Goal: Answer question/provide support: Share knowledge or assist other users

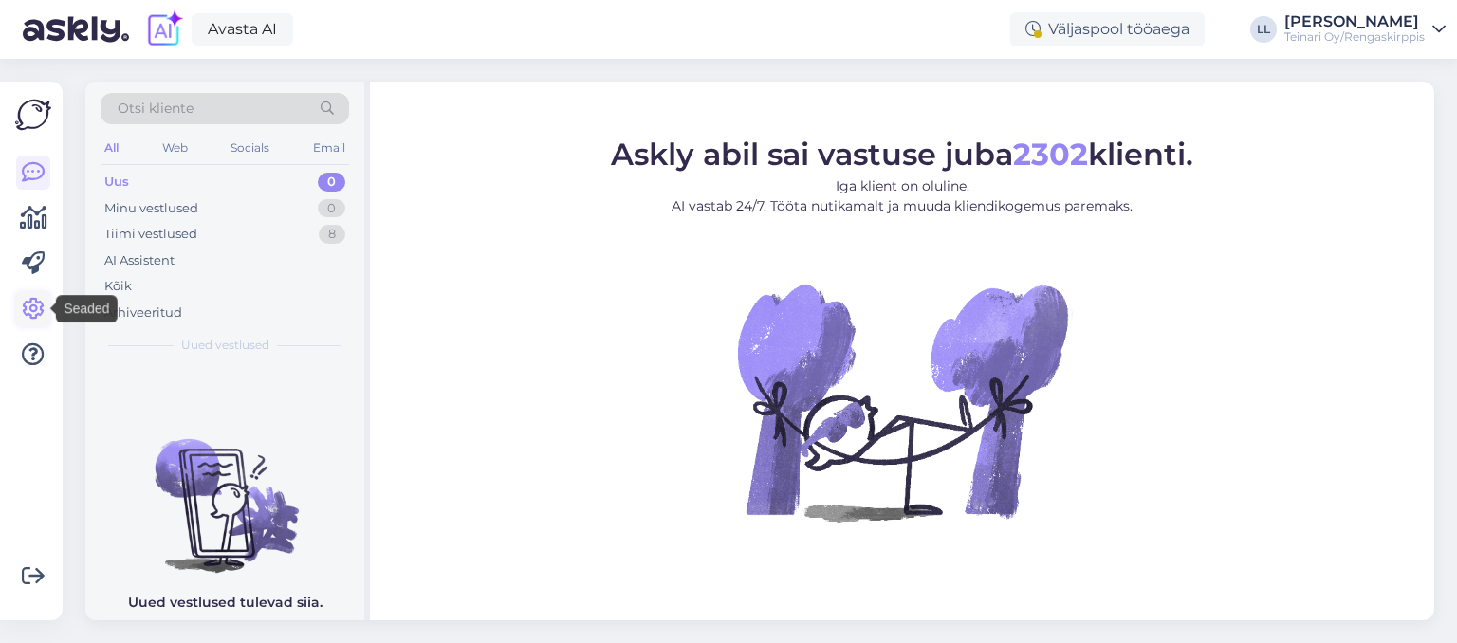
click at [40, 303] on icon at bounding box center [33, 309] width 23 height 23
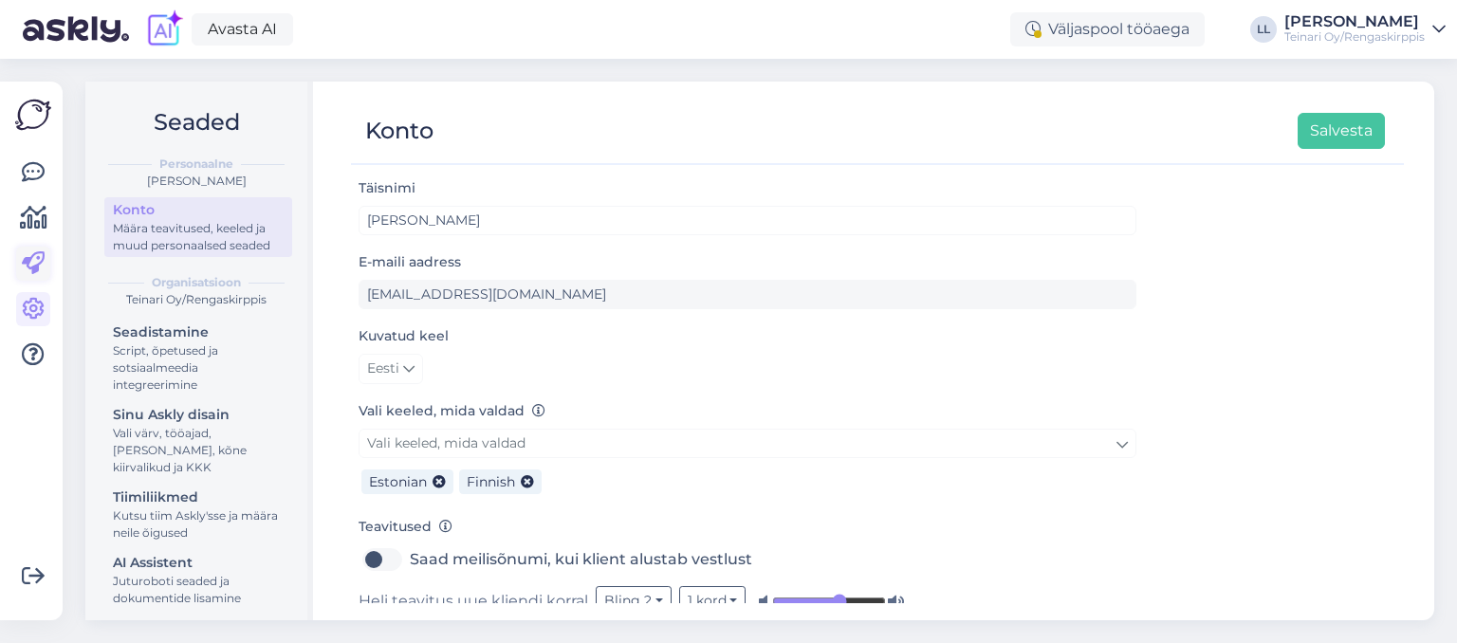
click at [43, 260] on icon at bounding box center [33, 263] width 23 height 23
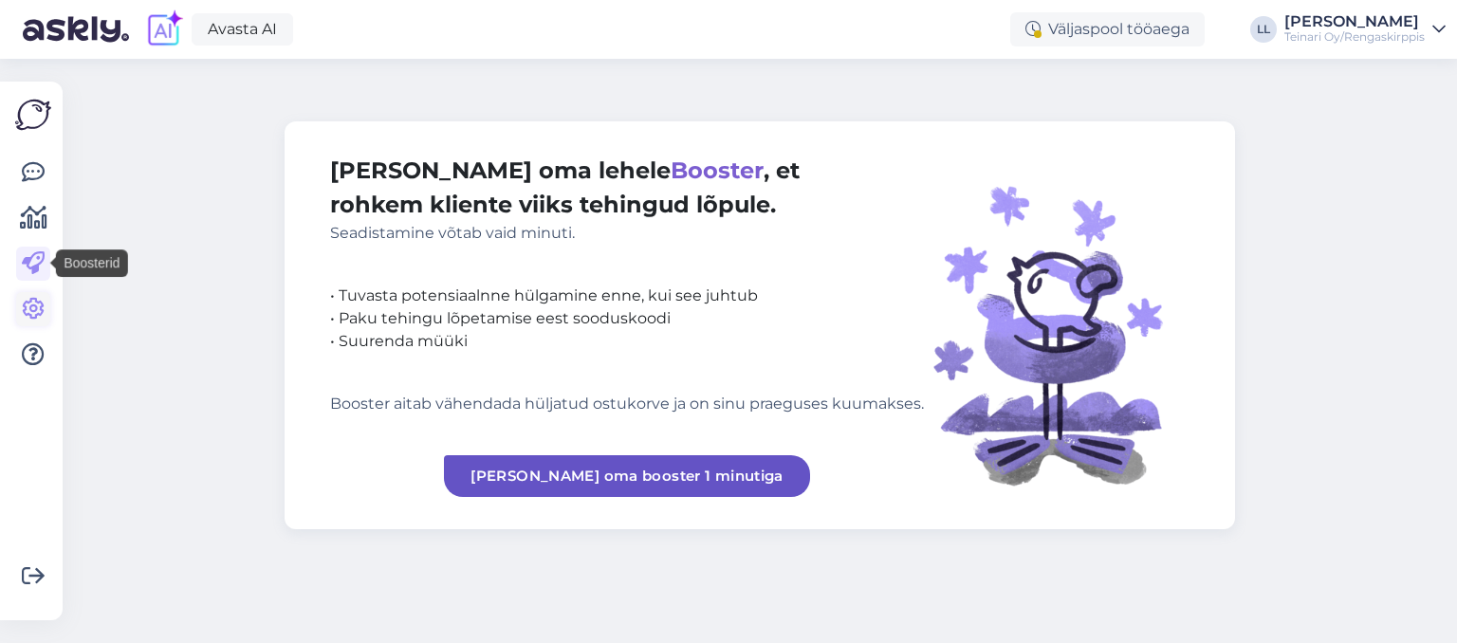
click at [43, 309] on icon at bounding box center [33, 309] width 23 height 23
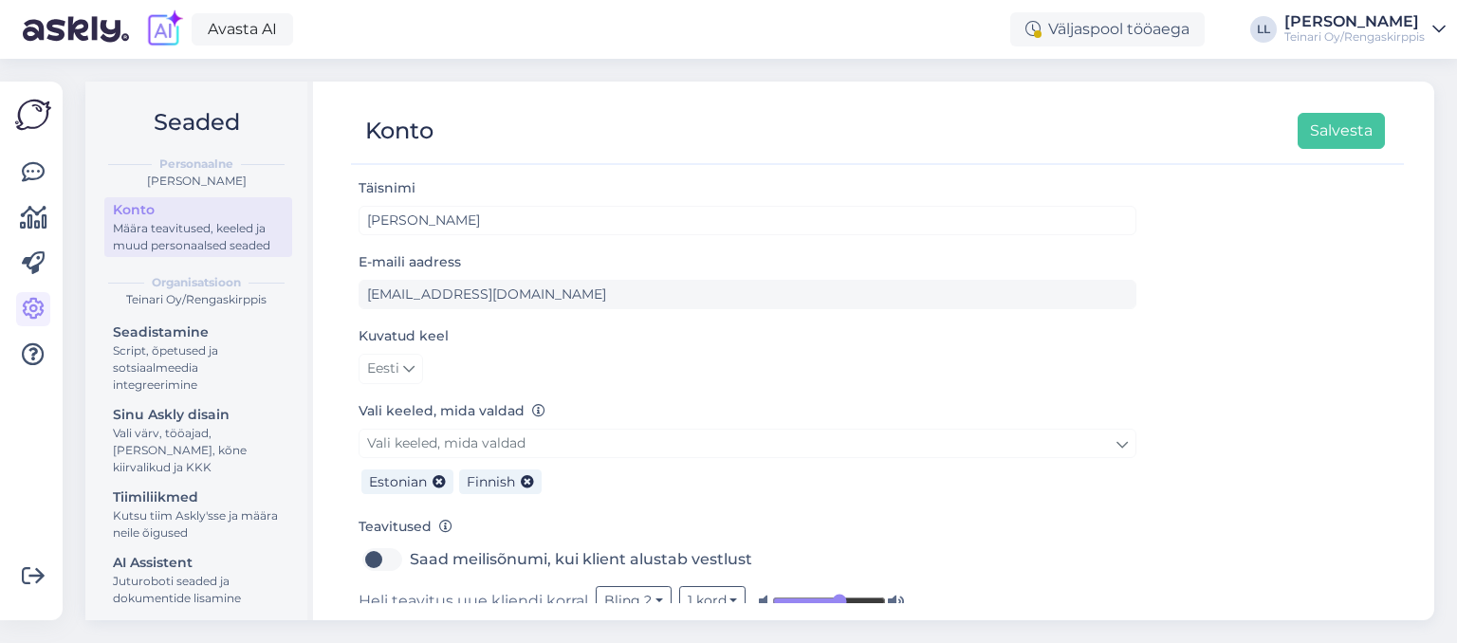
scroll to position [155, 0]
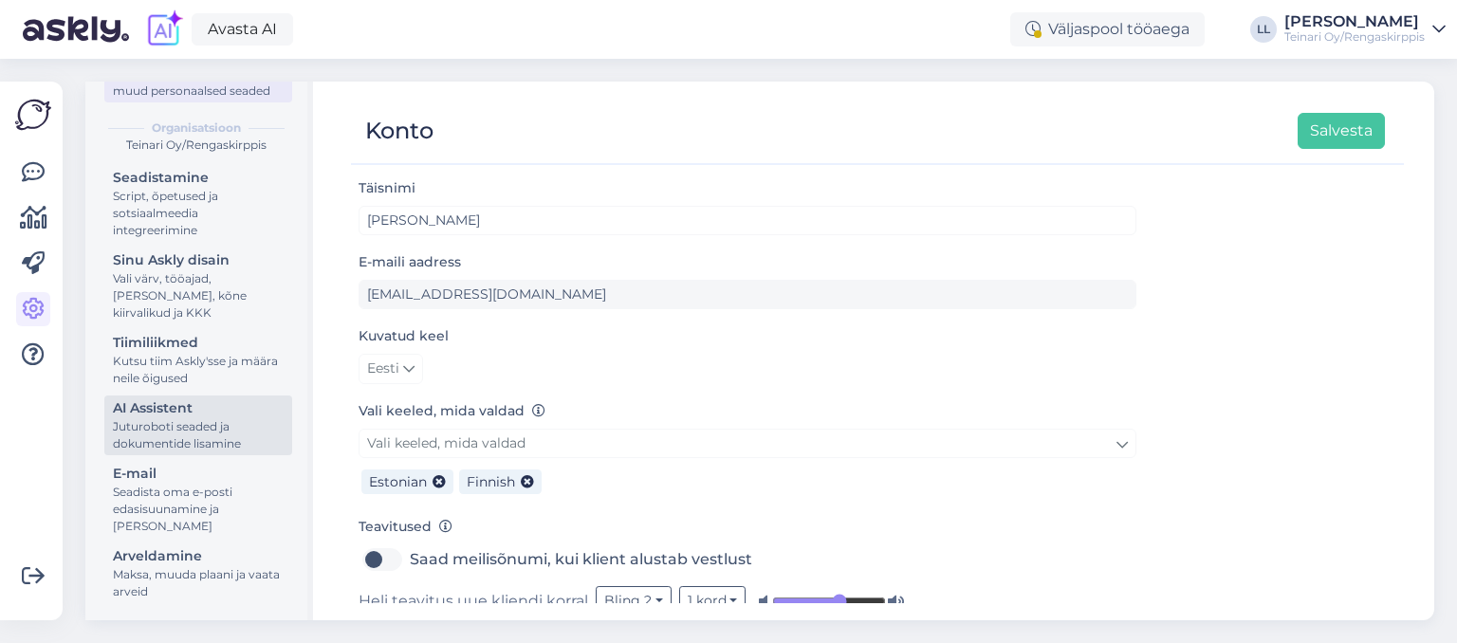
click at [192, 423] on div "Juturoboti seaded ja dokumentide lisamine" at bounding box center [198, 435] width 171 height 34
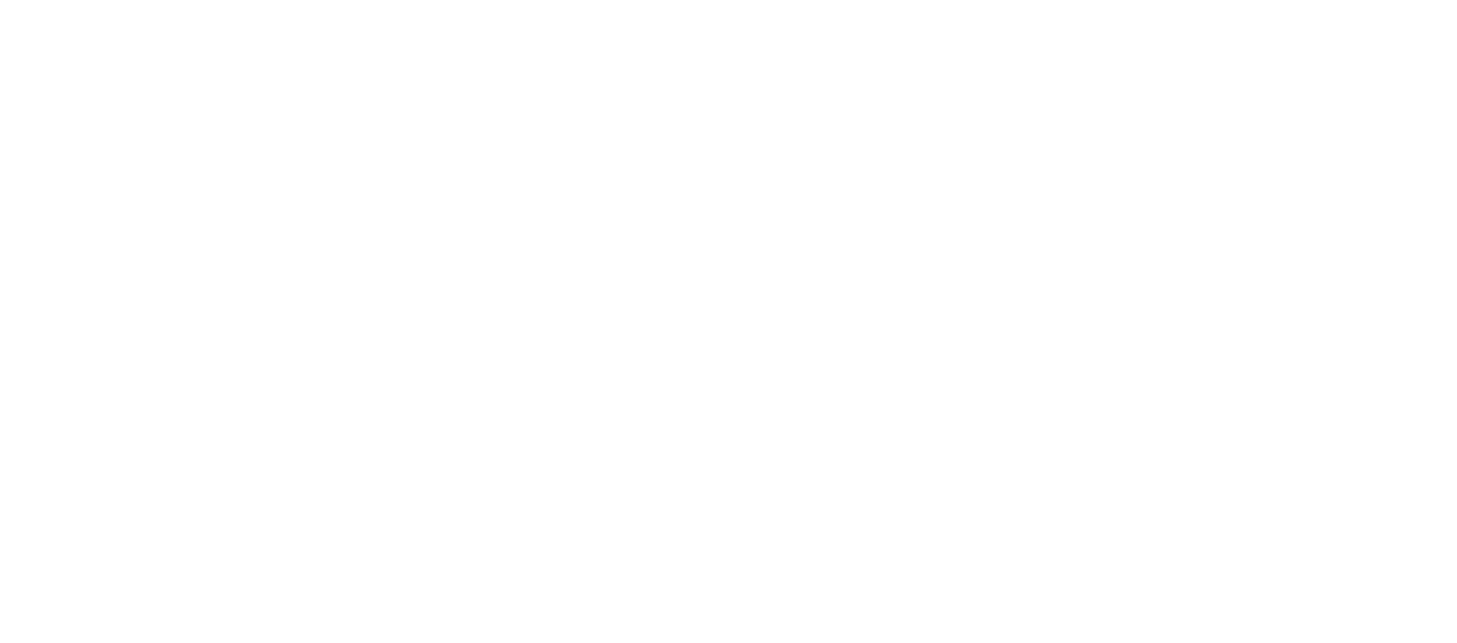
scroll to position [155, 0]
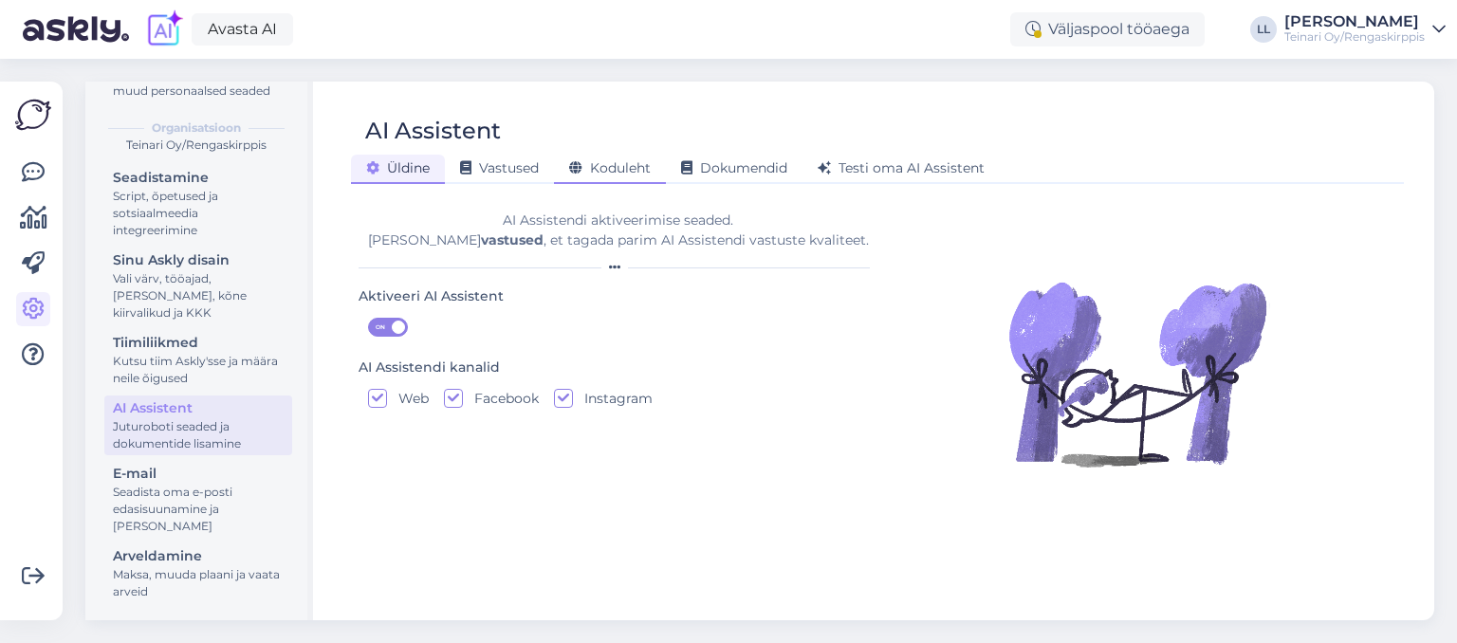
click at [629, 169] on span "Koduleht" at bounding box center [610, 167] width 82 height 17
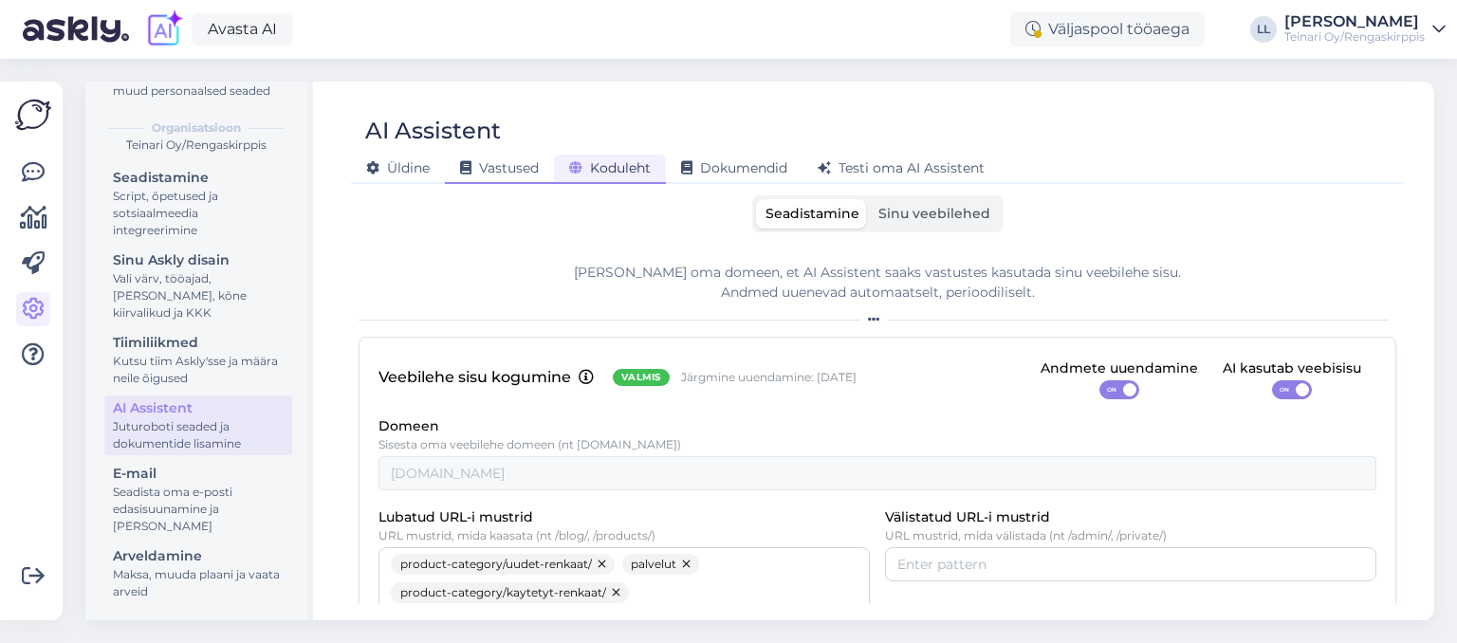
click at [512, 169] on span "Vastused" at bounding box center [499, 167] width 79 height 17
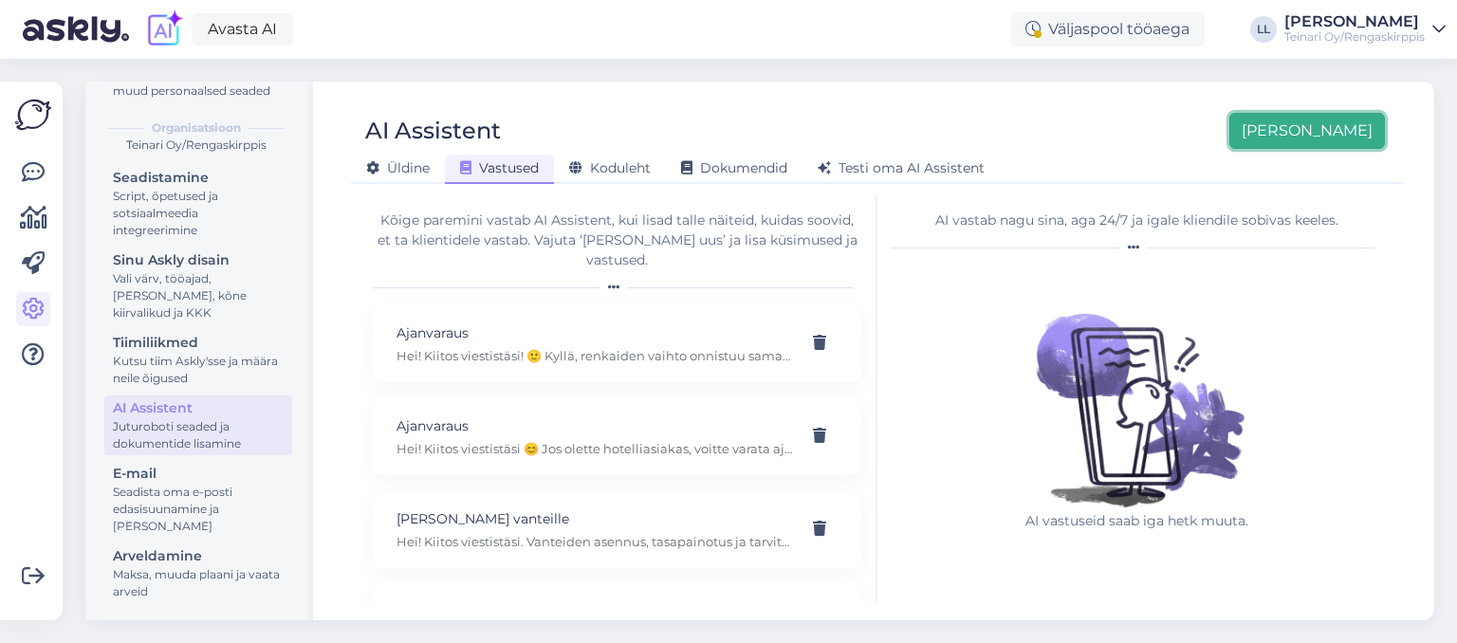
click at [1315, 135] on button "[PERSON_NAME]" at bounding box center [1308, 131] width 156 height 36
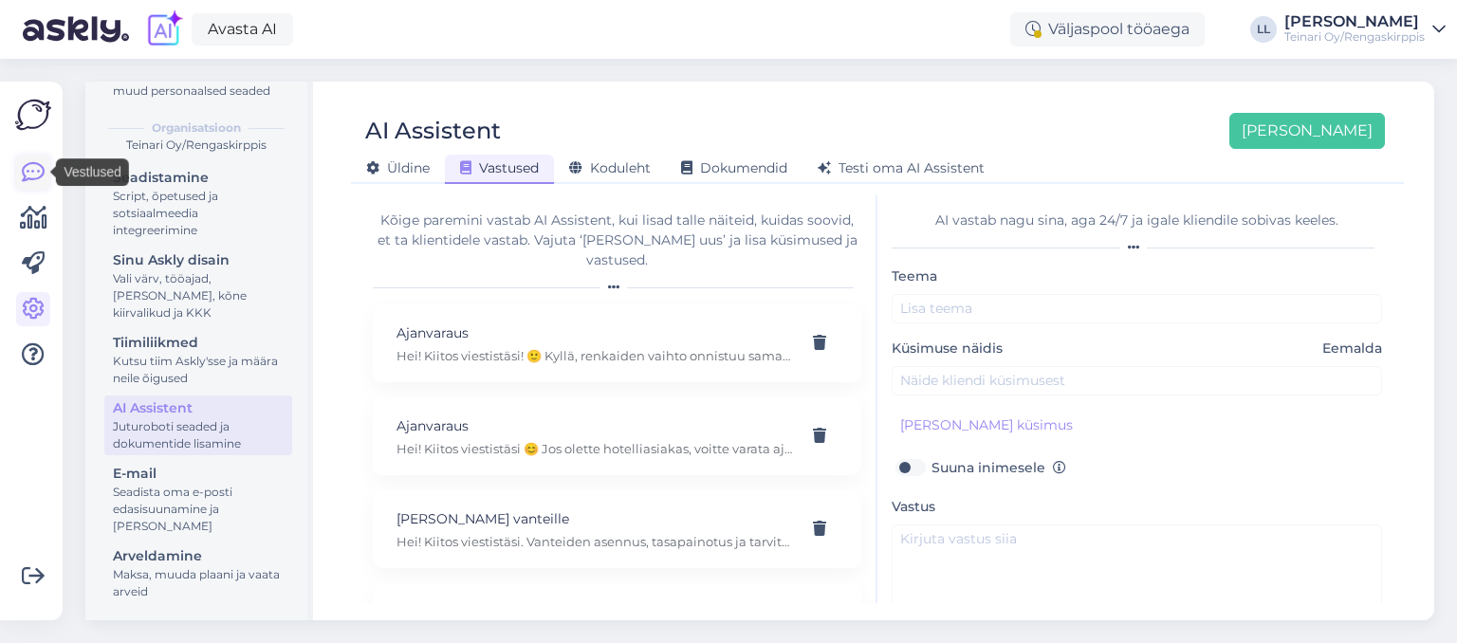
click at [37, 169] on icon at bounding box center [33, 172] width 23 height 23
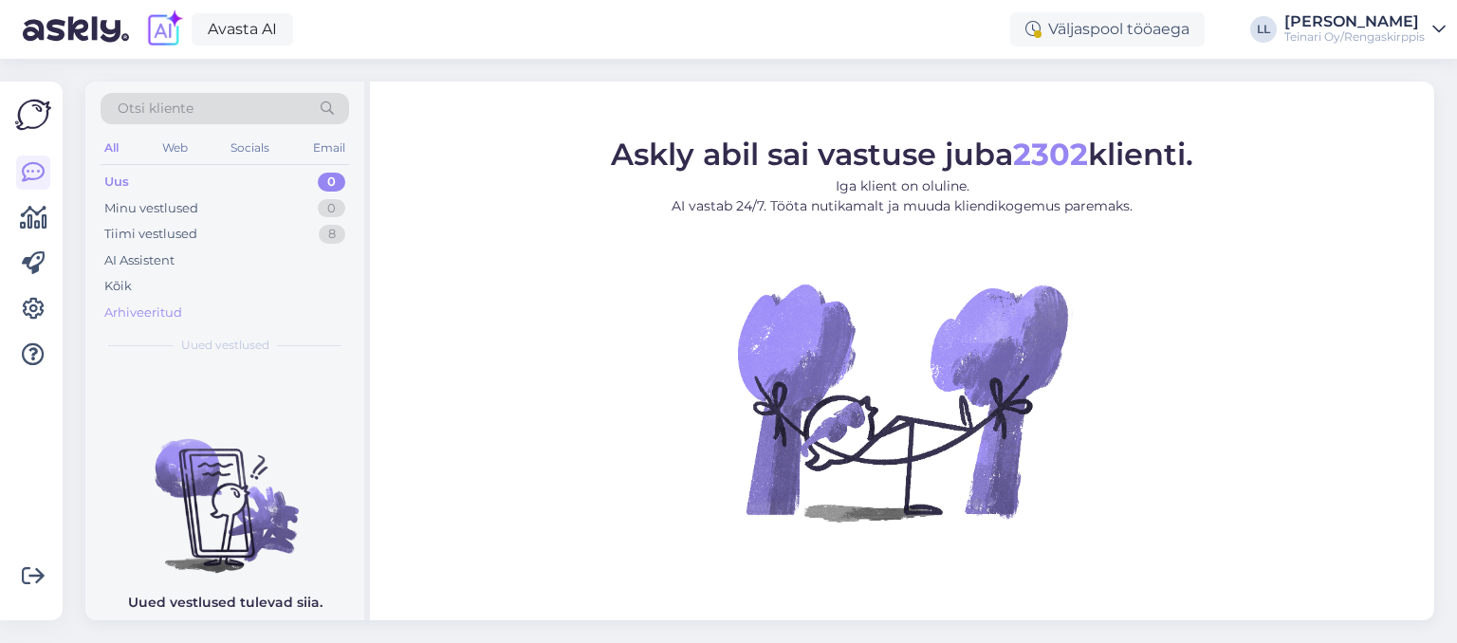
click at [166, 305] on div "Arhiveeritud" at bounding box center [143, 313] width 78 height 19
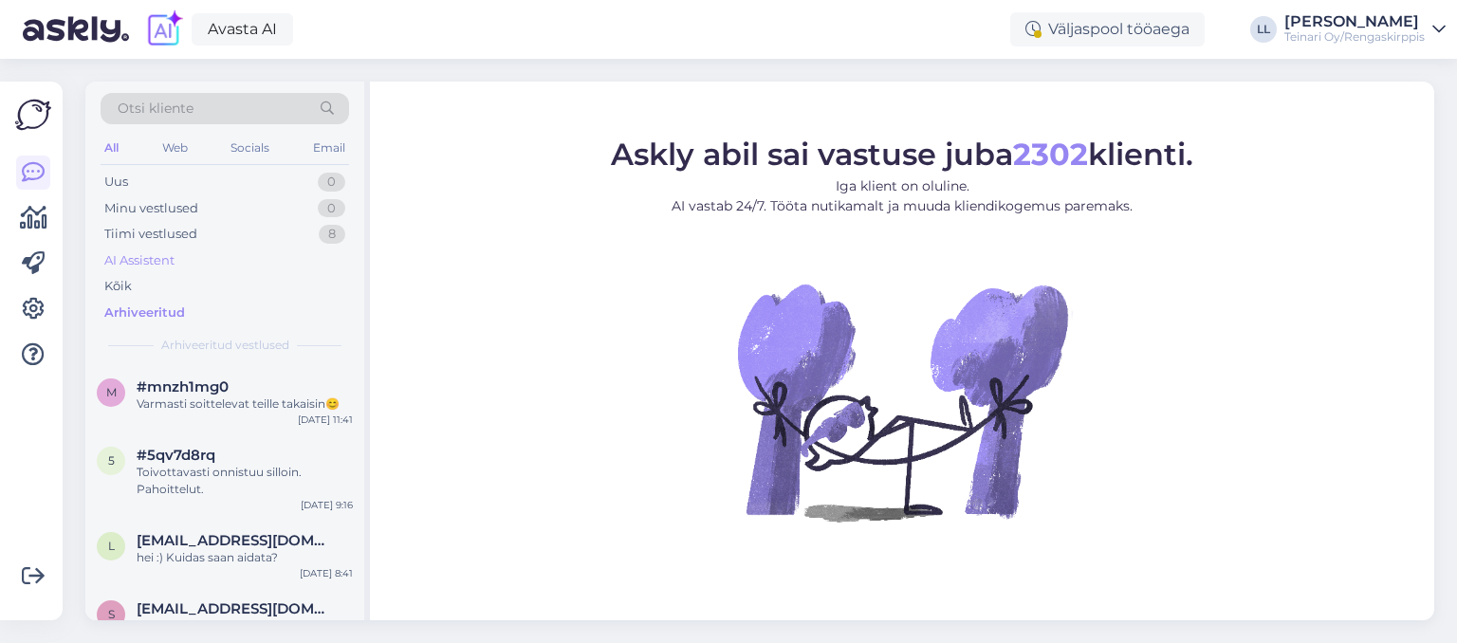
click at [134, 267] on div "AI Assistent" at bounding box center [139, 260] width 70 height 19
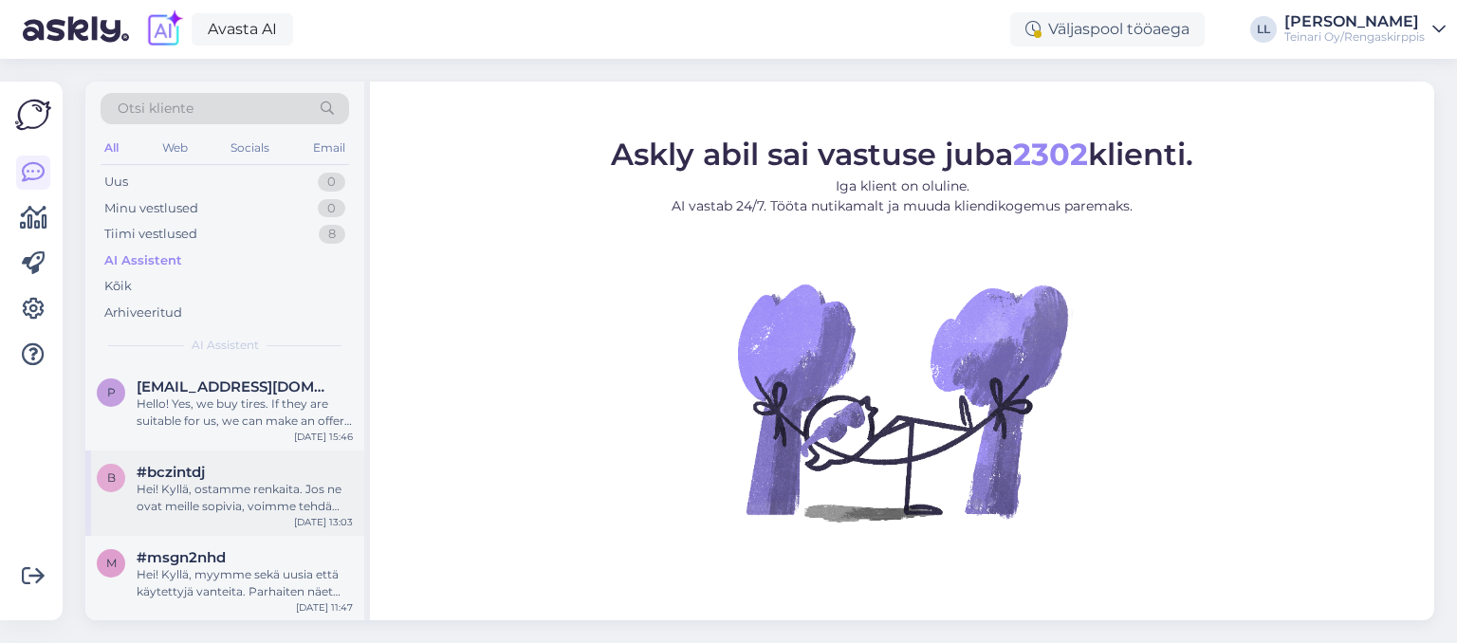
click at [207, 469] on div "#bczintdj" at bounding box center [245, 472] width 216 height 17
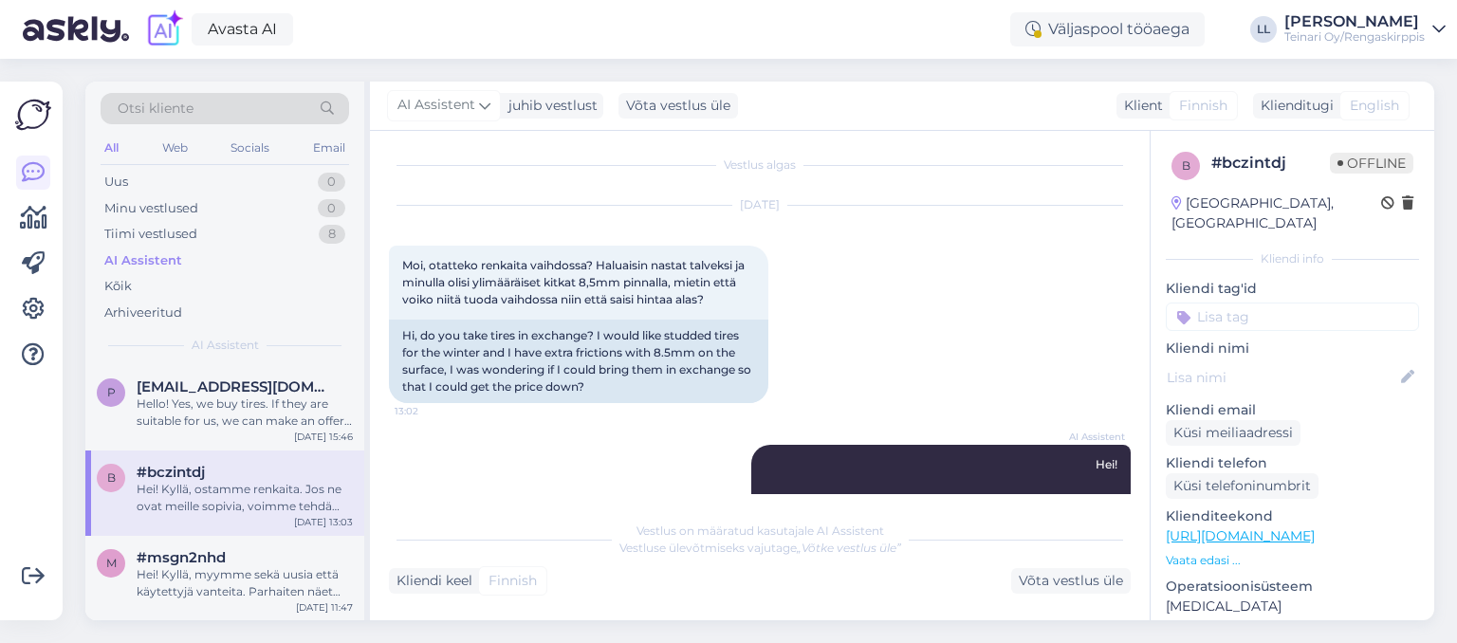
scroll to position [3, 0]
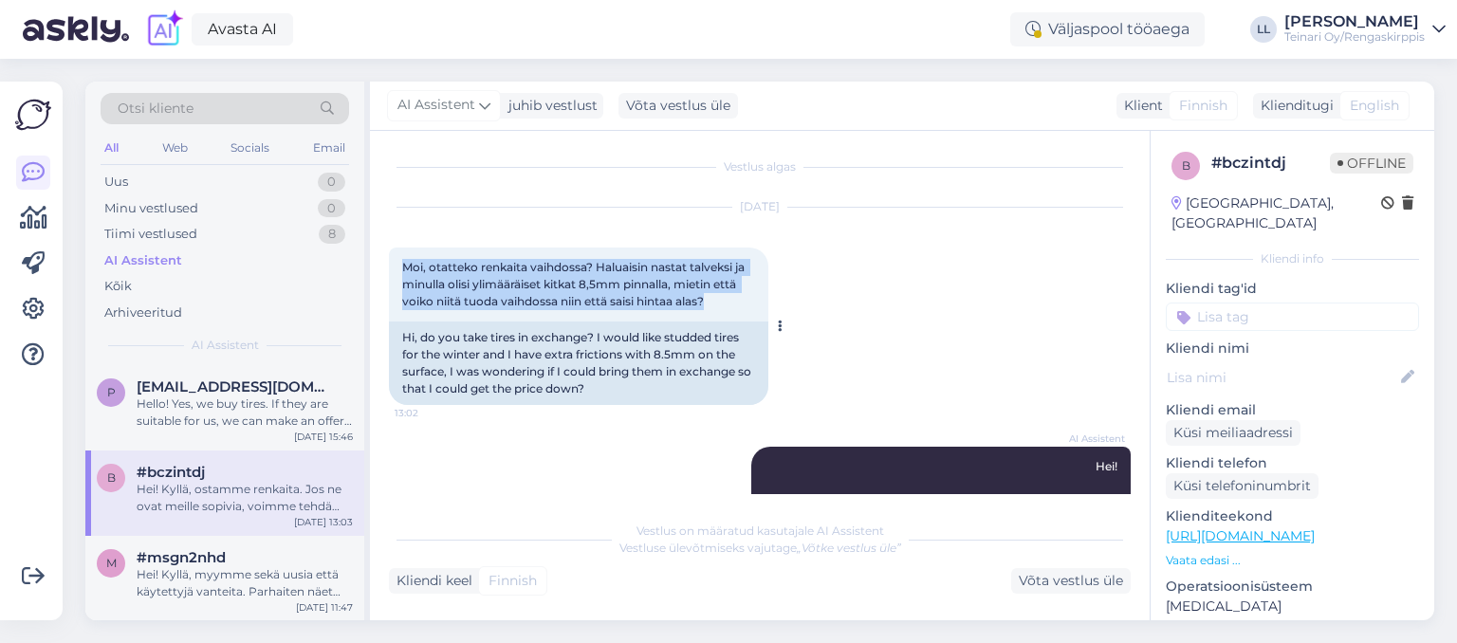
drag, startPoint x: 403, startPoint y: 268, endPoint x: 723, endPoint y: 301, distance: 321.5
click at [723, 301] on div "Moi, otatteko renkaita vaihdossa? Haluaisin nastat talveksi ja minulla olisi yl…" at bounding box center [579, 285] width 380 height 74
copy span "Moi, otatteko renkaita vaihdossa? Haluaisin nastat talveksi ja minulla olisi yl…"
click at [27, 305] on icon at bounding box center [33, 309] width 23 height 23
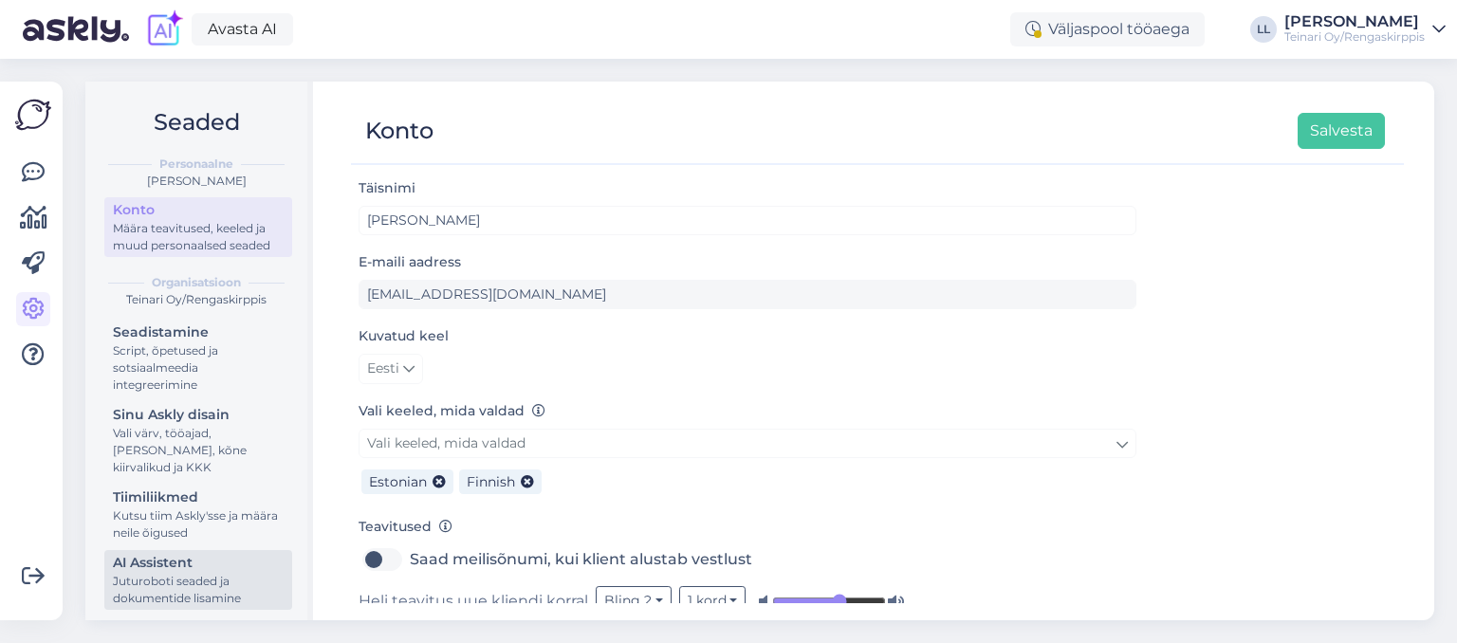
click at [179, 567] on div "AI Assistent" at bounding box center [198, 563] width 171 height 20
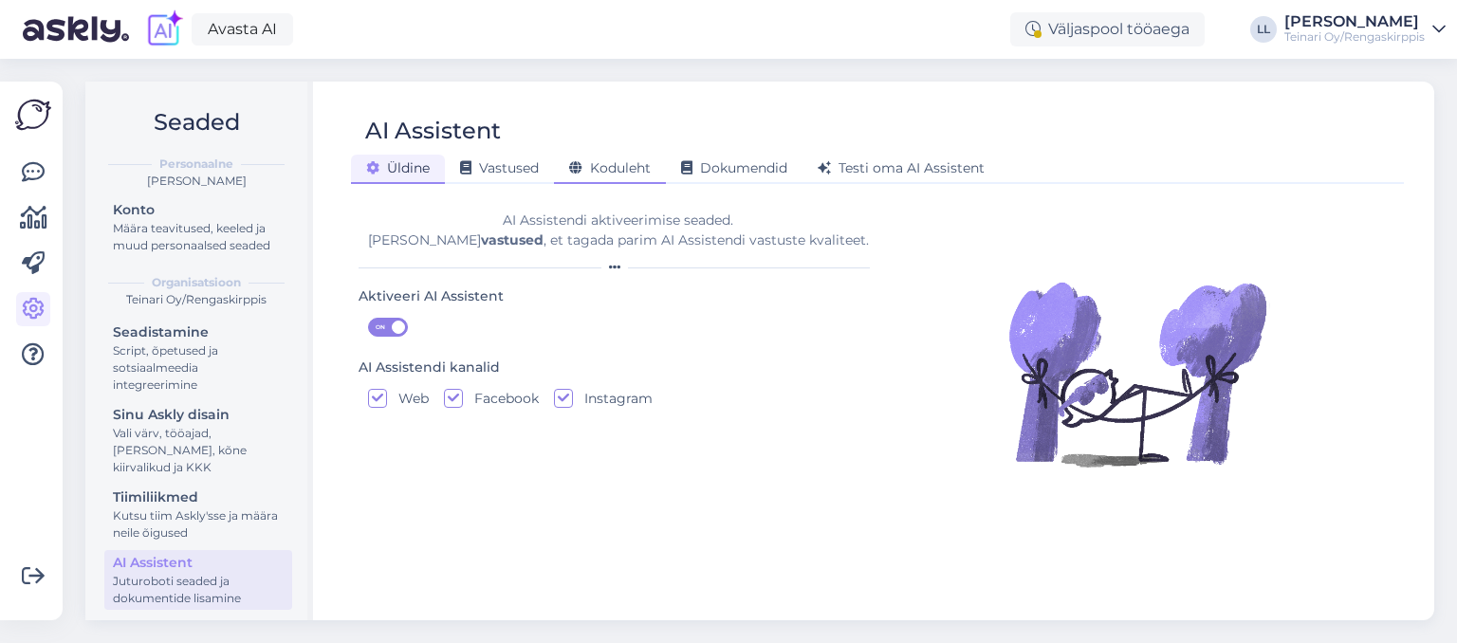
click at [613, 161] on span "Koduleht" at bounding box center [610, 167] width 82 height 17
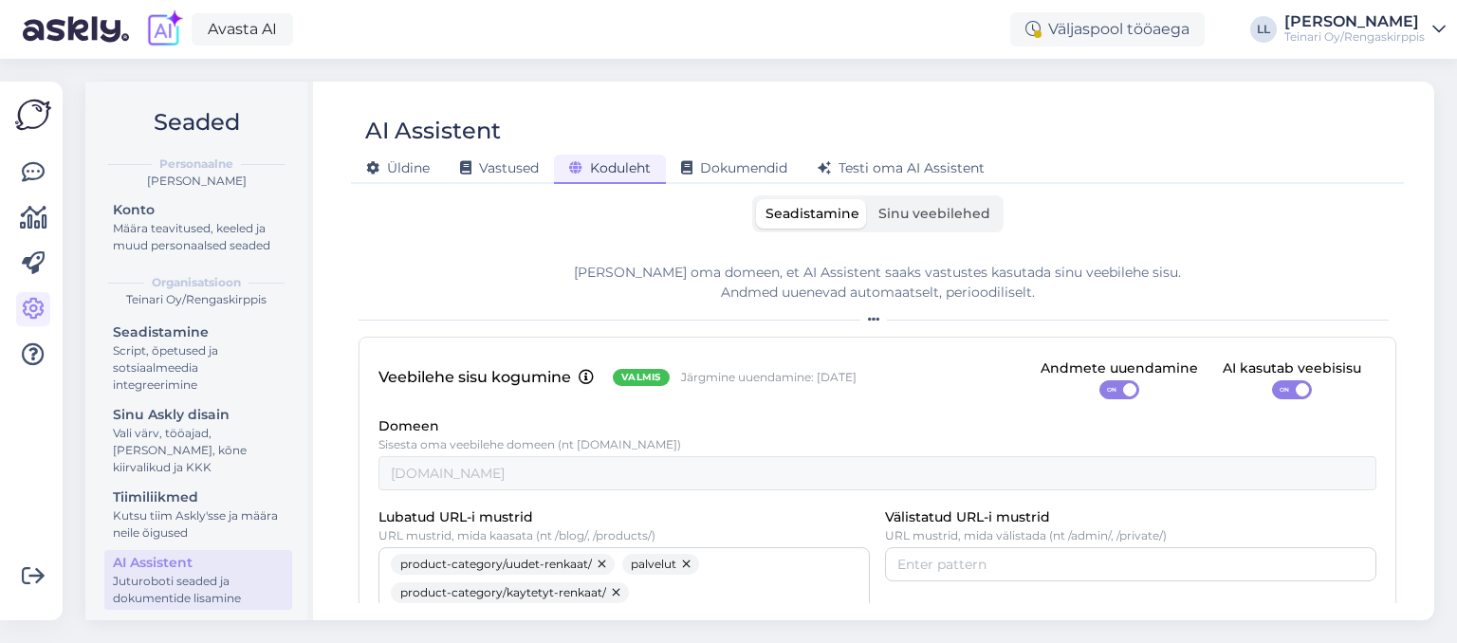
click at [930, 224] on label "Sinu veebilehed" at bounding box center [934, 213] width 131 height 29
click at [869, 199] on input "Sinu veebilehed" at bounding box center [869, 199] width 0 height 0
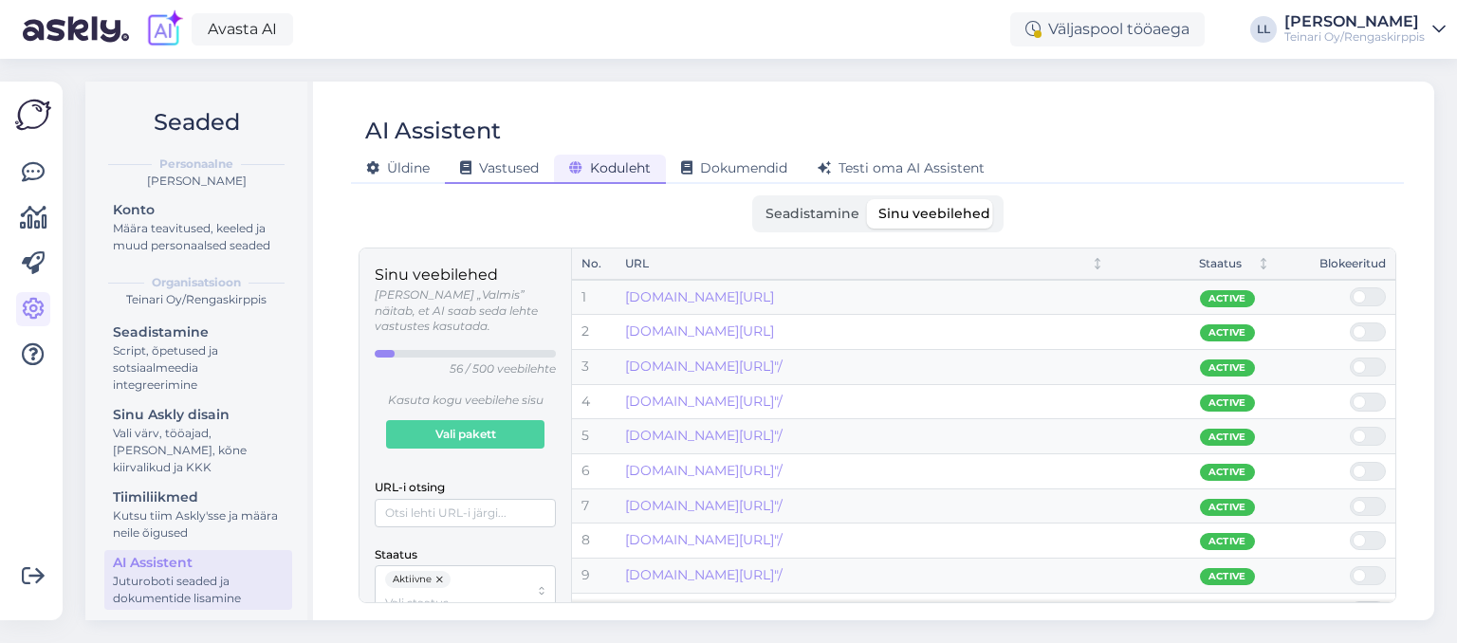
click at [513, 167] on span "Vastused" at bounding box center [499, 167] width 79 height 17
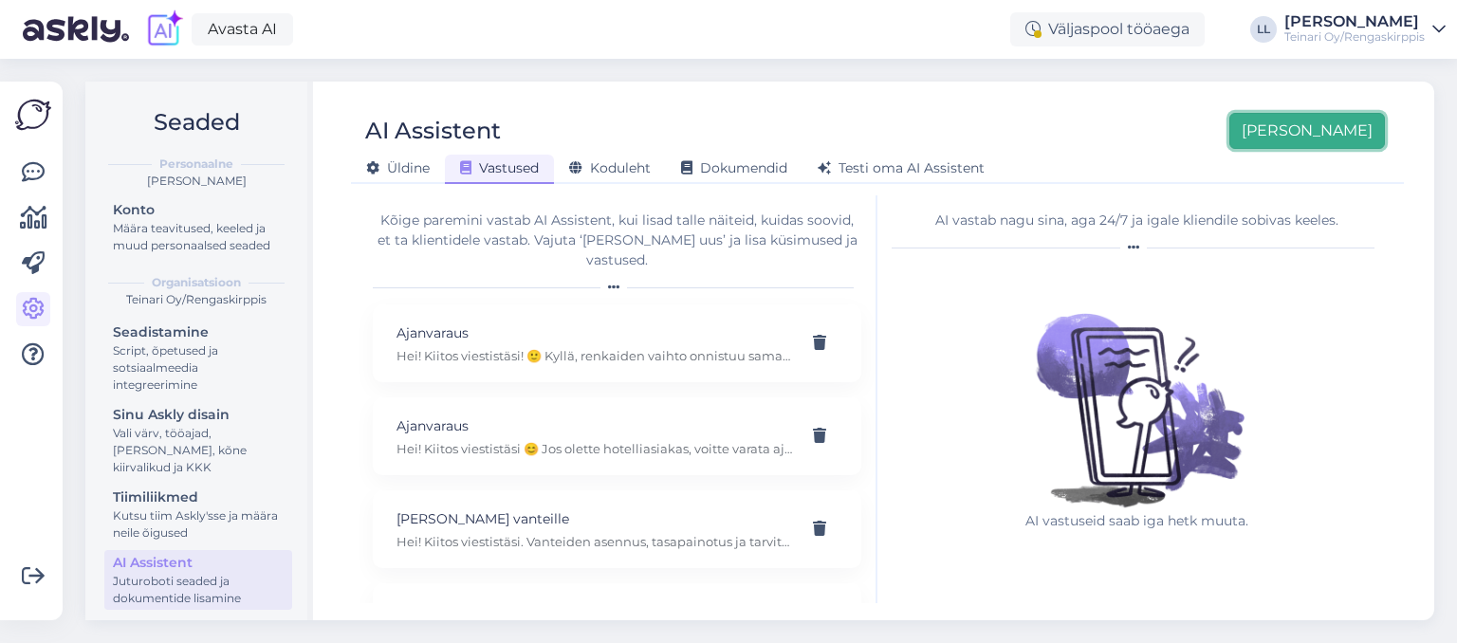
click at [1341, 124] on button "[PERSON_NAME]" at bounding box center [1308, 131] width 156 height 36
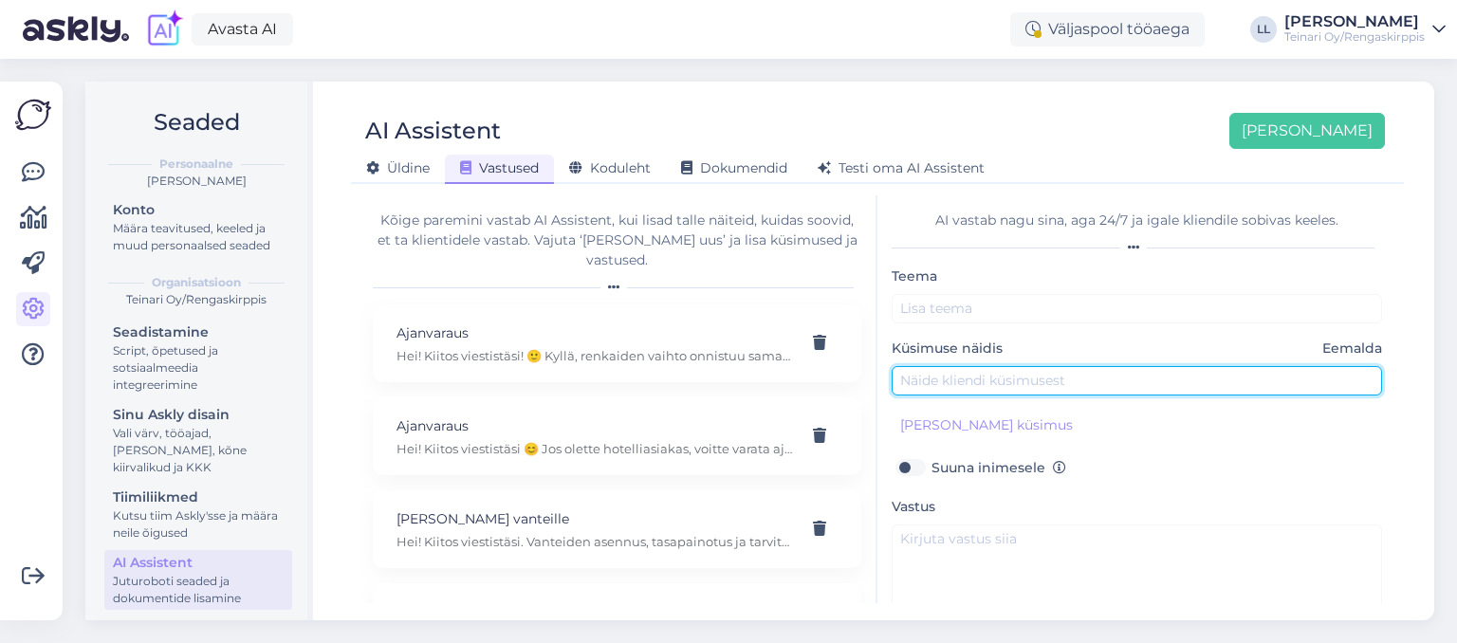
click at [942, 378] on input "text" at bounding box center [1137, 380] width 491 height 29
paste input "Moi, otatteko renkaita vaihdossa? Haluaisin nastat talveksi ja minulla olisi yl…"
click at [1211, 381] on input "Moi, otatteko renkaita vaihdossa? Haluaisin nastat talveksi ja minulla olisi yl…" at bounding box center [1137, 380] width 491 height 29
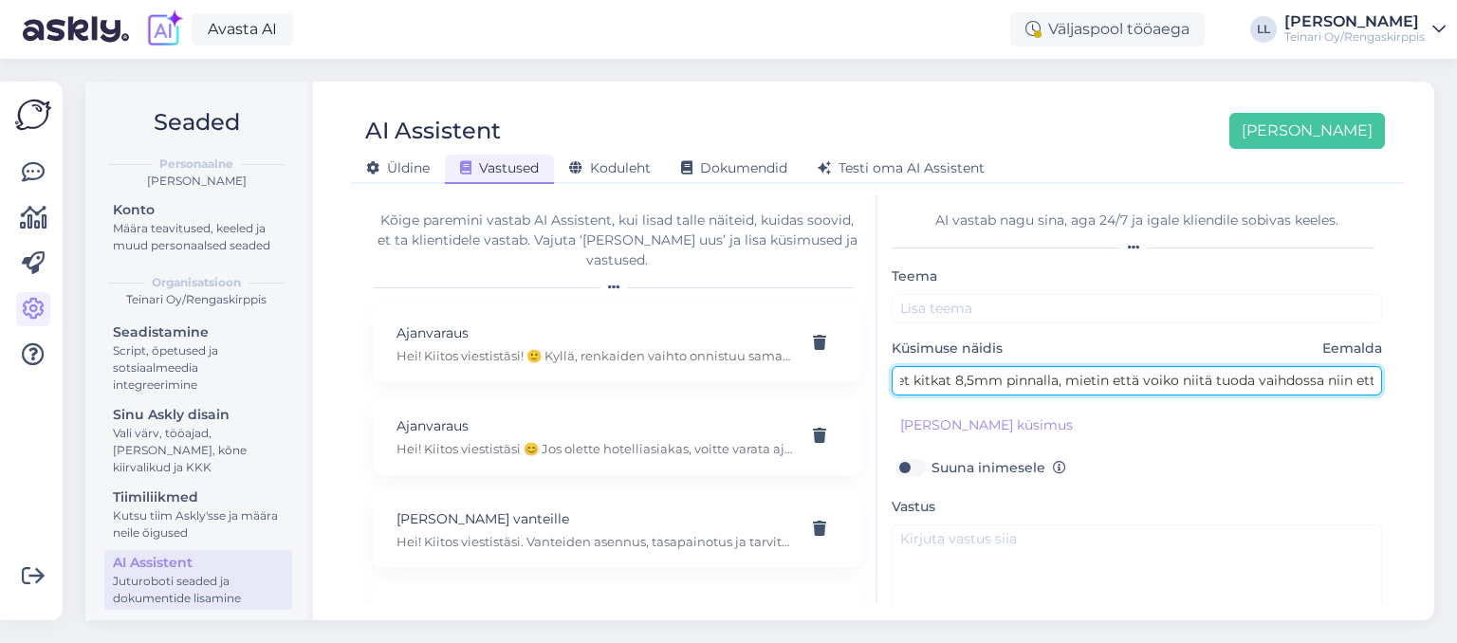
type input "Moi, otatteko renkaita vaihdossa? Haluaisin nastat talveksi ja minulla olisi yl…"
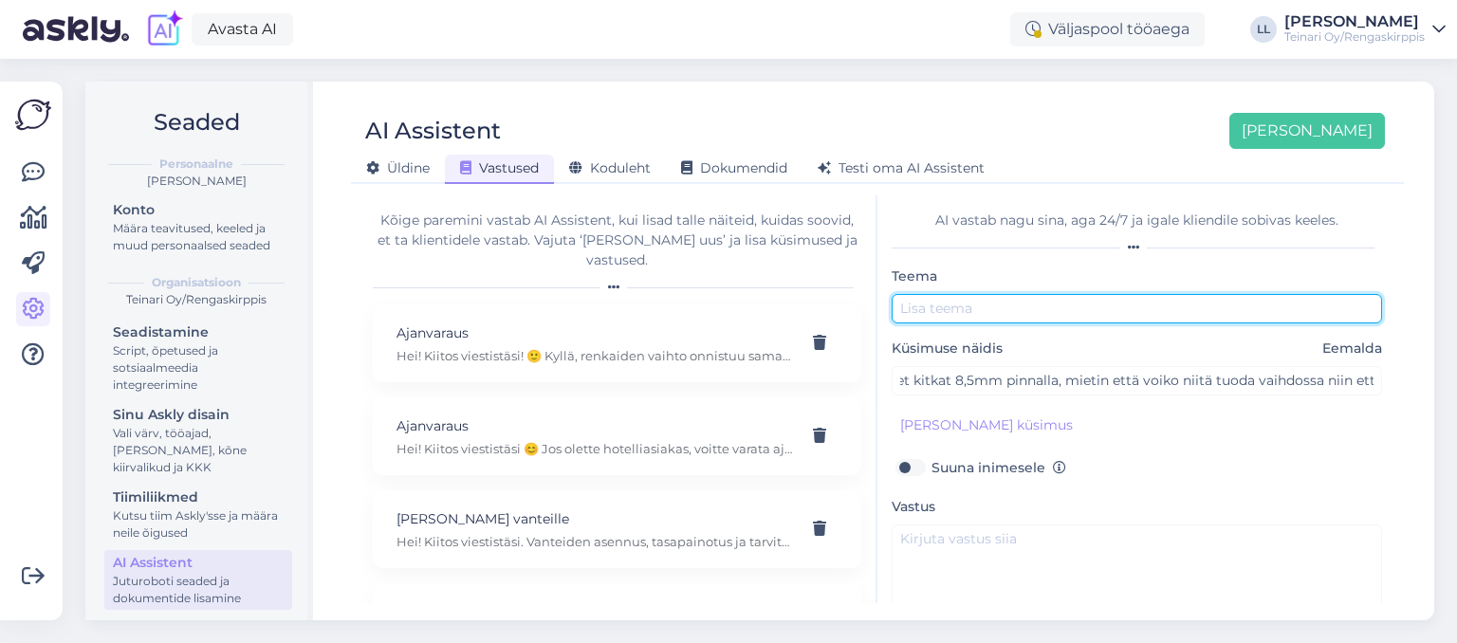
click at [932, 311] on input "text" at bounding box center [1137, 308] width 491 height 29
type input "Yksi yhdella vaihto"
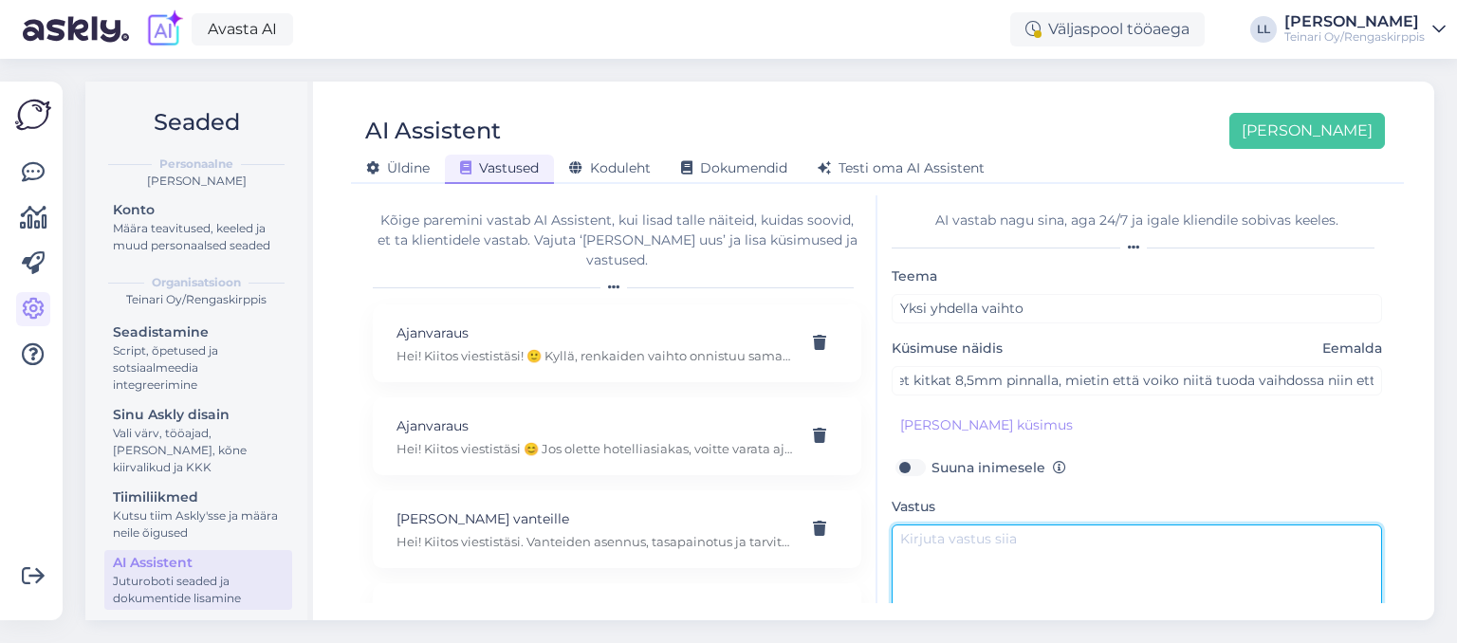
click at [941, 541] on textarea at bounding box center [1137, 569] width 491 height 89
paste textarea "Hei! :) Kiitos viestistäsi! Valitettavasti emme tee renkaille suoraa vaihtoa, k…"
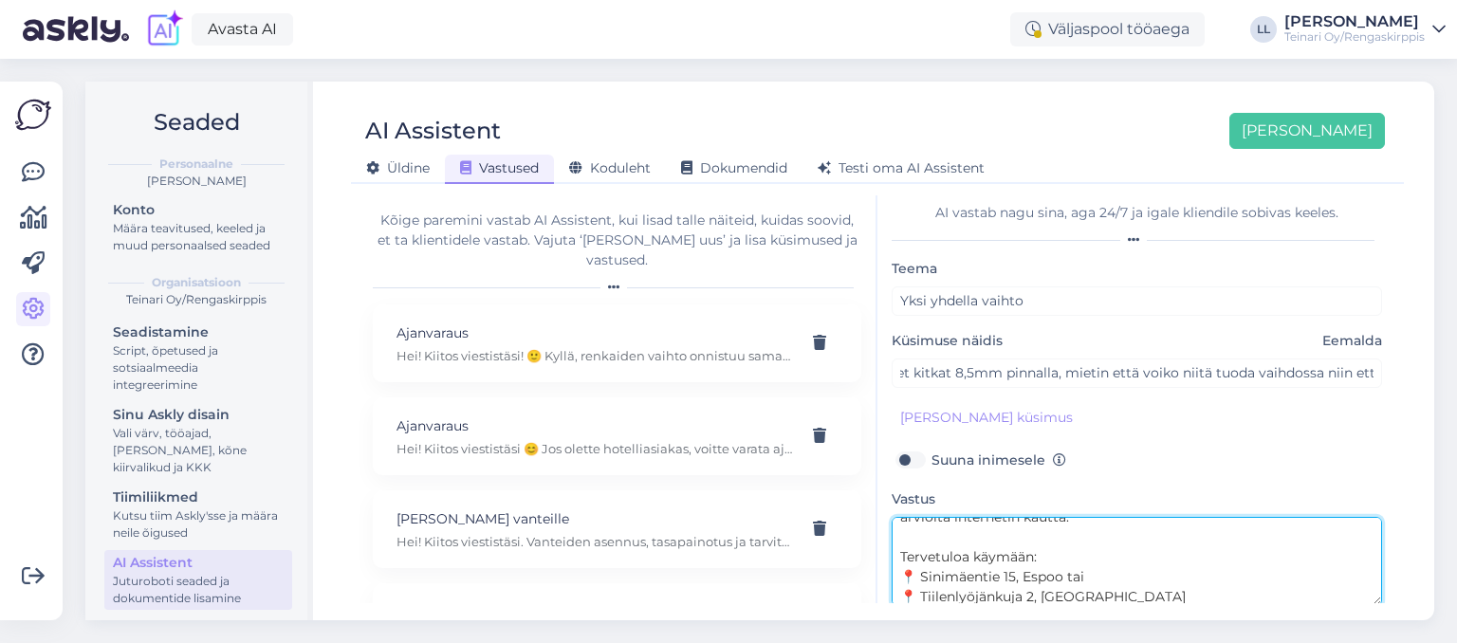
click at [1120, 593] on textarea "Hei! :) Kiitos viestistäsi! Valitettavasti emme tee renkaille suoraa vaihtoa, k…" at bounding box center [1137, 561] width 491 height 89
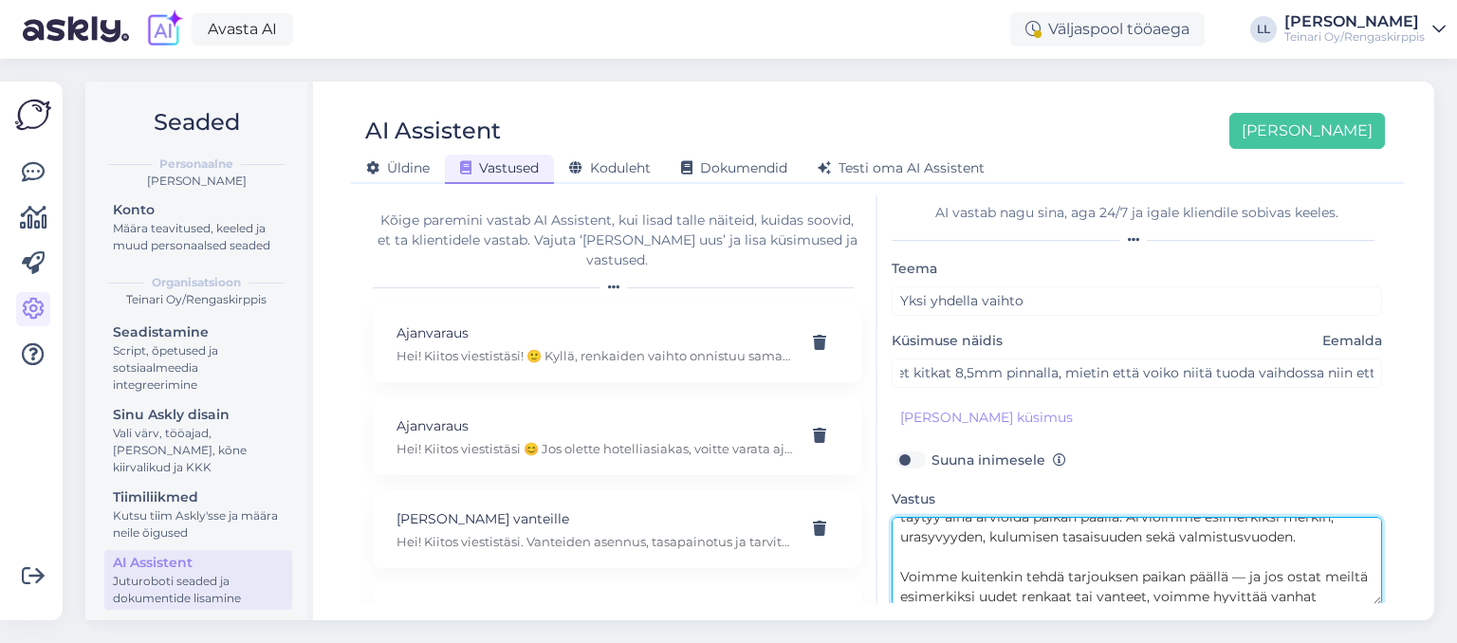
scroll to position [134, 0]
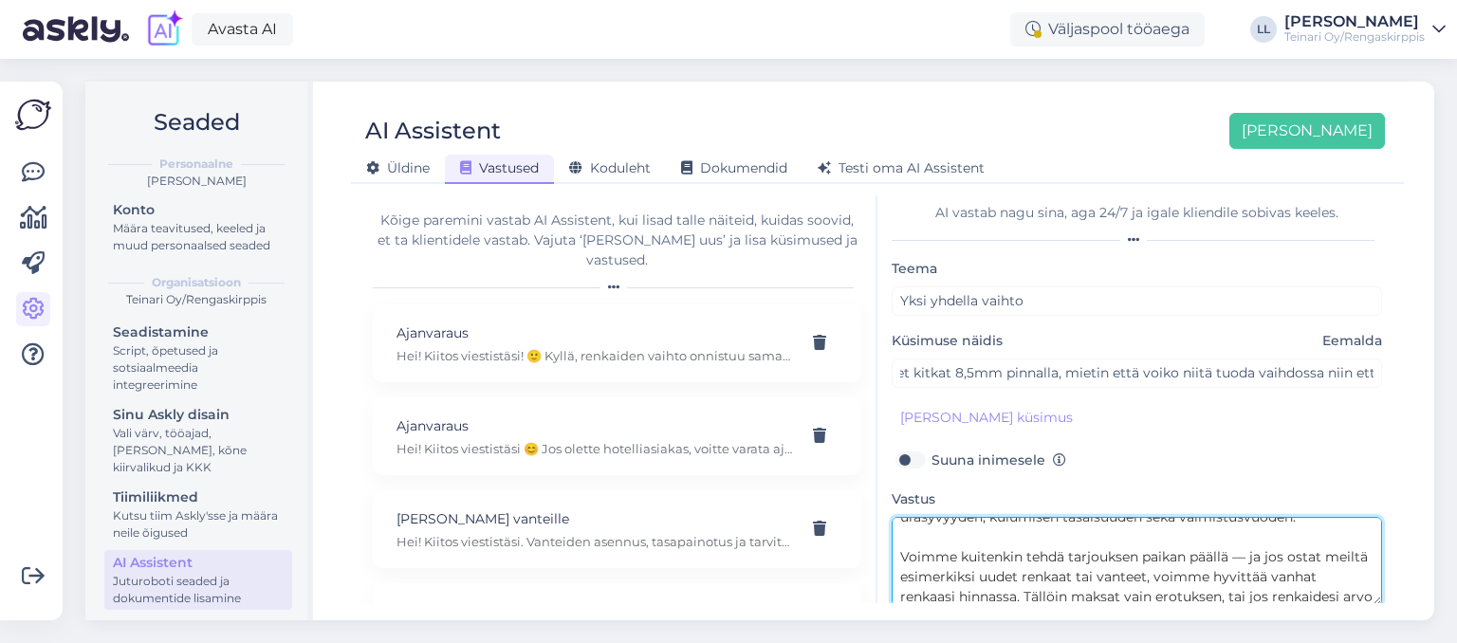
click at [1251, 555] on textarea "Hei! :) Kiitos viestistäsi! Valitettavasti emme tee renkaille suoraa vaihtoa, k…" at bounding box center [1137, 561] width 491 height 89
click at [1230, 567] on textarea "Hei! :) Kiitos viestistäsi! Valitettavasti emme tee renkaille suoraa vaihtoa, k…" at bounding box center [1137, 561] width 491 height 89
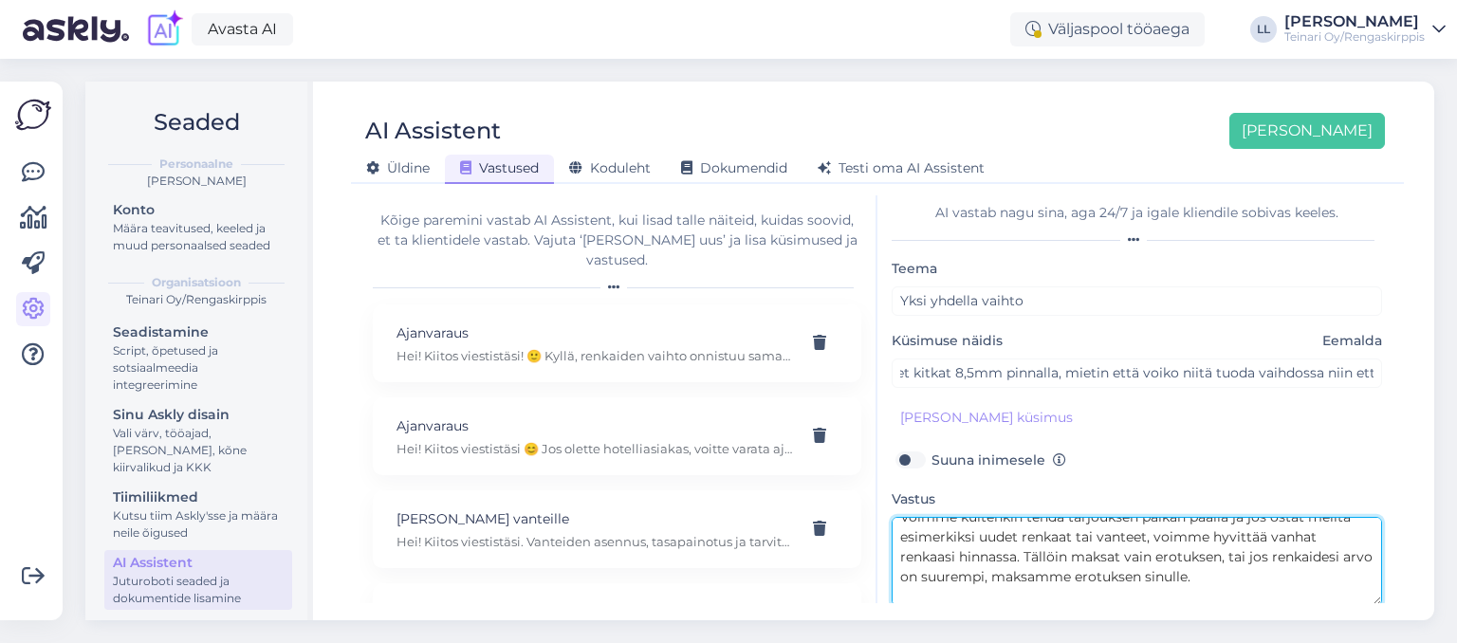
scroll to position [194, 0]
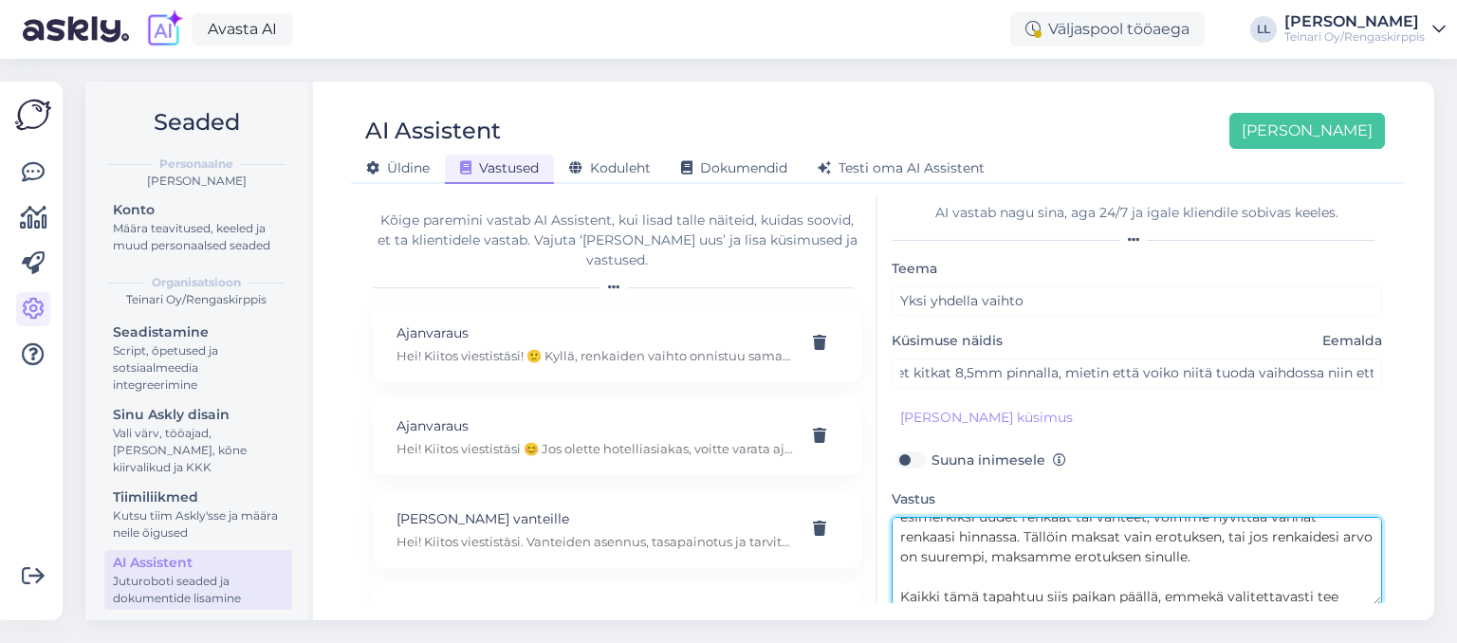
click at [1192, 560] on textarea "Hei! :) Kiitos viestistäsi! Valitettavasti emme tee renkaille suoraa vaihtoa, k…" at bounding box center [1137, 561] width 491 height 89
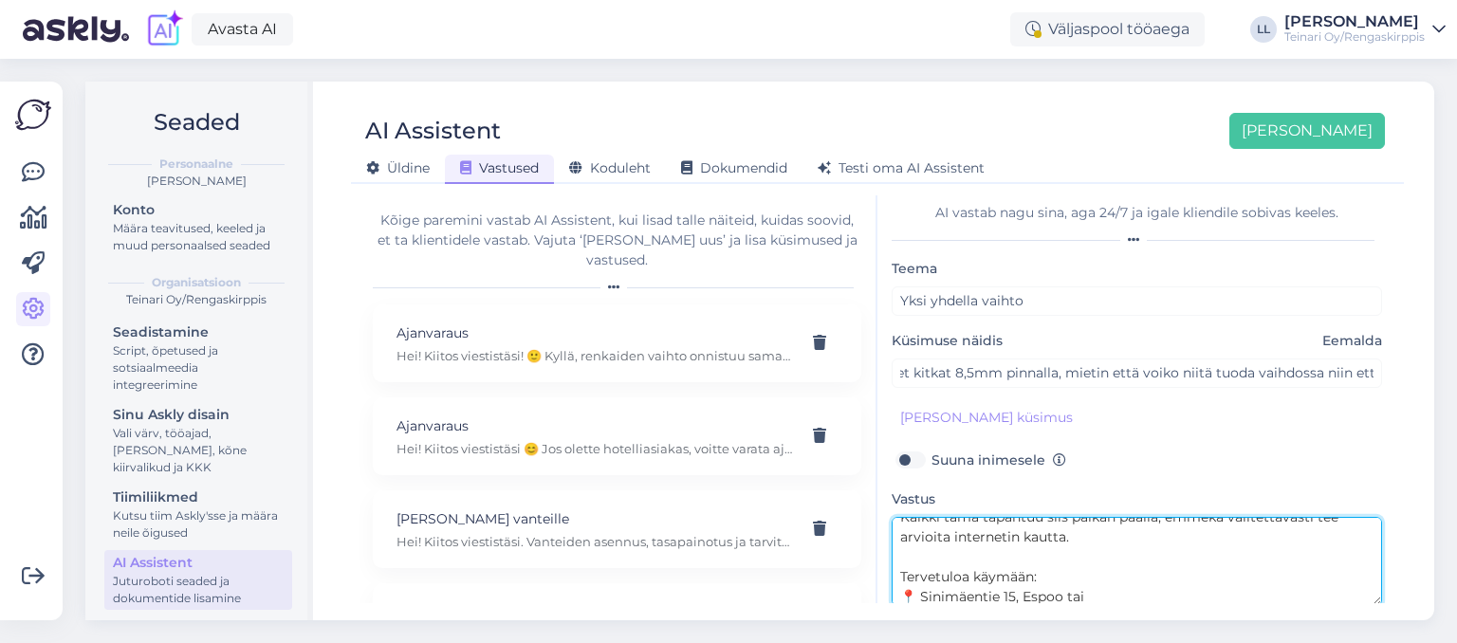
scroll to position [293, 0]
type textarea "Hei! :) Kiitos viestistäsi! Valitettavasti emme tee renkaille suoraa vaihtoa, k…"
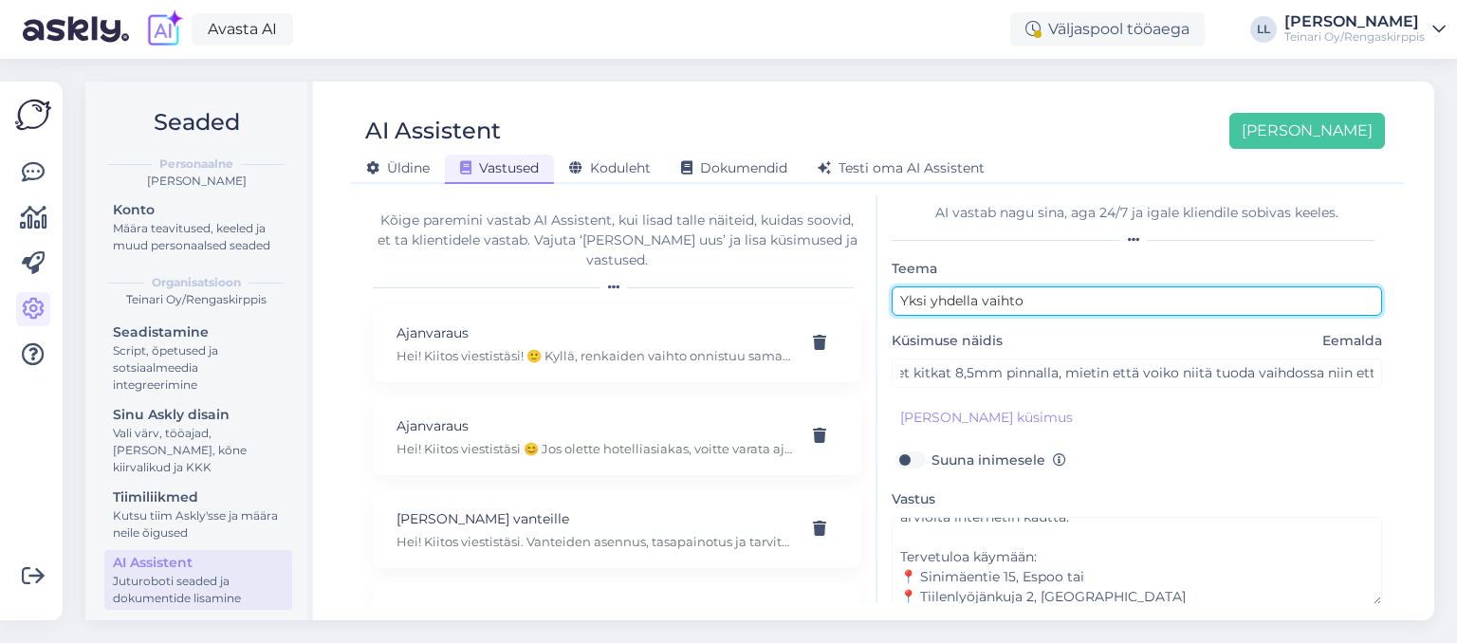
click at [1049, 296] on input "Yksi yhdella vaihto" at bounding box center [1137, 301] width 491 height 29
type input "Yksi yhdella vaihto renkaissa"
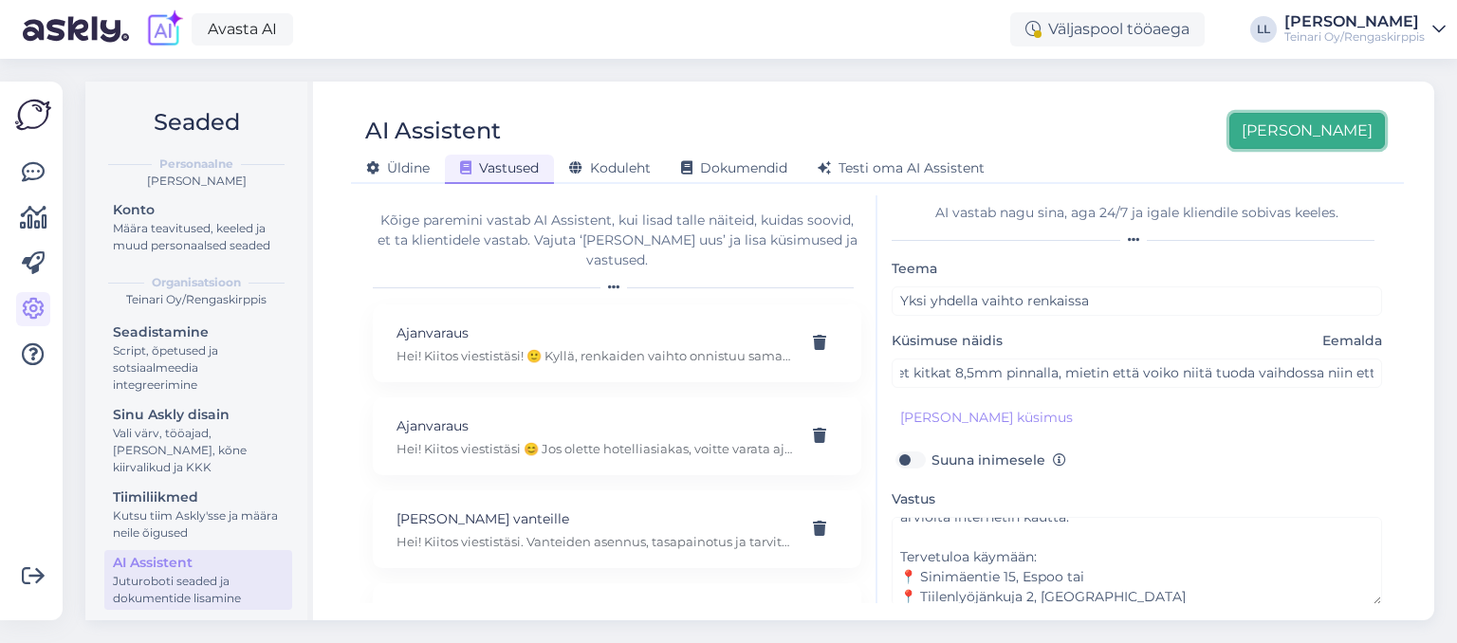
drag, startPoint x: 1352, startPoint y: 135, endPoint x: 1391, endPoint y: 450, distance: 317.4
click at [1391, 450] on div "AI Assistent [PERSON_NAME] uus Üldine Vastused Koduleht Dokumendid [PERSON_NAME…" at bounding box center [878, 351] width 1114 height 539
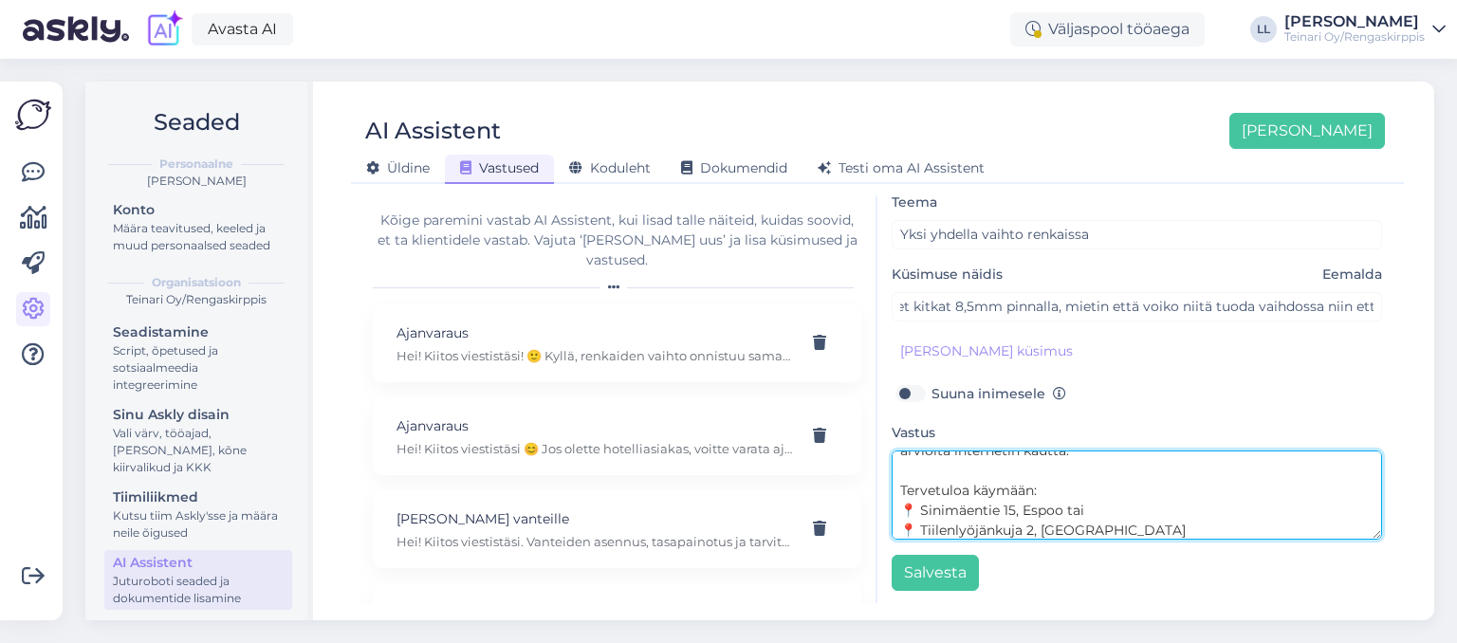
click at [1010, 470] on textarea "Hei! :) Kiitos viestistäsi! Valitettavasti emme tee renkaille suoraa vaihtoa, k…" at bounding box center [1137, 495] width 491 height 89
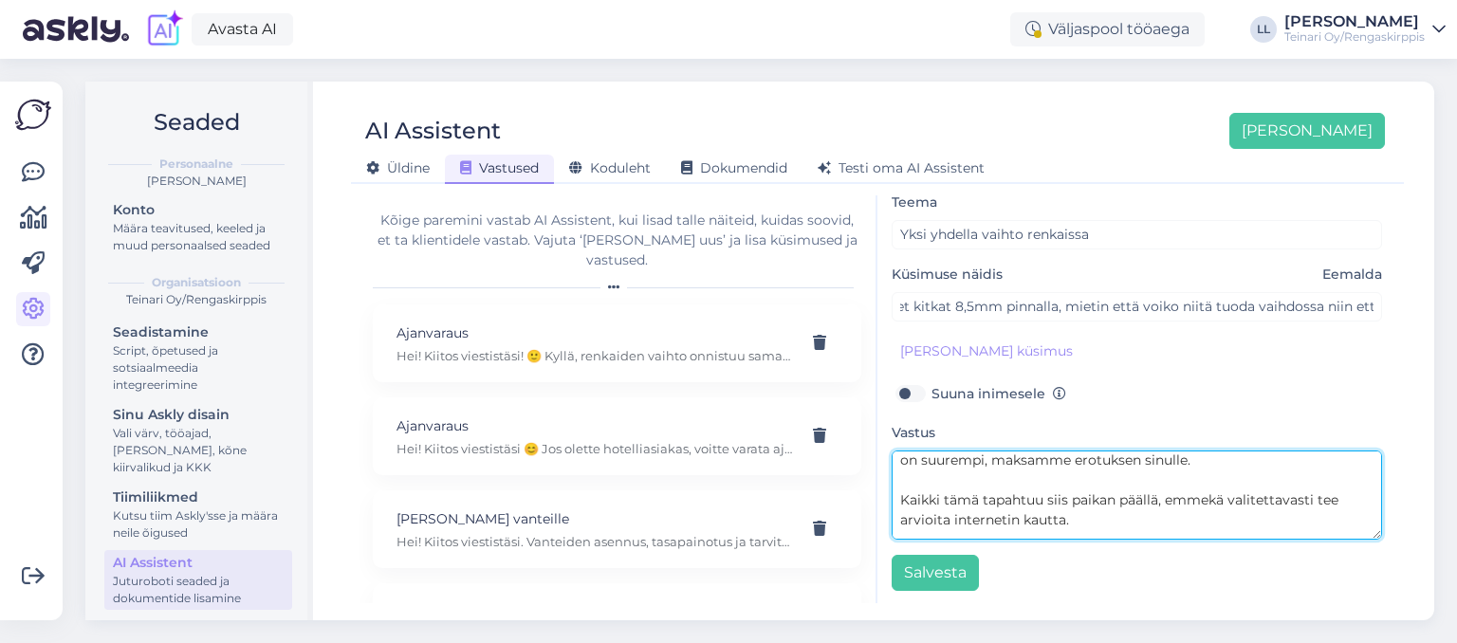
scroll to position [205, 0]
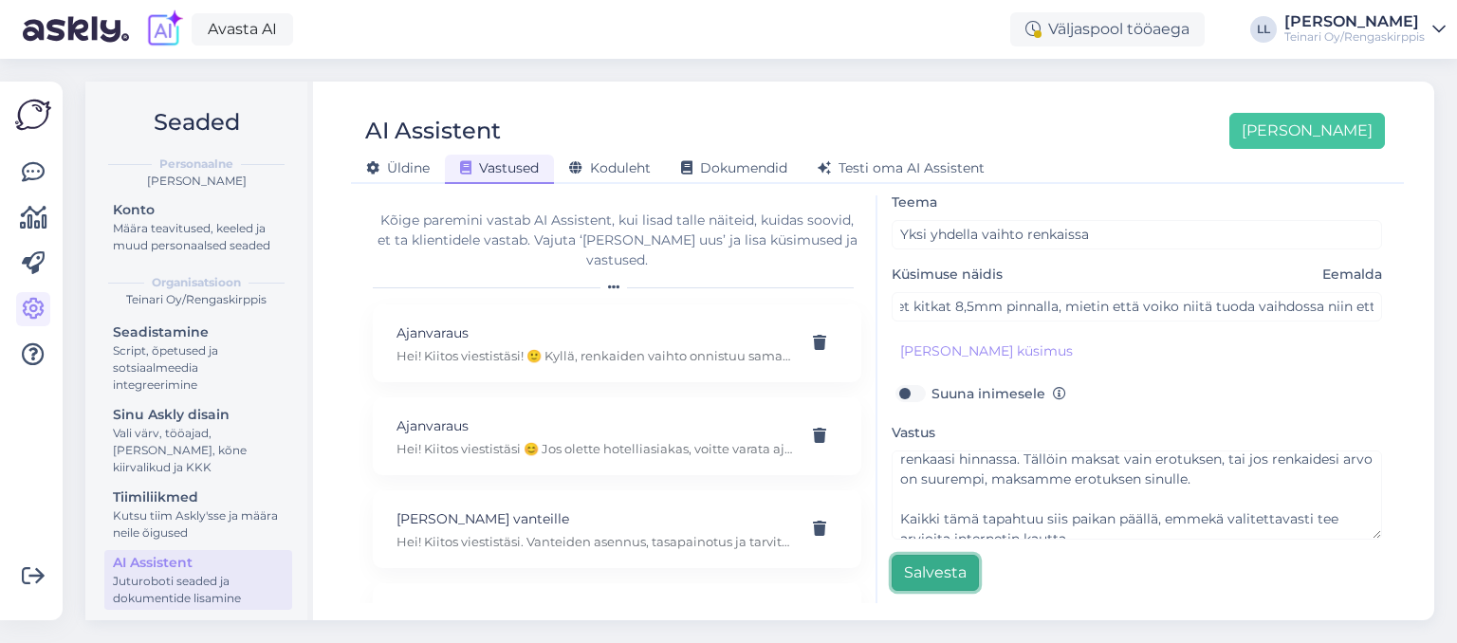
click at [937, 566] on button "Salvesta" at bounding box center [935, 573] width 87 height 36
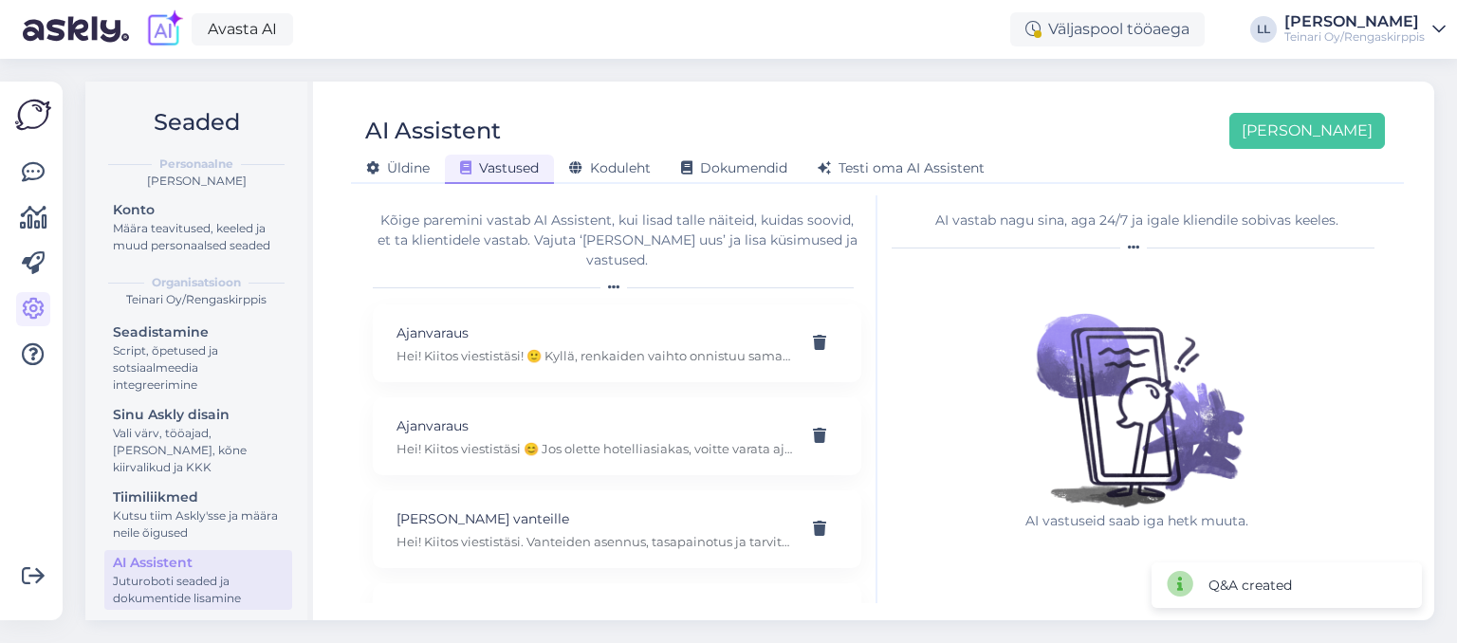
scroll to position [0, 0]
click at [1357, 132] on button "[PERSON_NAME]" at bounding box center [1308, 131] width 156 height 36
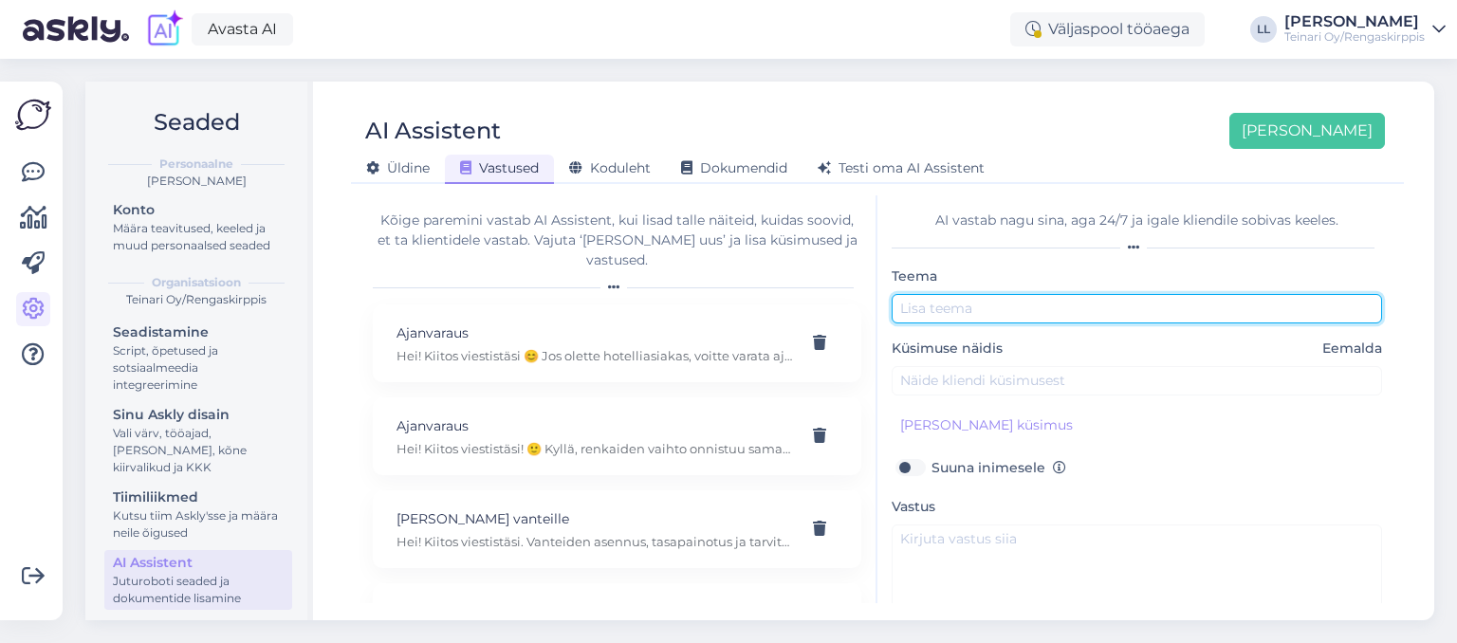
click at [952, 302] on input "text" at bounding box center [1137, 308] width 491 height 29
type input "Yksi yhdella vaihto vanteissa"
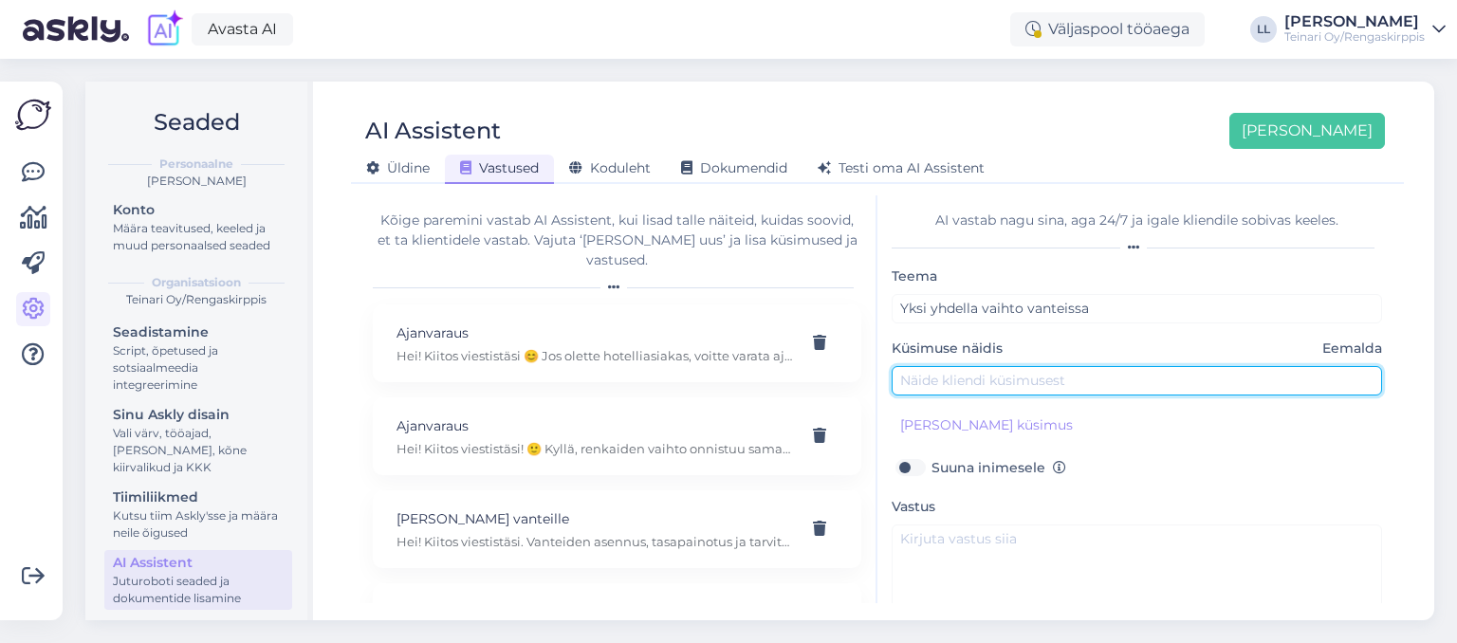
click at [924, 382] on input "text" at bounding box center [1137, 380] width 491 height 29
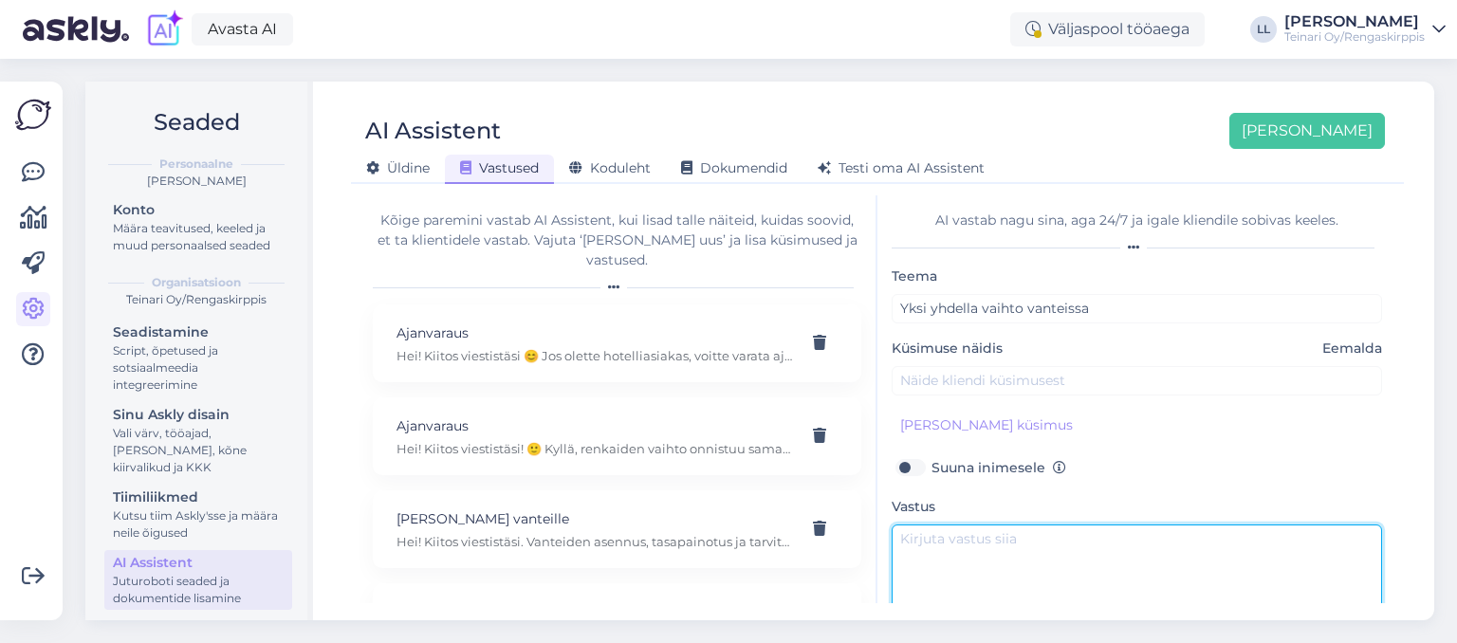
click at [918, 536] on textarea at bounding box center [1137, 569] width 491 height 89
paste textarea "Hei! :) Kiitos viestistäsi! Valitettavasti emme tee vanteille suoraa vaihtoa, k…"
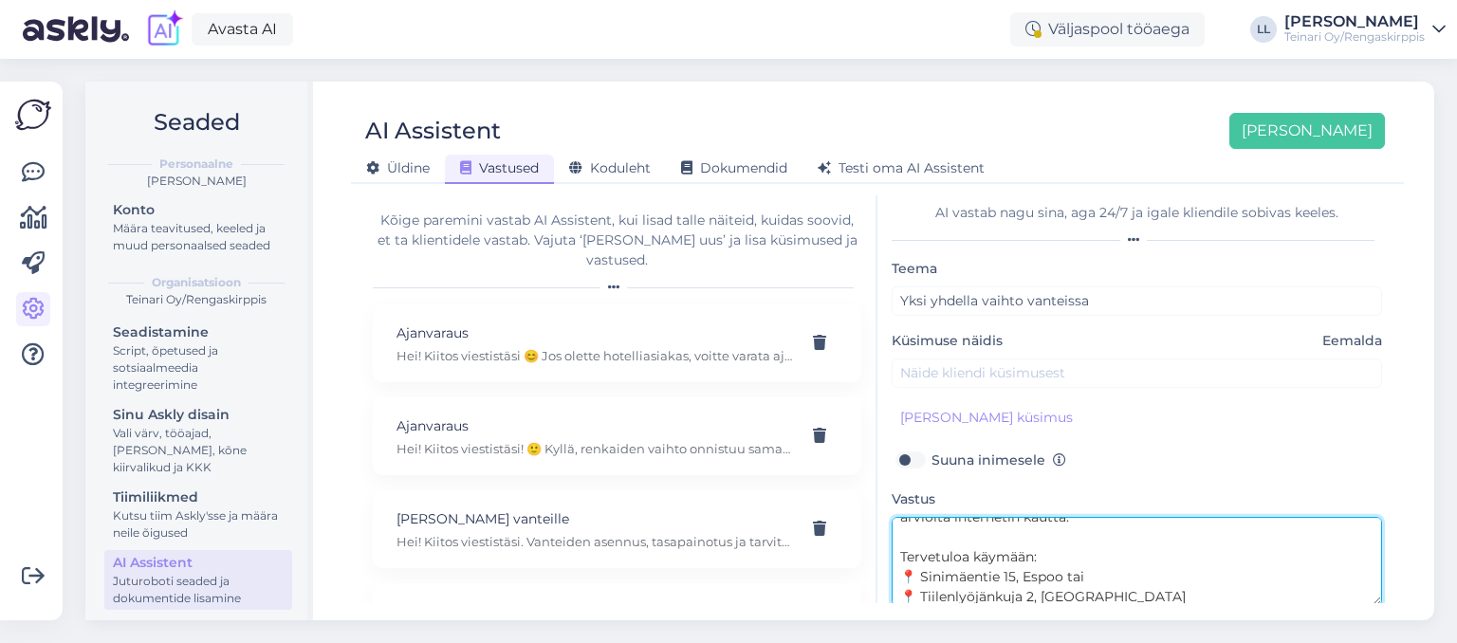
click at [1008, 562] on textarea "Hei! :) Kiitos viestistäsi! Valitettavasti emme tee vanteille suoraa vaihtoa, k…" at bounding box center [1137, 561] width 491 height 89
drag, startPoint x: 1019, startPoint y: 526, endPoint x: 953, endPoint y: 527, distance: 66.4
click at [953, 527] on textarea "Hei! :) Kiitos viestistäsi! Valitettavasti emme tee vanteille suoraa vaihtoa, k…" at bounding box center [1137, 561] width 491 height 89
click at [971, 547] on textarea "Hei! :) Kiitos viestistäsi! Valitettavasti emme tee vanteille suoraa vaihtoa, k…" at bounding box center [1137, 561] width 491 height 89
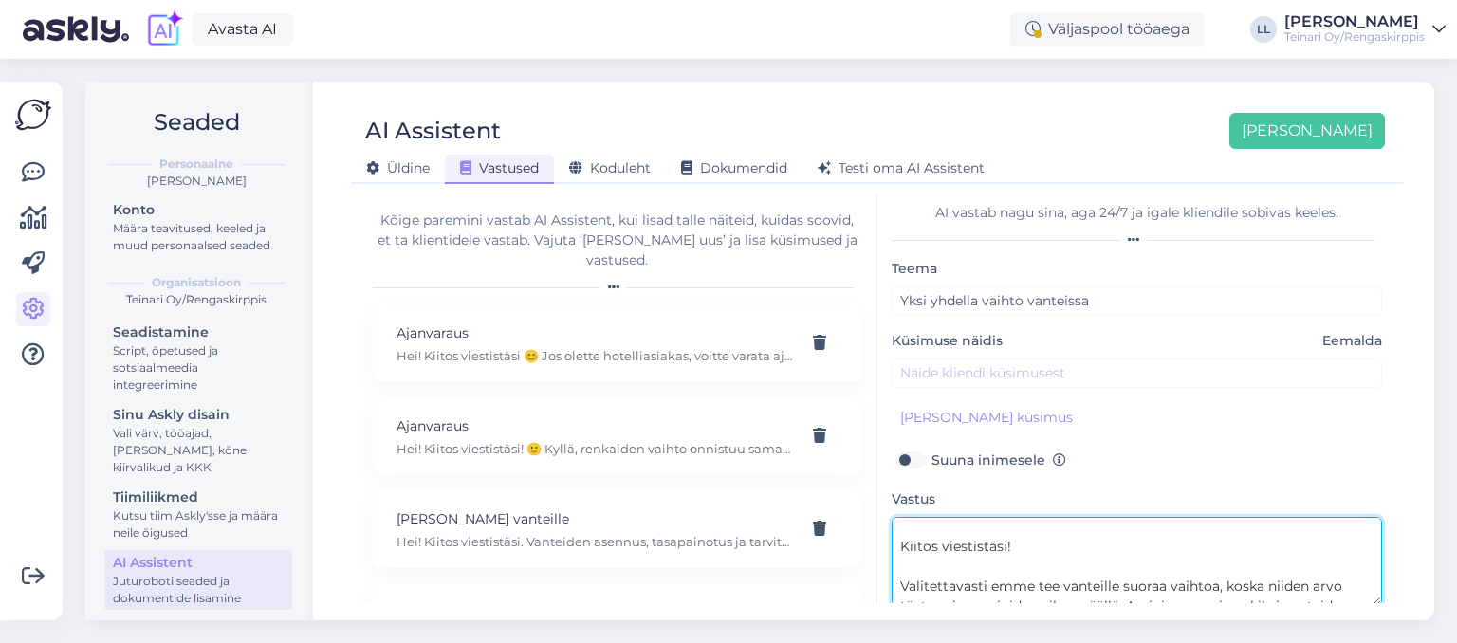
scroll to position [5, 0]
type textarea "Hei! :) Kiitos viestistäsi! Valitettavasti emme tee vanteille suoraa vaihtoa, k…"
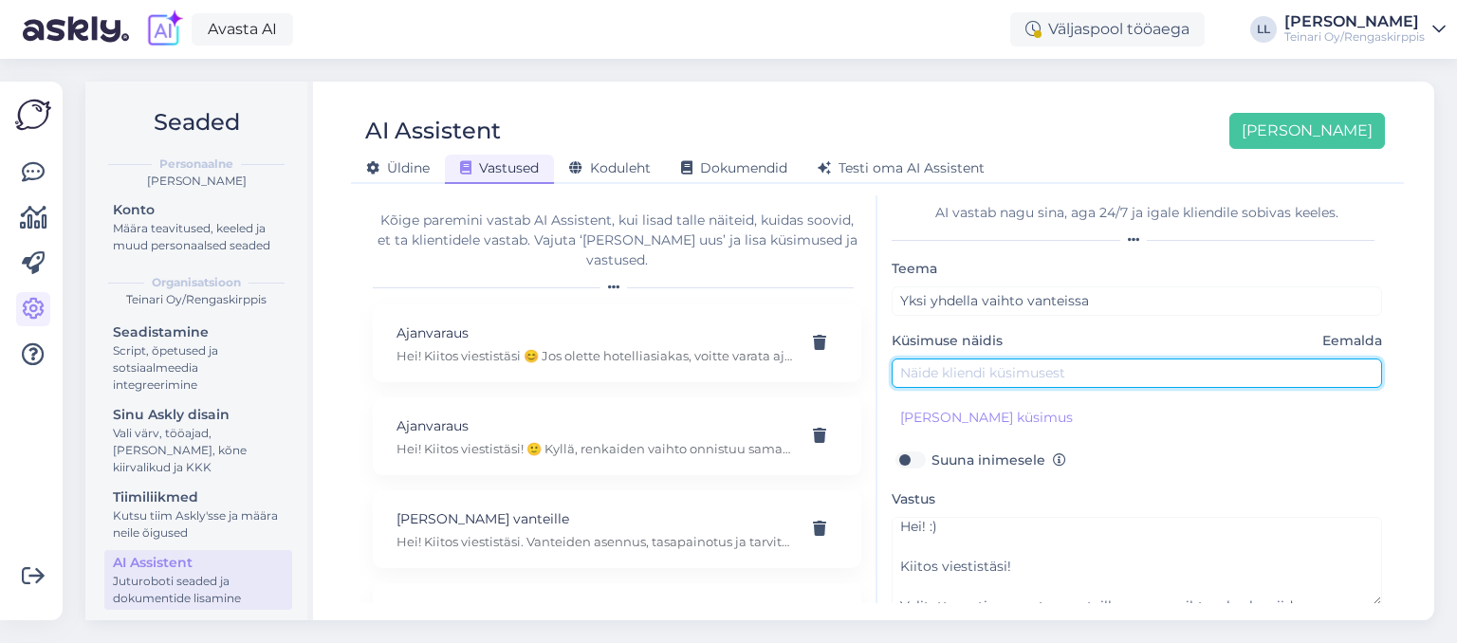
click at [941, 366] on input "text" at bounding box center [1137, 373] width 491 height 29
type input "Heippa. Minulla olisi ylimääräiset vanteet ja haluaisin ne myydä teille ja osta…"
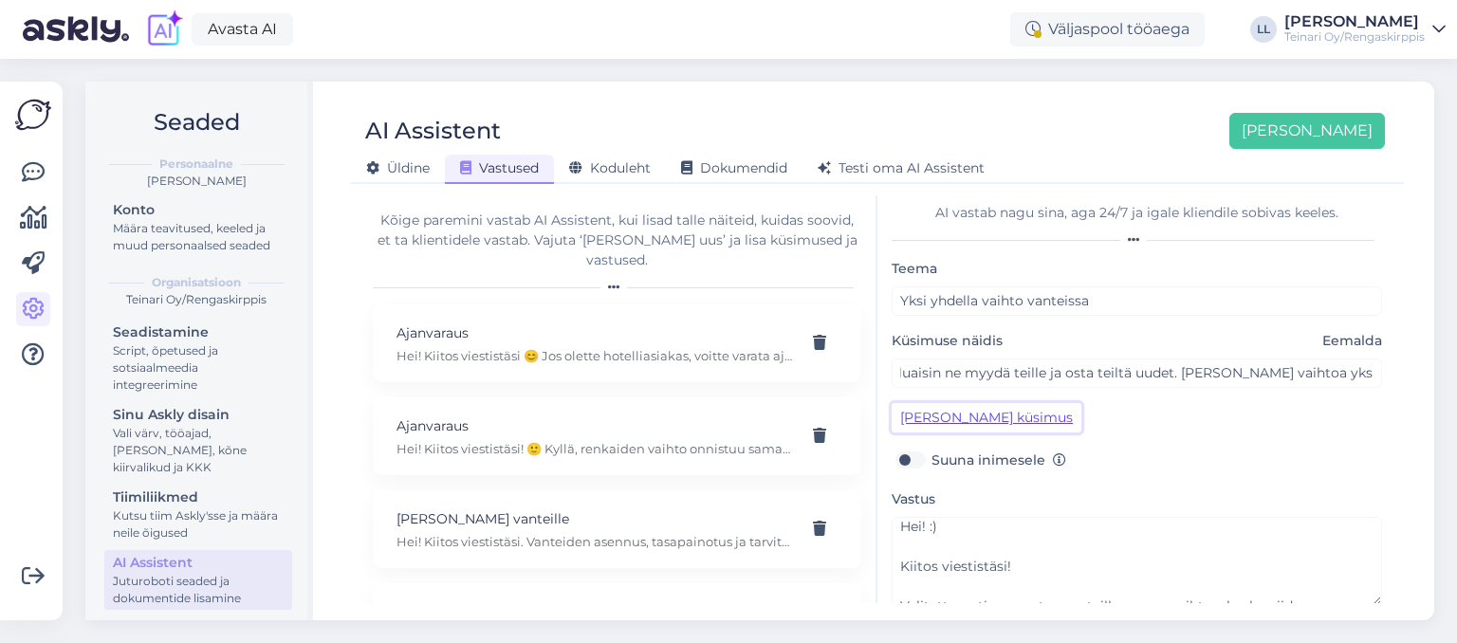
click at [941, 419] on button "[PERSON_NAME] küsimus" at bounding box center [987, 417] width 190 height 29
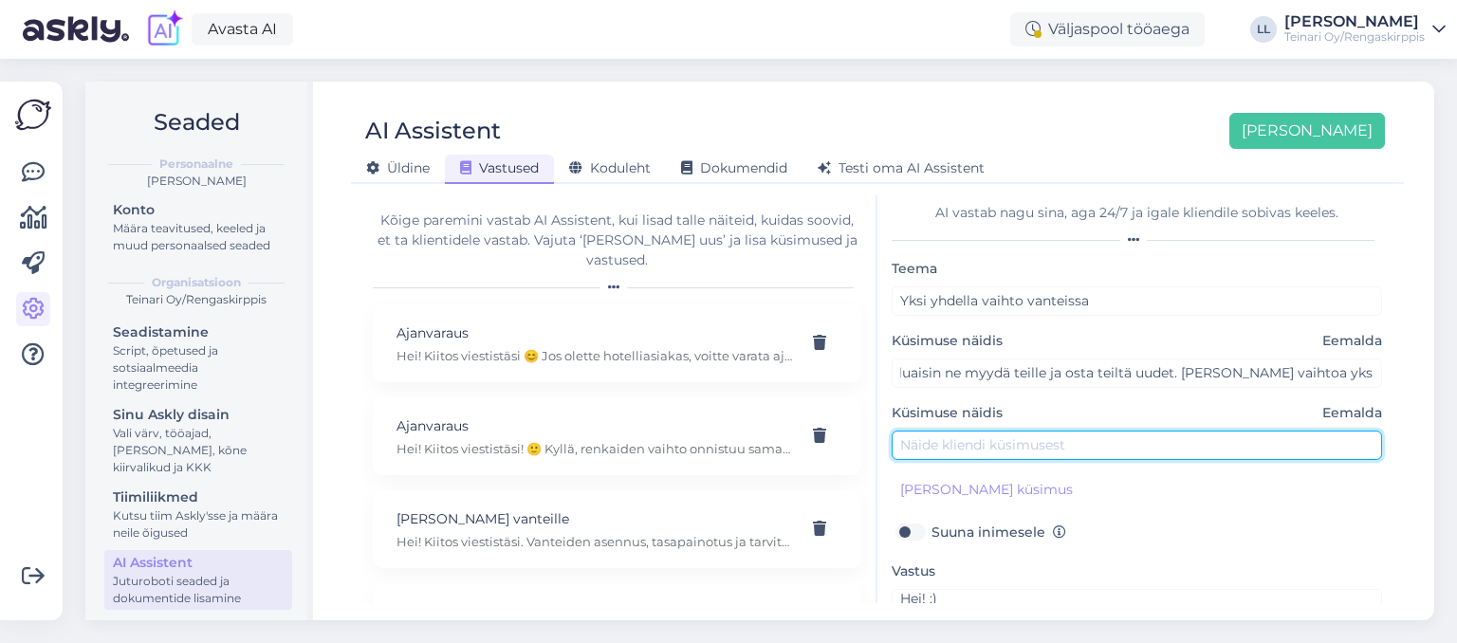
click at [947, 443] on input "text" at bounding box center [1137, 445] width 491 height 29
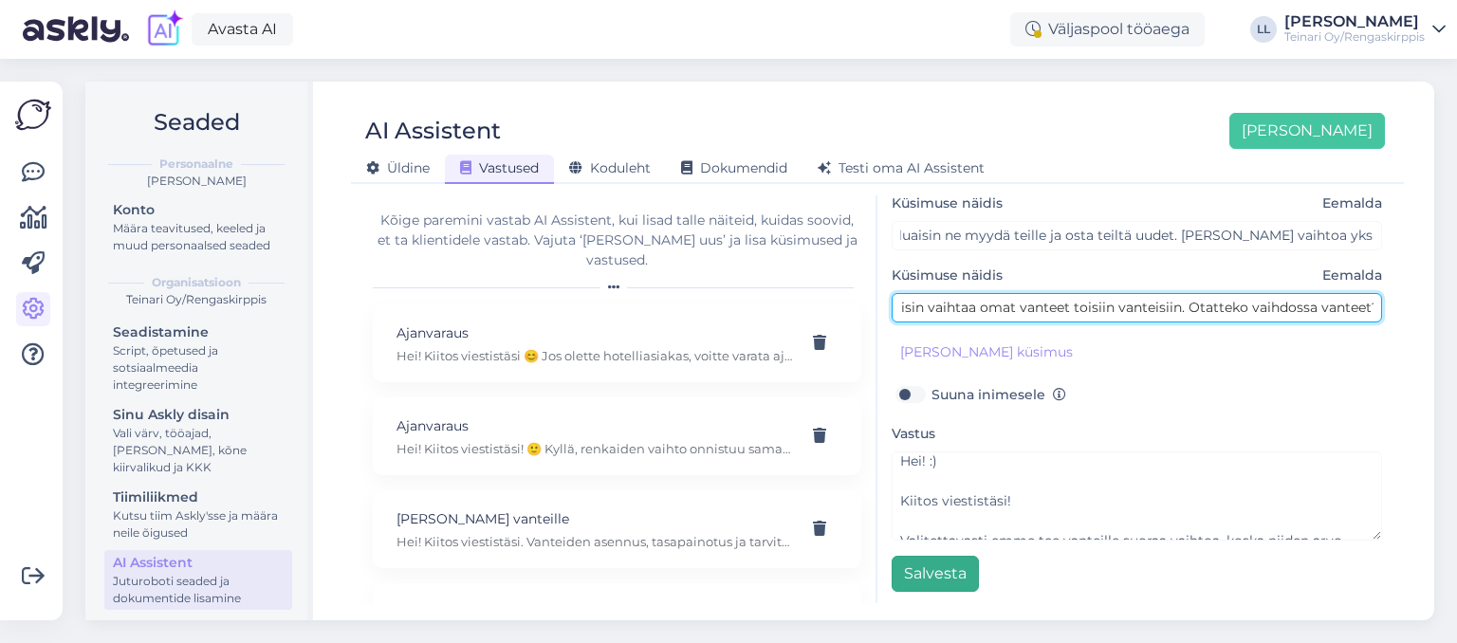
type input "Hei! Haluaisin vaihtaa omat vanteet toisiin vanteisiin. Otatteko vaihdossa vant…"
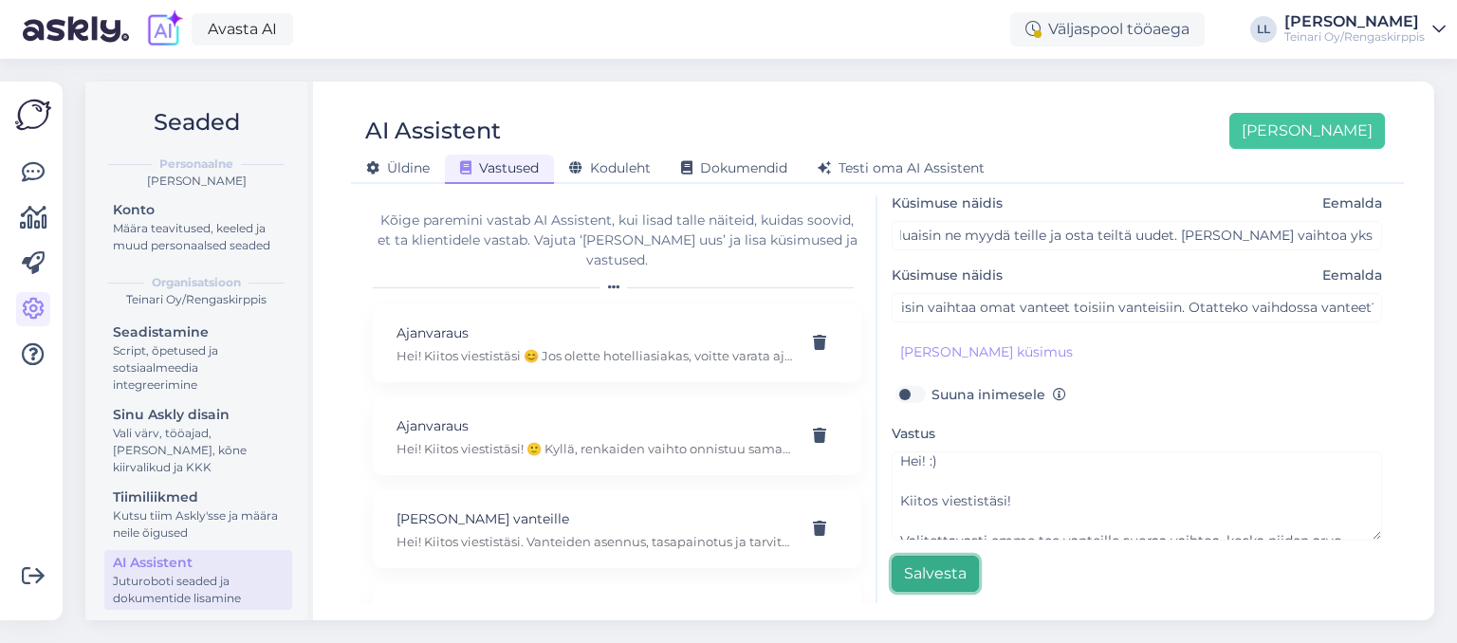
click at [933, 565] on button "Salvesta" at bounding box center [935, 574] width 87 height 36
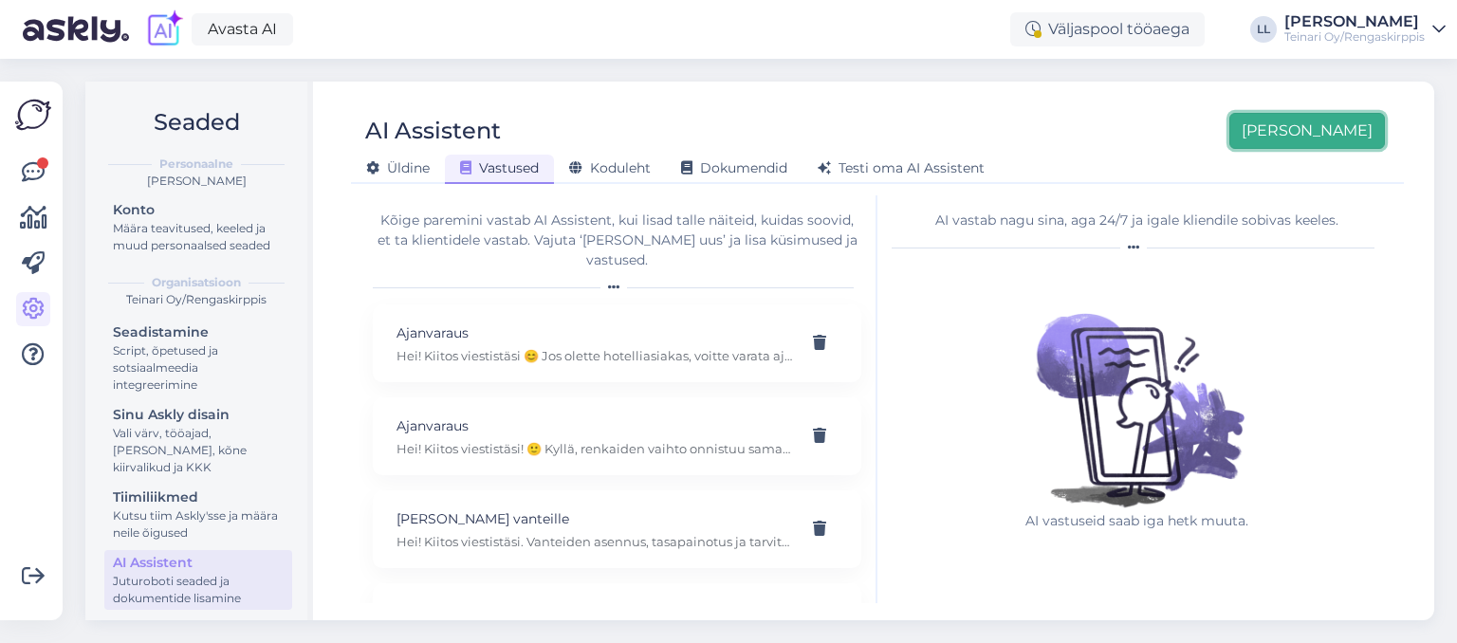
click at [1337, 142] on button "[PERSON_NAME]" at bounding box center [1308, 131] width 156 height 36
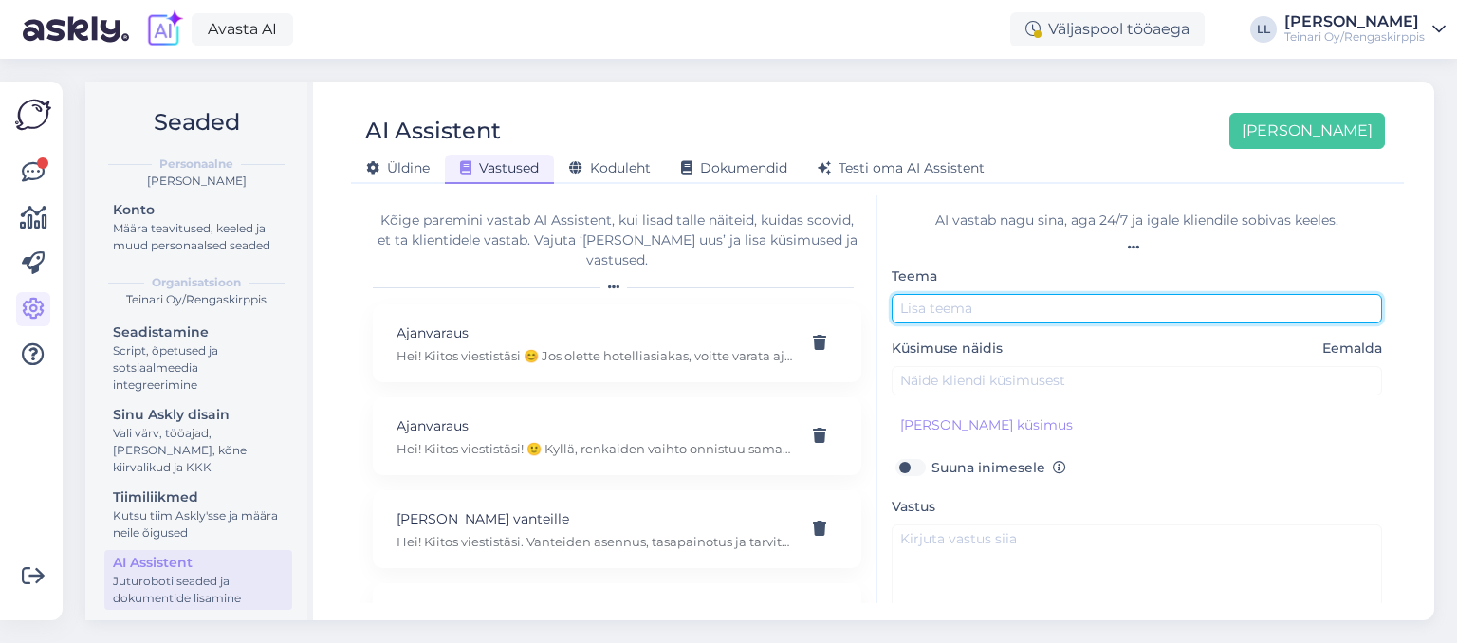
click at [1028, 302] on input "text" at bounding box center [1137, 308] width 491 height 29
type input "Uusi rengashotelliasiakas ja halua varata ajan"
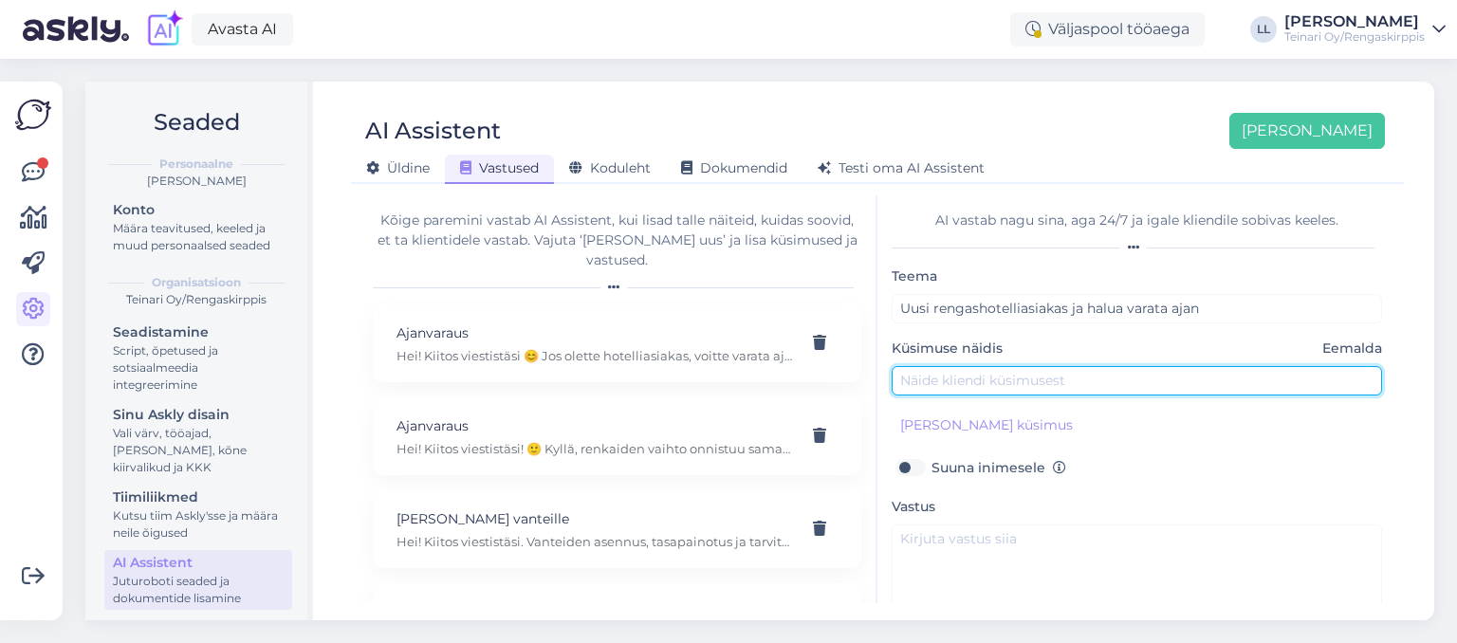
click at [966, 380] on input "text" at bounding box center [1137, 380] width 491 height 29
type input "Hei. Onko teillä tilaa rengas hotellissa?"
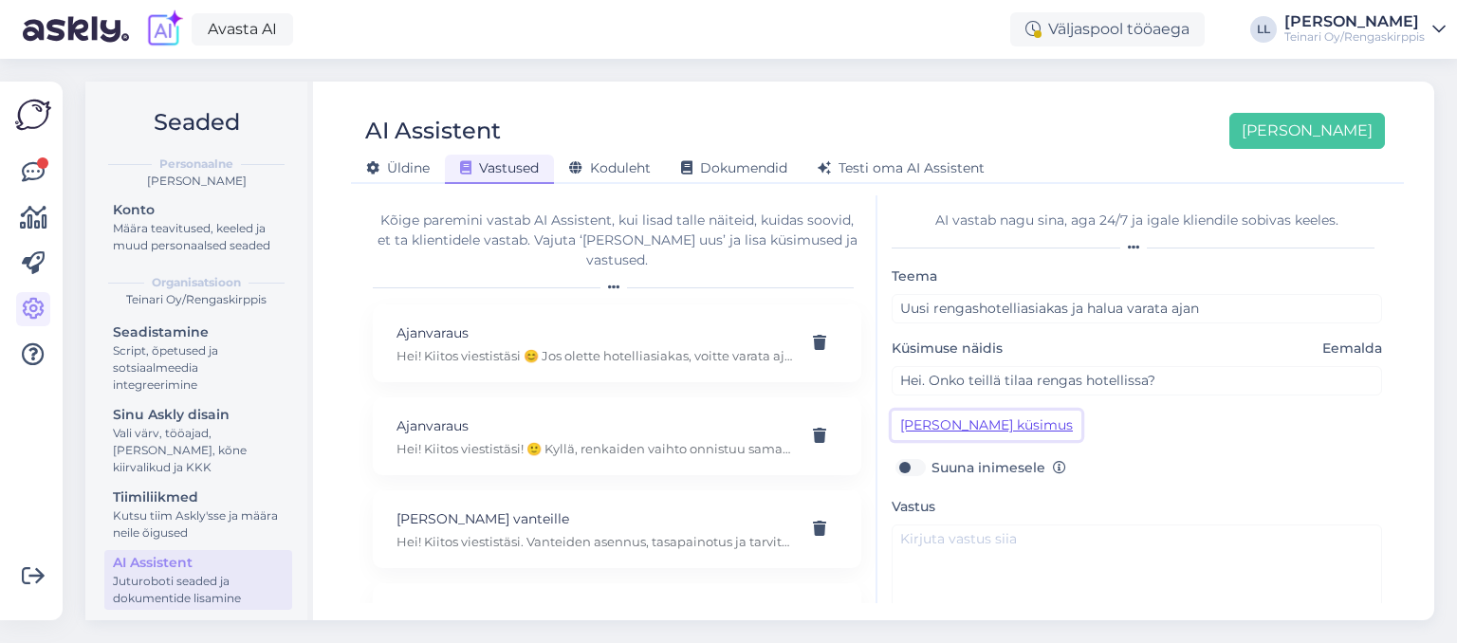
click at [936, 430] on button "[PERSON_NAME] küsimus" at bounding box center [987, 425] width 190 height 29
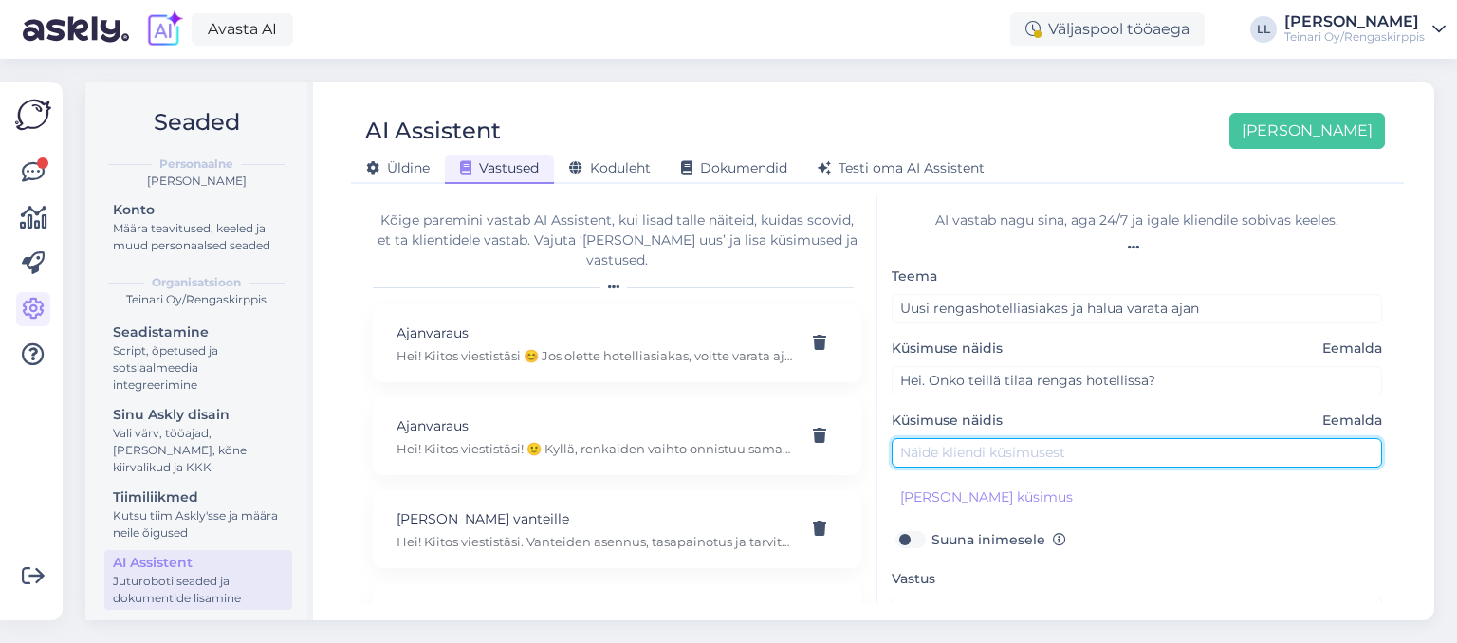
click at [955, 457] on input "text" at bounding box center [1137, 452] width 491 height 29
type input "Mä haluaisin myös teille varata rengsavaihdon ja sen jälkeen jättää hotelliin? …"
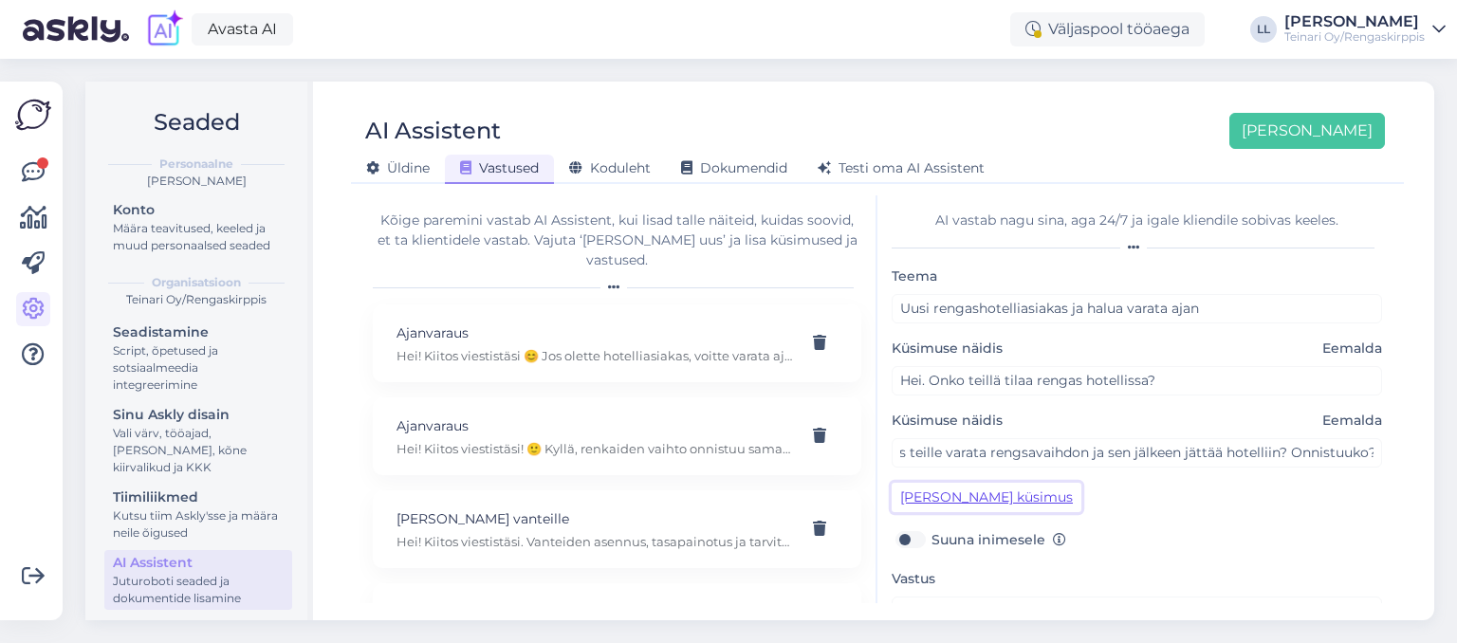
click at [927, 496] on button "[PERSON_NAME] küsimus" at bounding box center [987, 497] width 190 height 29
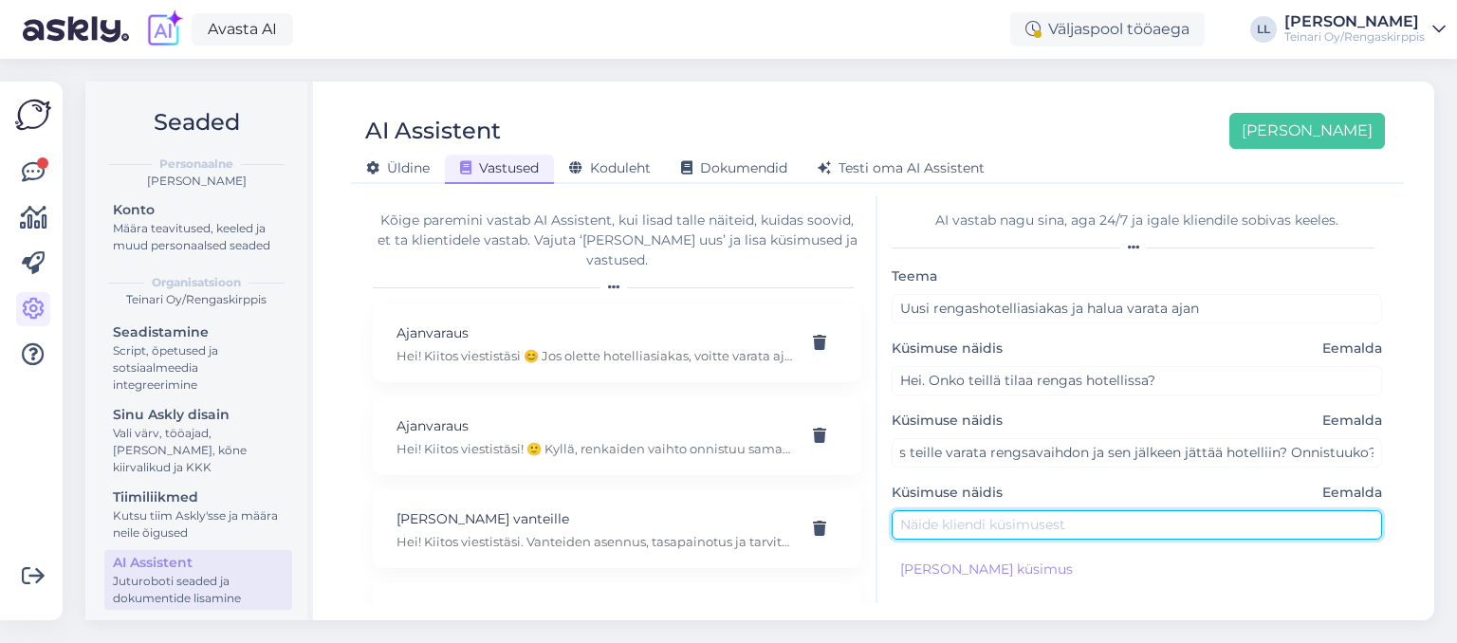
click at [944, 527] on input "text" at bounding box center [1137, 524] width 491 height 29
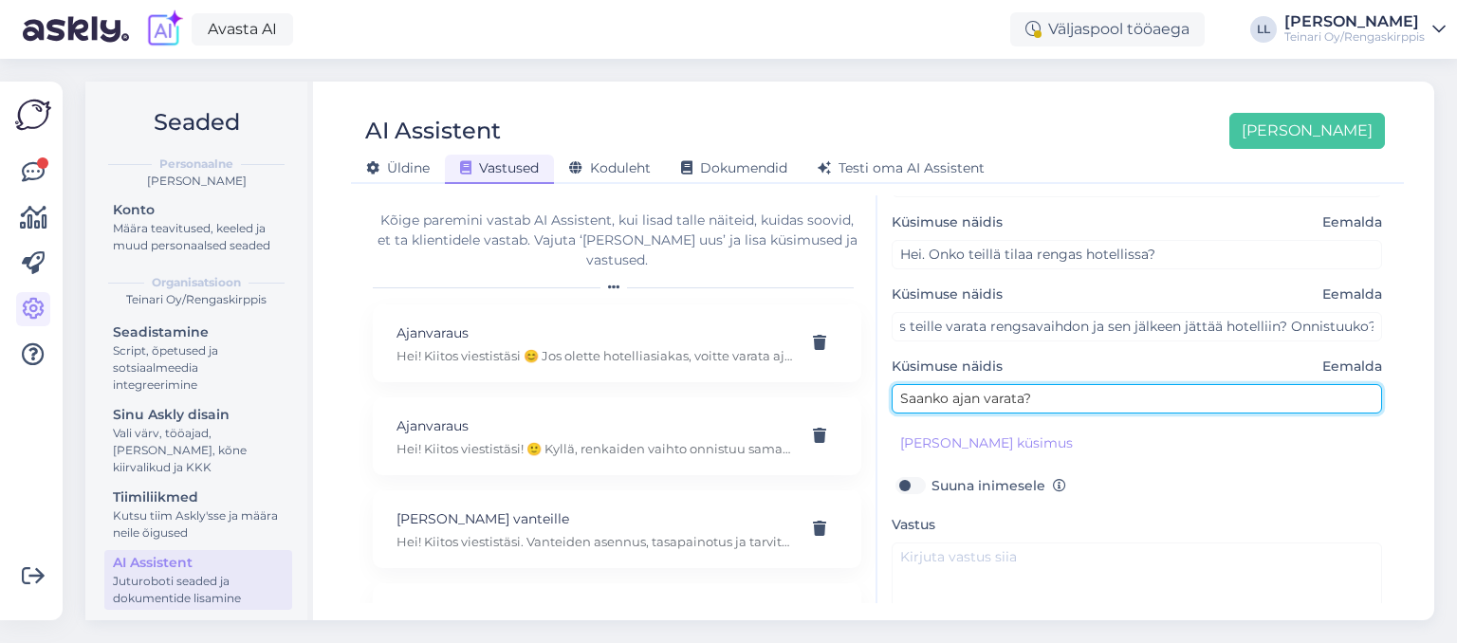
scroll to position [128, 0]
type input "Saanko ajan varata?"
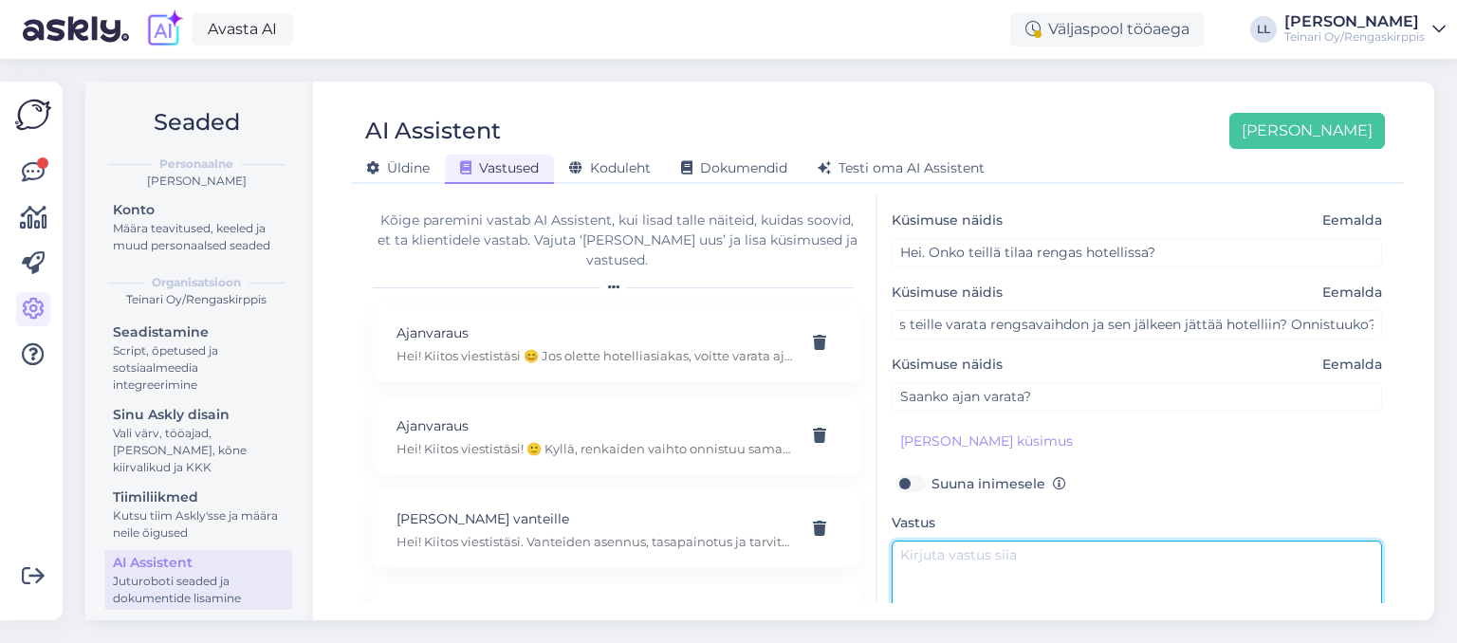
click at [989, 561] on textarea at bounding box center [1137, 585] width 491 height 89
paste textarea "Kyllä, meillä on rengashotelli. Jos haluat ennen hotellisäilytystä vaihtaa renk…"
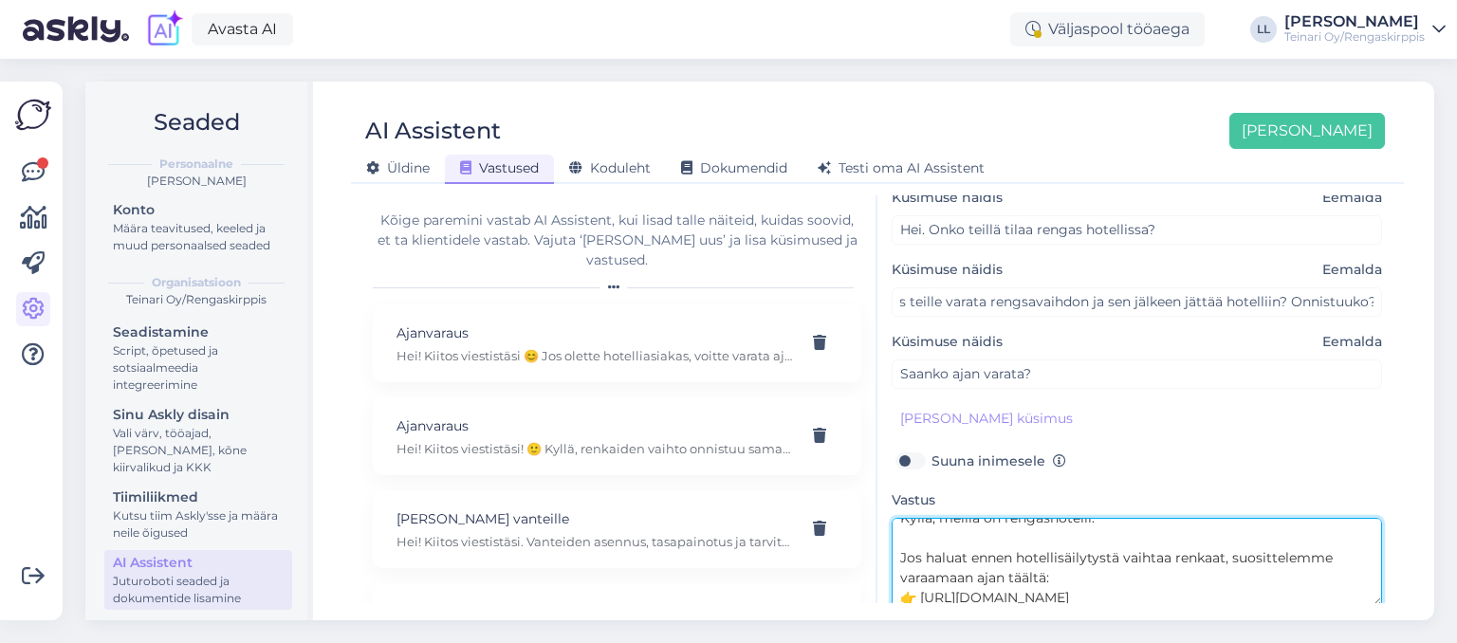
scroll to position [217, 0]
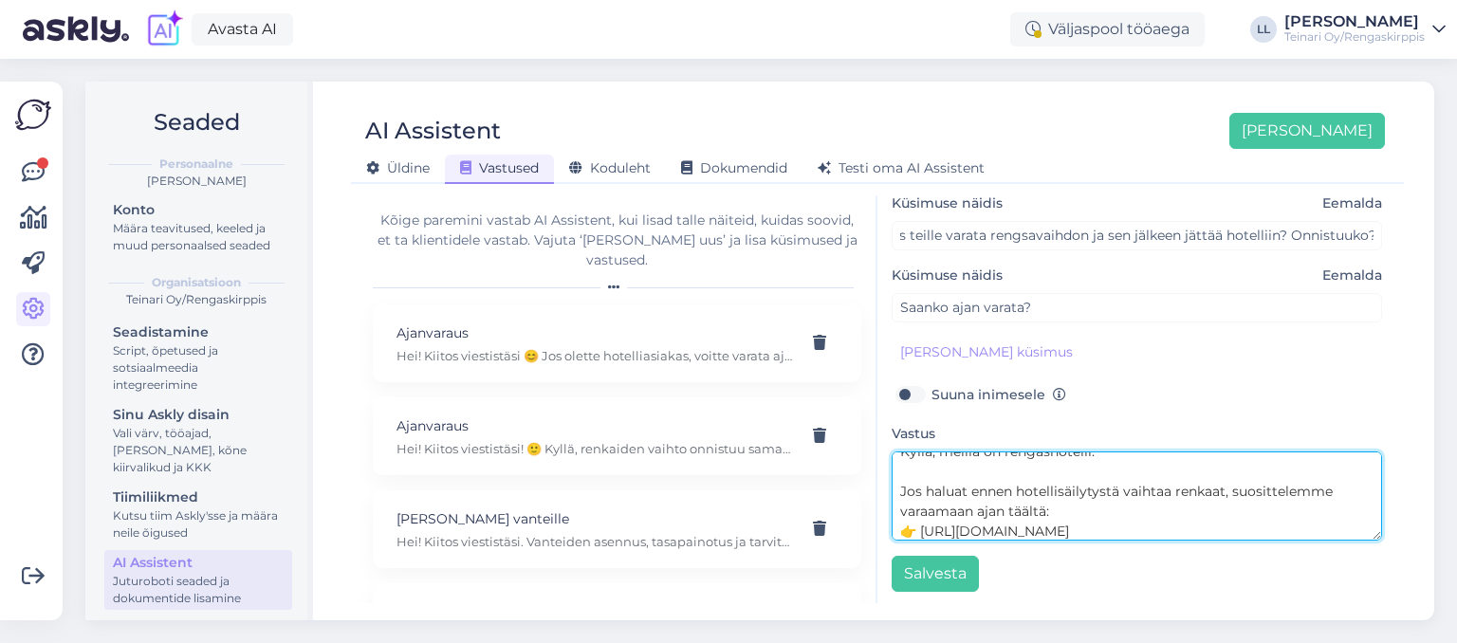
click at [1182, 529] on textarea "Kyllä, meillä on rengashotelli. Jos haluat ennen hotellisäilytystä vaihtaa renk…" at bounding box center [1137, 496] width 491 height 89
paste textarea "Kirjoita varauksen kommenttikenttään, että haluat jättää vanhat renkaat hotelli…"
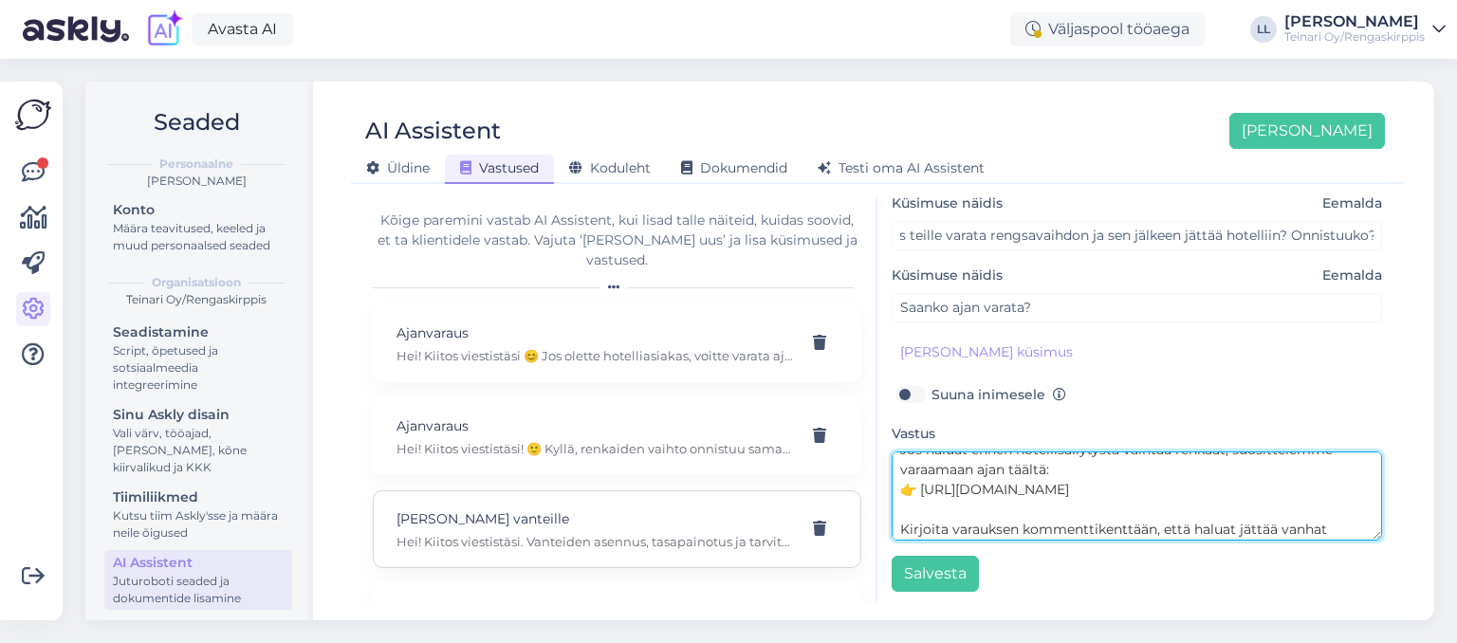
scroll to position [194, 0]
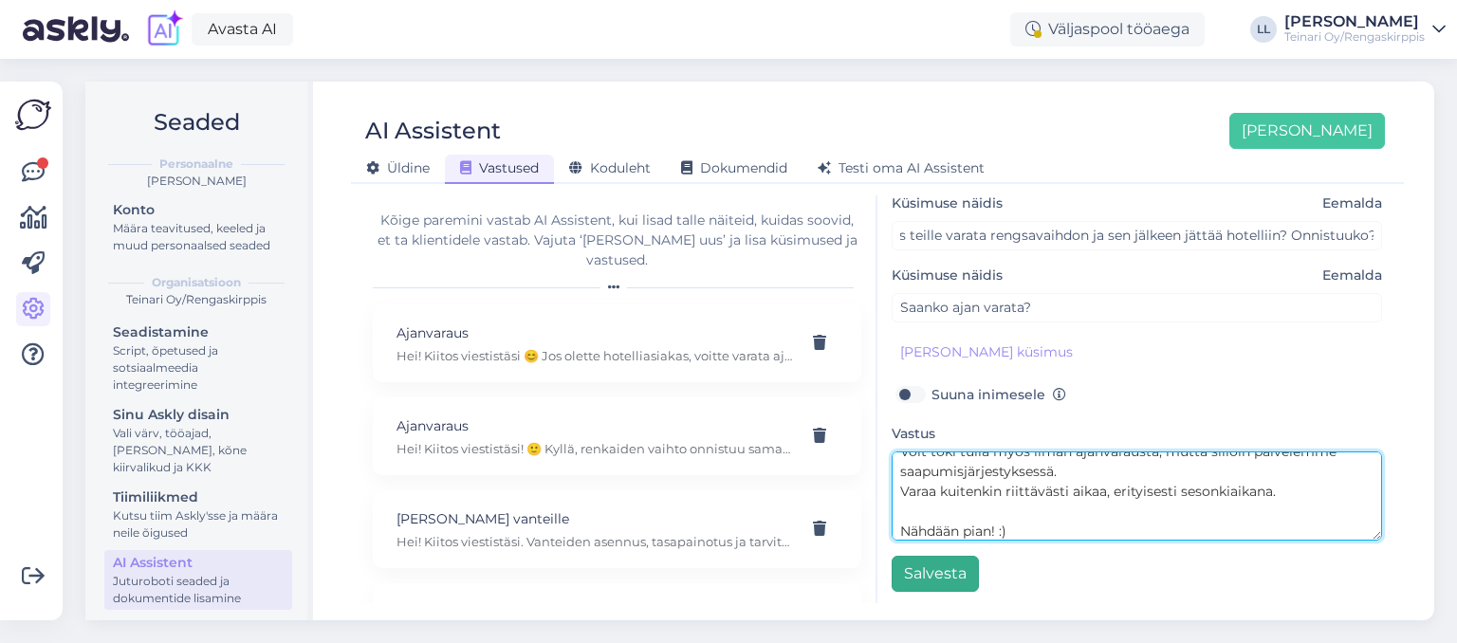
type textarea "Kyllä, meillä on rengashotelli. Jos haluat ennen hotellisäilytystä vaihtaa renk…"
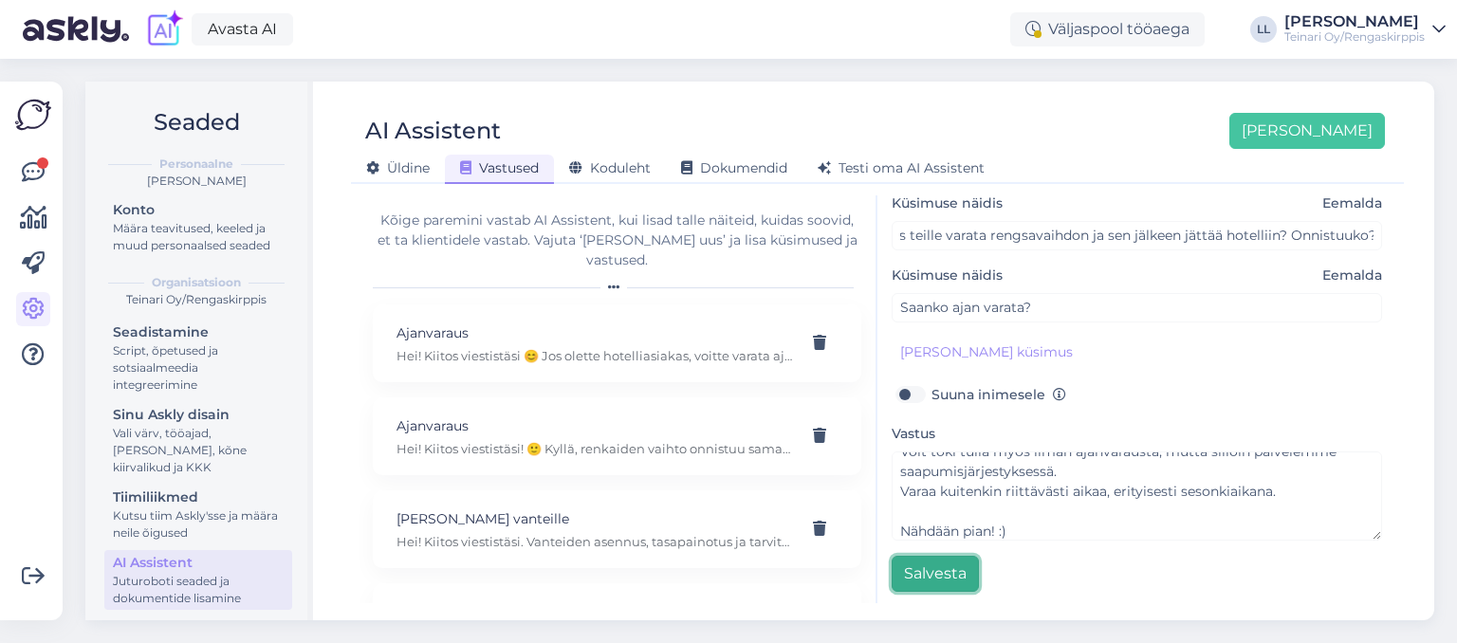
click at [920, 575] on button "Salvesta" at bounding box center [935, 574] width 87 height 36
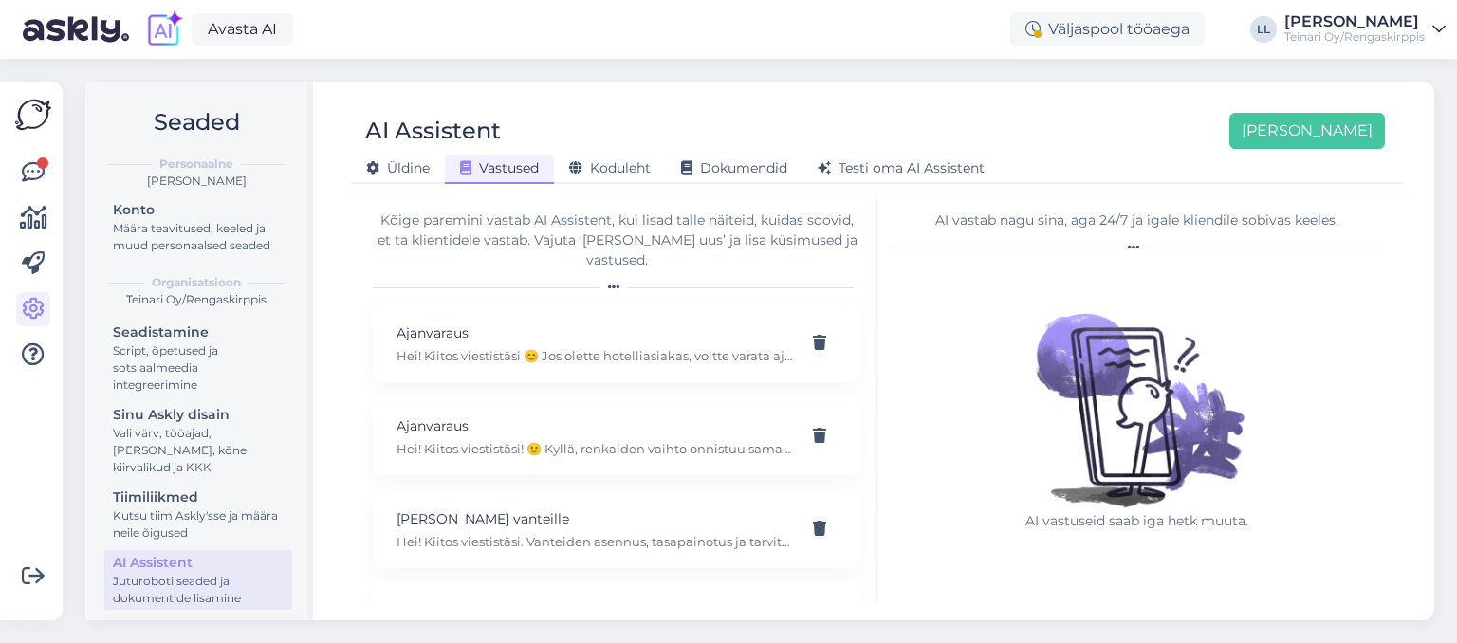
scroll to position [0, 0]
click at [35, 162] on icon at bounding box center [33, 172] width 23 height 23
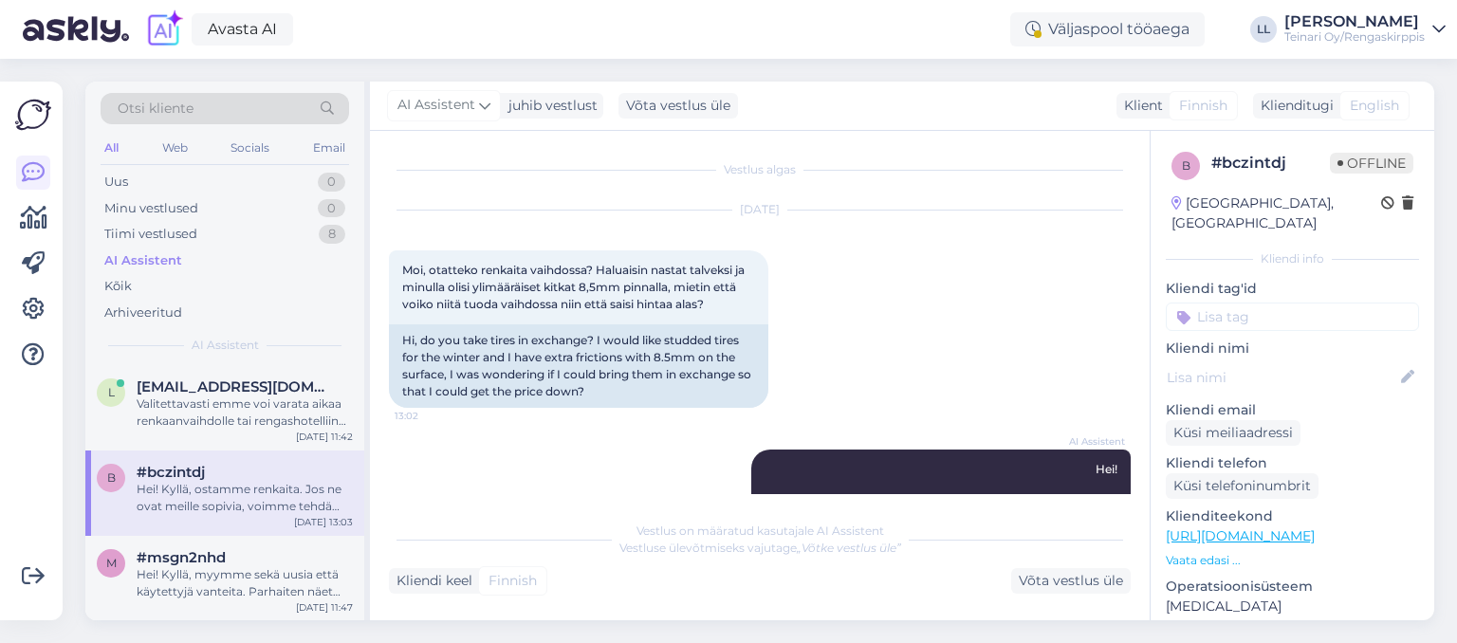
scroll to position [136, 0]
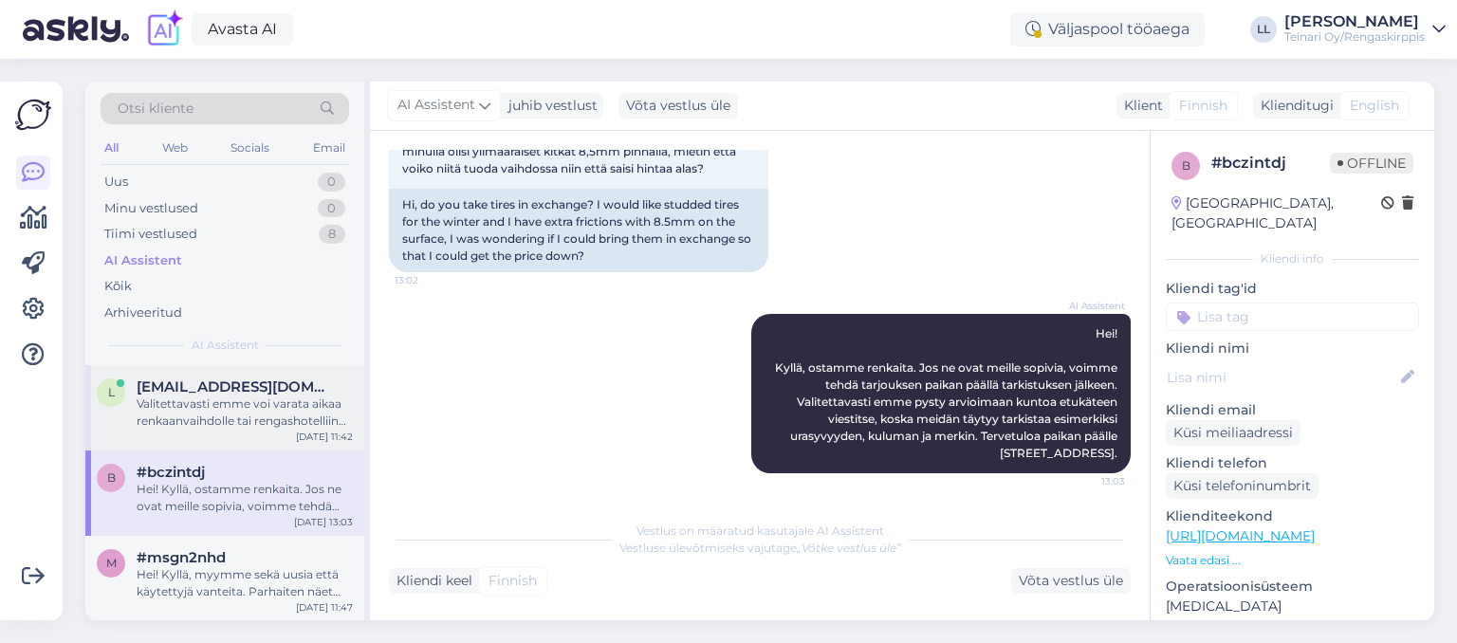
click at [214, 407] on div "Valitettavasti emme voi varata aikaa renkaanvaihdolle tai rengashotelliin tuomi…" at bounding box center [245, 413] width 216 height 34
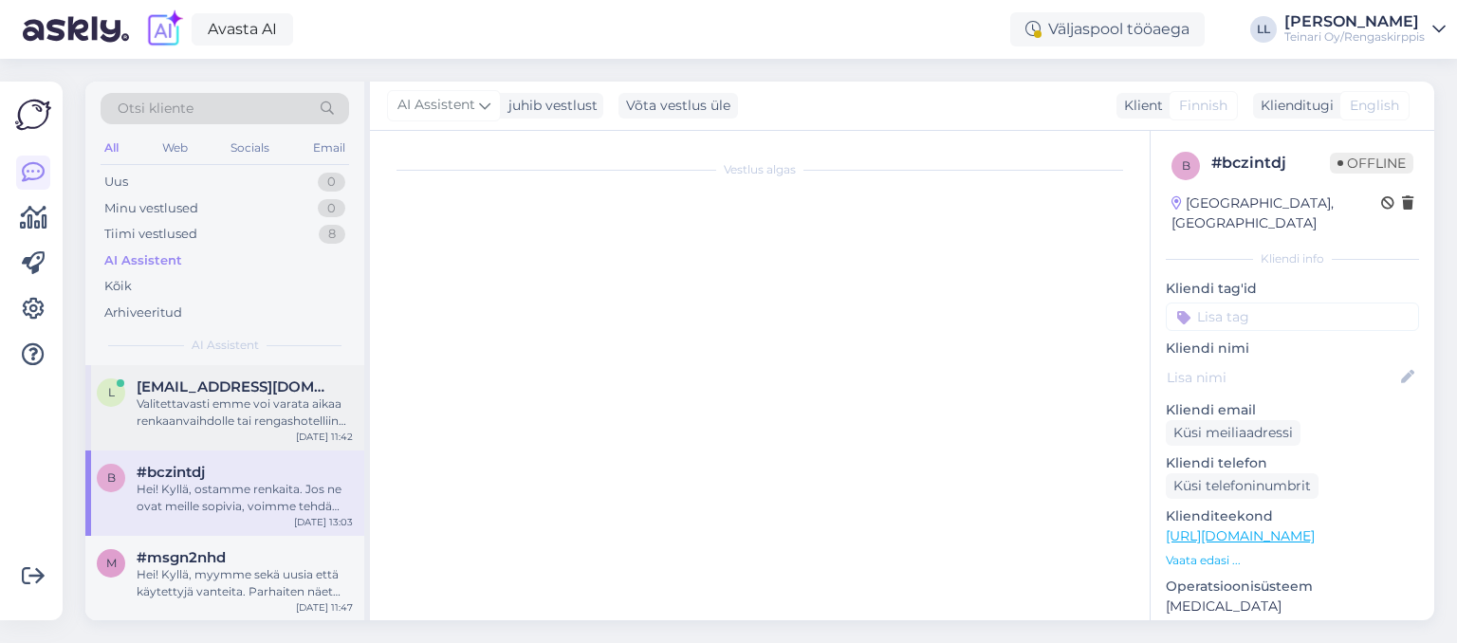
scroll to position [2717, 0]
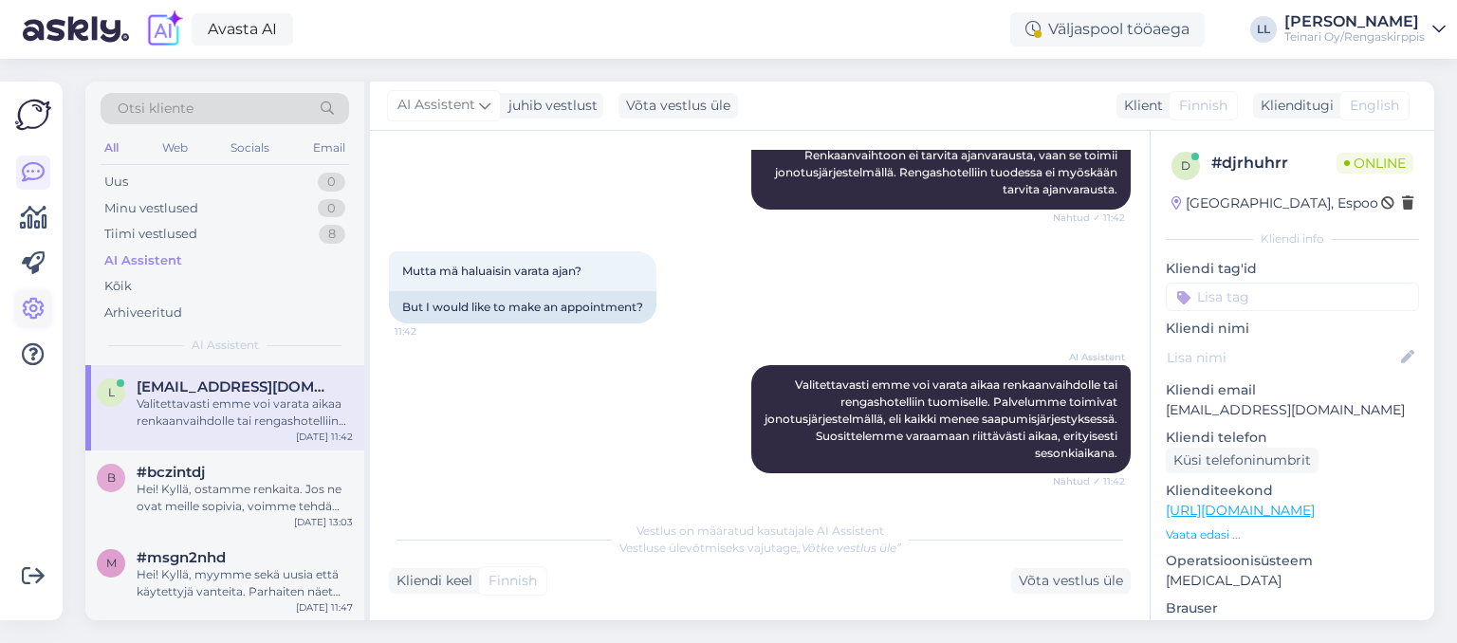
click at [28, 298] on icon at bounding box center [33, 309] width 23 height 23
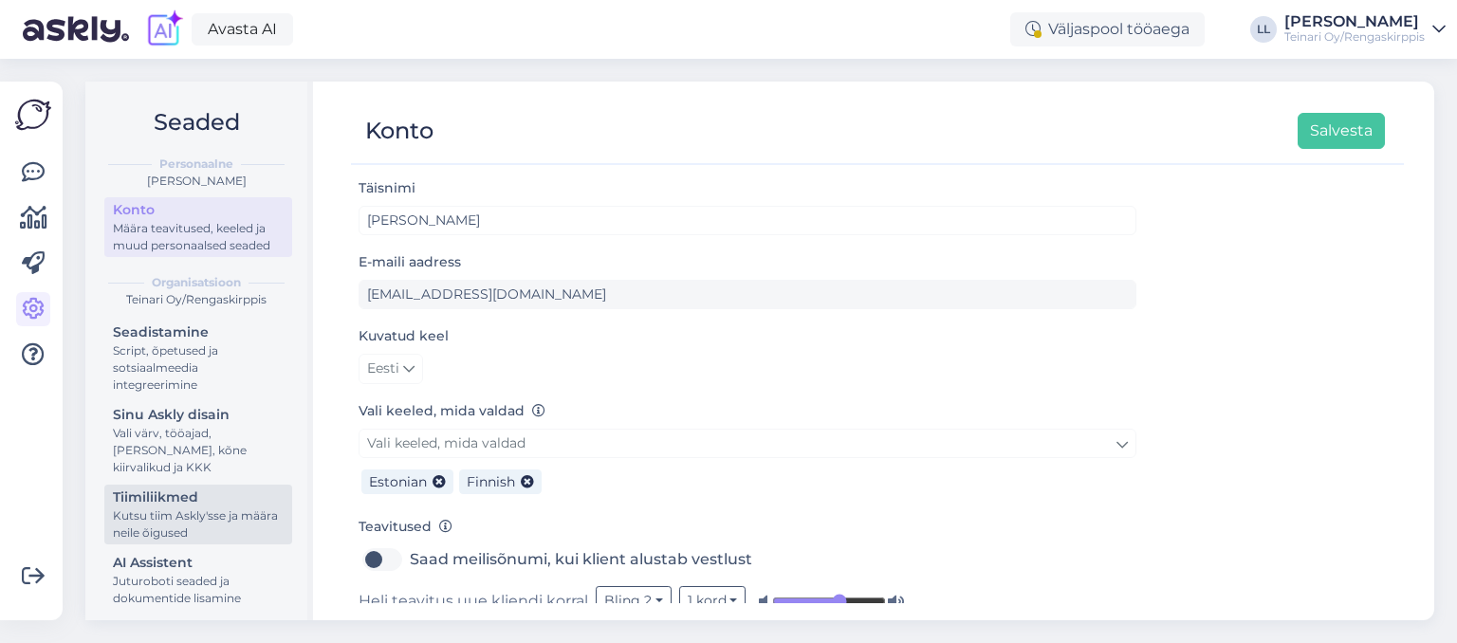
click at [209, 515] on div "Kutsu tiim Askly'sse ja määra neile õigused" at bounding box center [198, 525] width 171 height 34
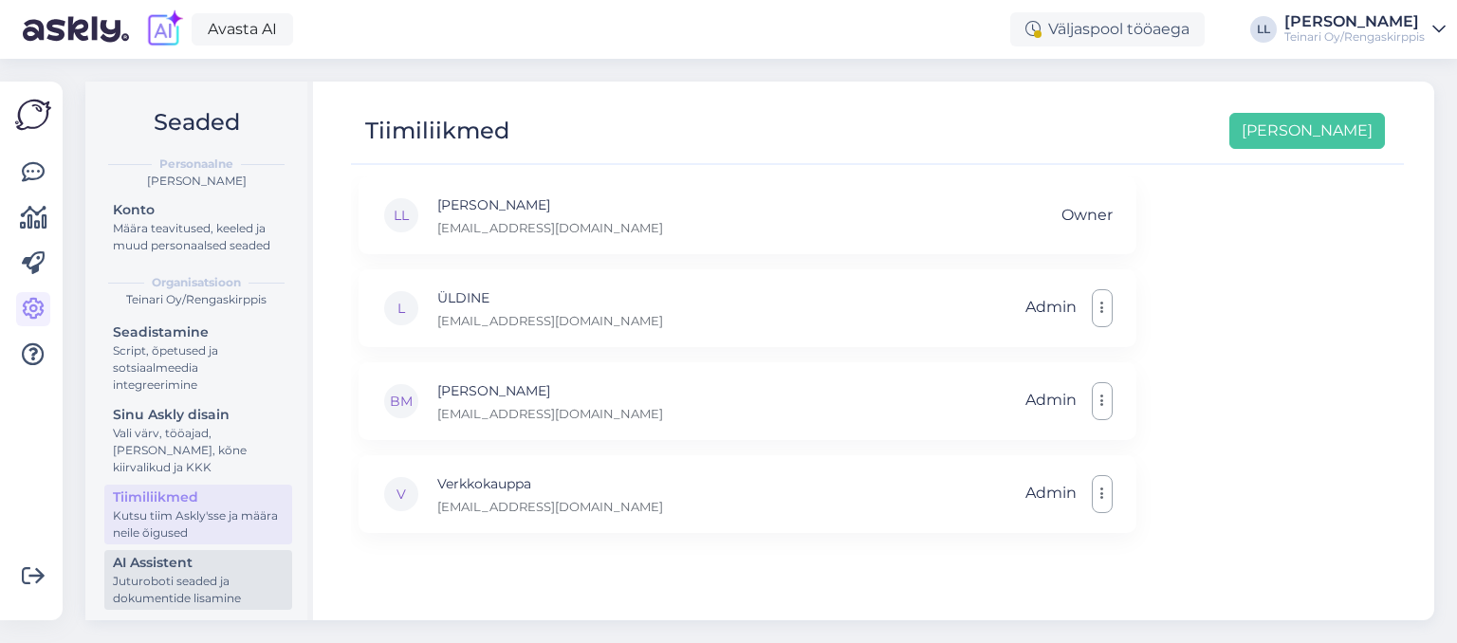
click at [180, 560] on div "AI Assistent" at bounding box center [198, 563] width 171 height 20
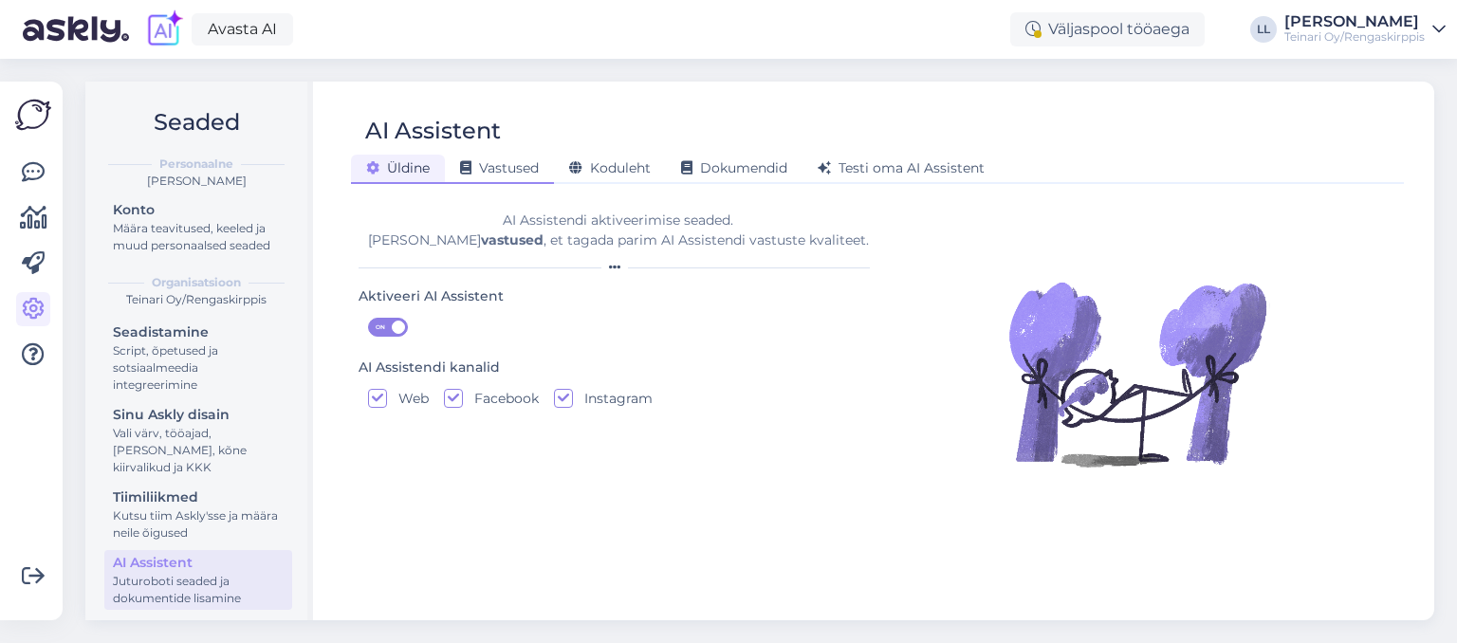
click at [476, 180] on div "Vastused" at bounding box center [499, 169] width 109 height 29
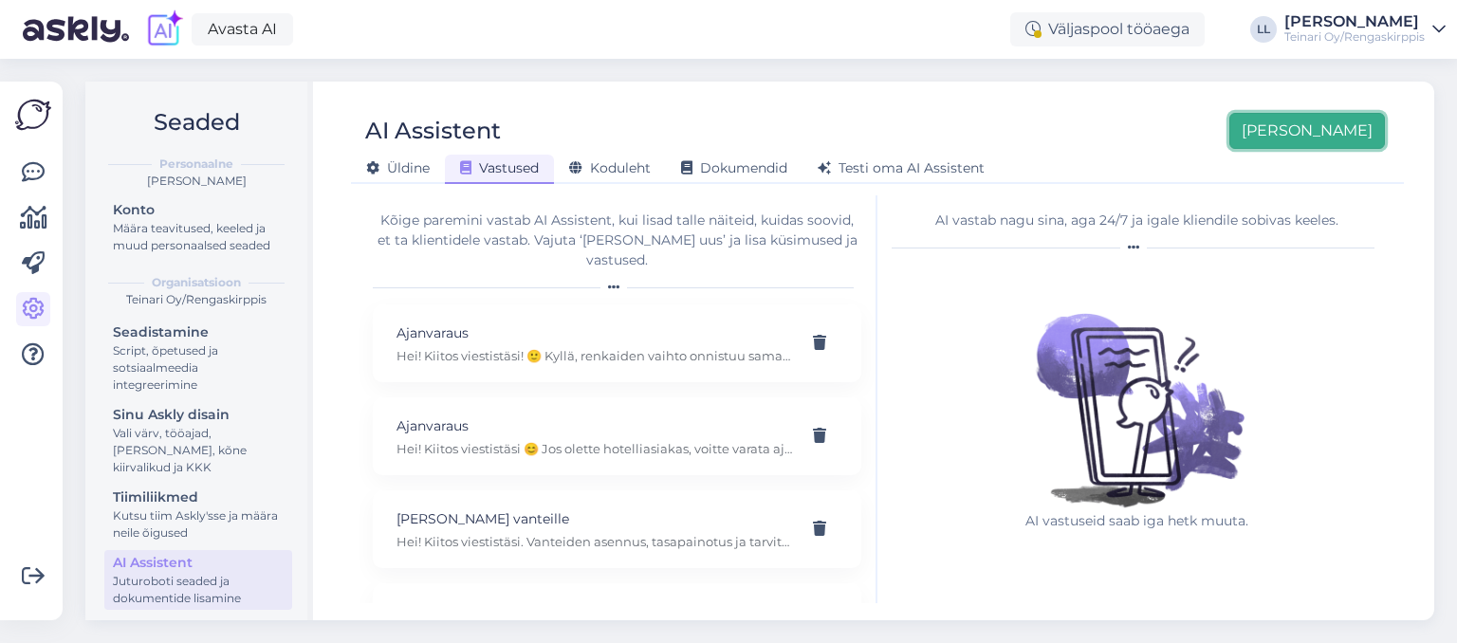
click at [1332, 144] on button "[PERSON_NAME]" at bounding box center [1308, 131] width 156 height 36
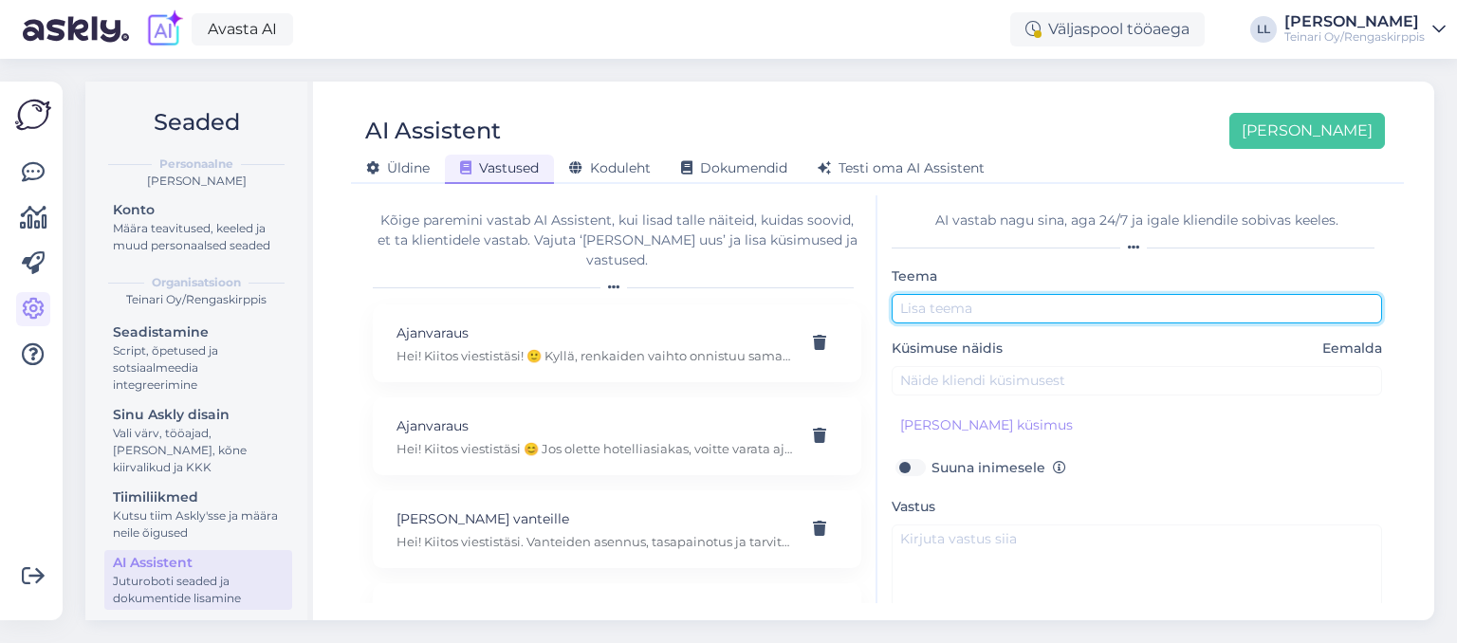
click at [977, 302] on input "text" at bounding box center [1137, 308] width 491 height 29
type input "Juvanmalmin toimipiste"
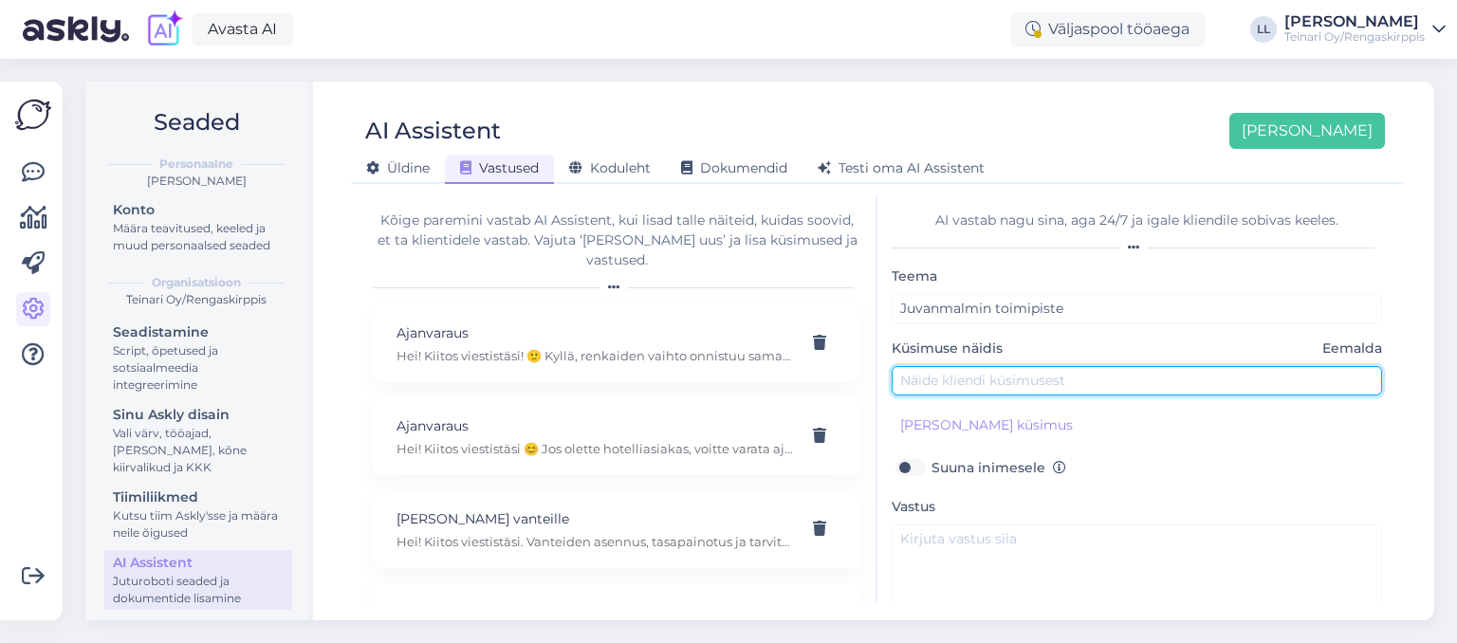
click at [953, 378] on input "text" at bounding box center [1137, 380] width 491 height 29
type input "Hei! Minulla on Juvanmalmilla hotellirenkaat. Mutta teillä ei ole siellä enää t…"
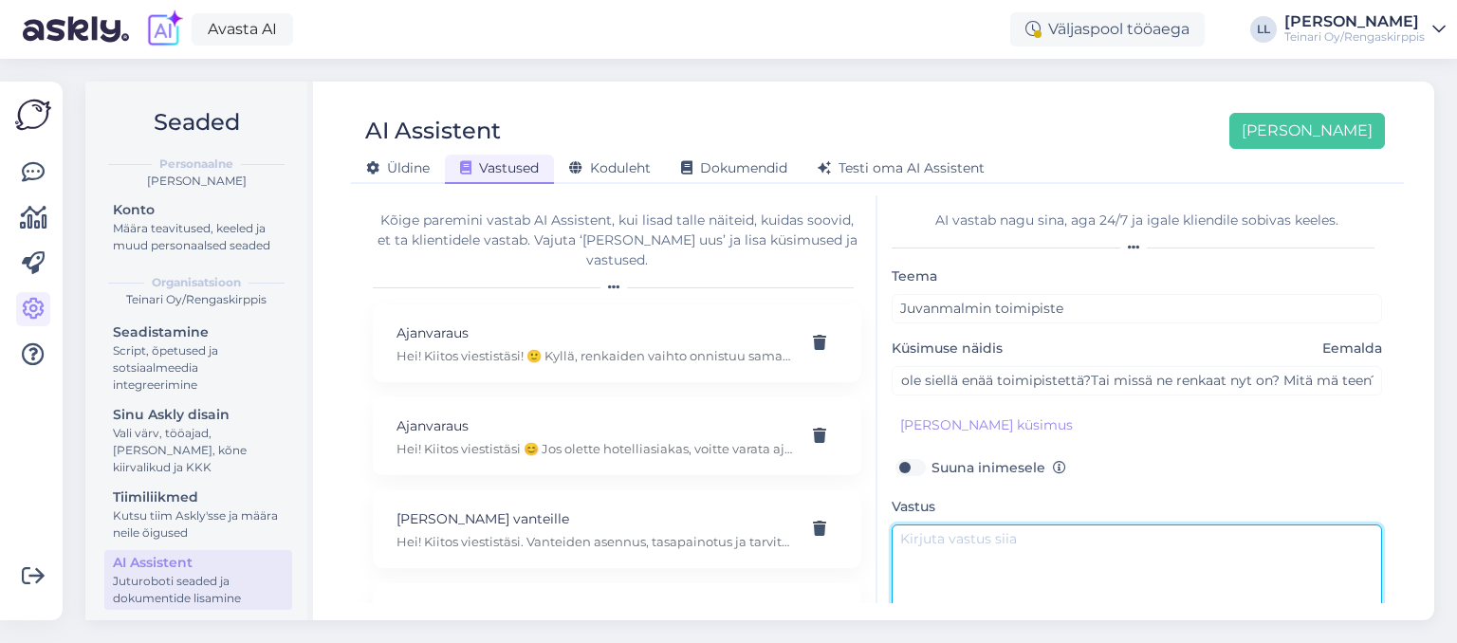
click at [924, 534] on textarea at bounding box center [1137, 569] width 491 height 89
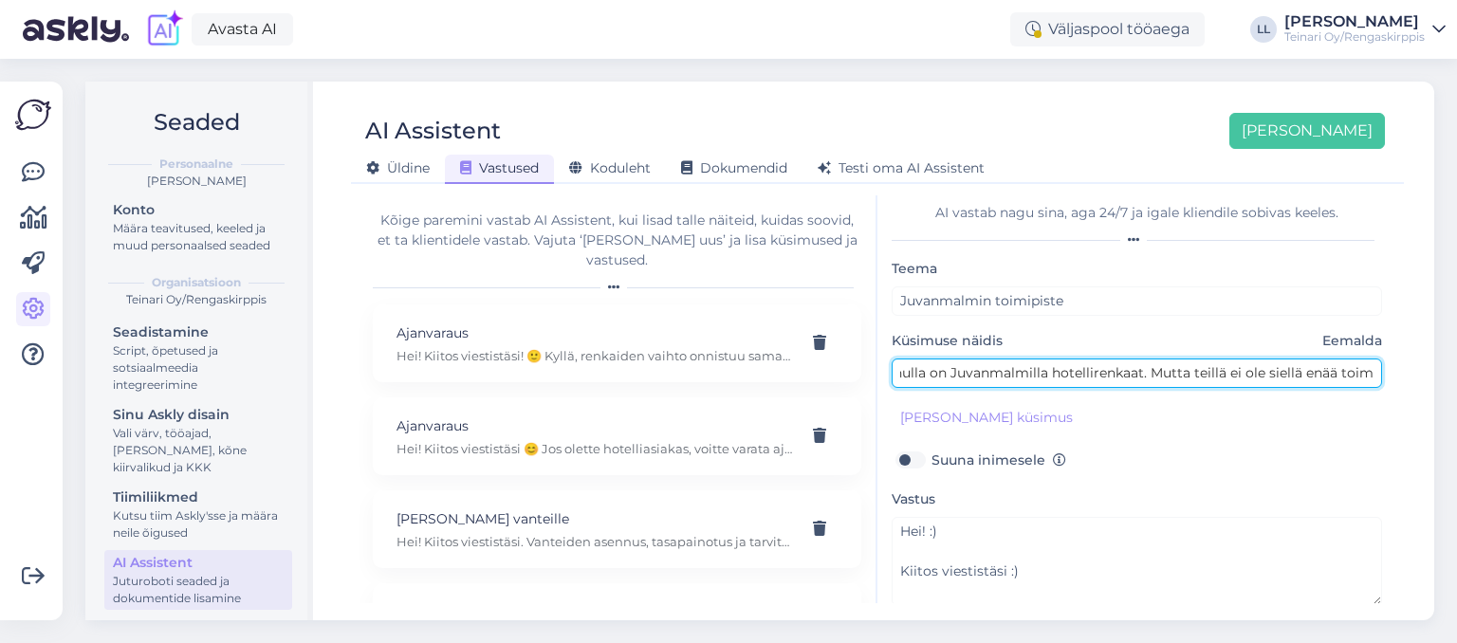
scroll to position [0, 0]
drag, startPoint x: 1374, startPoint y: 376, endPoint x: 715, endPoint y: 405, distance: 659.1
click at [892, 388] on input "Hei! Minulla on Juvanmalmilla hotellirenkaat. Mutta teillä ei ole siellä enää t…" at bounding box center [1137, 373] width 491 height 29
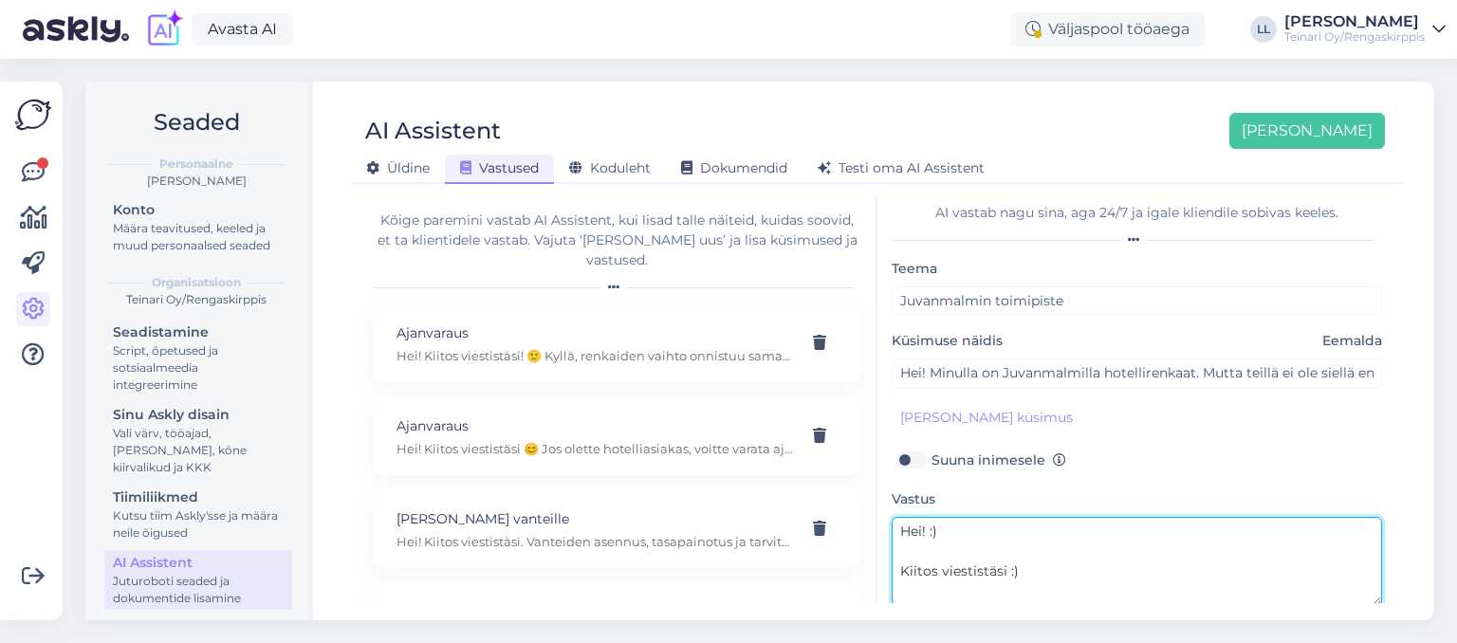
drag, startPoint x: 1026, startPoint y: 571, endPoint x: 861, endPoint y: 500, distance: 179.8
click at [892, 517] on textarea "Hei! :) Kiitos viestistäsi :)" at bounding box center [1137, 561] width 491 height 89
paste textarea "! Kyllä, meillä ei ole enää toimipistettä [GEOGRAPHIC_DATA]. Kaikki rengashotel…"
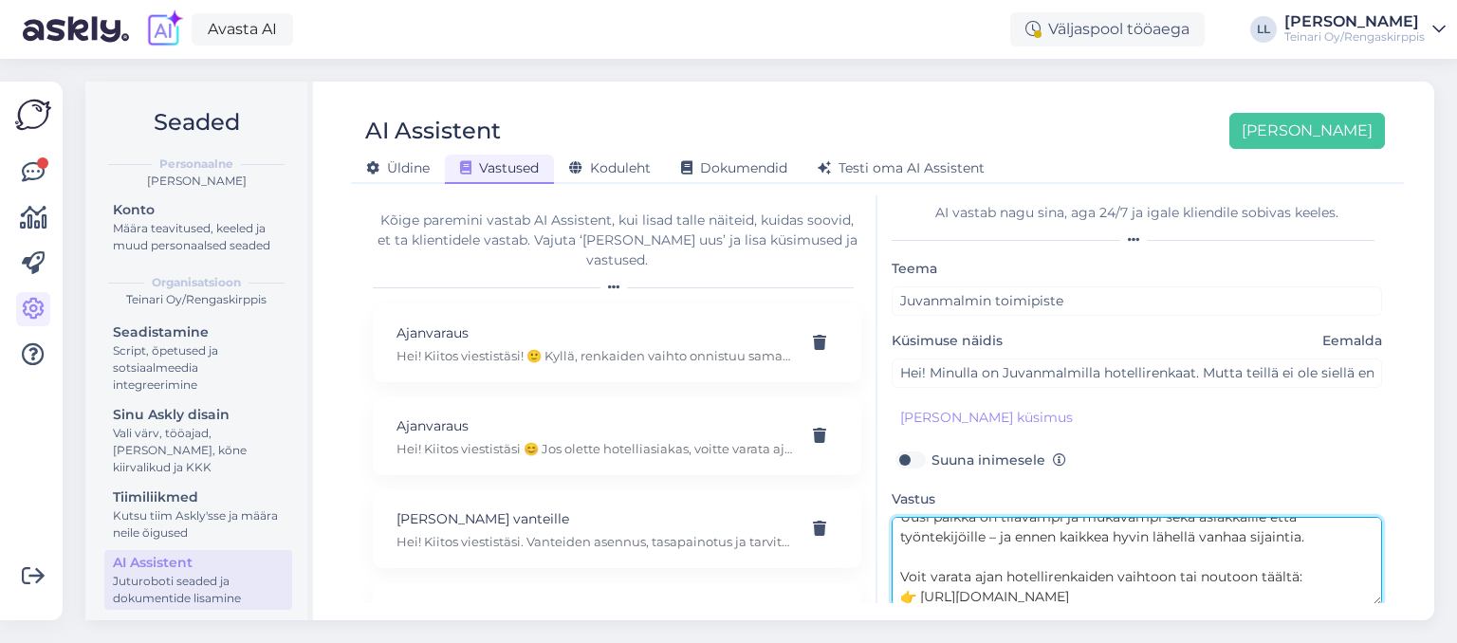
click at [1029, 566] on textarea "Hei! :) Kiitos viestistäsi! Kyllä, meillä ei ole enää toimipistettä [GEOGRAPHIC…" at bounding box center [1137, 561] width 491 height 89
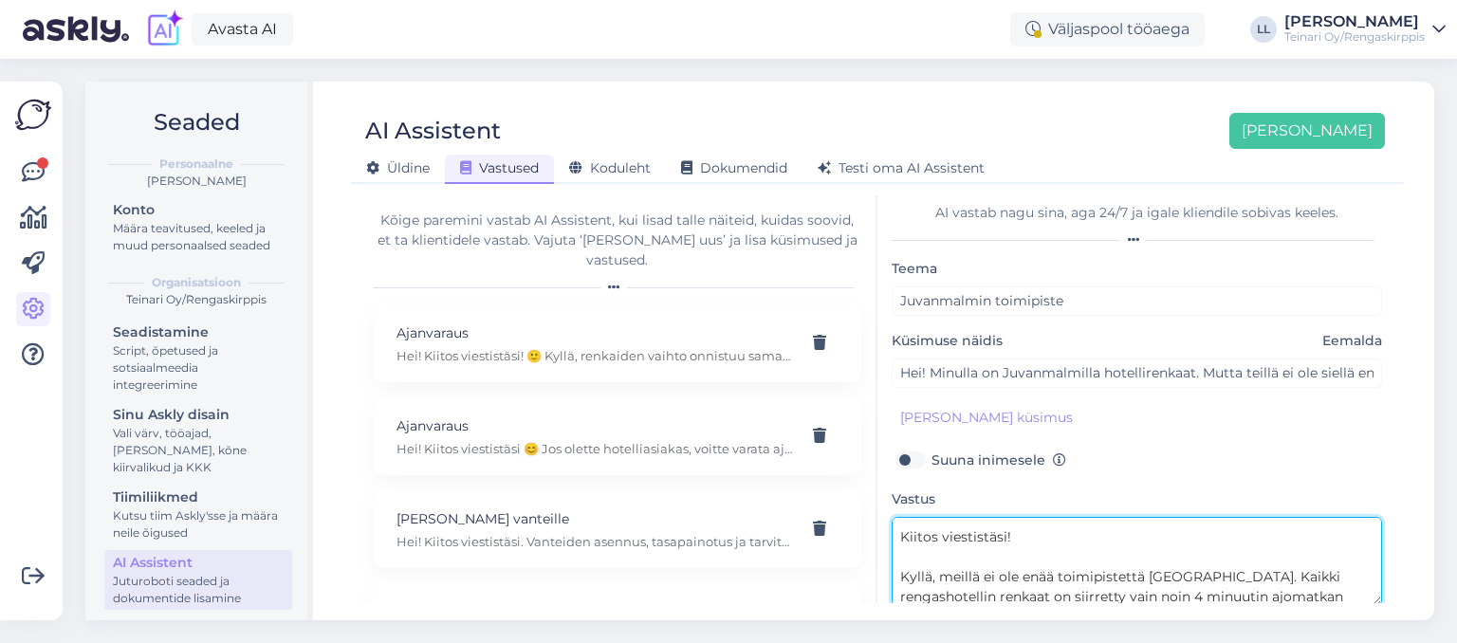
scroll to position [54, 0]
click at [952, 552] on textarea "Hei! :) Kiitos viestistäsi! Kyllä, meillä ei ole enää toimipistettä [GEOGRAPHIC…" at bounding box center [1137, 561] width 491 height 89
click at [1120, 568] on textarea "Hei! :) Kiitos viestistäsi! Meillä ei ole enää toimipistettä [DEMOGRAPHIC_DATA]…" at bounding box center [1137, 561] width 491 height 89
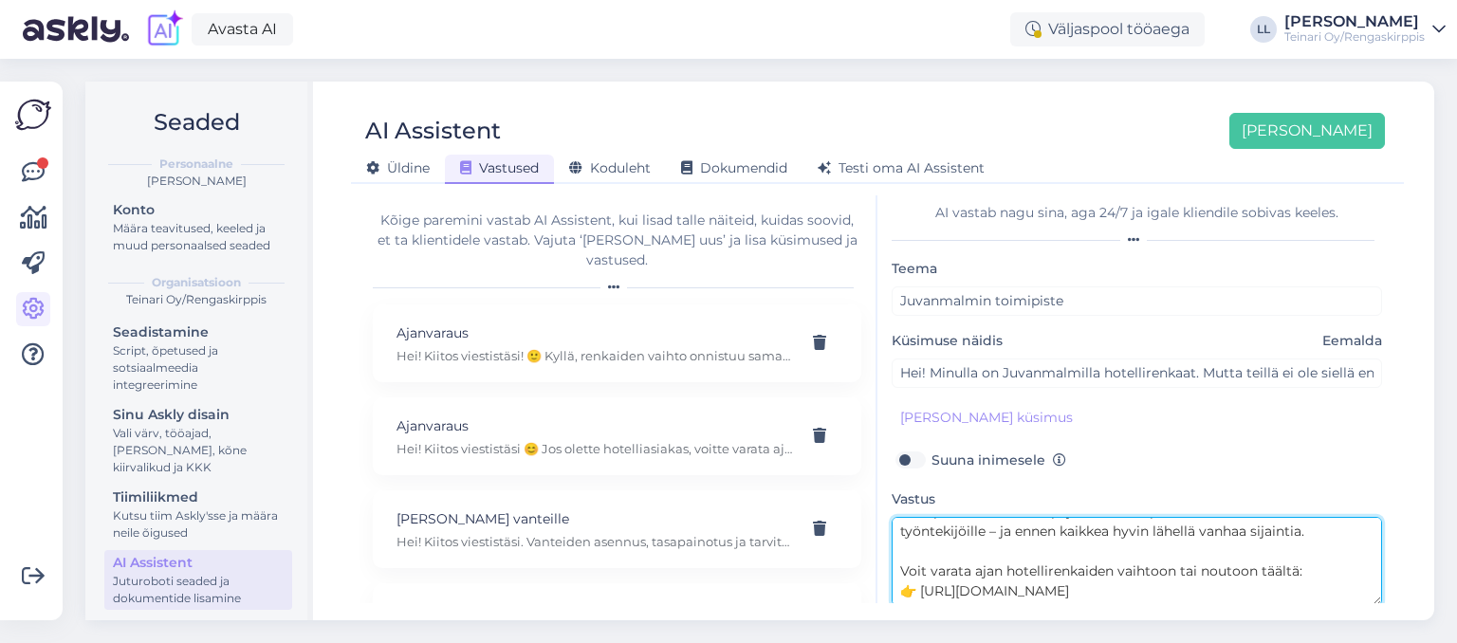
scroll to position [164, 0]
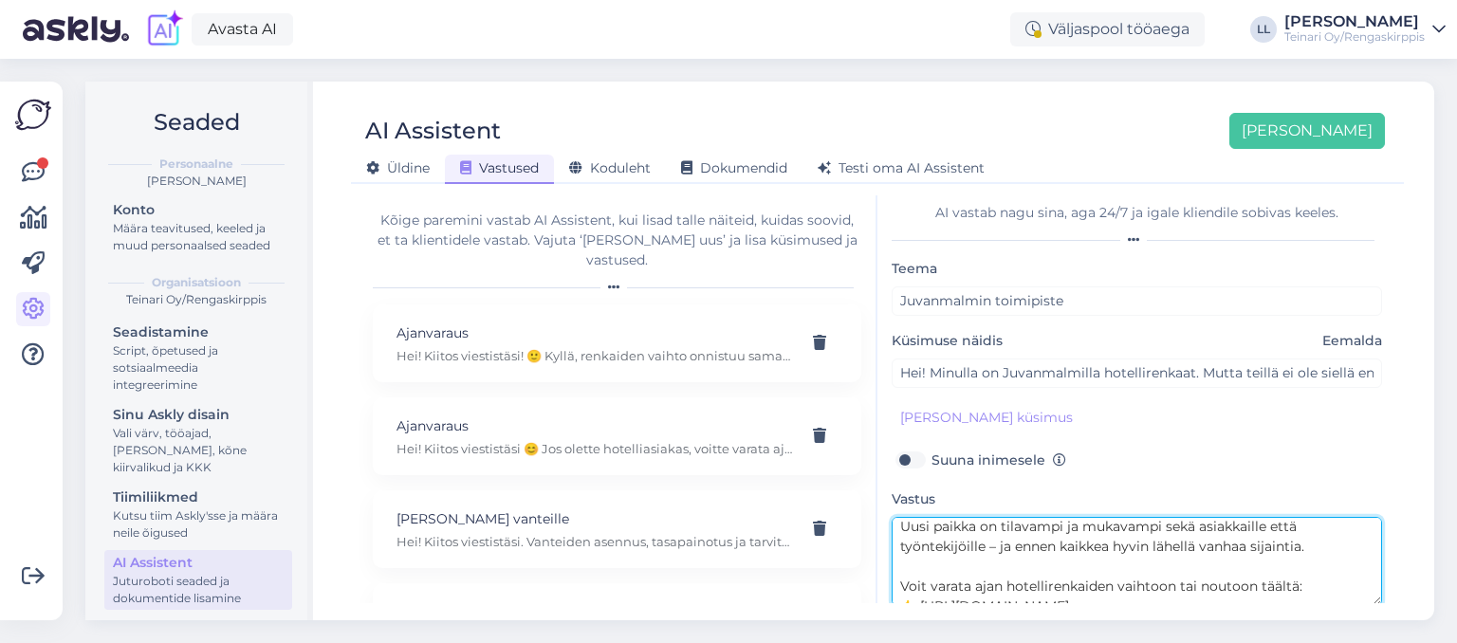
click at [996, 547] on textarea "Hei! :) Kiitos viestistäsi! Meillä ei ole enää toimipistettä [DEMOGRAPHIC_DATA]…" at bounding box center [1137, 561] width 491 height 89
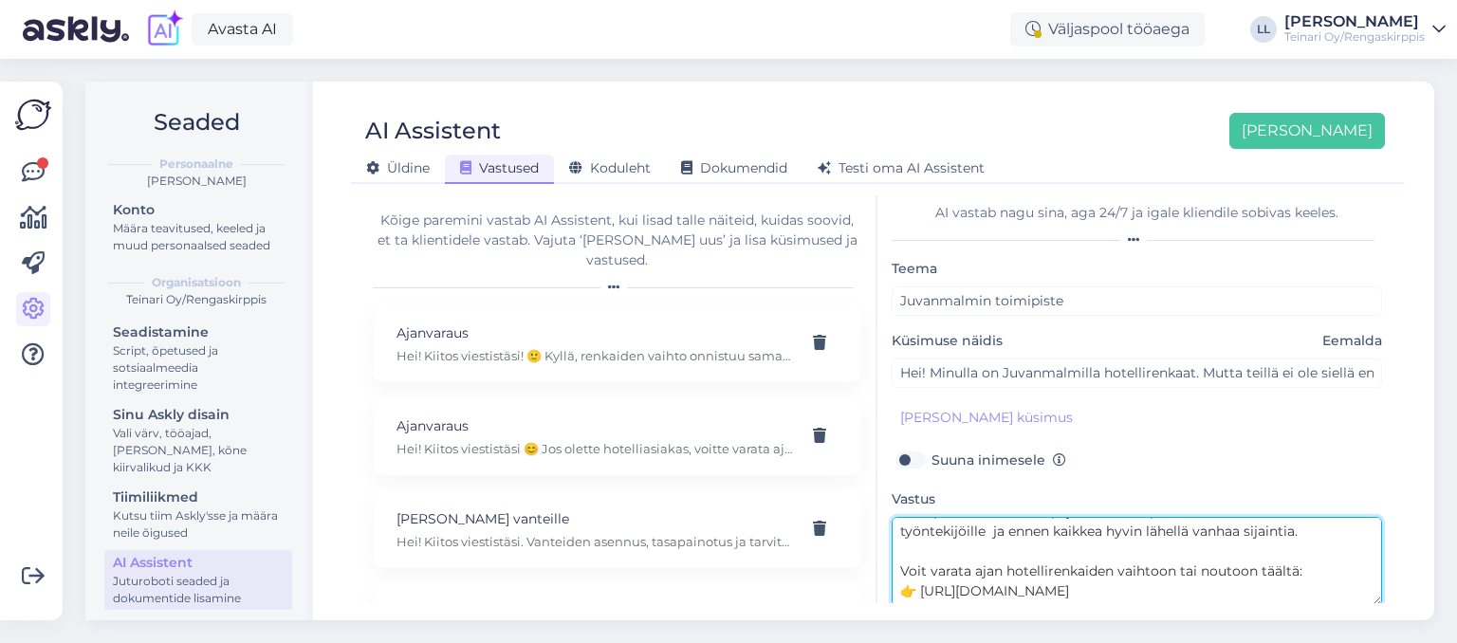
scroll to position [215, 0]
paste textarea "Tervetuloa käymään! :) Nähdään pian!"
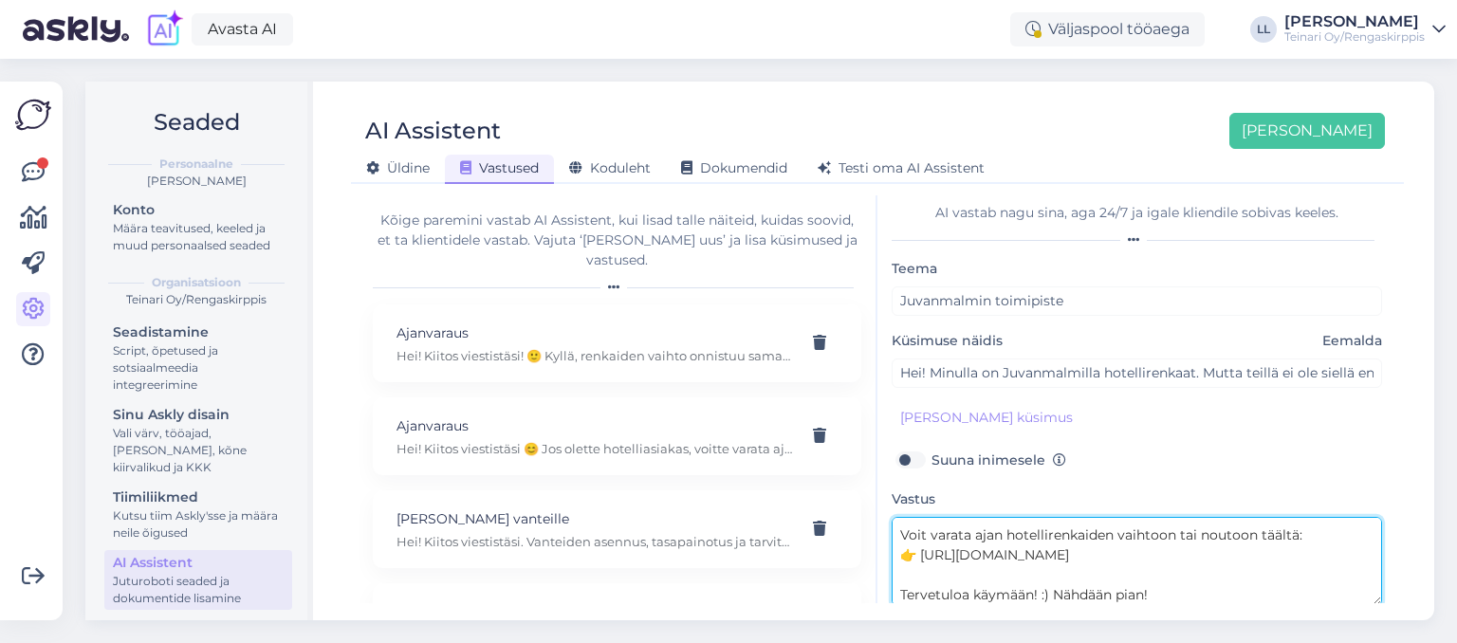
scroll to position [74, 0]
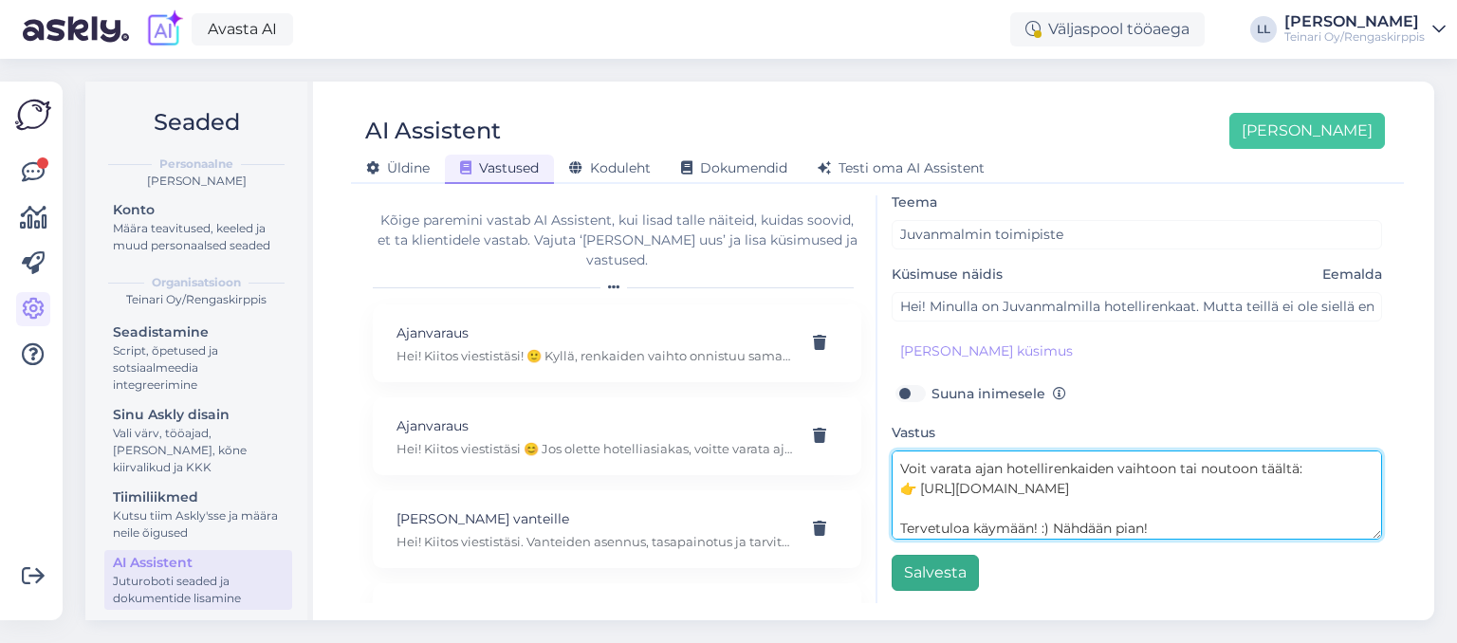
type textarea "Hei! :) Kiitos viestistäsi! Meillä ei ole enää toimipistettä [DEMOGRAPHIC_DATA]…"
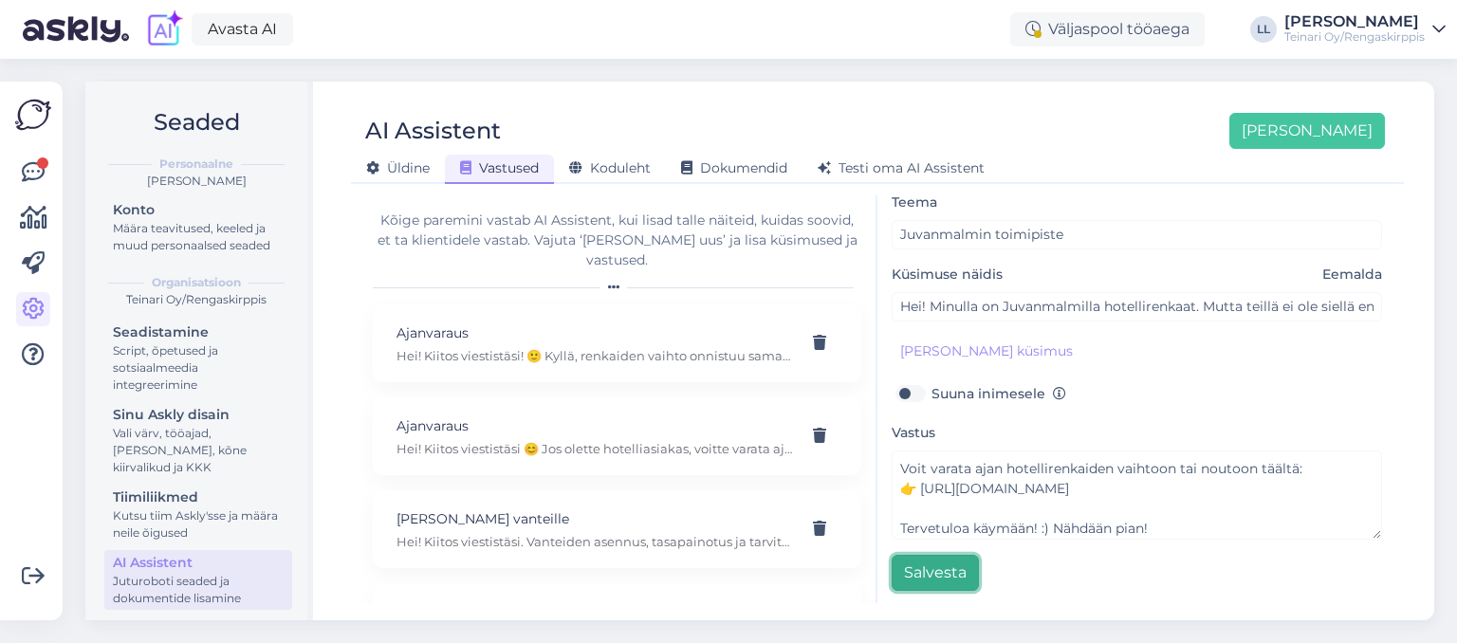
click at [924, 576] on button "Salvesta" at bounding box center [935, 573] width 87 height 36
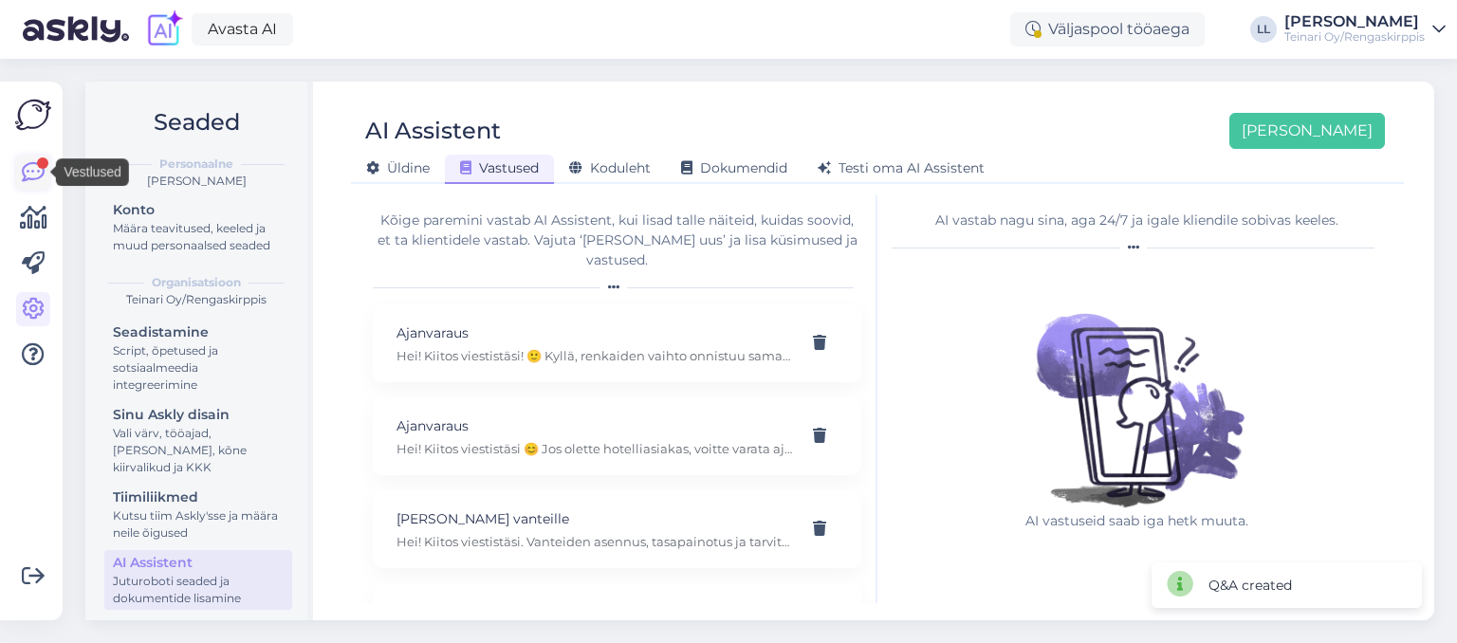
scroll to position [0, 0]
click at [32, 168] on icon at bounding box center [33, 172] width 23 height 23
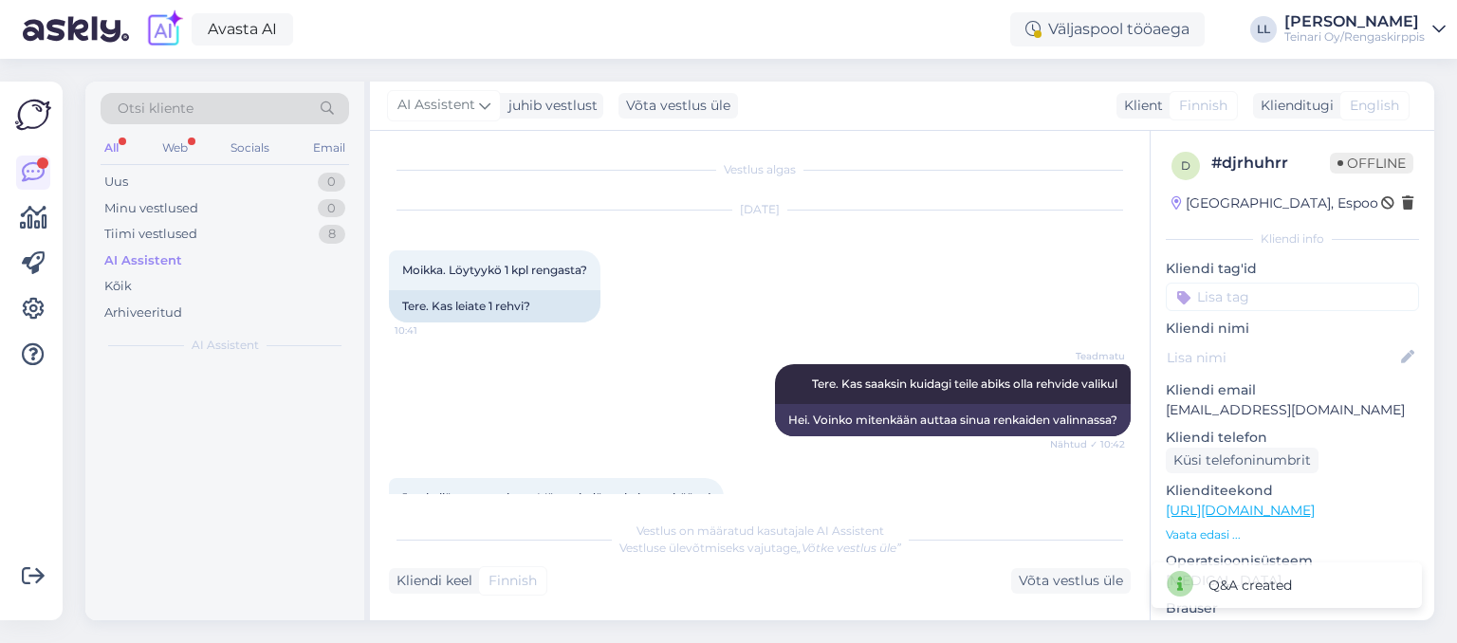
scroll to position [2717, 0]
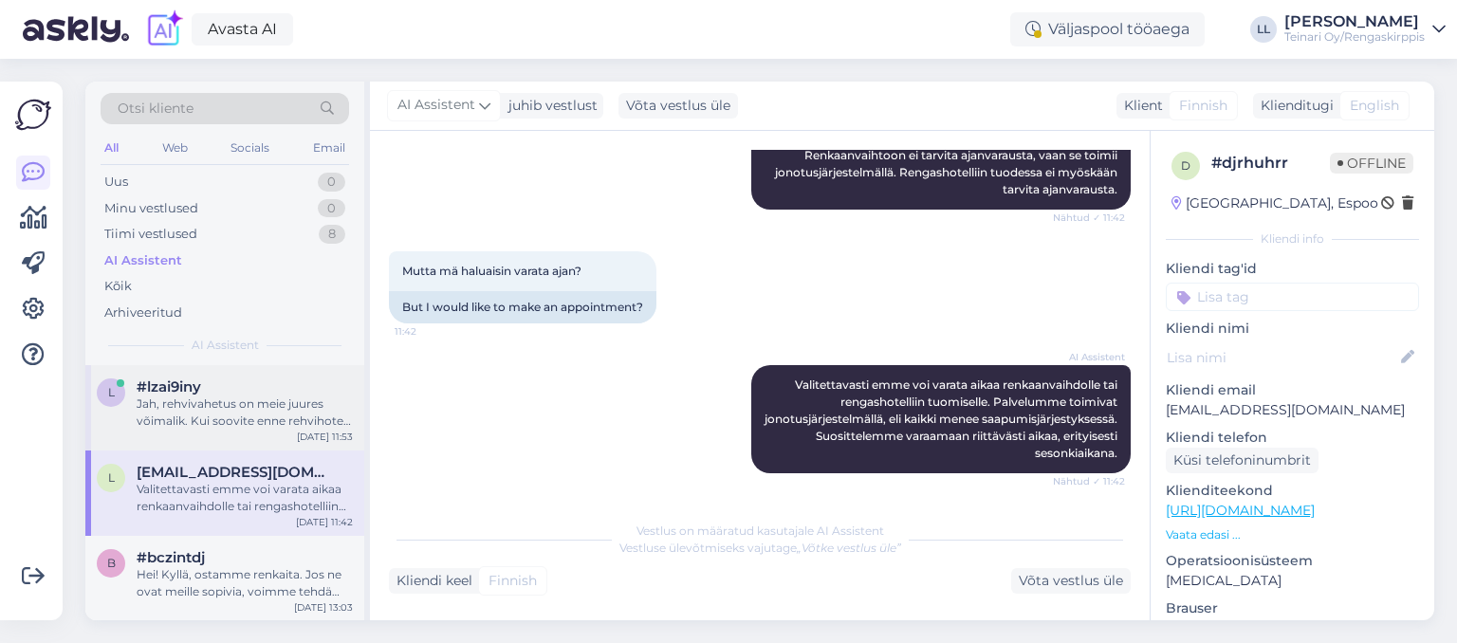
click at [242, 431] on div "l #lzai9iny Jah, rehvivahetus on meie juures võimalik. Kui soovite enne rehviho…" at bounding box center [224, 407] width 279 height 85
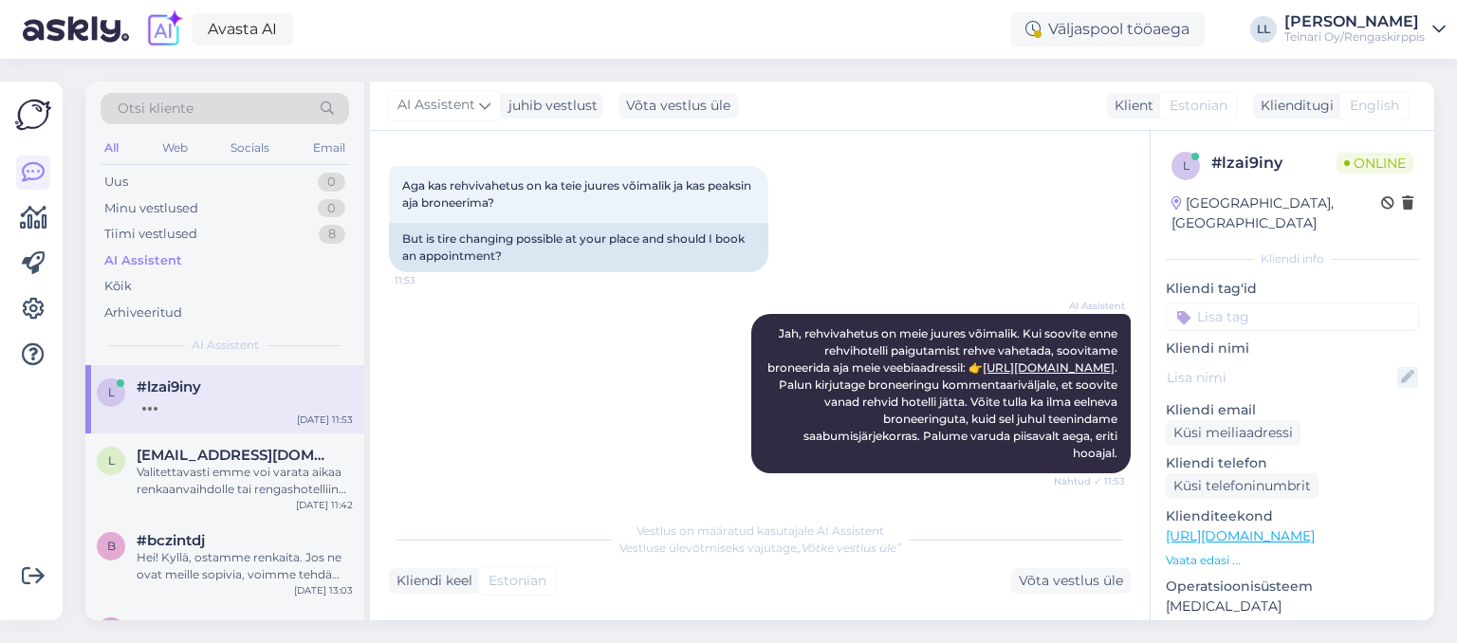
click at [1406, 367] on icon at bounding box center [1408, 377] width 21 height 21
click at [1256, 367] on input at bounding box center [1282, 377] width 208 height 21
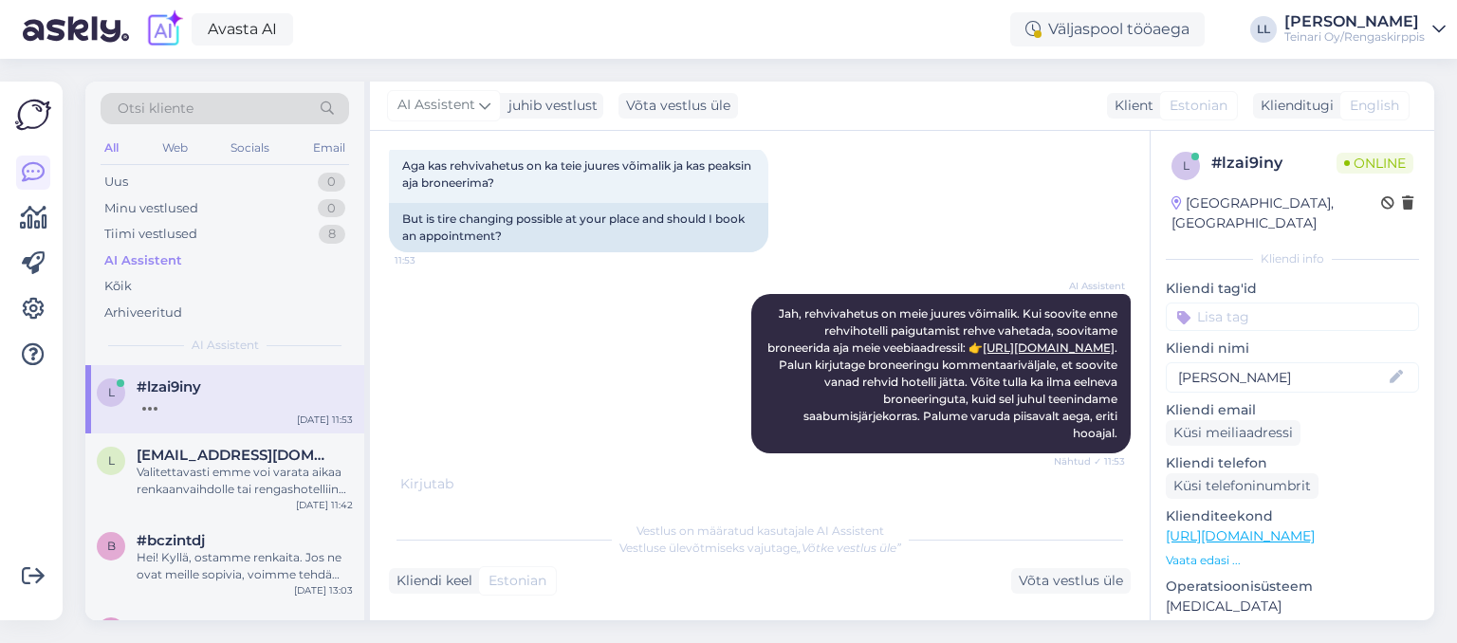
type input "[PERSON_NAME]"
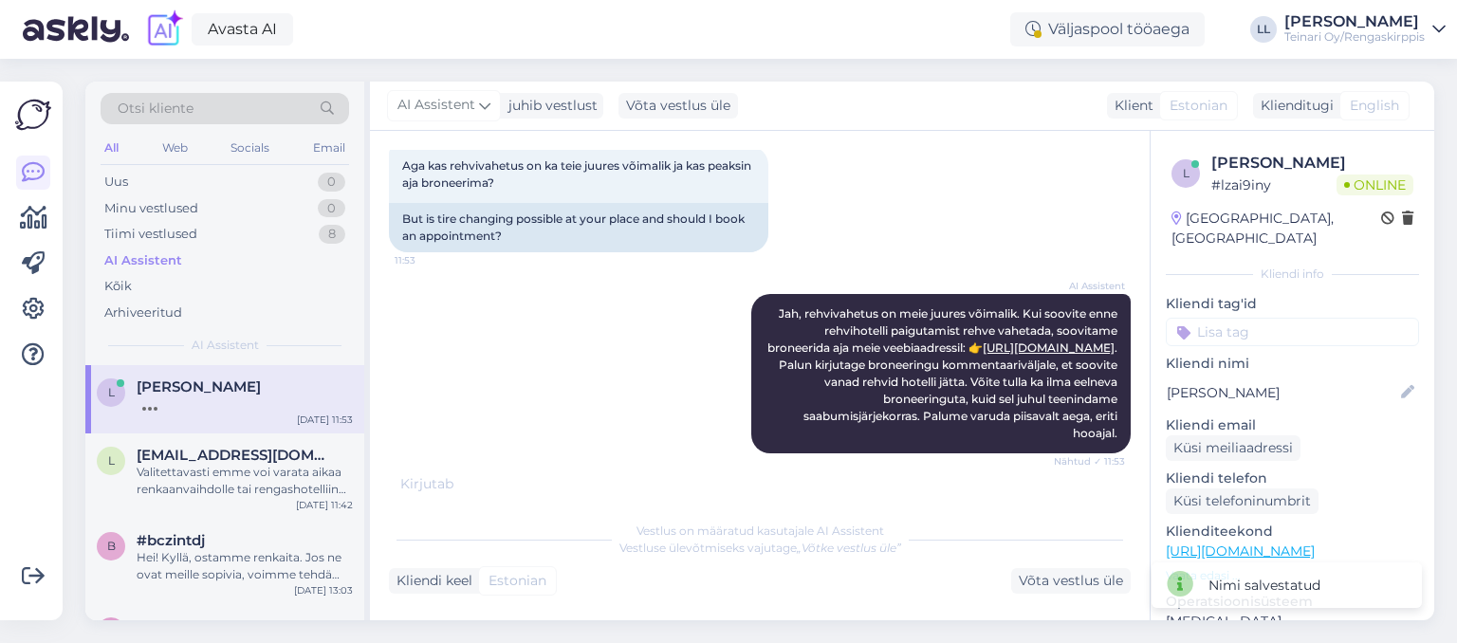
click at [1330, 436] on div "Küsi meiliaadressi" at bounding box center [1292, 449] width 253 height 26
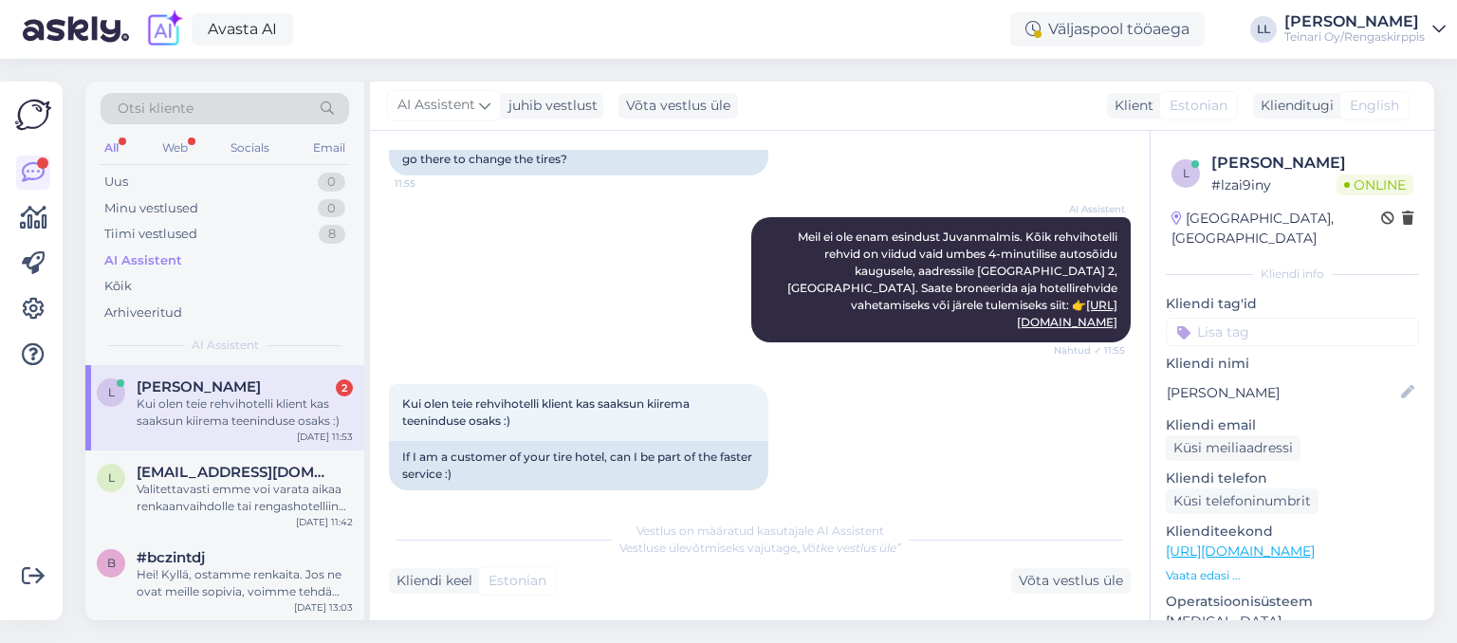
scroll to position [1555, 0]
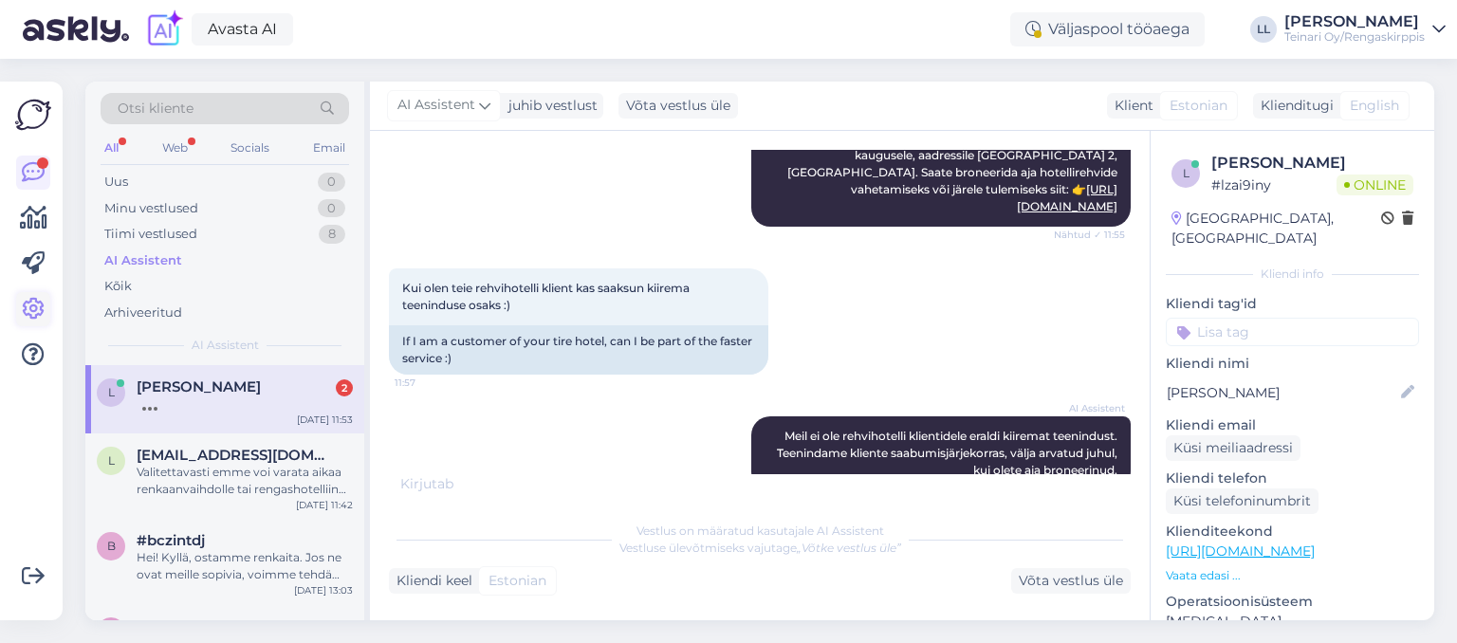
click at [40, 306] on icon at bounding box center [33, 309] width 23 height 23
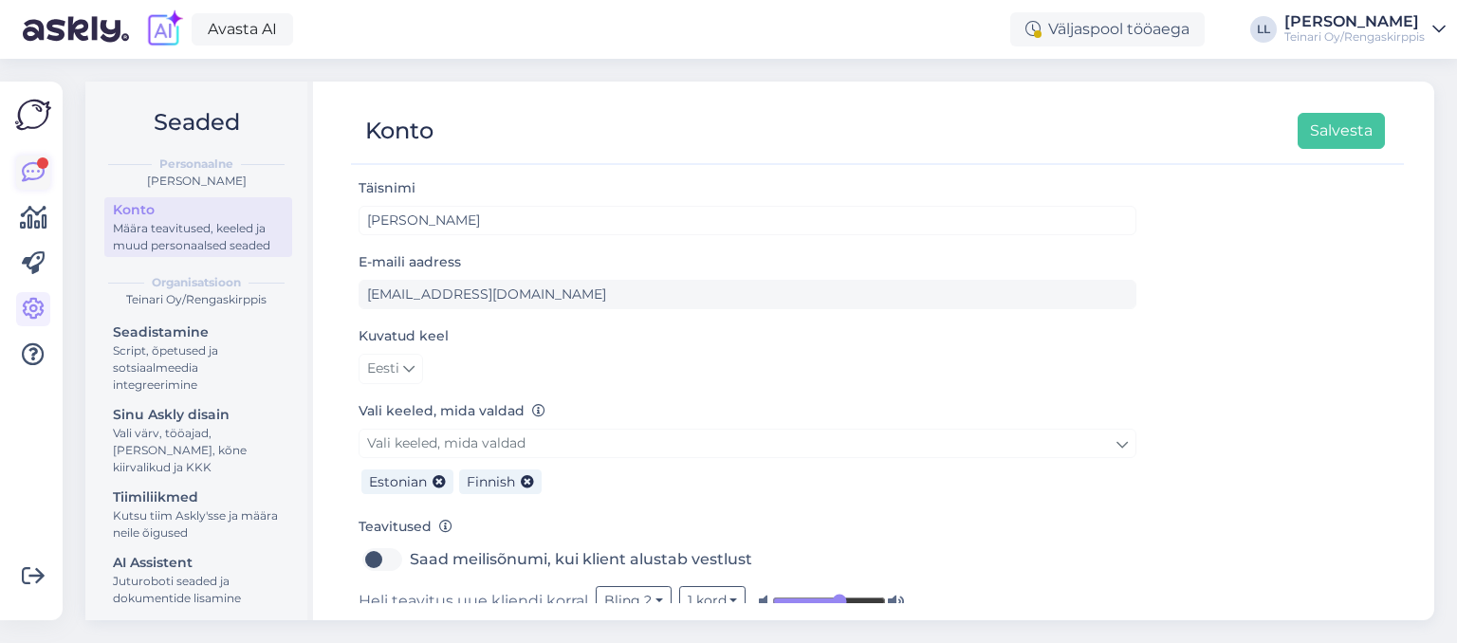
click at [32, 178] on icon at bounding box center [33, 172] width 23 height 23
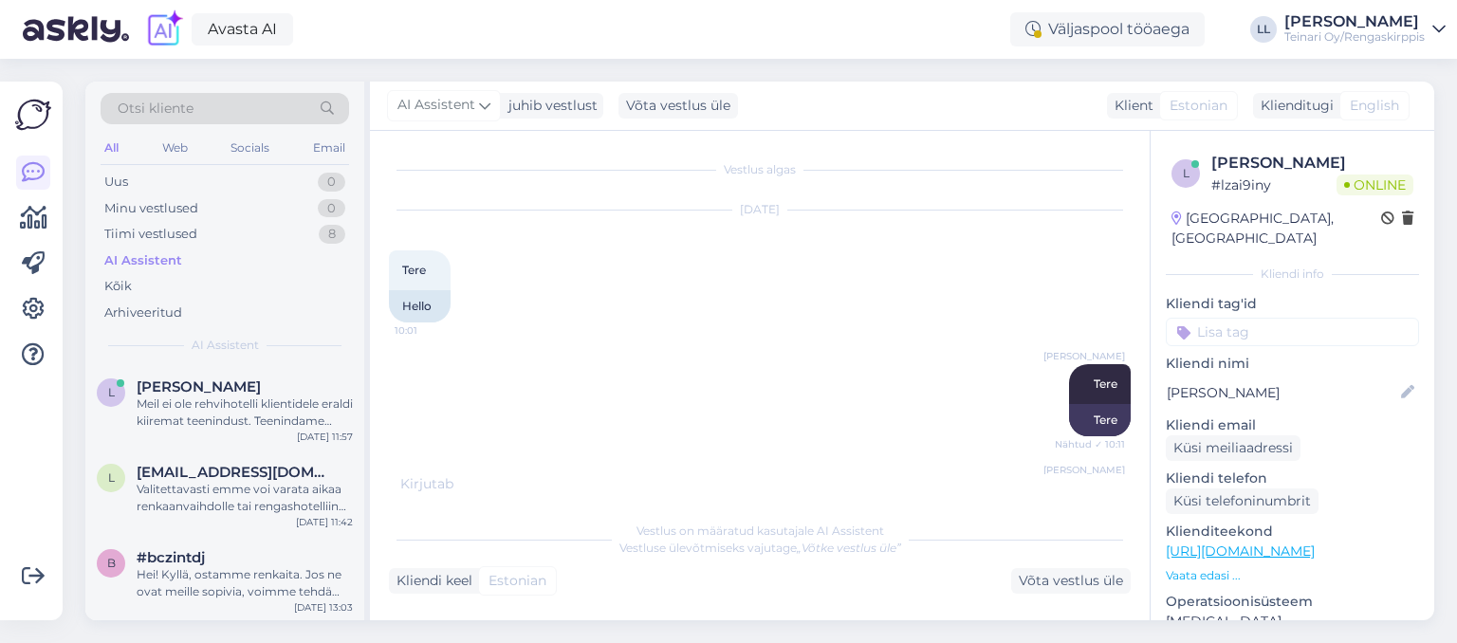
scroll to position [1136, 0]
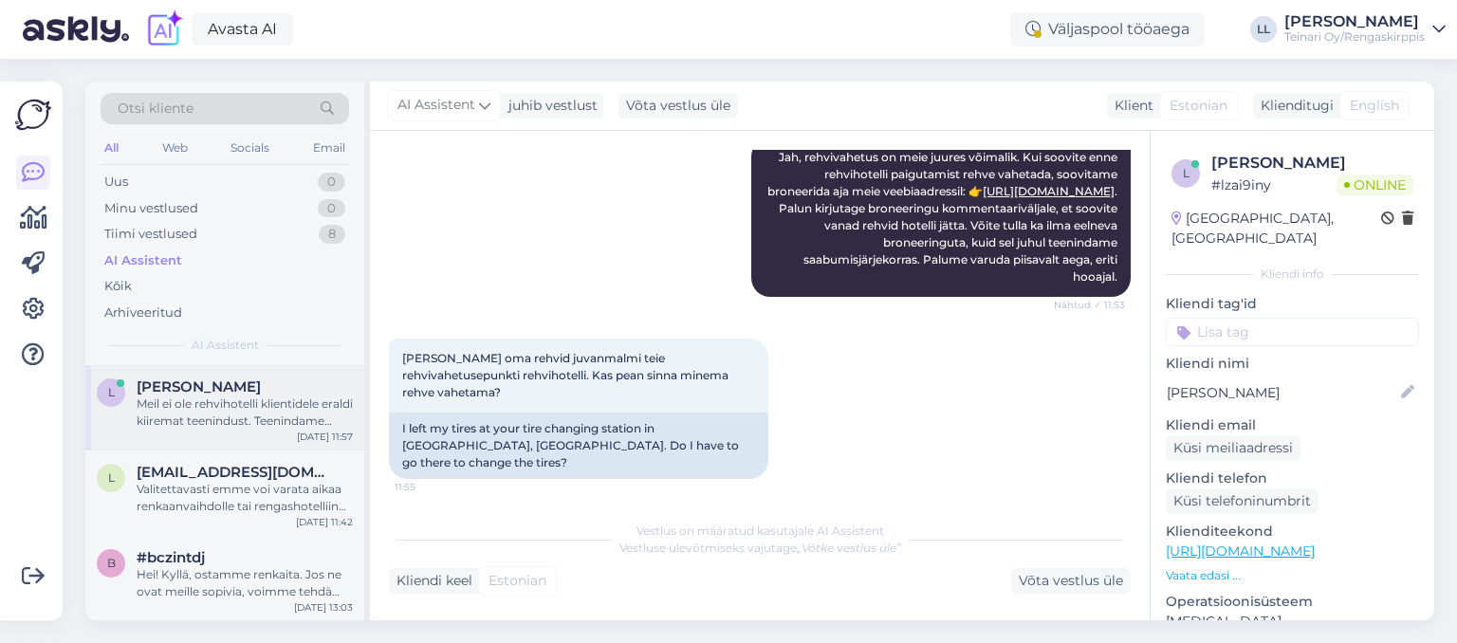
click at [225, 410] on div "Meil ei ole rehvihotelli klientidele eraldi kiiremat teenindust. Teenindame kli…" at bounding box center [245, 413] width 216 height 34
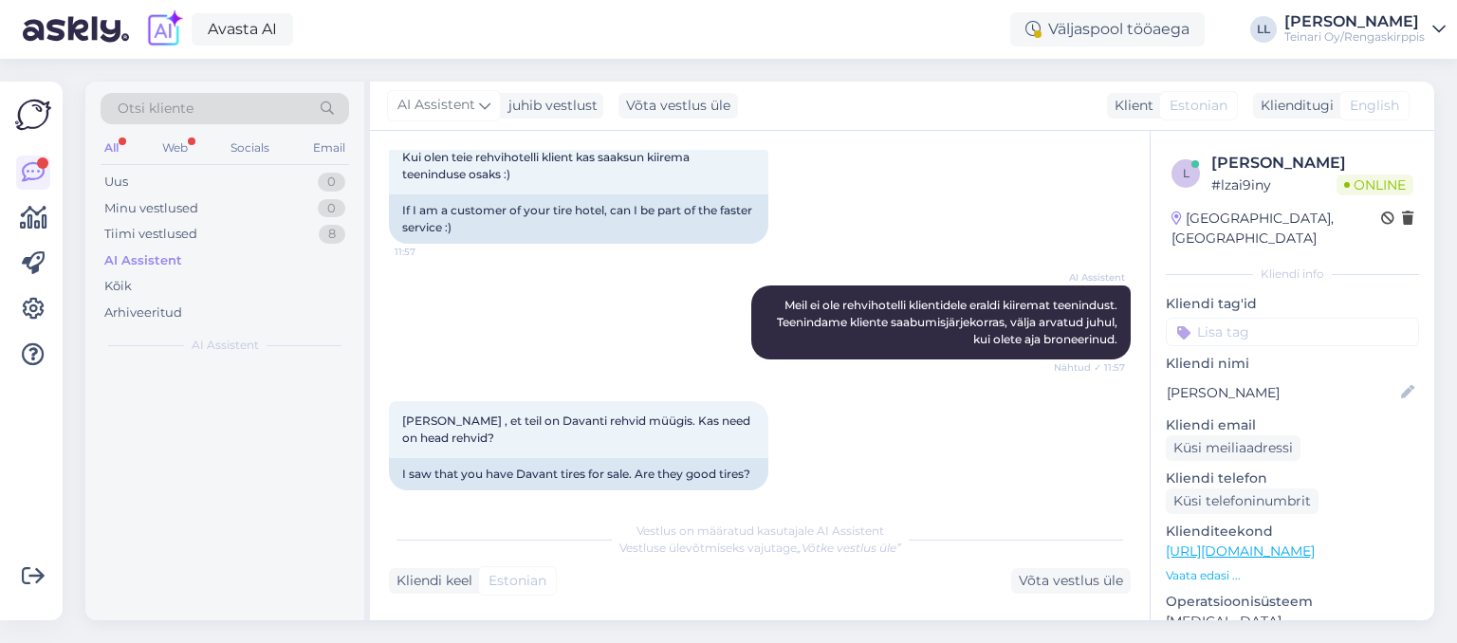
scroll to position [1802, 0]
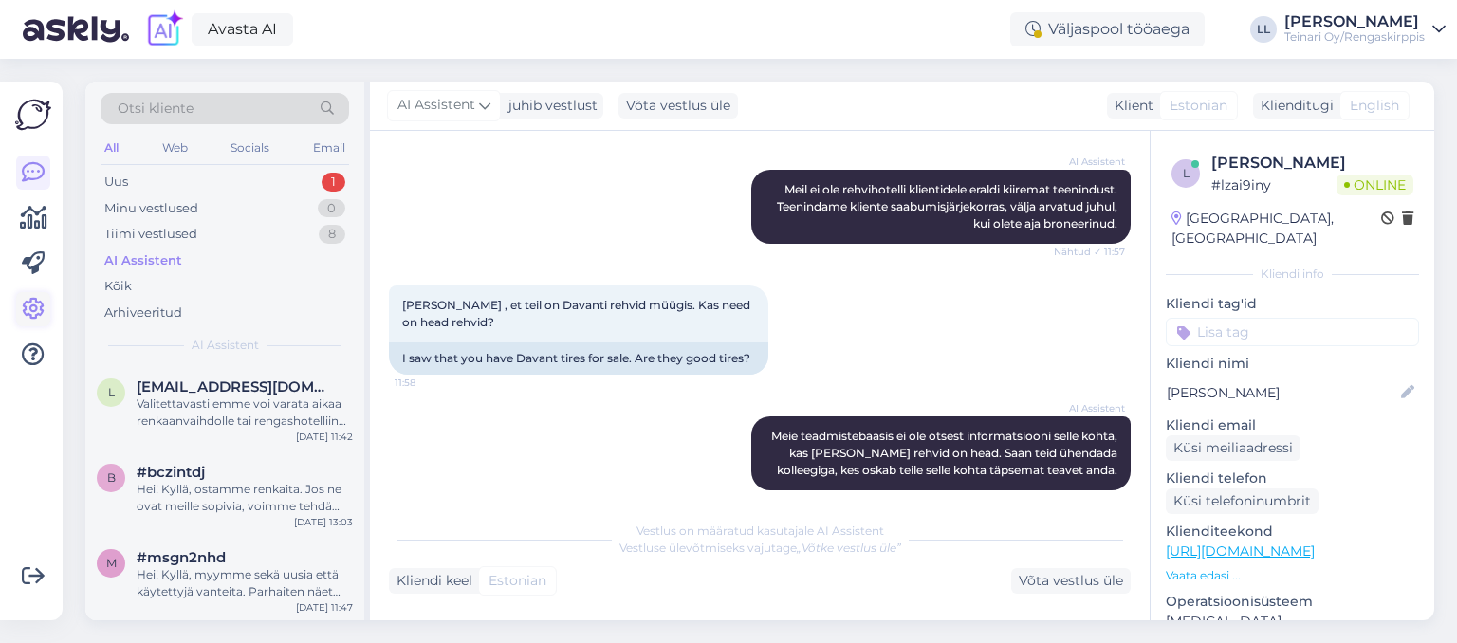
click at [37, 309] on icon at bounding box center [33, 309] width 23 height 23
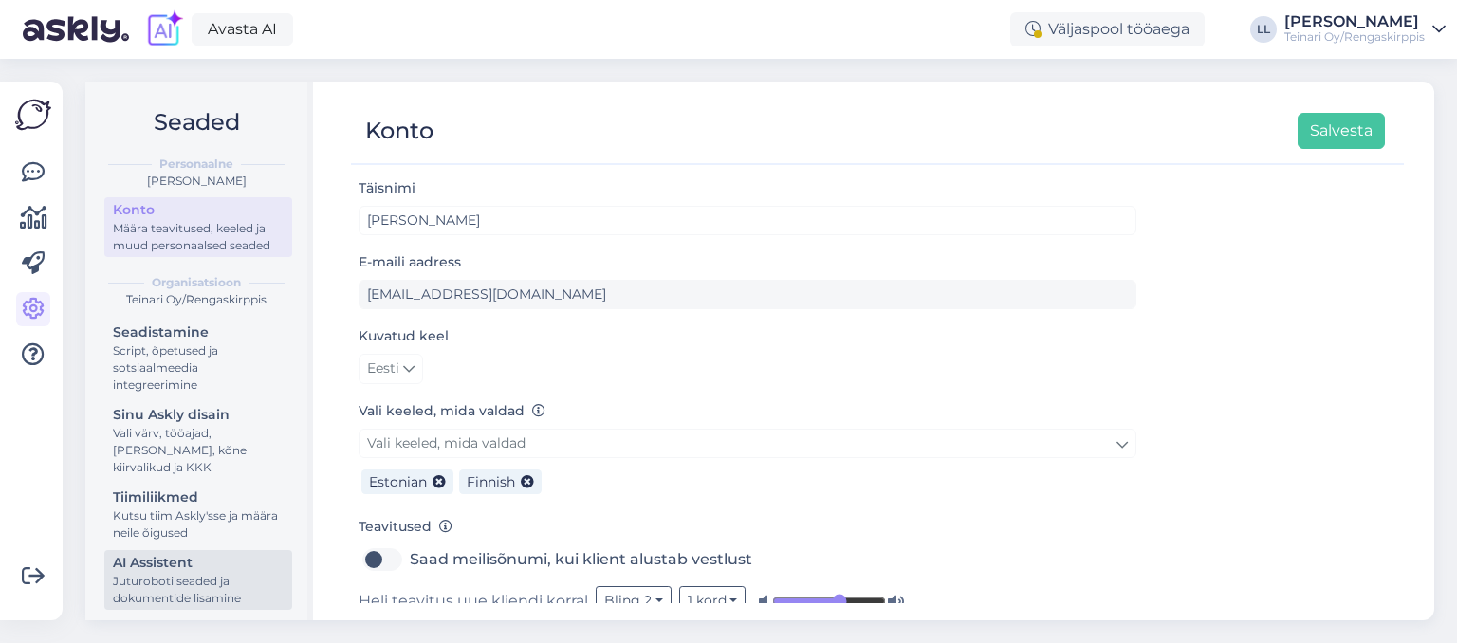
click at [158, 562] on div "AI Assistent" at bounding box center [198, 563] width 171 height 20
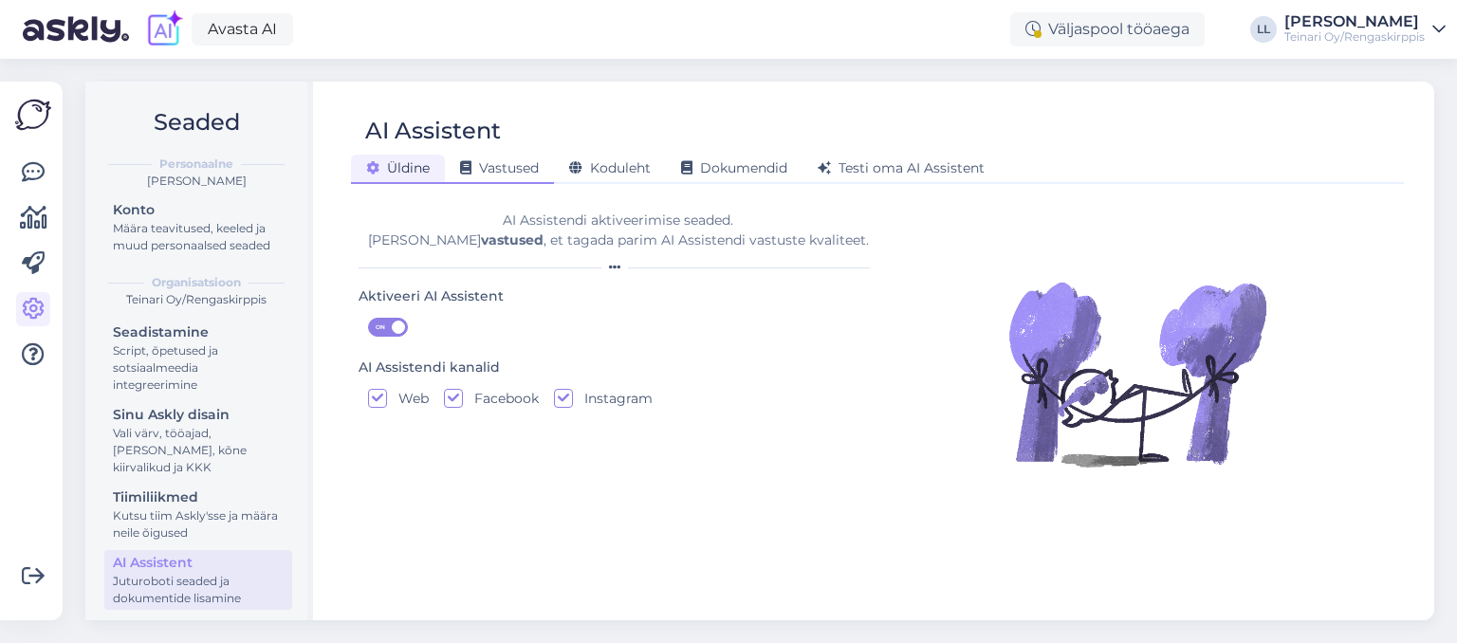
click at [522, 157] on div "Vastused" at bounding box center [499, 169] width 109 height 29
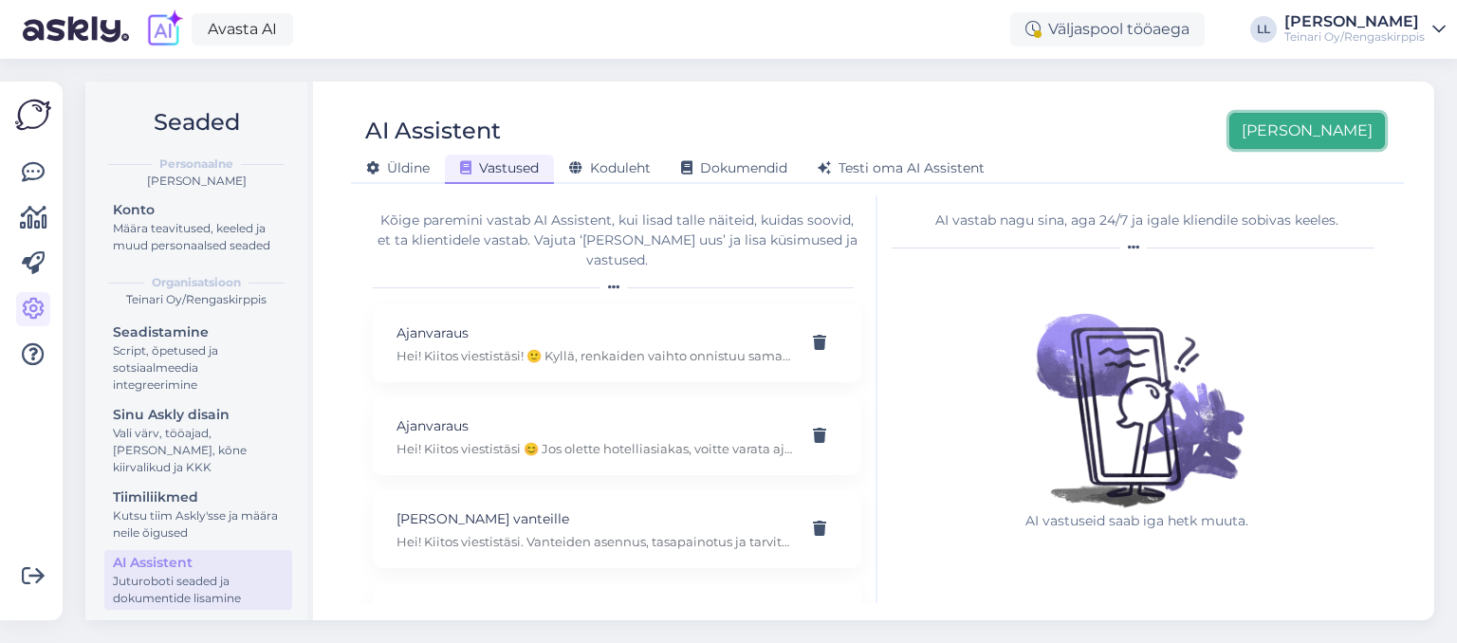
click at [1345, 118] on button "[PERSON_NAME]" at bounding box center [1308, 131] width 156 height 36
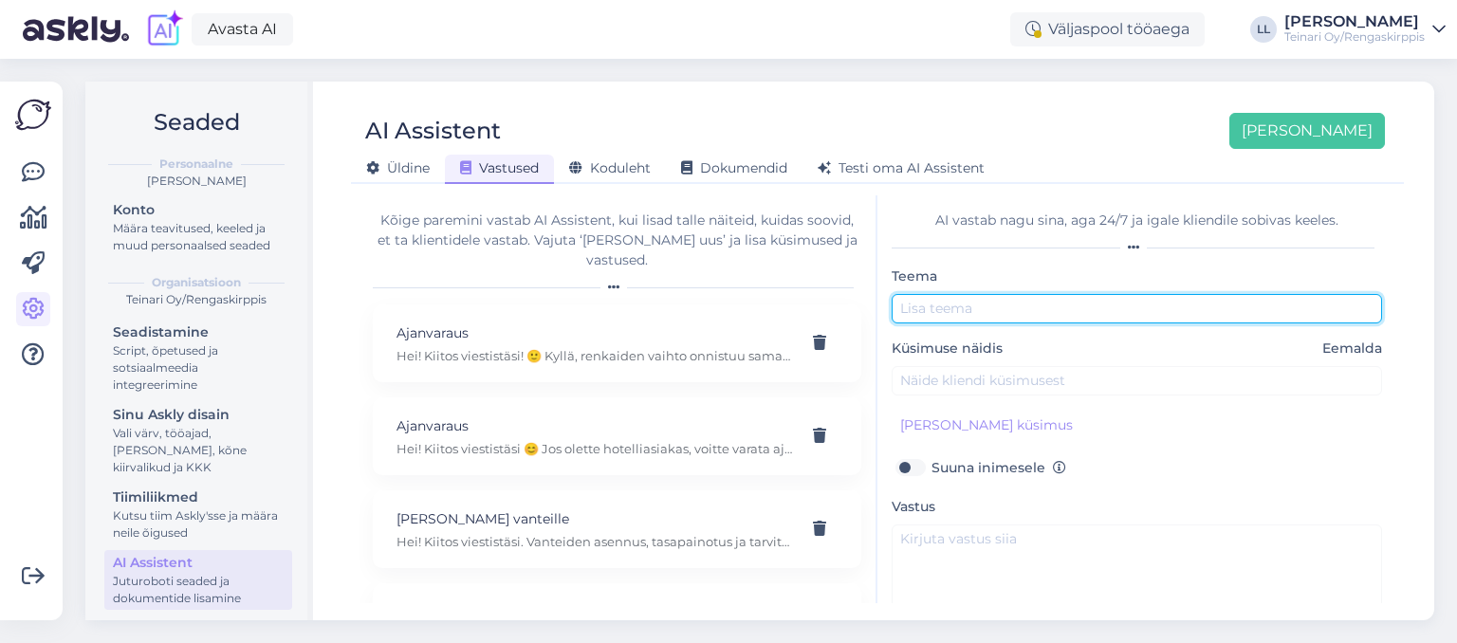
click at [990, 309] on input "text" at bounding box center [1137, 308] width 491 height 29
type input "Davanti kesärenkaat."
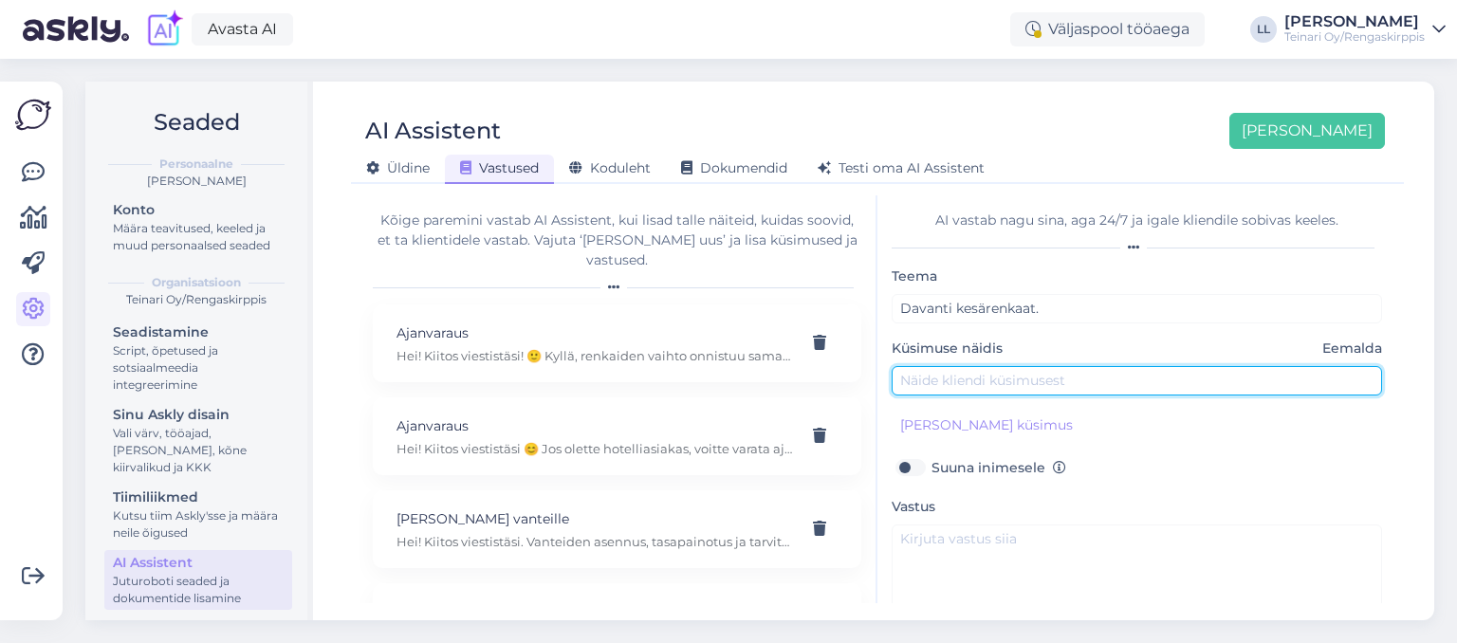
click at [947, 385] on input "text" at bounding box center [1137, 380] width 491 height 29
type input "Hei! Näin teidän sivulla että myytte Davantin renkaita. Ovatko ne hyviä?"
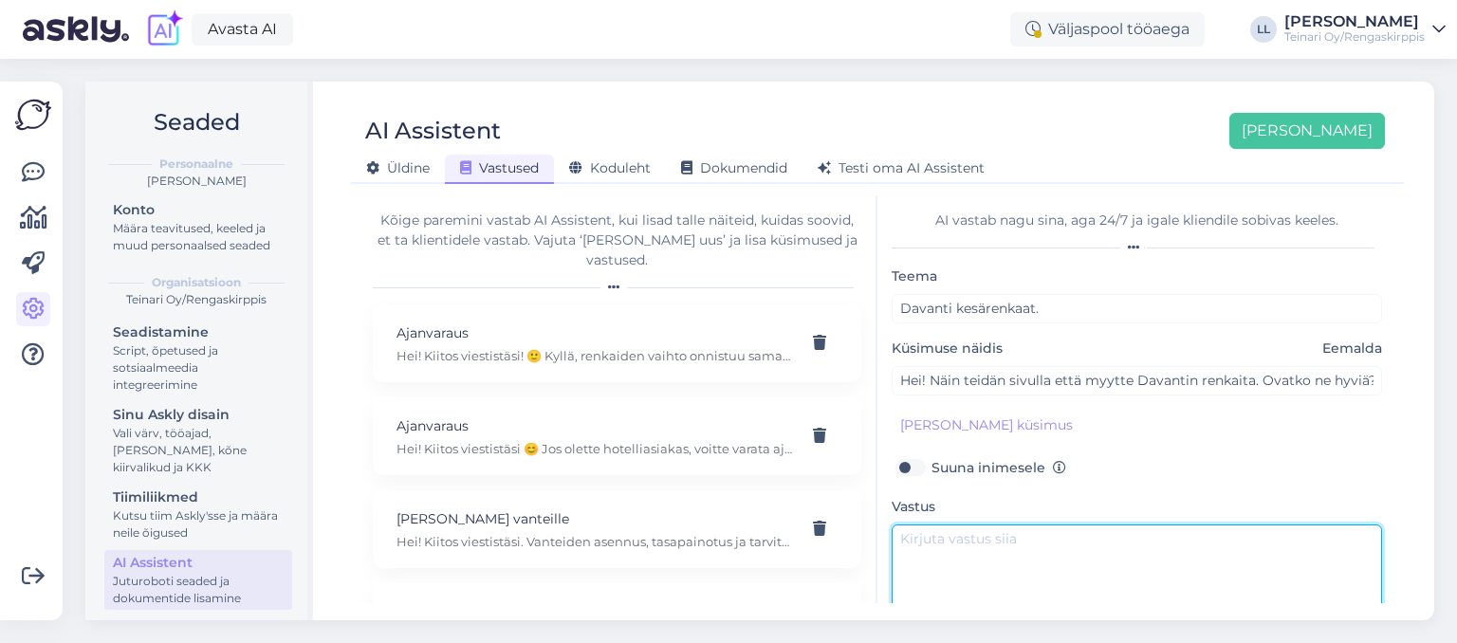
click at [959, 555] on textarea at bounding box center [1137, 569] width 491 height 89
type textarea "Hei!"
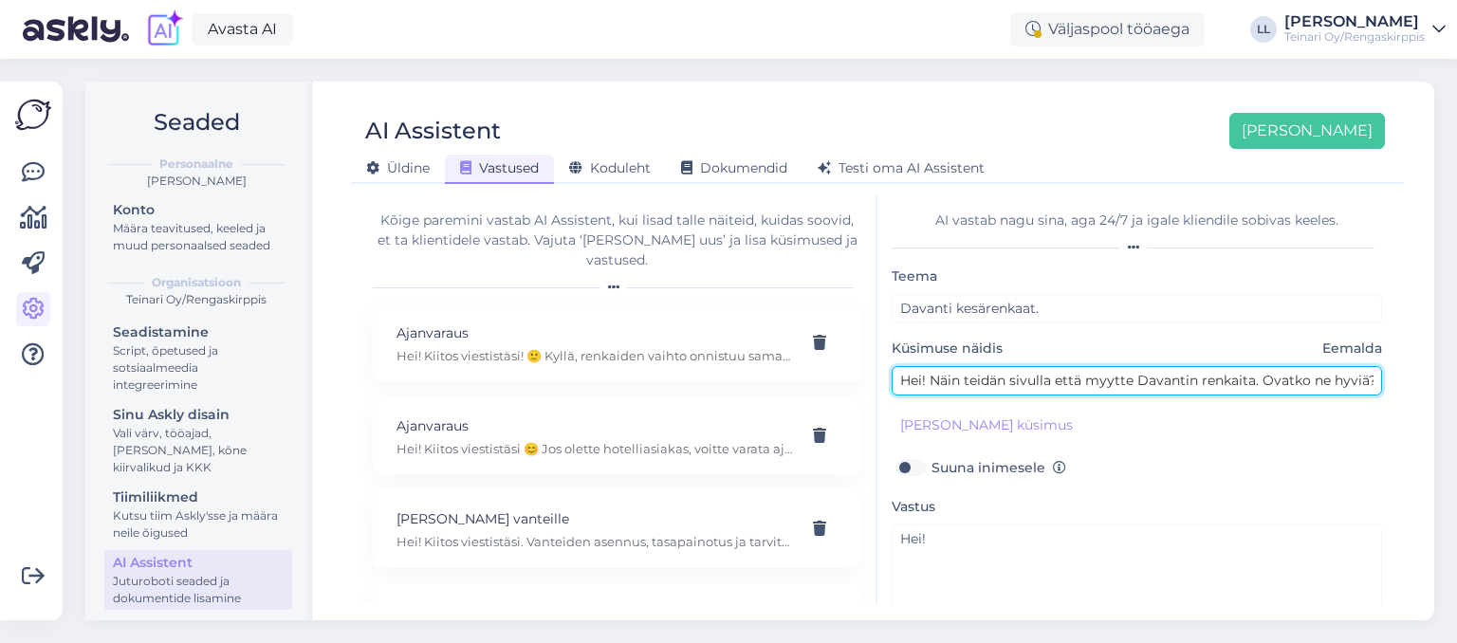
drag, startPoint x: 900, startPoint y: 381, endPoint x: 1436, endPoint y: 398, distance: 535.4
click at [1382, 396] on input "Hei! Näin teidän sivulla että myytte Davantin renkaita. Ovatko ne hyviä?" at bounding box center [1137, 380] width 491 height 29
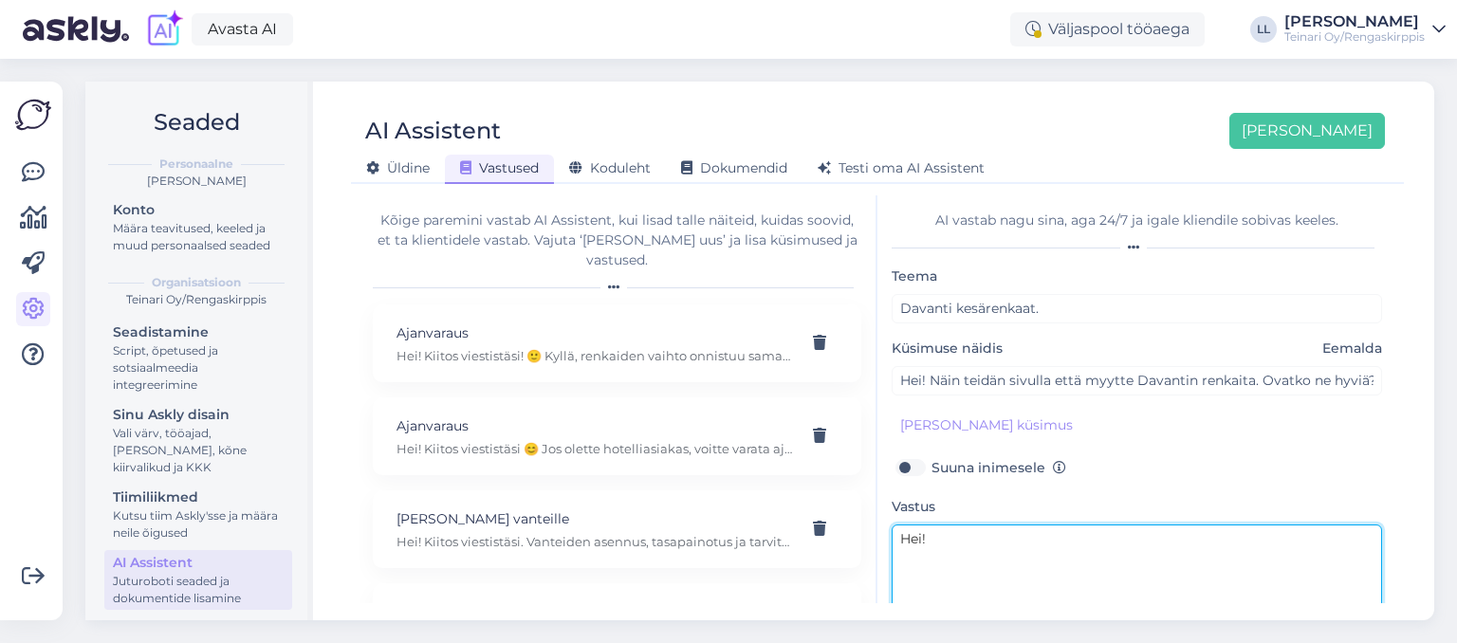
click at [977, 543] on textarea "Hei!" at bounding box center [1137, 569] width 491 height 89
drag, startPoint x: 977, startPoint y: 543, endPoint x: 788, endPoint y: 533, distance: 190.0
click at [892, 533] on textarea "Hei!" at bounding box center [1137, 569] width 491 height 89
paste textarea "Hei! :) Kyllä, myymme Davanti-renkaita, ja Rengaskirppis on Davanti-renkaiden m…"
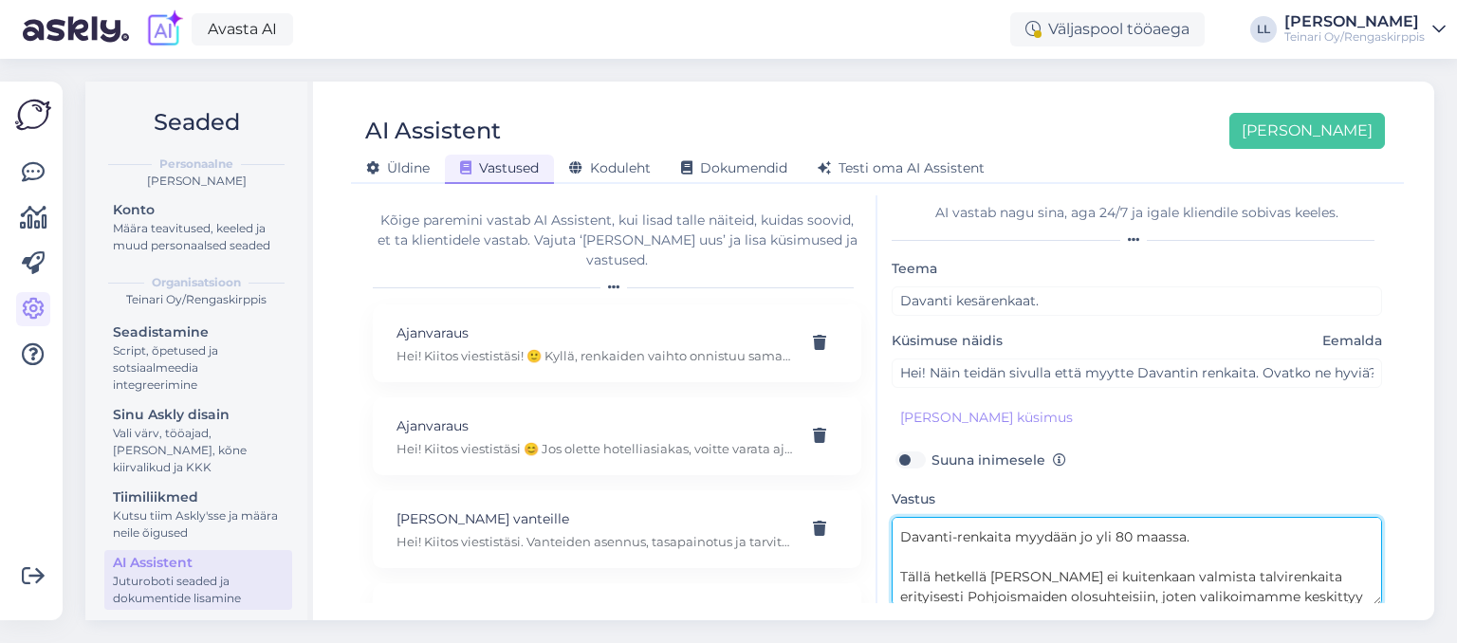
scroll to position [74, 0]
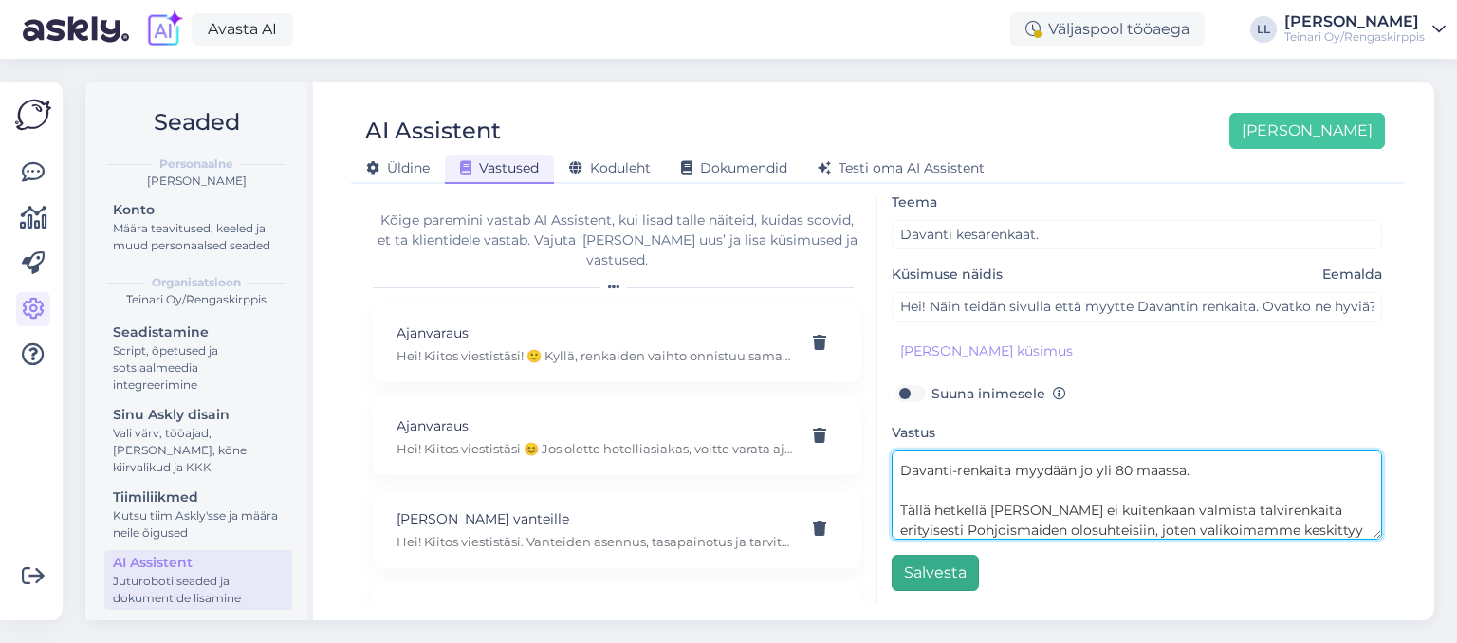
type textarea "Hei! :) Kyllä, myymme Davanti-renkaita, ja Rengaskirppis on Davanti-renkaiden m…"
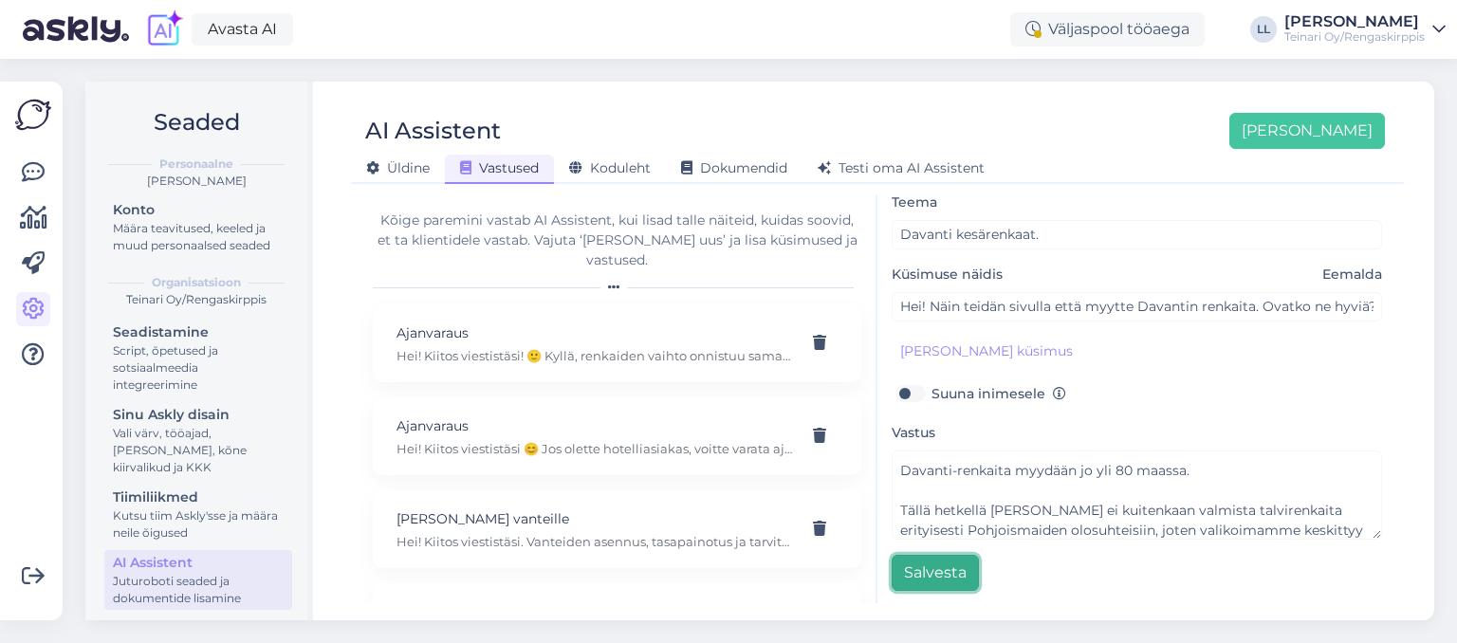
click at [917, 567] on button "Salvesta" at bounding box center [935, 573] width 87 height 36
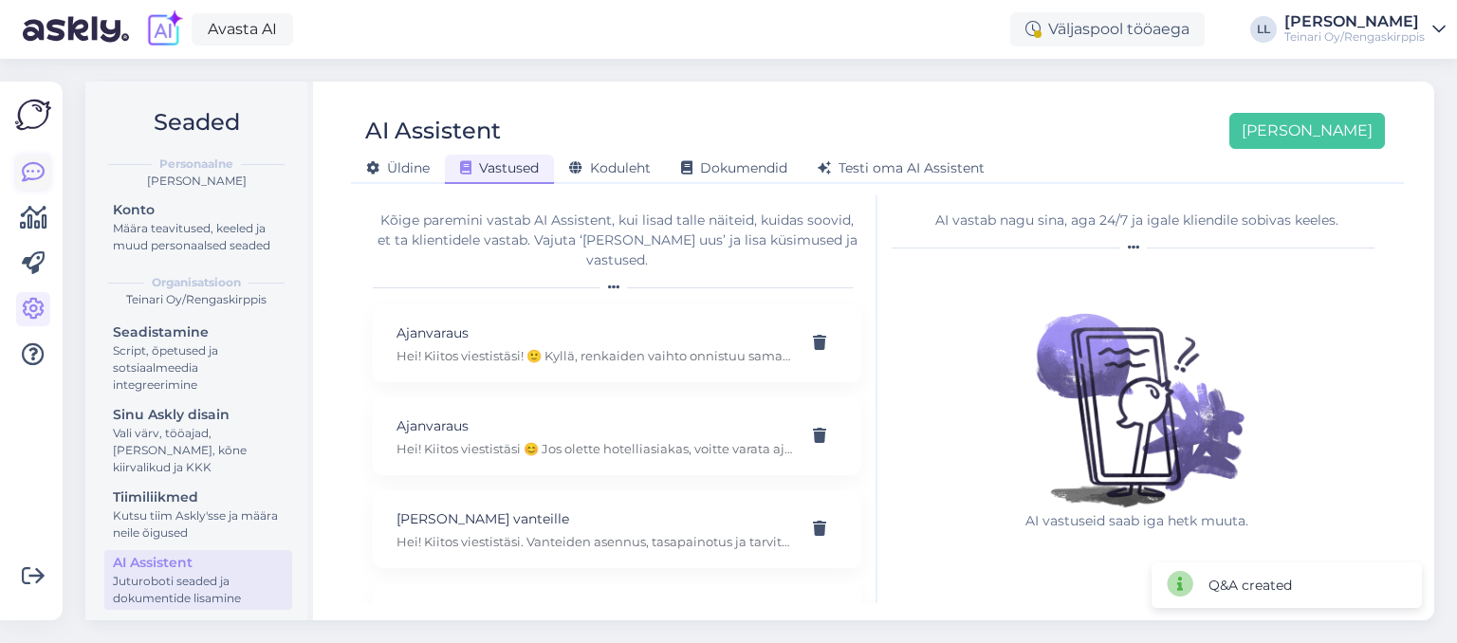
click at [35, 176] on icon at bounding box center [33, 172] width 23 height 23
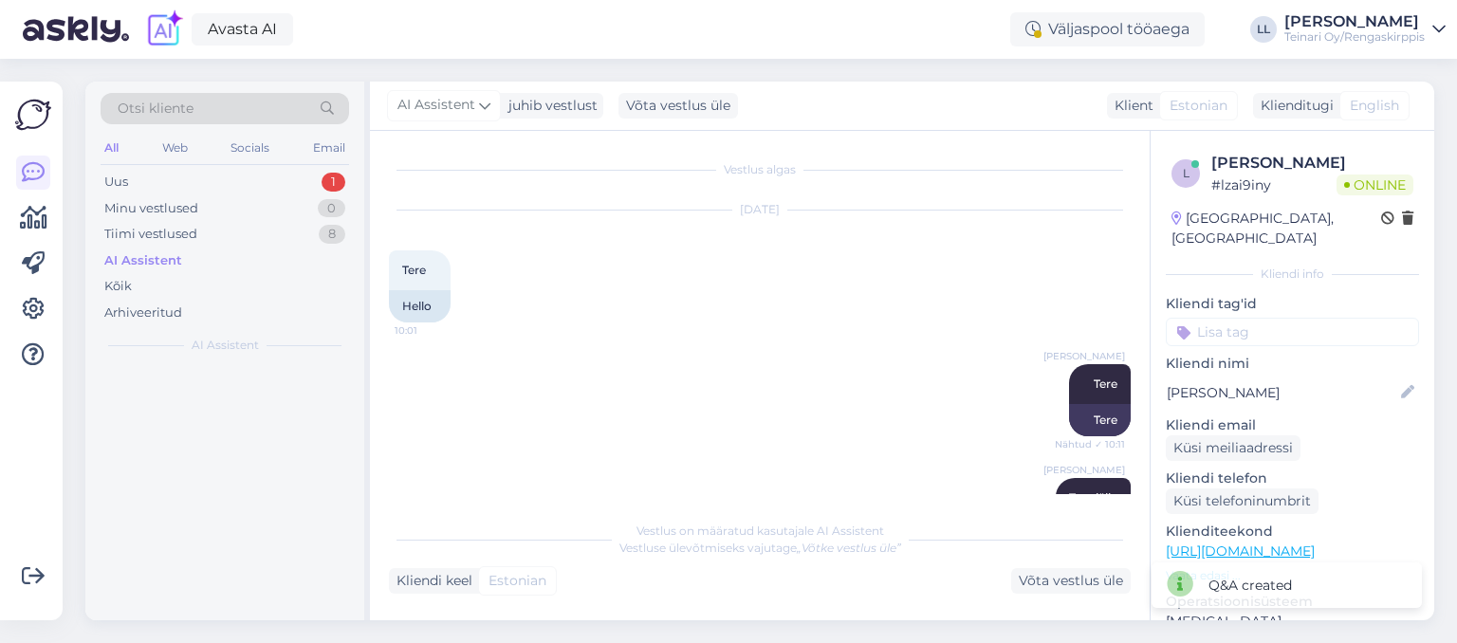
scroll to position [1784, 0]
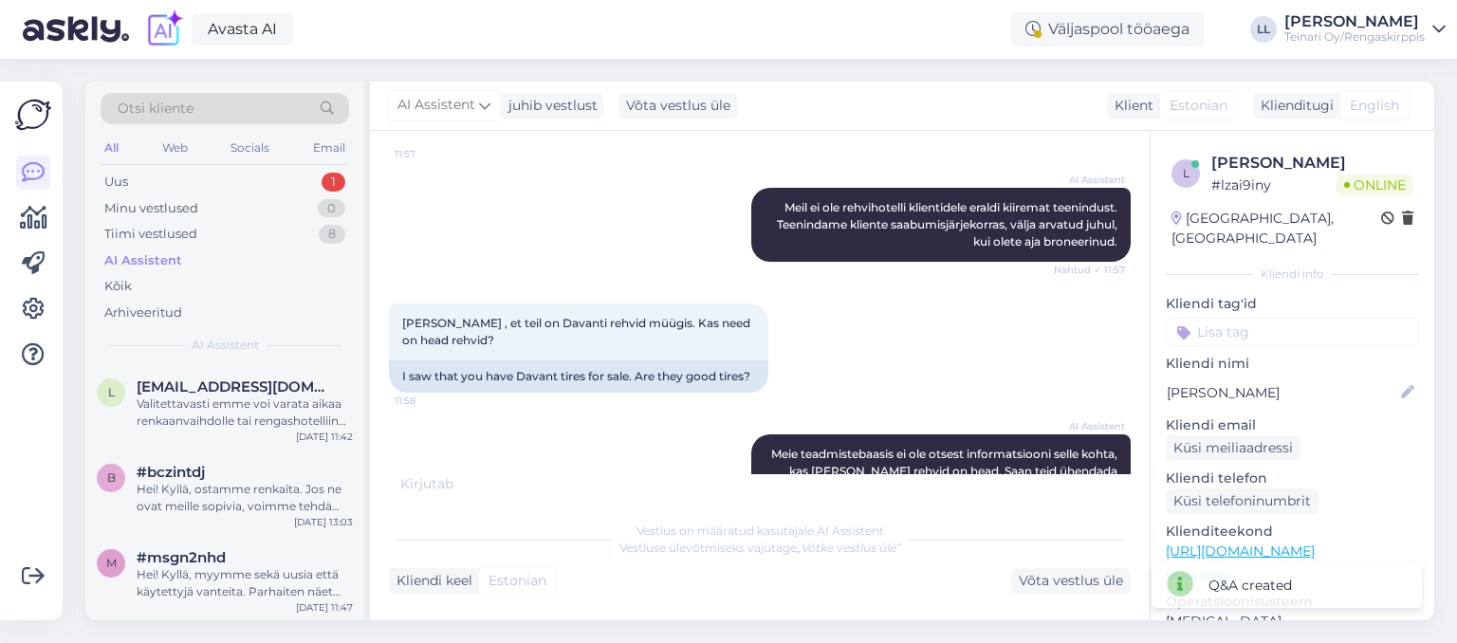
click at [522, 471] on div "AI Assistent [PERSON_NAME] teadmistebaasis ei ole otsest informatsiooni selle k…" at bounding box center [760, 472] width 742 height 116
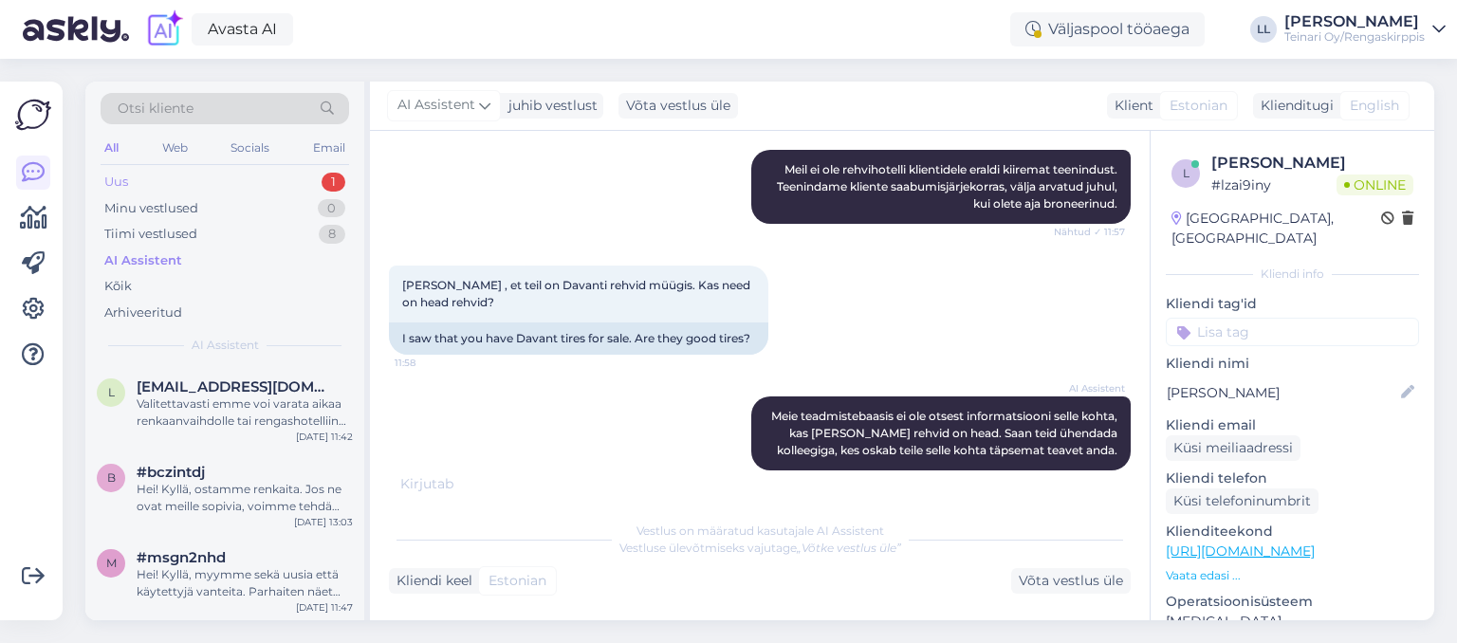
click at [156, 185] on div "Uus 1" at bounding box center [225, 182] width 249 height 27
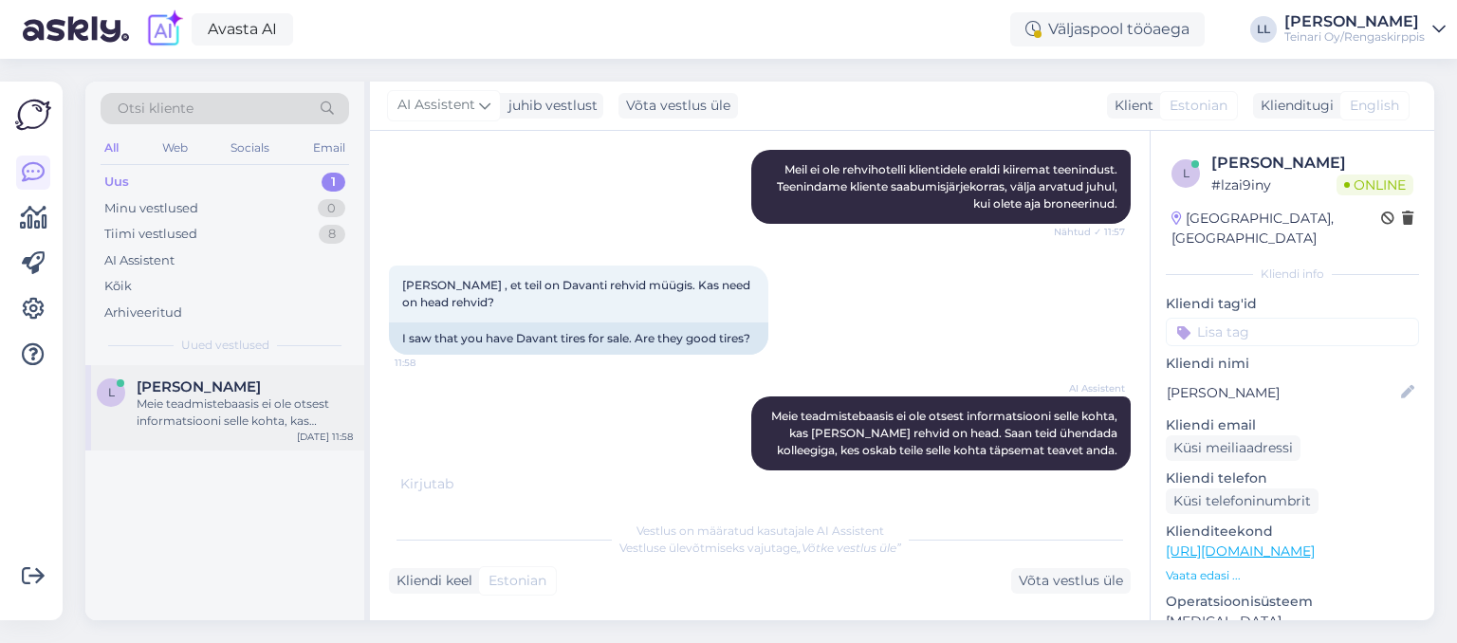
click at [175, 403] on div "Meie teadmistebaasis ei ole otsest informatsiooni selle kohta, kas [PERSON_NAME…" at bounding box center [245, 413] width 216 height 34
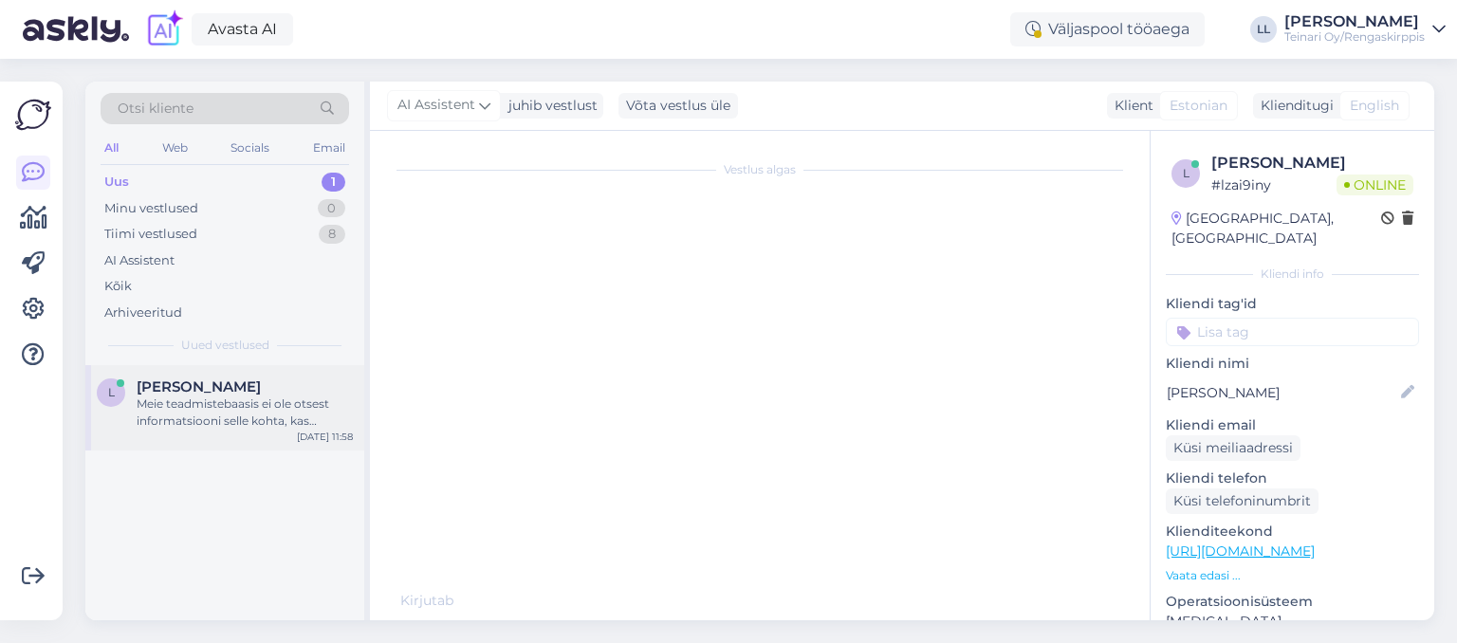
scroll to position [1869, 0]
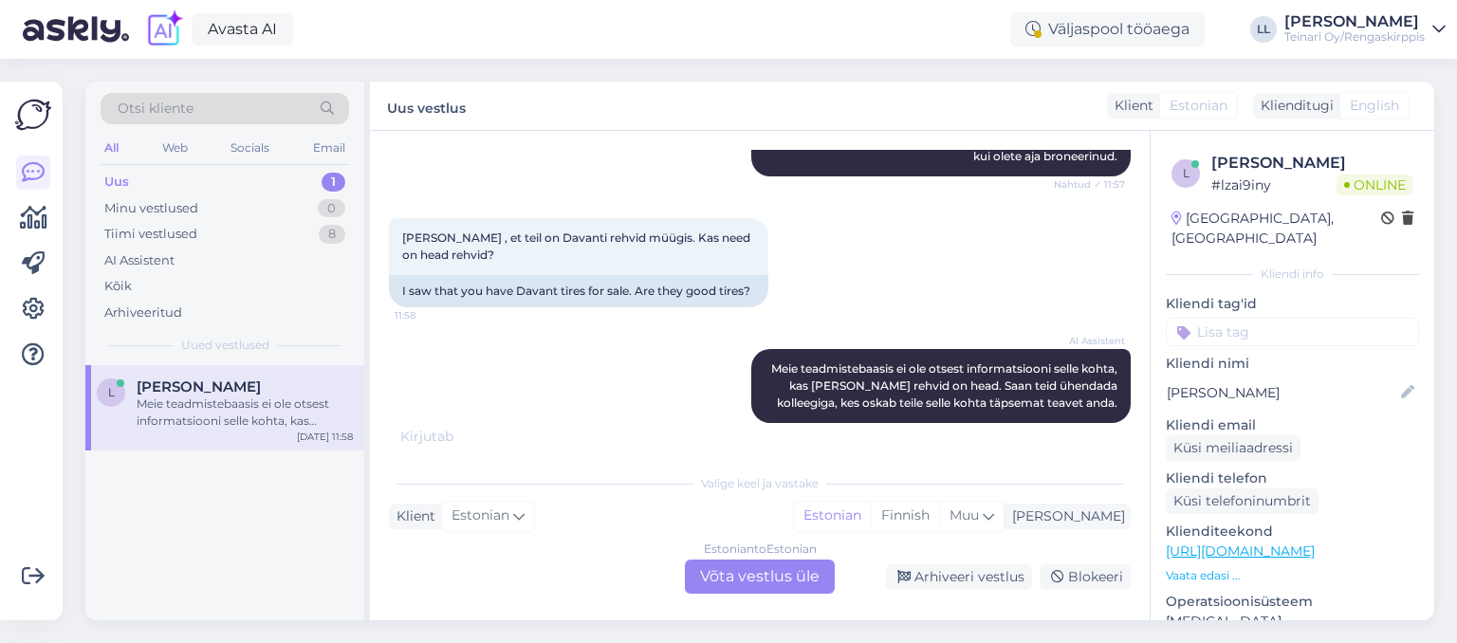
click at [642, 396] on div "AI Assistent [PERSON_NAME] teadmistebaasis ei ole otsest informatsiooni selle k…" at bounding box center [760, 386] width 742 height 116
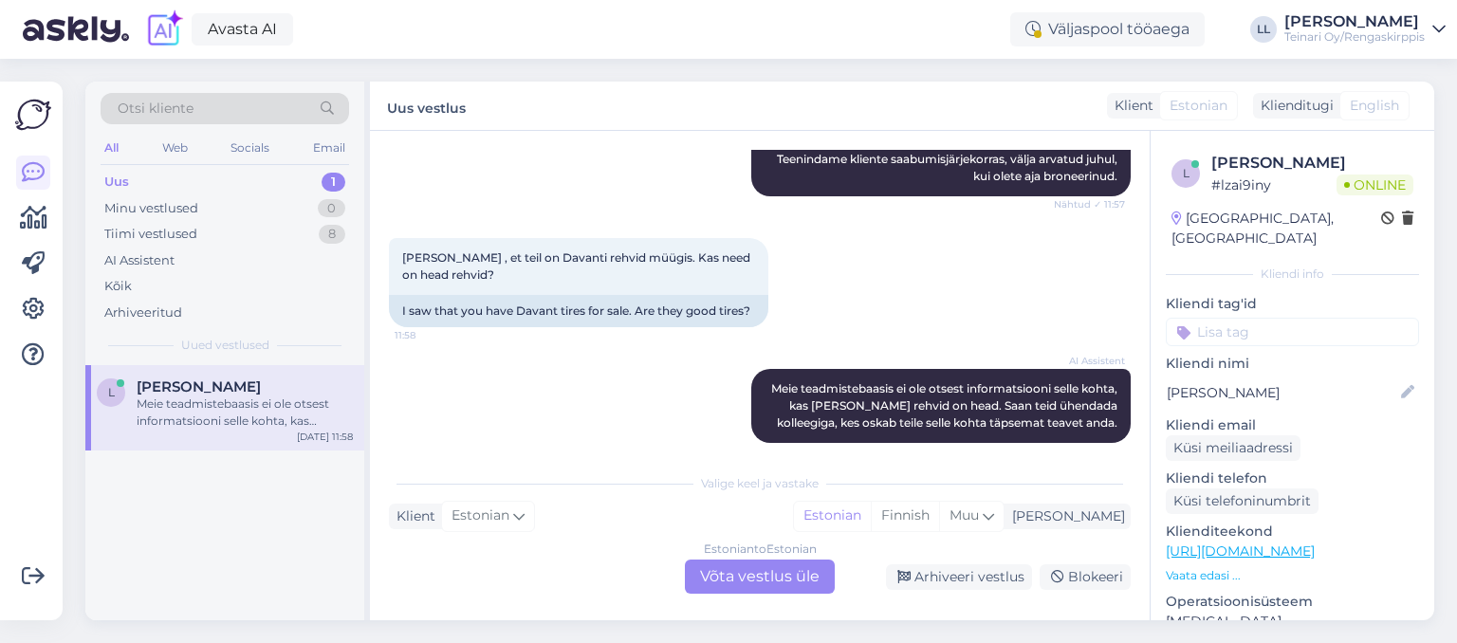
scroll to position [1997, 0]
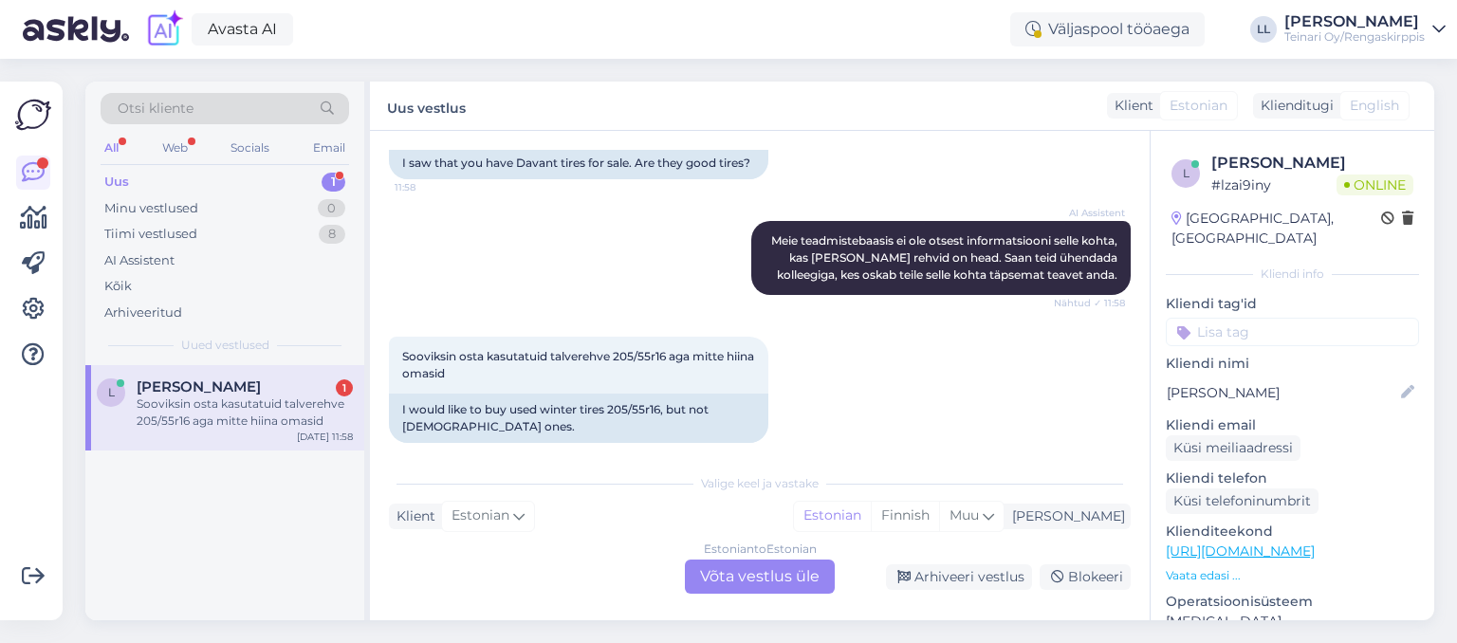
click at [206, 406] on div "Sooviksin osta kasutatuid talverehve 205/55r16 aga mitte hiina omasid" at bounding box center [245, 413] width 216 height 34
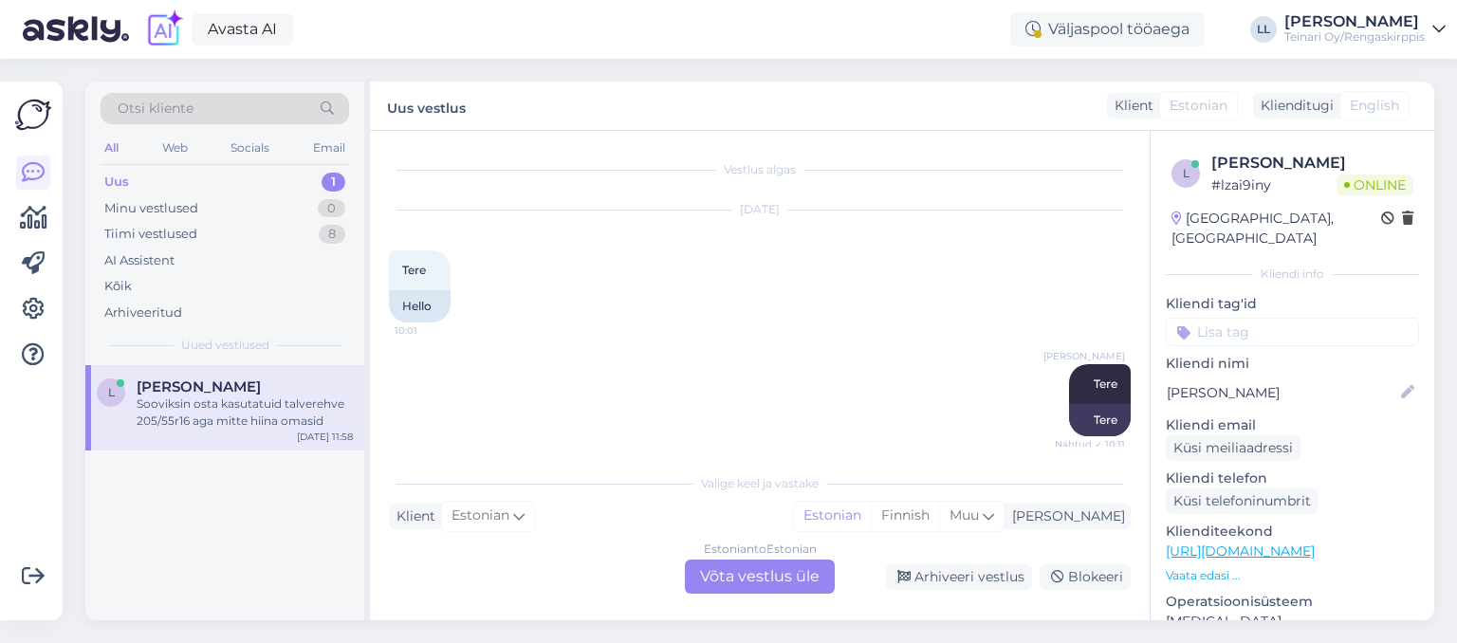
click at [206, 406] on div "Sooviksin osta kasutatuid talverehve 205/55r16 aga mitte hiina omasid" at bounding box center [245, 413] width 216 height 34
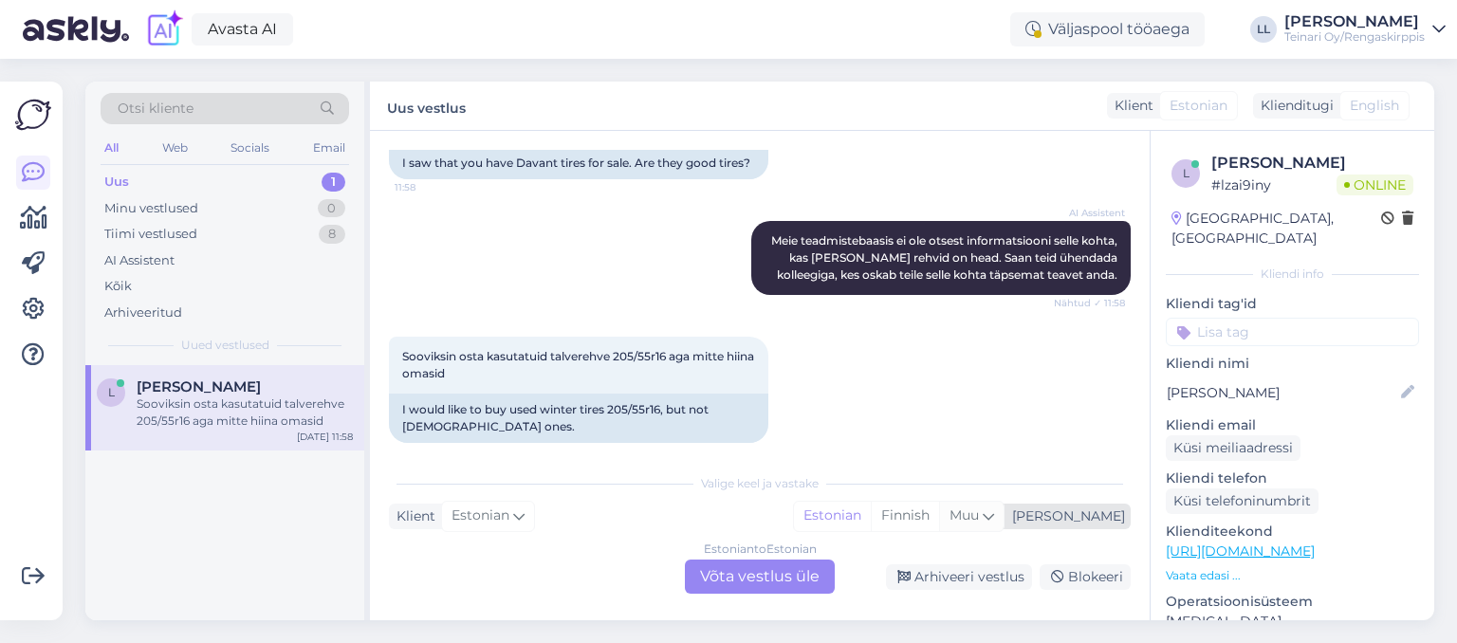
click at [994, 514] on icon at bounding box center [988, 516] width 11 height 21
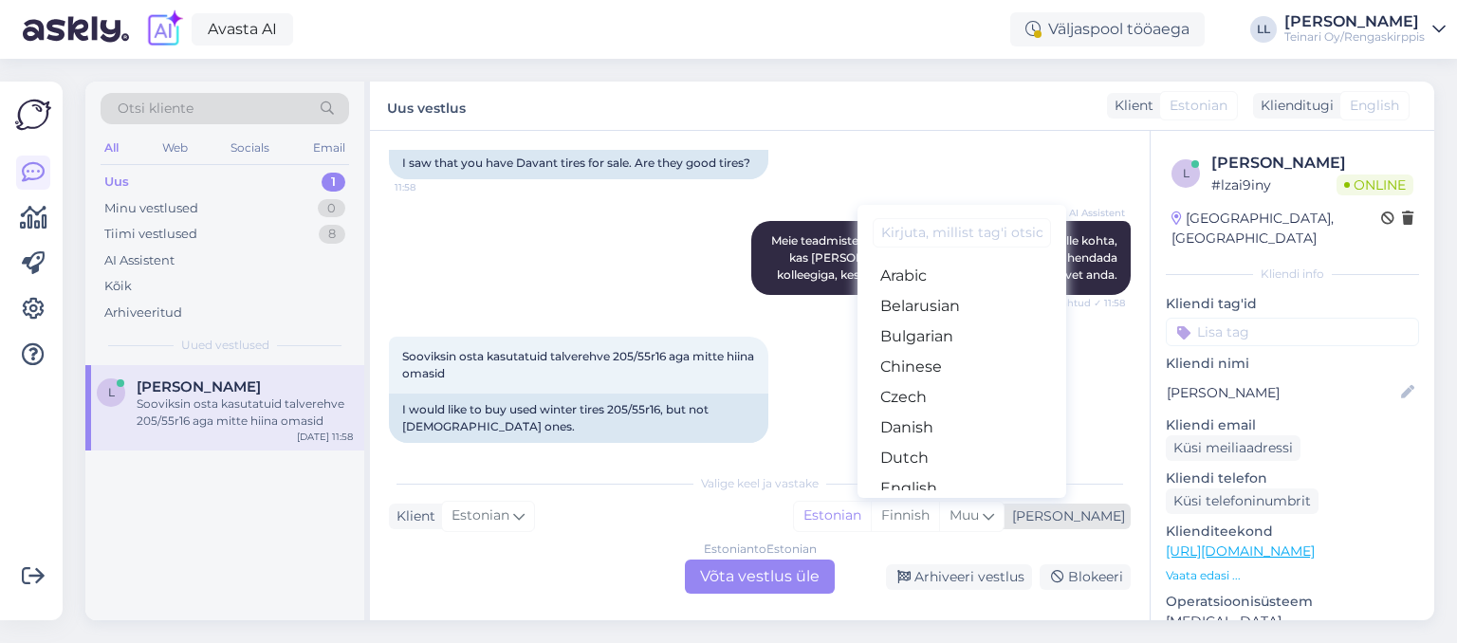
click at [1108, 514] on div "[PERSON_NAME]" at bounding box center [1065, 517] width 121 height 20
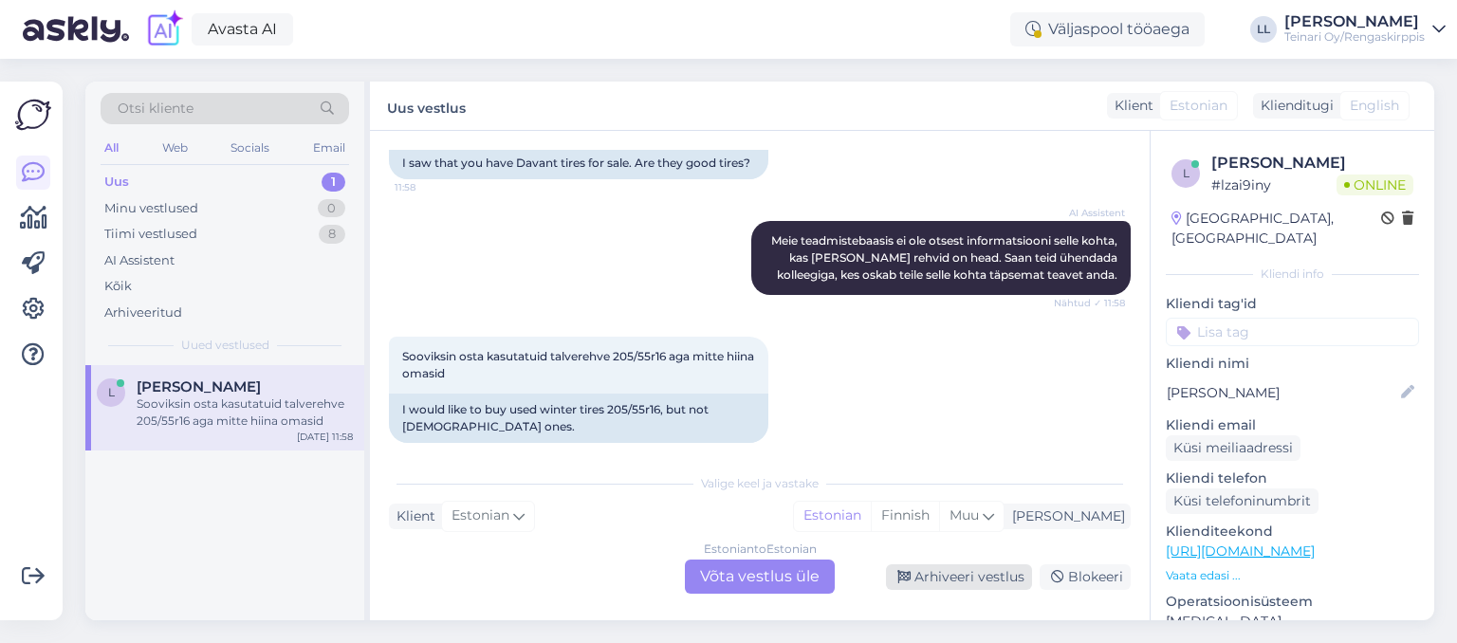
click at [977, 571] on div "Arhiveeri vestlus" at bounding box center [959, 578] width 146 height 26
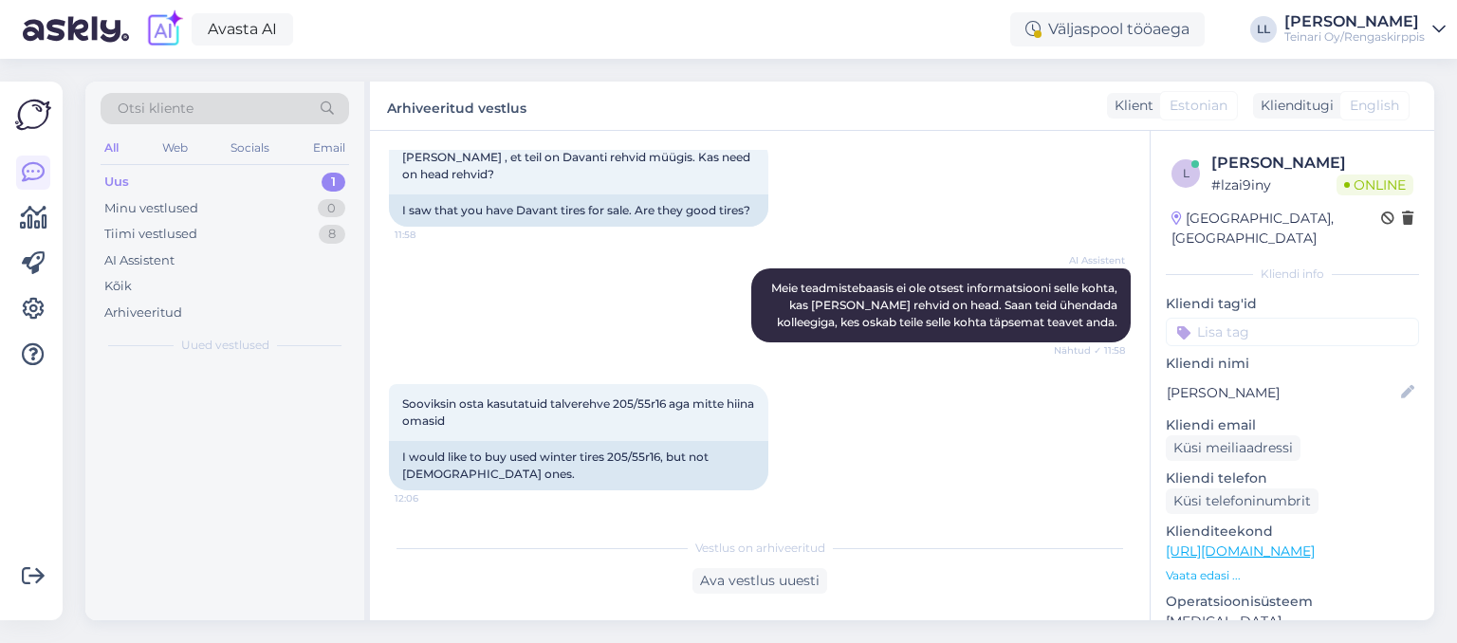
scroll to position [1933, 0]
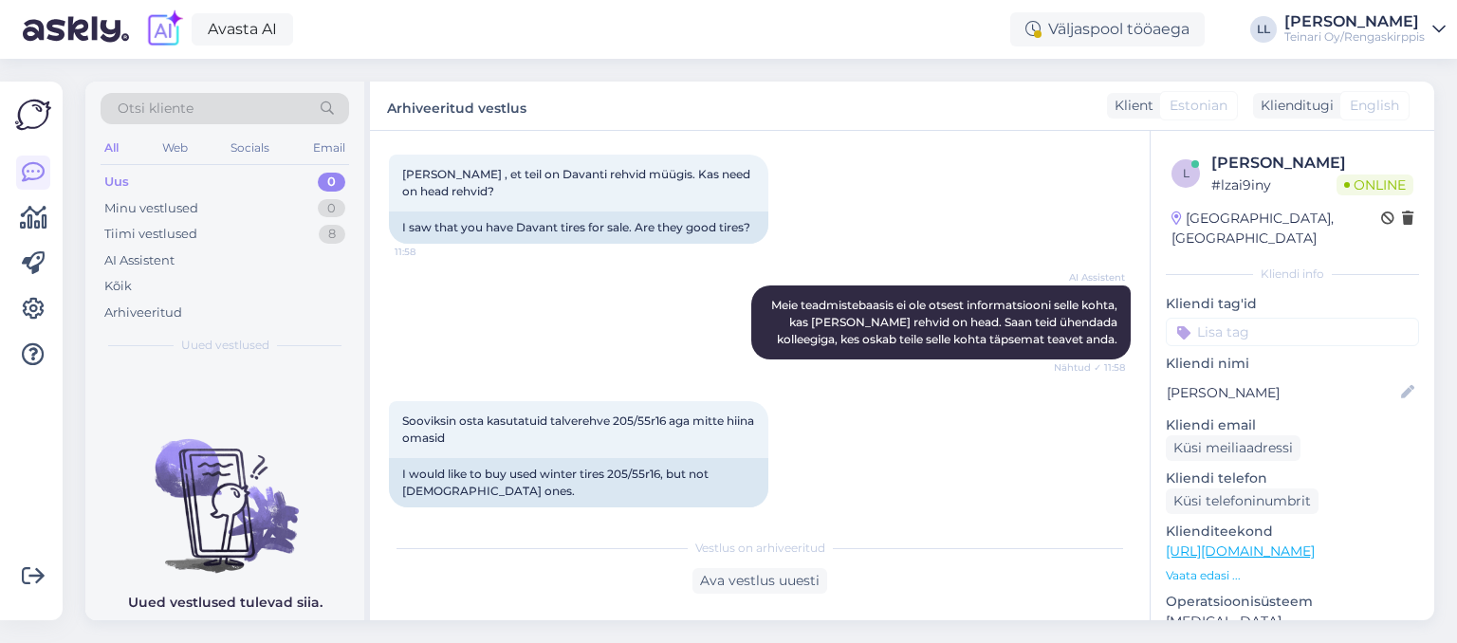
click at [186, 188] on div "Uus 0" at bounding box center [225, 182] width 249 height 27
click at [42, 116] on img at bounding box center [33, 115] width 36 height 36
click at [109, 188] on div "Uus" at bounding box center [116, 182] width 25 height 19
click at [43, 108] on img at bounding box center [33, 115] width 36 height 36
click at [138, 257] on div "AI Assistent" at bounding box center [139, 260] width 70 height 19
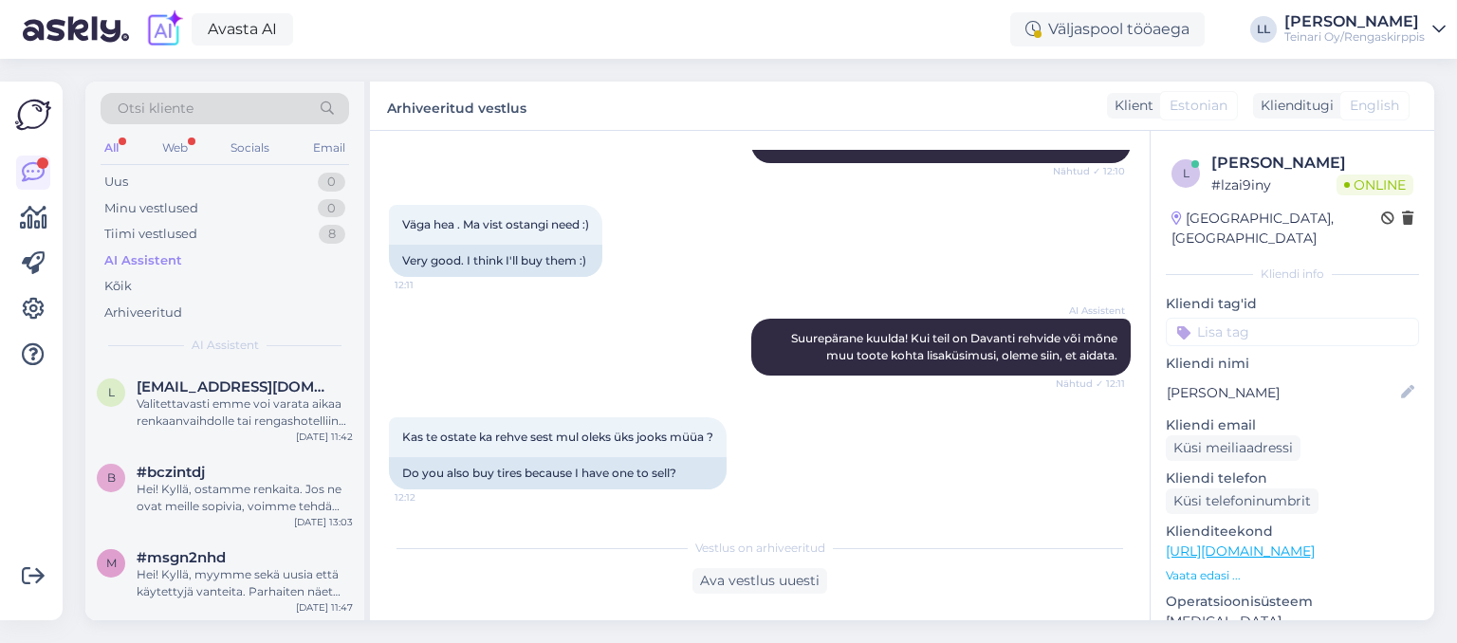
scroll to position [3568, 0]
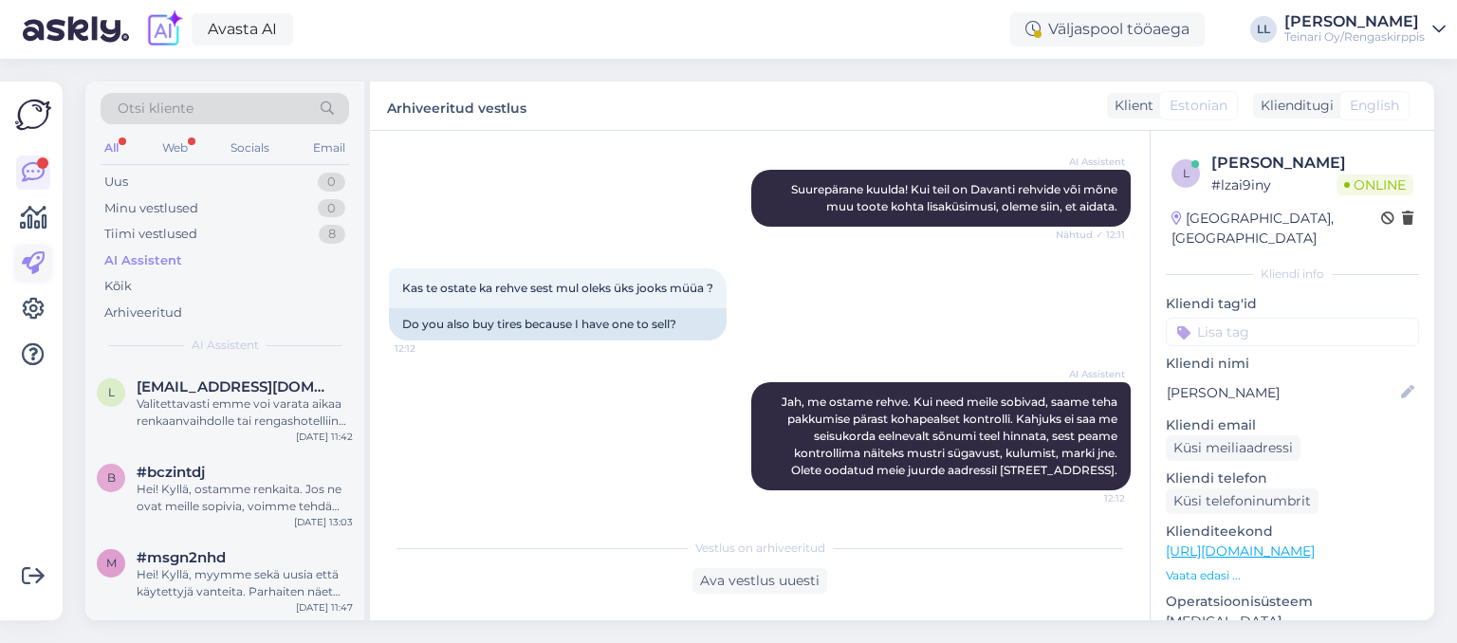
click at [30, 261] on icon at bounding box center [33, 263] width 23 height 23
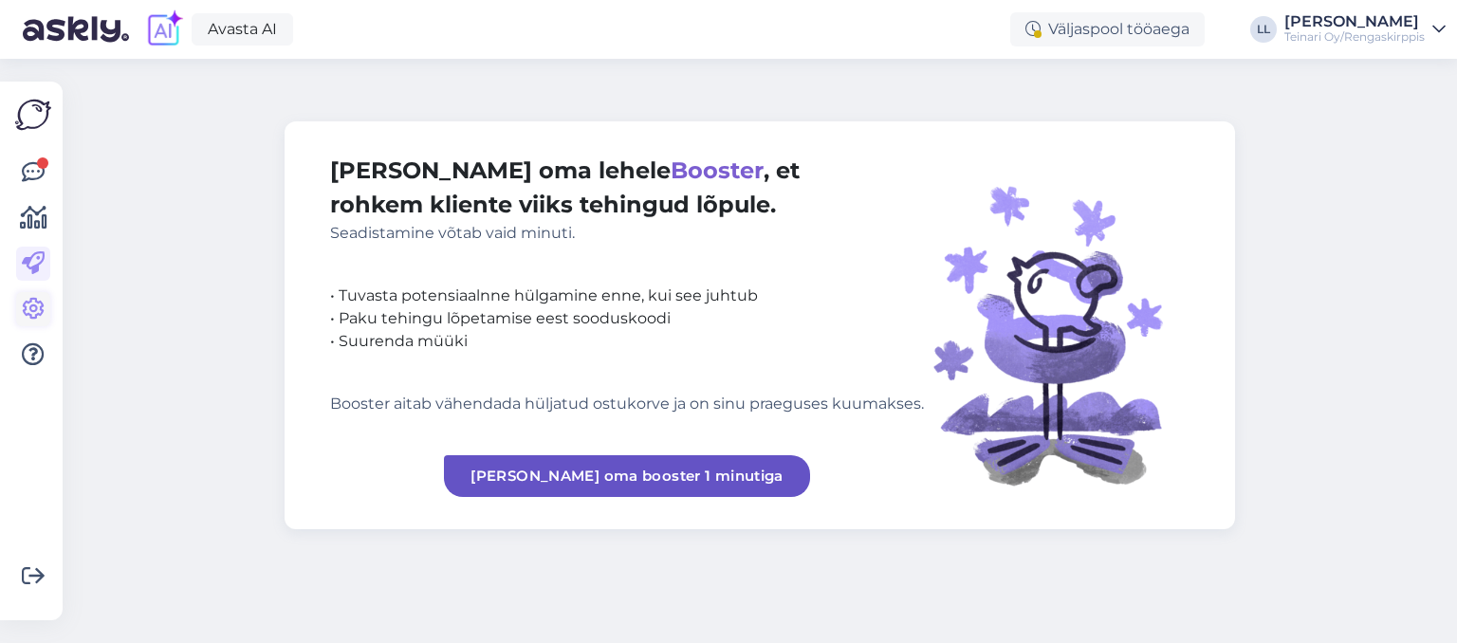
click at [35, 295] on link at bounding box center [33, 309] width 34 height 34
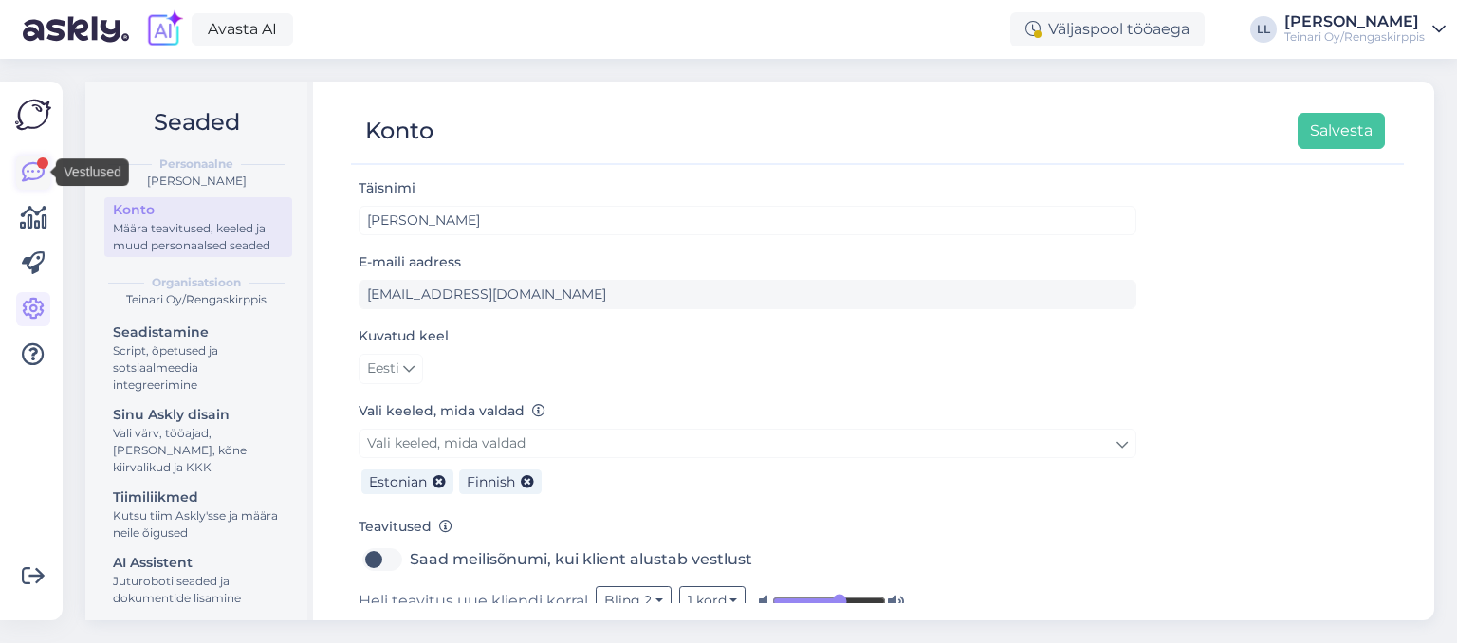
click at [32, 169] on icon at bounding box center [33, 172] width 23 height 23
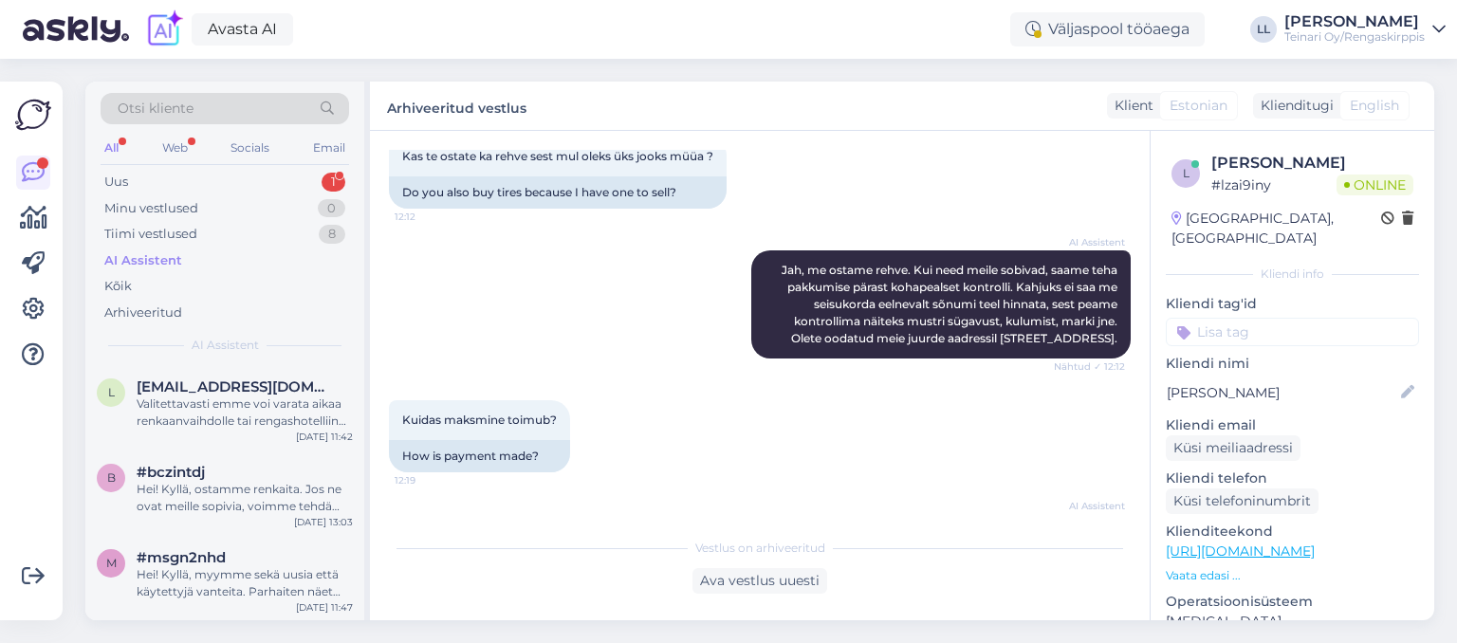
scroll to position [3846, 0]
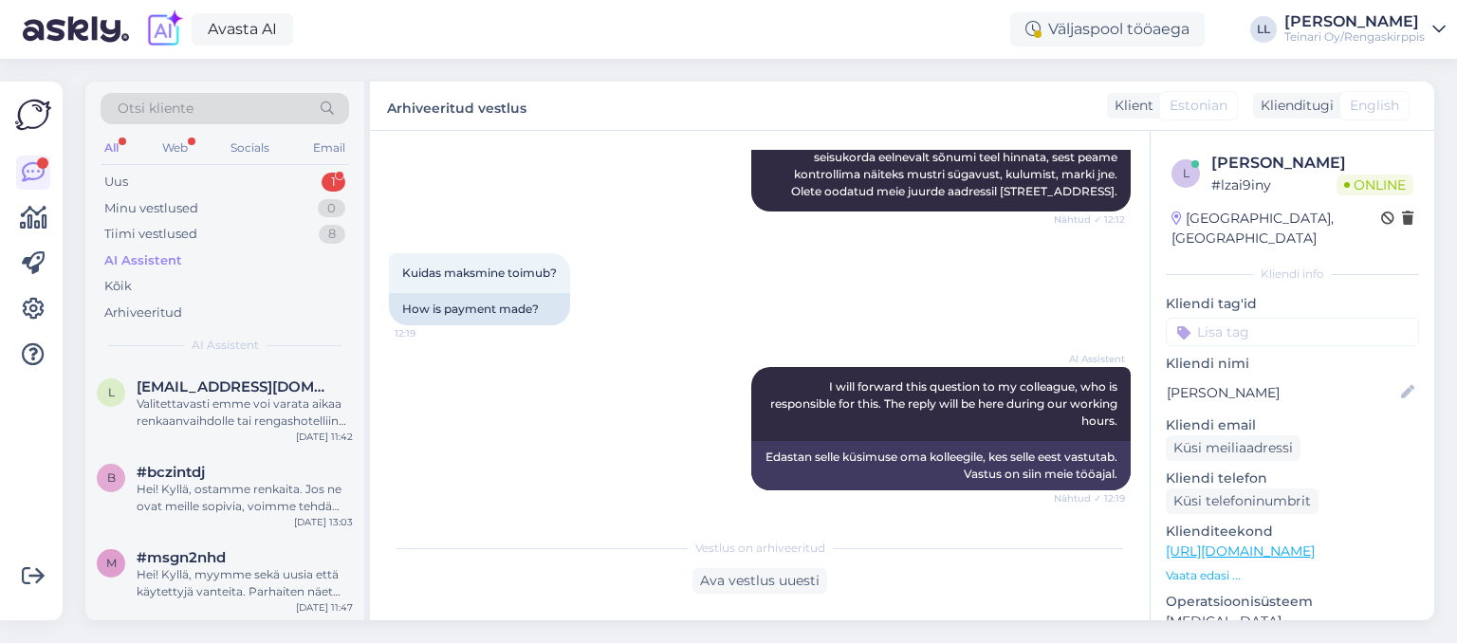
click at [598, 516] on div "Vestlus algas [DATE] Tere 10:01 Hello [PERSON_NAME] Tere Nähtud ✓ 10:11 Tere [P…" at bounding box center [760, 376] width 780 height 490
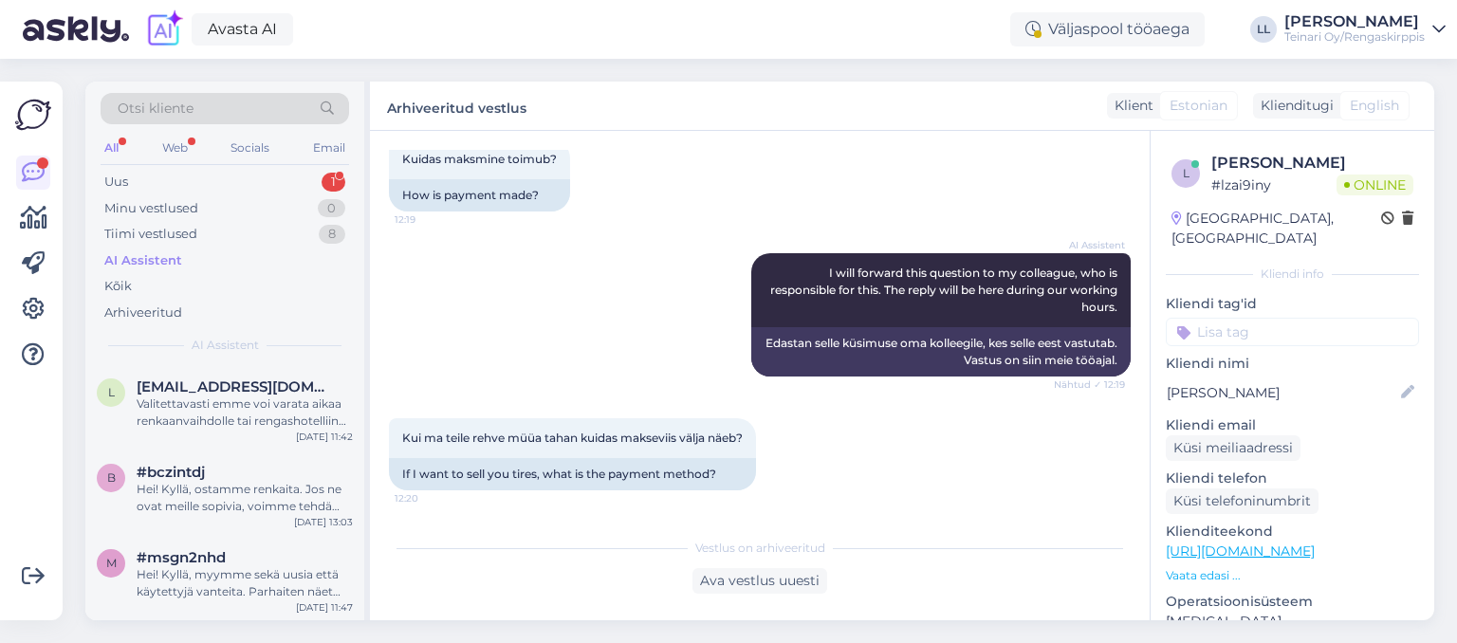
click at [598, 516] on div "Vestlus algas [DATE] Tere 10:01 Hello [PERSON_NAME] Tere Nähtud ✓ 10:11 Tere [P…" at bounding box center [760, 376] width 780 height 490
drag, startPoint x: 747, startPoint y: 438, endPoint x: 392, endPoint y: 442, distance: 354.9
click at [392, 442] on div "Kui ma teile rehve müüa tahan kuidas makseviis välja näeb? 12:20" at bounding box center [572, 438] width 367 height 40
copy span "Kui ma teile rehve müüa tahan kuidas makseviis välja näeb?"
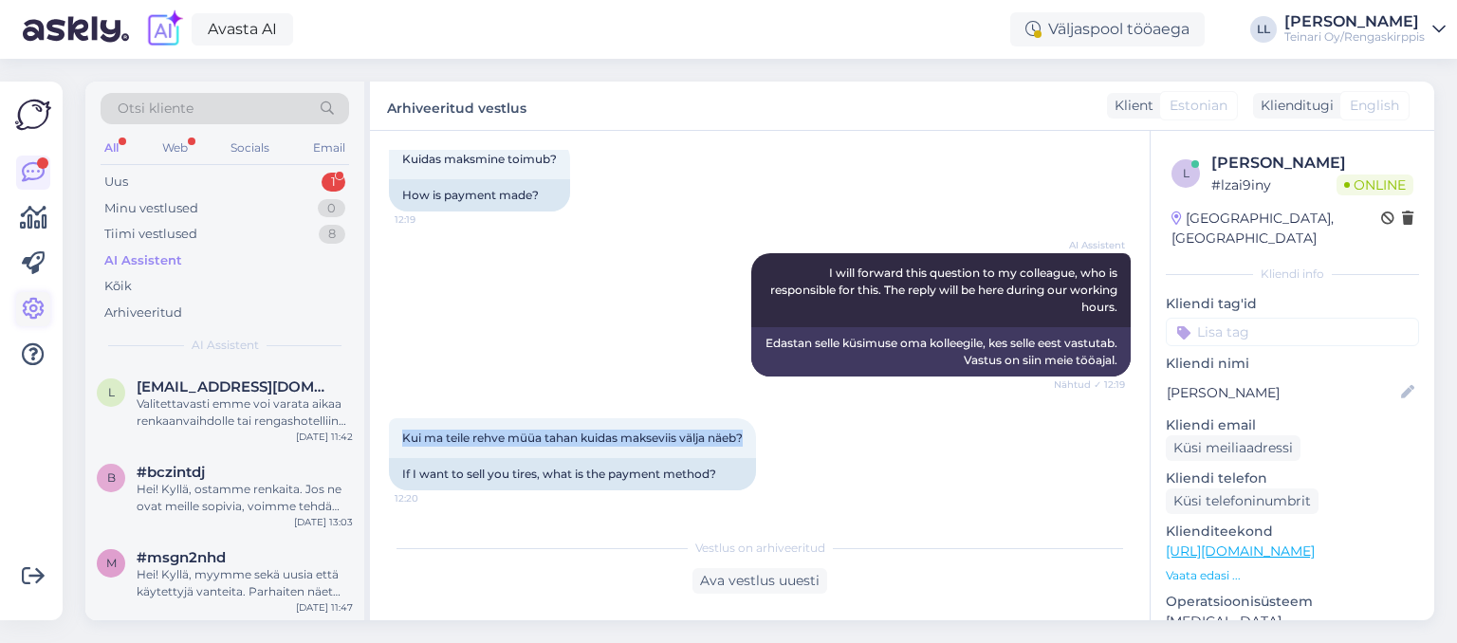
click at [23, 306] on icon at bounding box center [33, 309] width 23 height 23
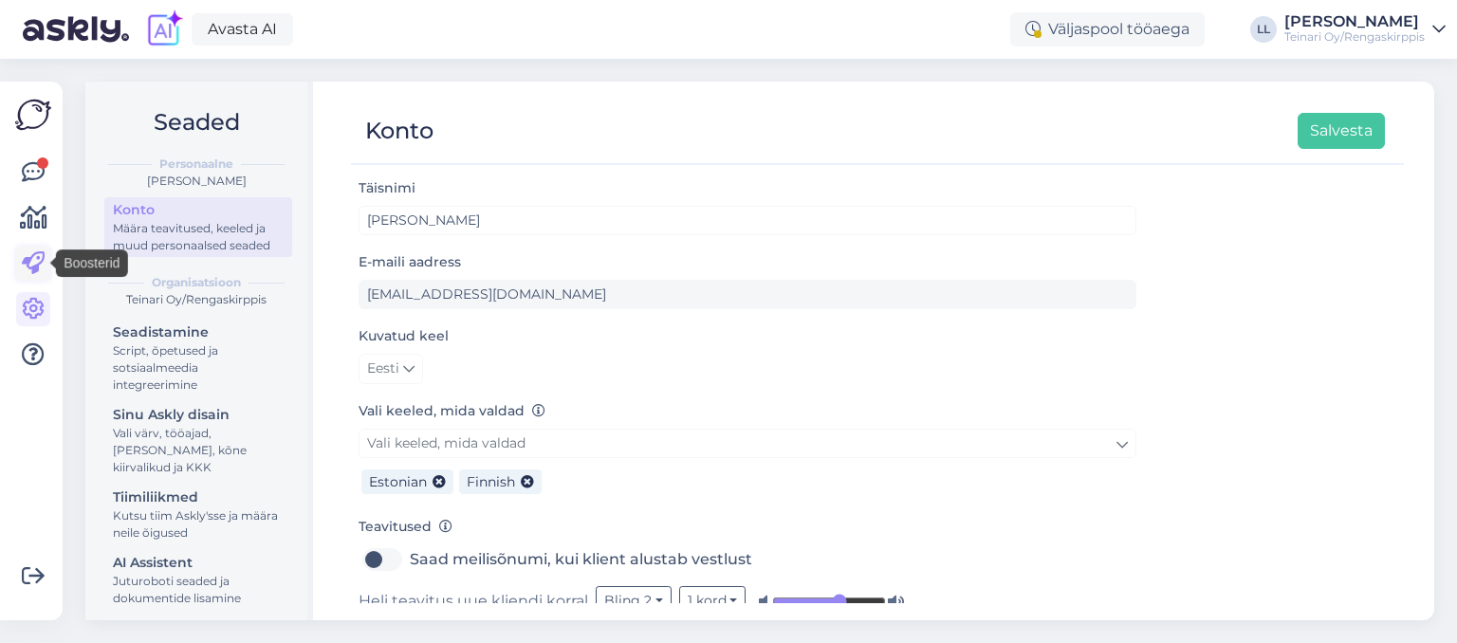
click at [27, 261] on icon at bounding box center [33, 263] width 23 height 23
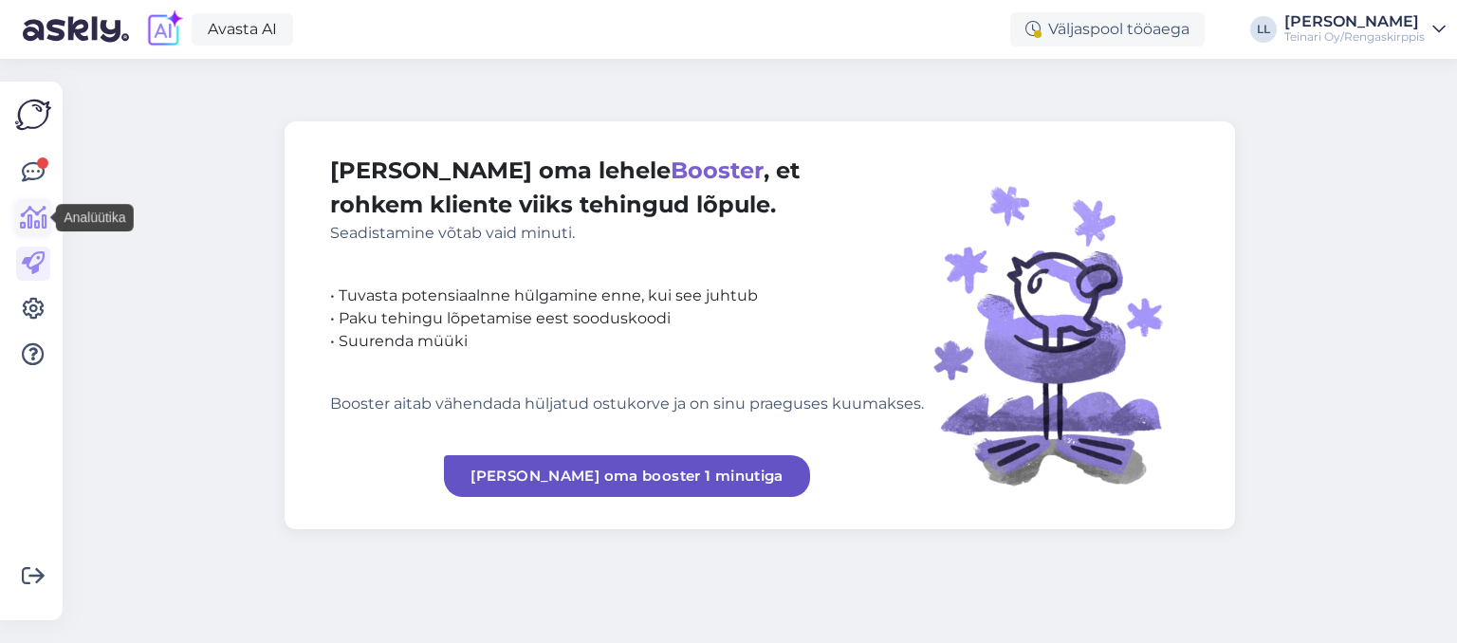
click at [28, 219] on icon at bounding box center [34, 218] width 28 height 23
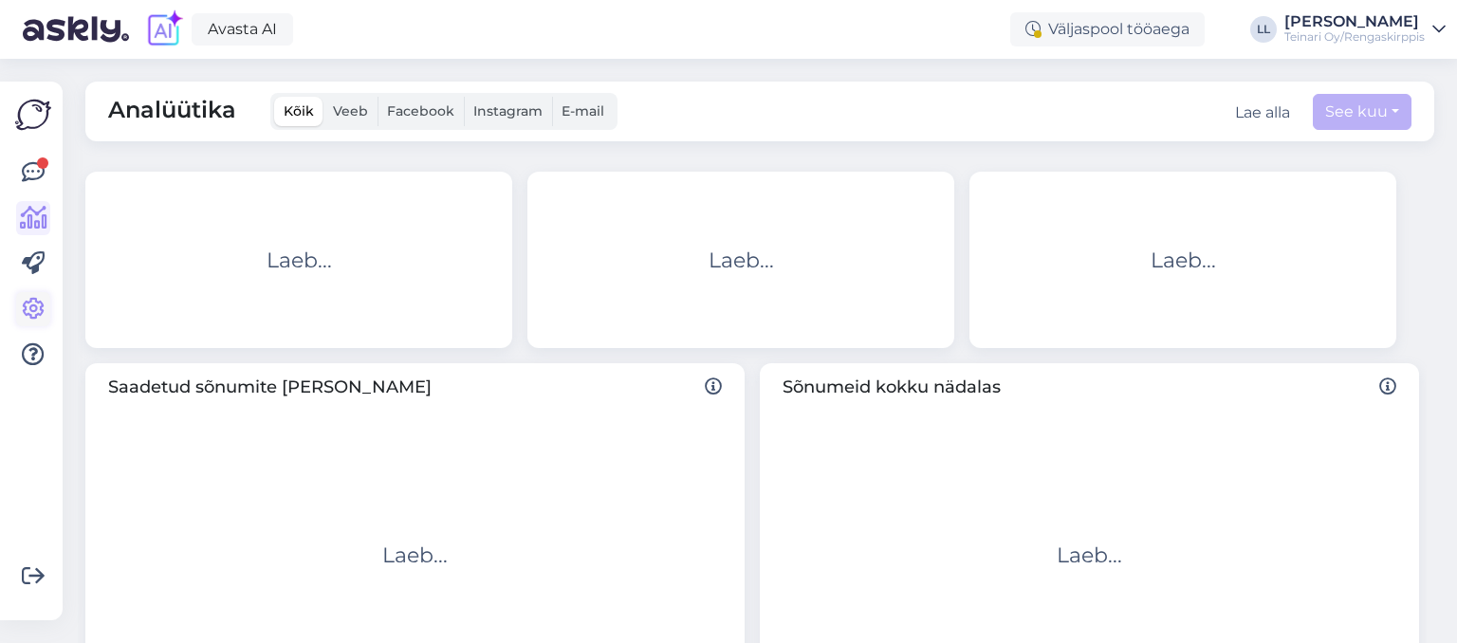
click at [42, 309] on icon at bounding box center [33, 309] width 23 height 23
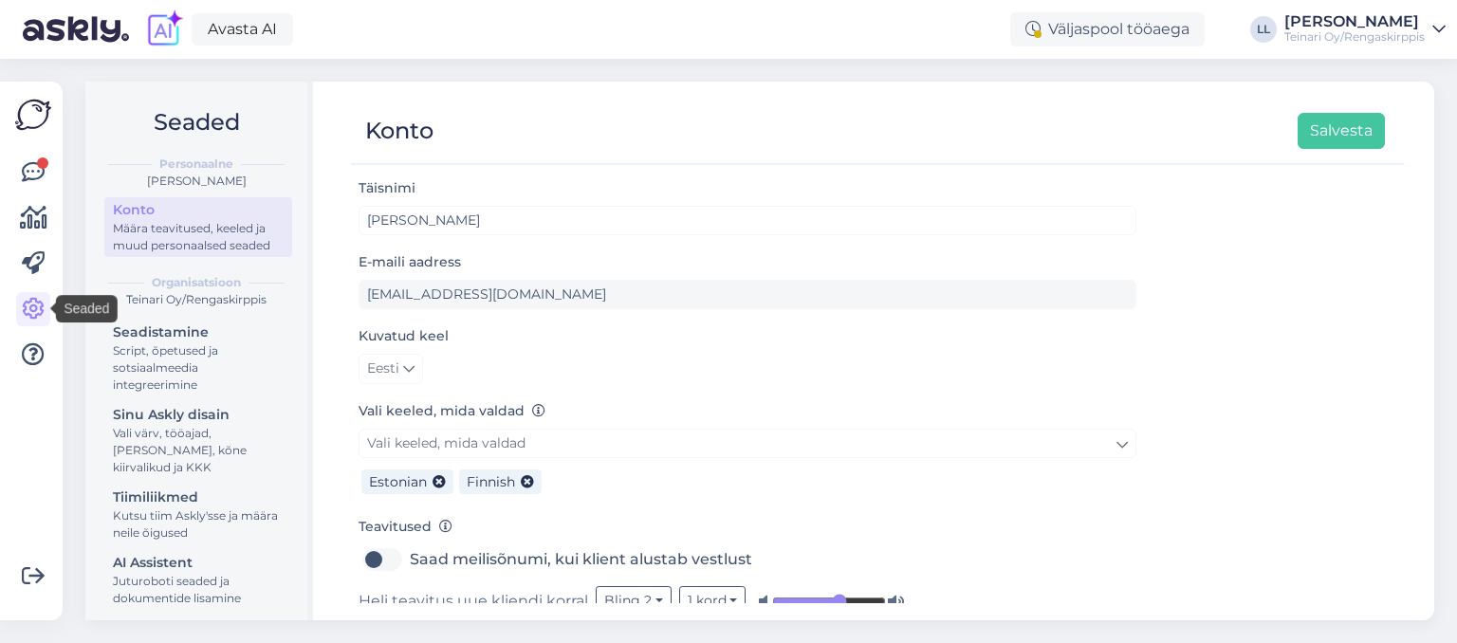
click at [42, 309] on icon at bounding box center [33, 309] width 23 height 23
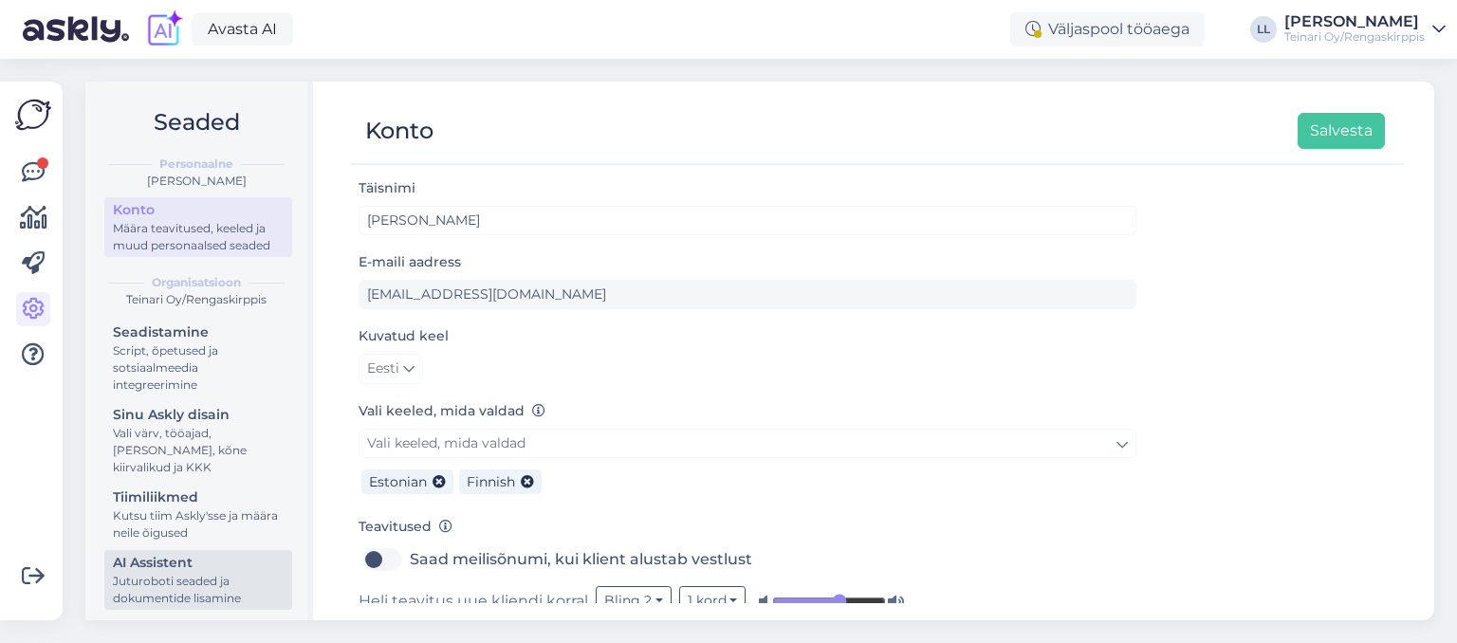
click at [176, 571] on div "AI Assistent" at bounding box center [198, 563] width 171 height 20
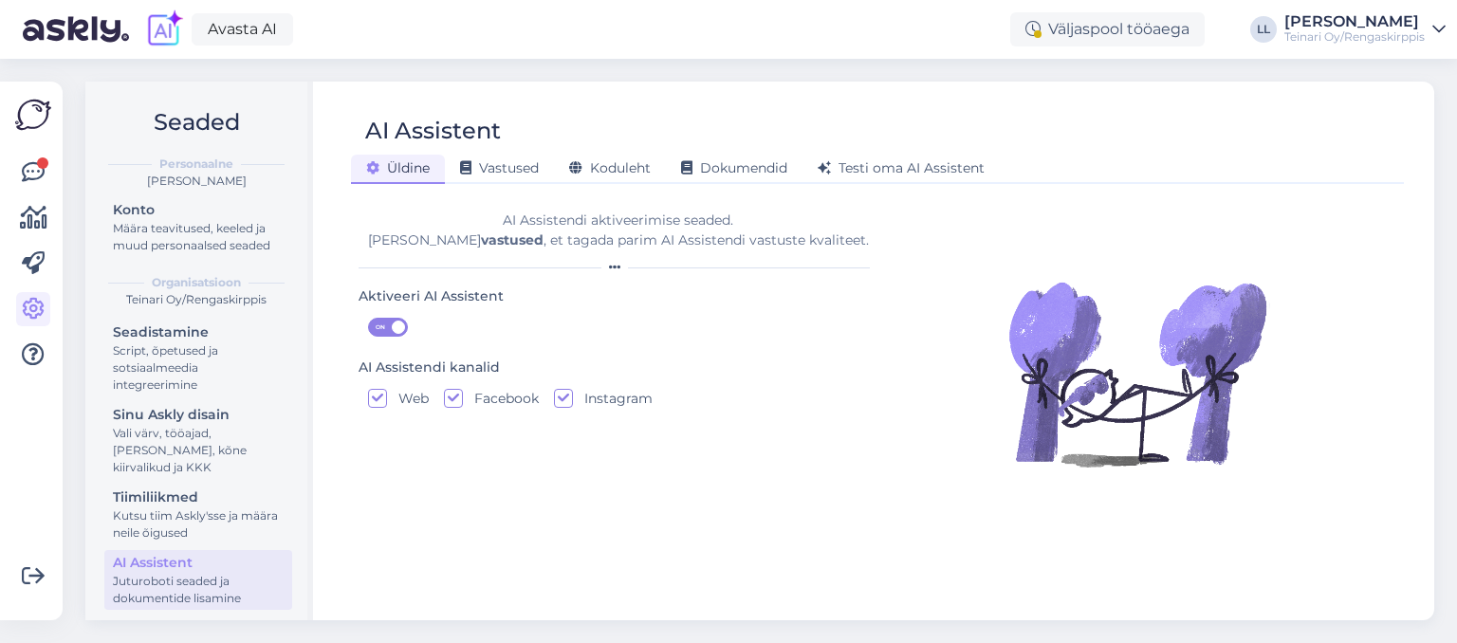
click at [936, 367] on div at bounding box center [1137, 399] width 519 height 408
click at [504, 169] on span "Vastused" at bounding box center [499, 167] width 79 height 17
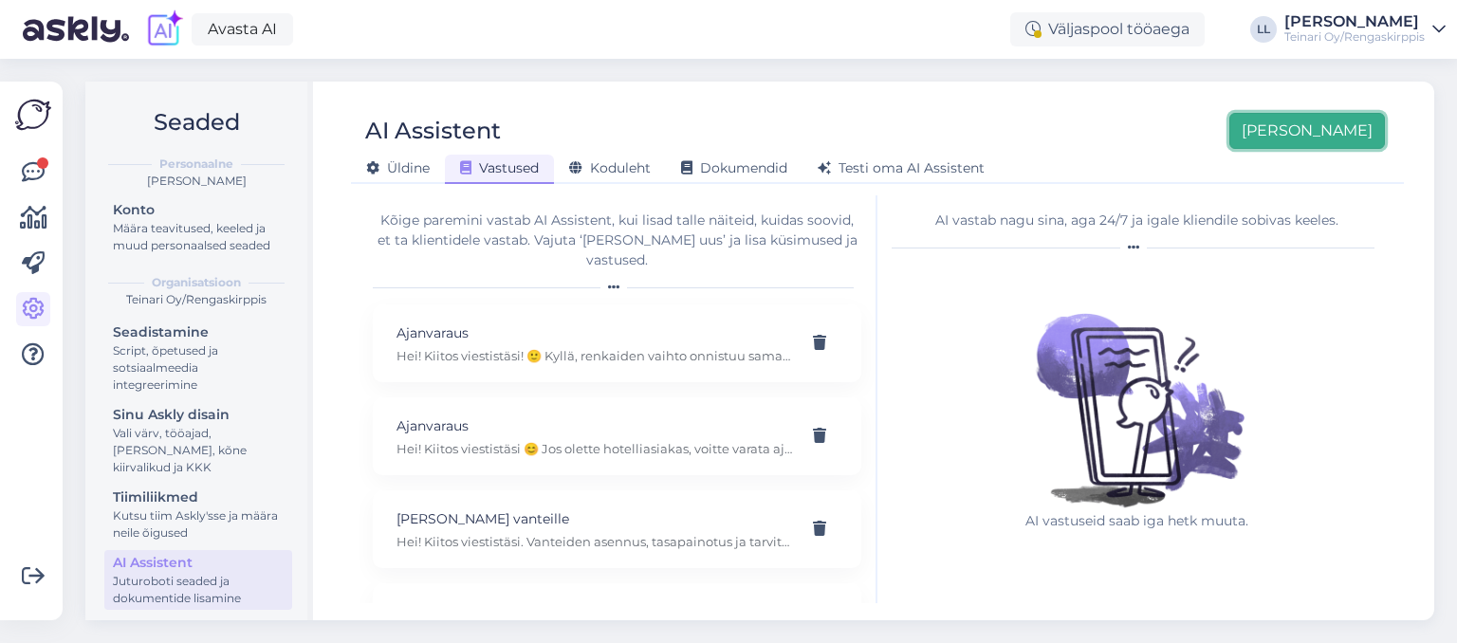
click at [1330, 139] on button "[PERSON_NAME]" at bounding box center [1308, 131] width 156 height 36
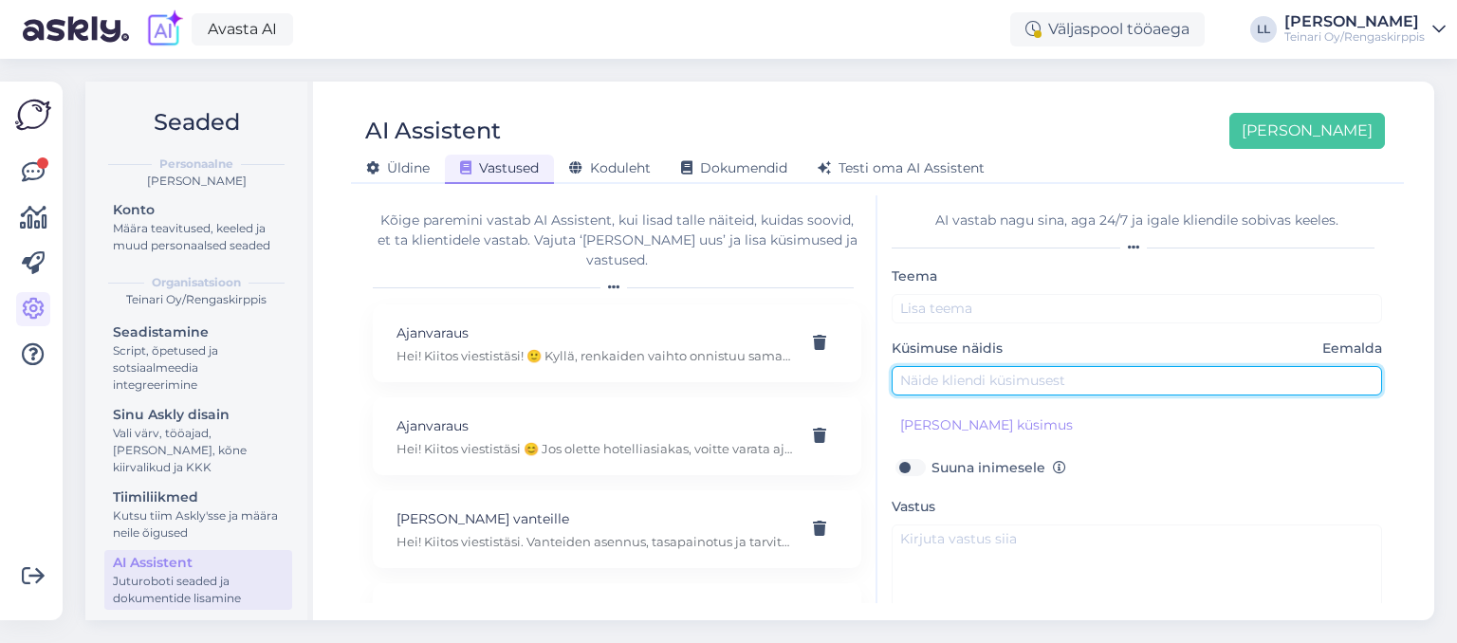
click at [1007, 386] on input "text" at bounding box center [1137, 380] width 491 height 29
paste input "Kui ma teile rehve müüa tahan kuidas makseviis välja näeb?"
type input "Kui ma teile rehve müüa tahan kuidas makseviis välja näeb?"
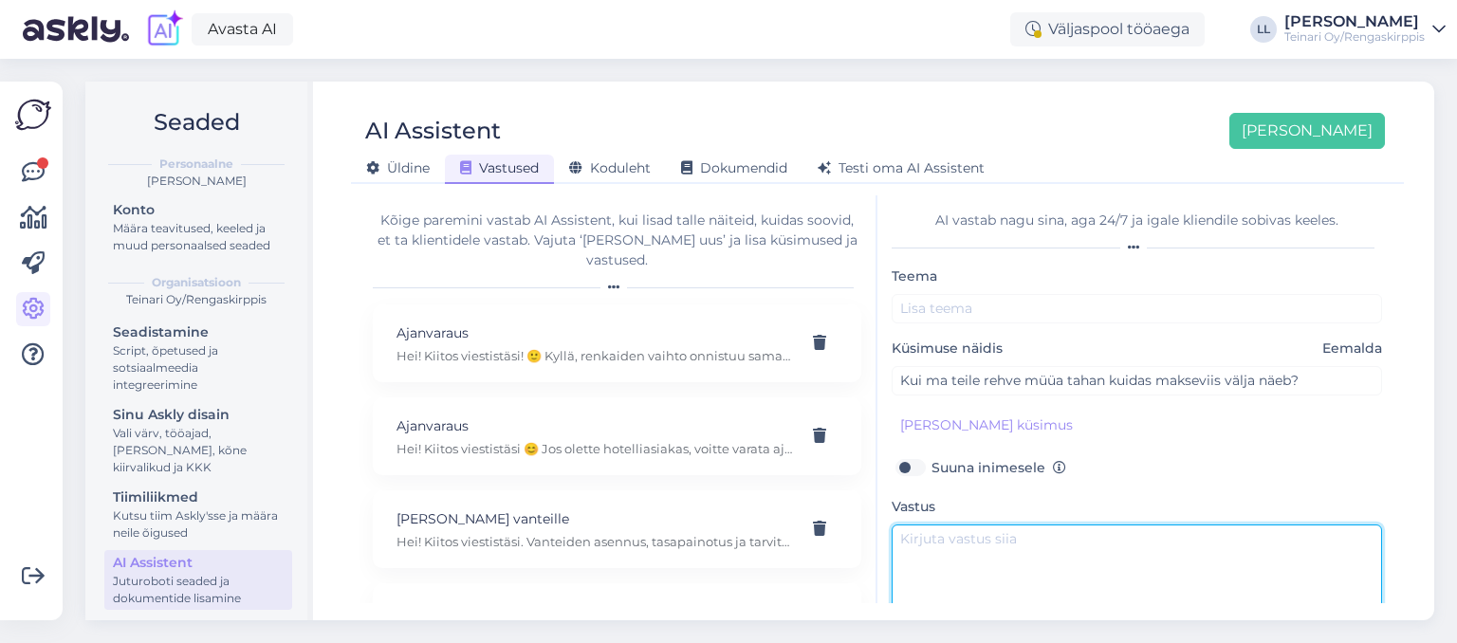
click at [962, 533] on textarea at bounding box center [1137, 569] width 491 height 89
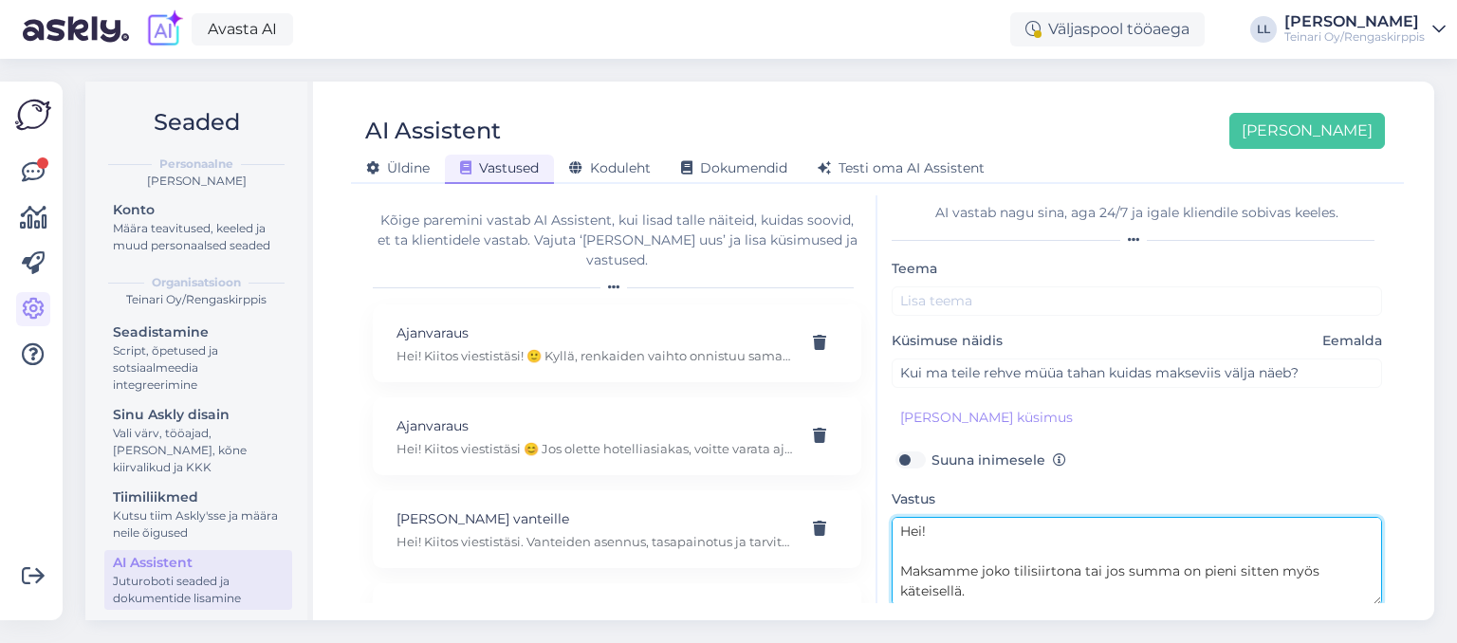
drag, startPoint x: 1276, startPoint y: 597, endPoint x: 860, endPoint y: 491, distance: 429.9
click at [892, 517] on textarea "Hei! Maksamme joko tilisiirtona tai jos summa on pieni sitten myös käteisellä. …" at bounding box center [1137, 561] width 491 height 89
paste textarea ", tai jos summa on pieni, myös käteisellä. Paikan päällä, jos ostatte tuotteita…"
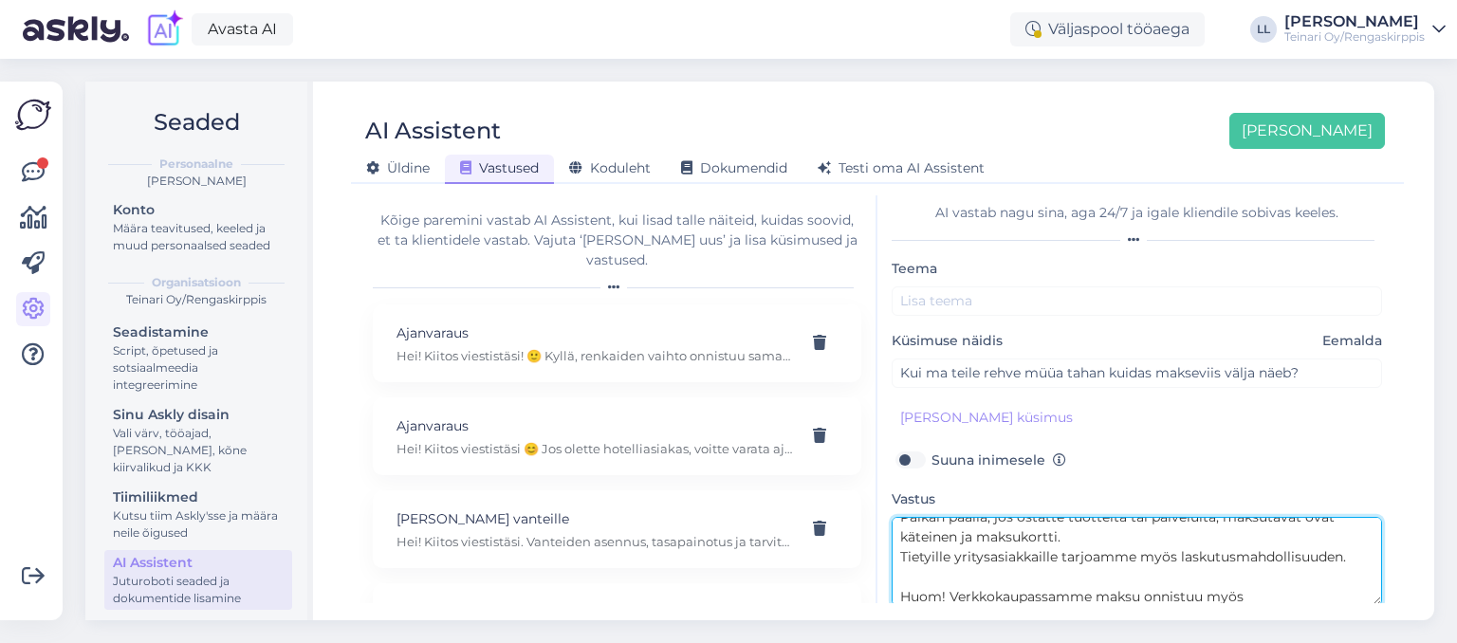
click at [1000, 577] on textarea "Hei! Maksamme joko tilisiirtona, tai jos summa on pieni, myös käteisellä. Paika…" at bounding box center [1137, 561] width 491 height 89
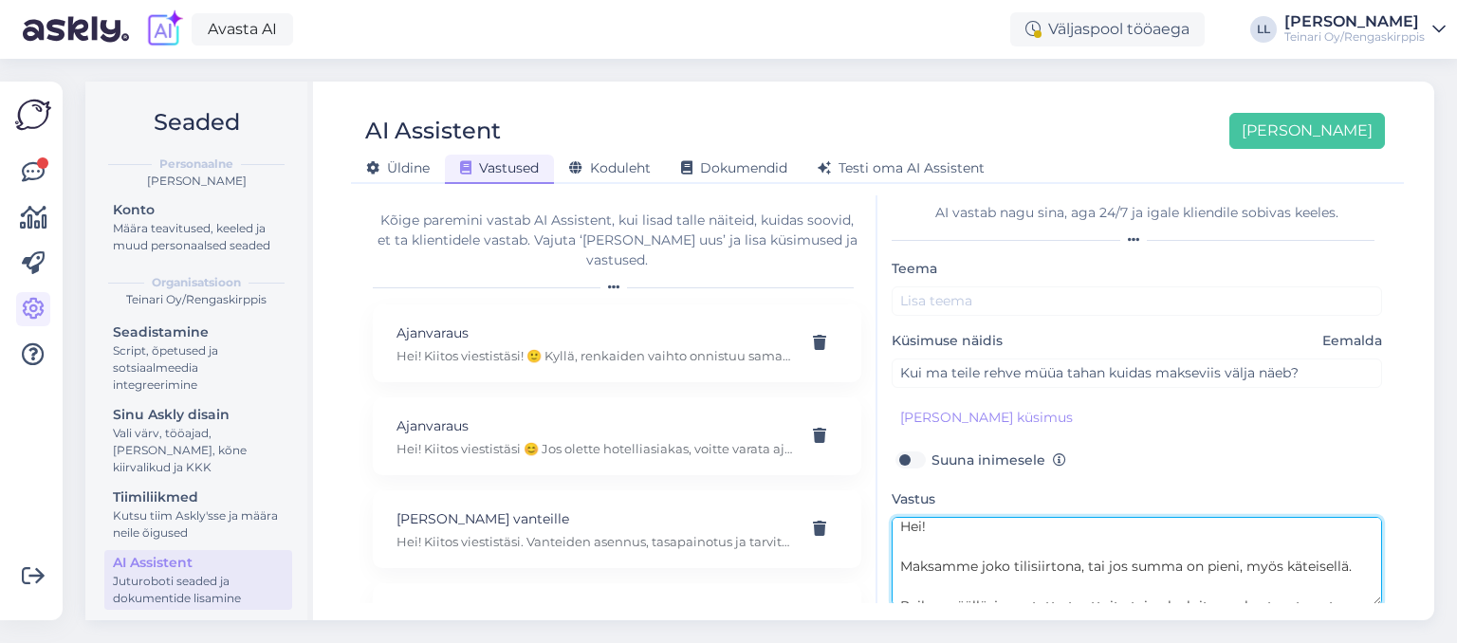
scroll to position [74, 0]
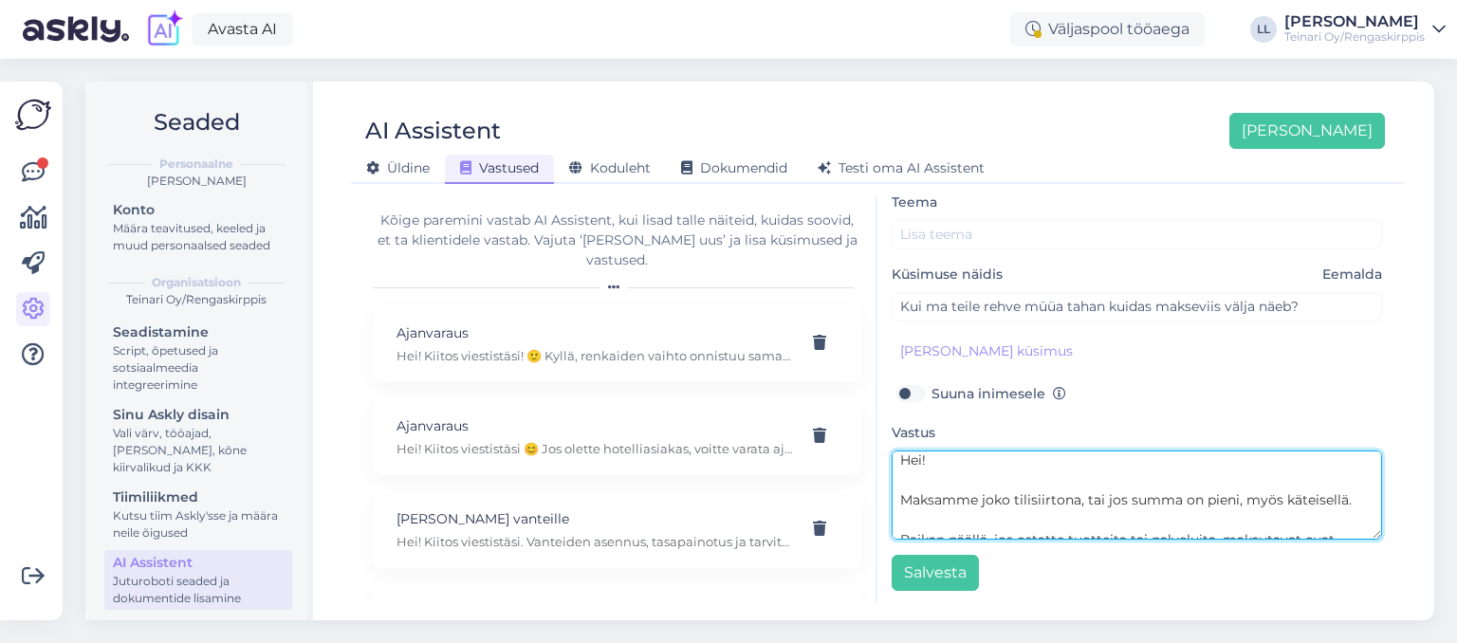
type textarea "Hei! Maksamme joko tilisiirtona, tai jos summa on pieni, myös käteisellä. Paika…"
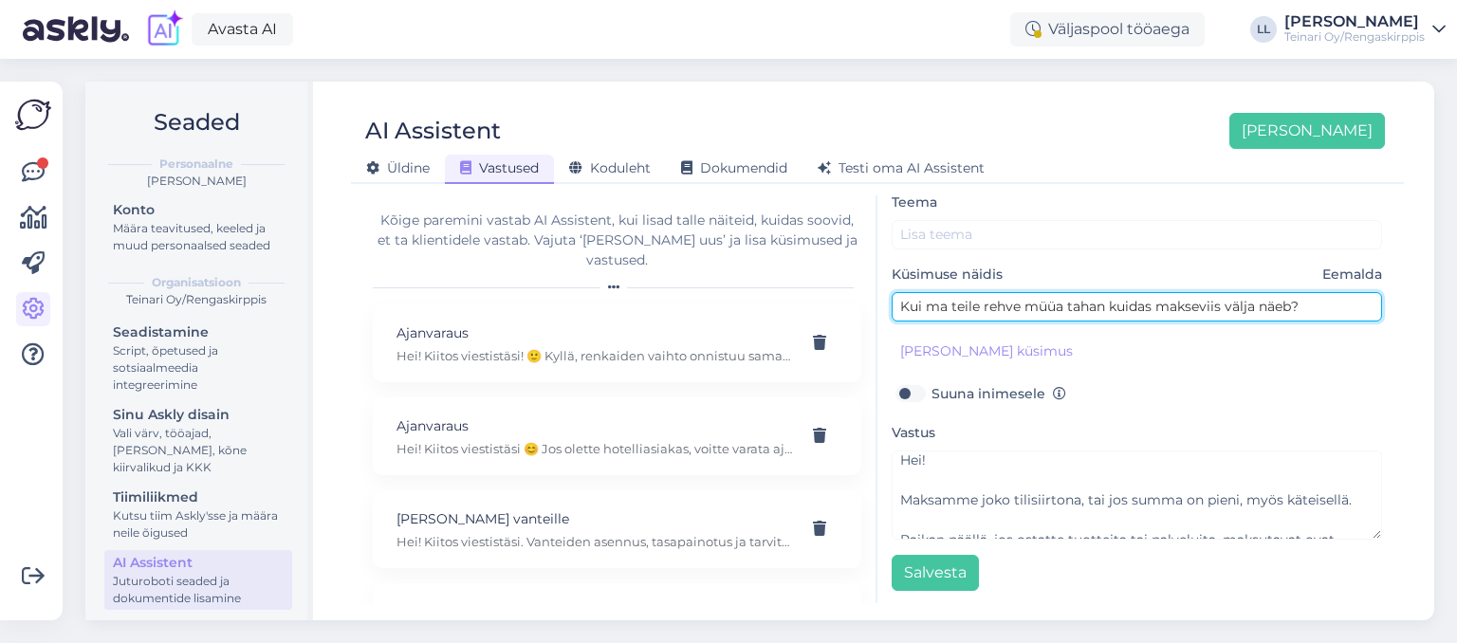
click at [1319, 303] on input "Kui ma teile rehve müüa tahan kuidas makseviis välja näeb?" at bounding box center [1137, 306] width 491 height 29
type input "Kui ma teile rehve müüa tahan kuidas makseviis välja näeb? Ja mis makseviisid o…"
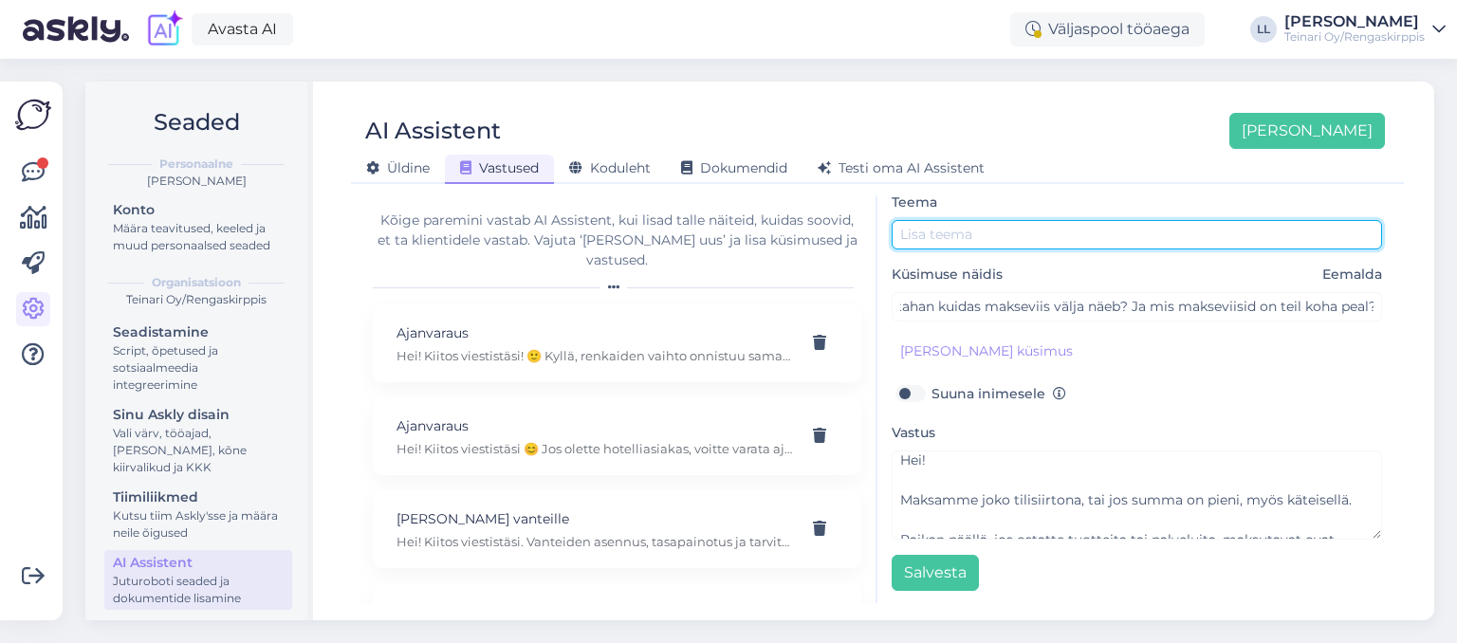
click at [1013, 225] on input "text" at bounding box center [1137, 234] width 491 height 29
type input "Maksutapa"
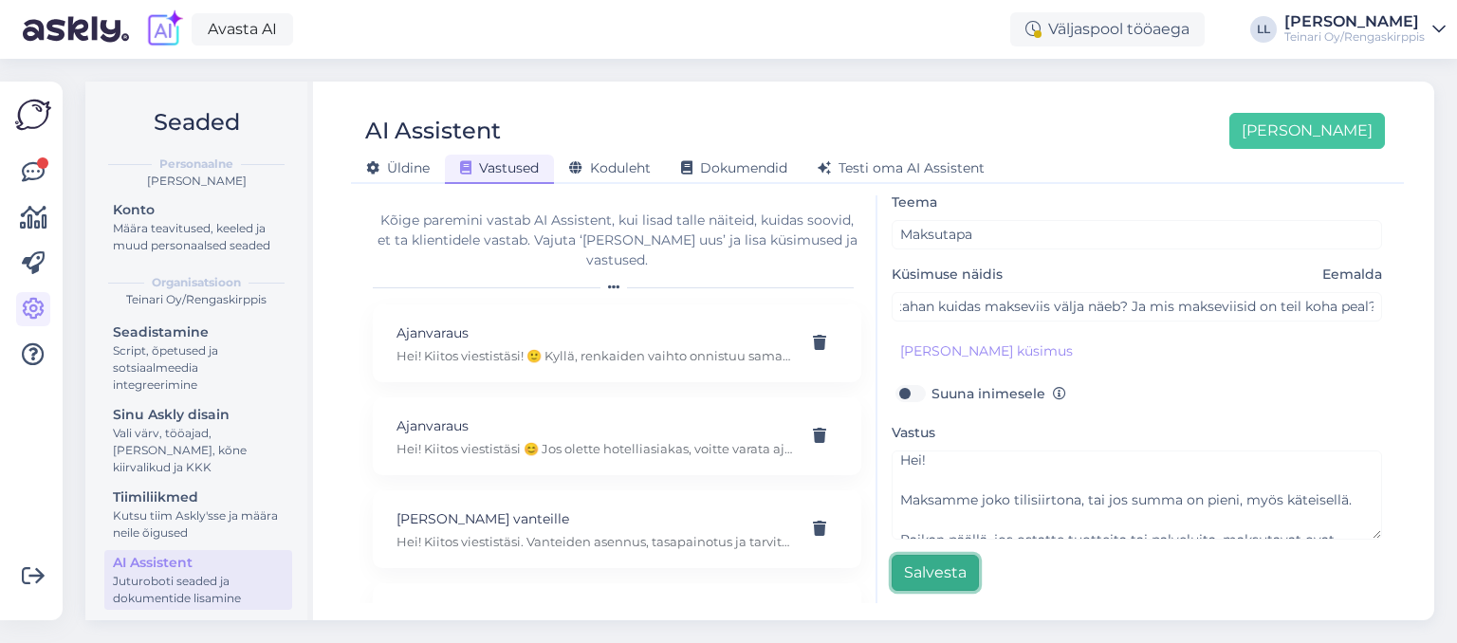
click at [939, 560] on button "Salvesta" at bounding box center [935, 573] width 87 height 36
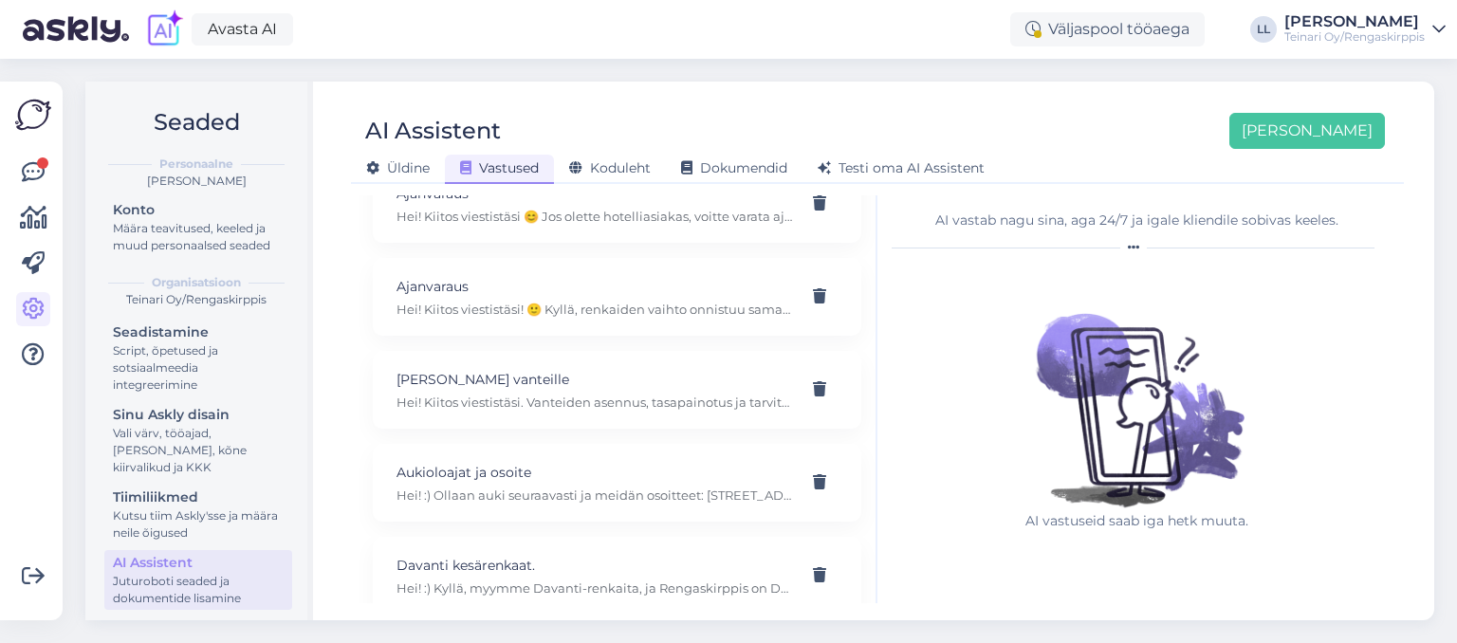
scroll to position [144, 0]
click at [563, 296] on p "Hei! Kiitos viestistäsi! 🙂 Kyllä, renkaiden vaihto onnistuu samana päivänä. Mei…" at bounding box center [595, 304] width 396 height 17
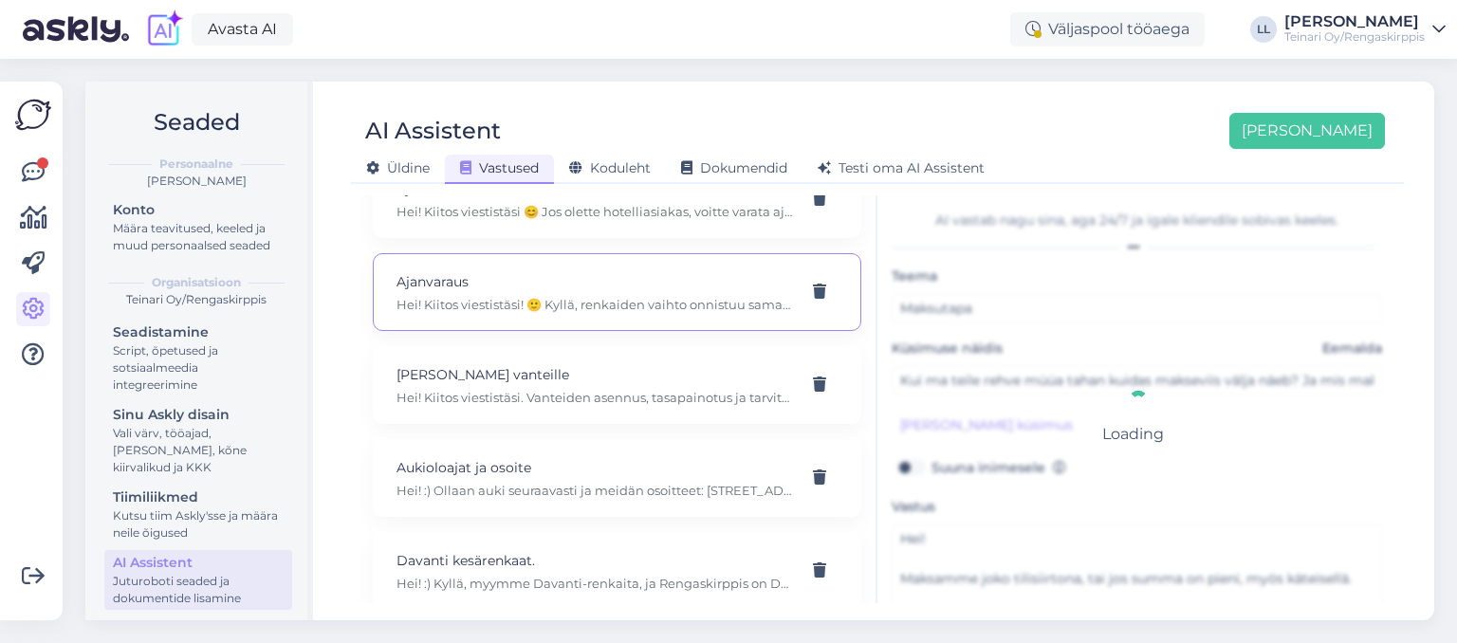
type input "Ajanvaraus"
type input "Hei. Haluaisin tulla vaihtamaan renkaat tänään Mankkaalle. Onko aikoja?"
type textarea "Hei! Kiitos viestistäsi! 🙂 Kyllä, renkaiden vaihto onnistuu samana päivänä. Mei…"
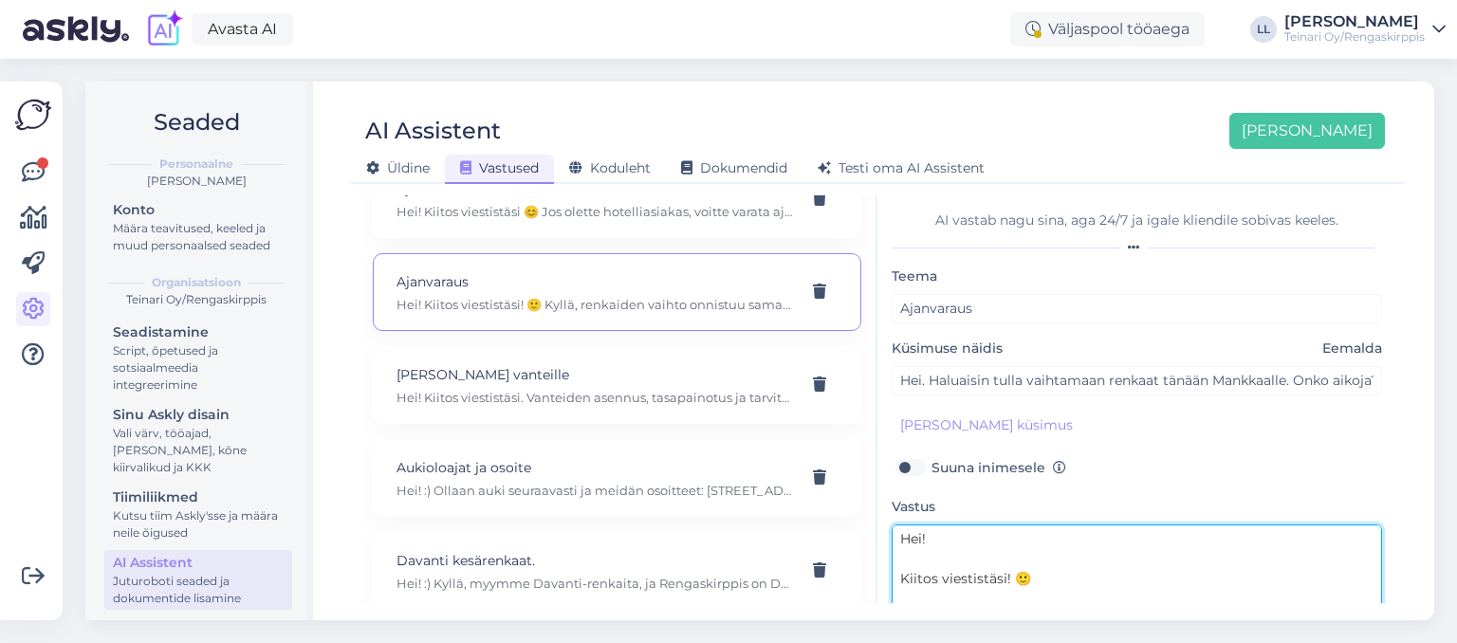
click at [1116, 575] on textarea "Hei! Kiitos viestistäsi! 🙂 Kyllä, renkaiden vaihto onnistuu samana päivänä. Mei…" at bounding box center [1137, 569] width 491 height 89
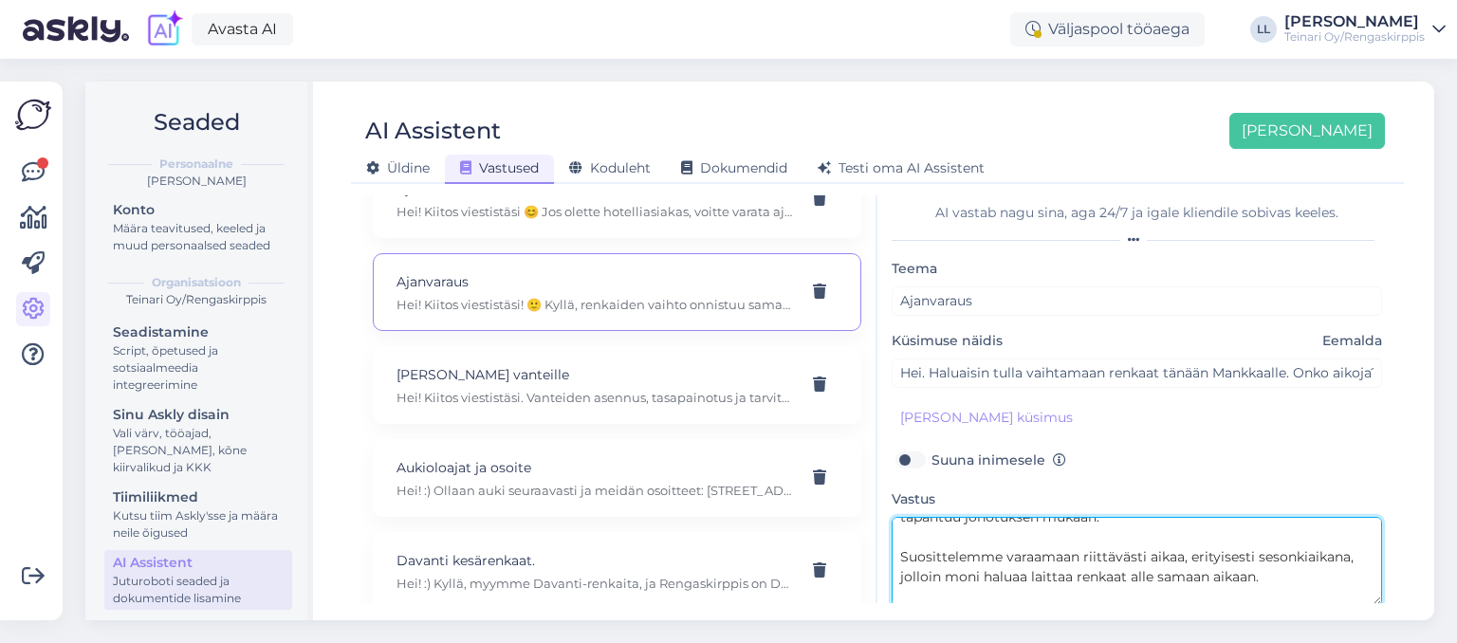
scroll to position [174, 0]
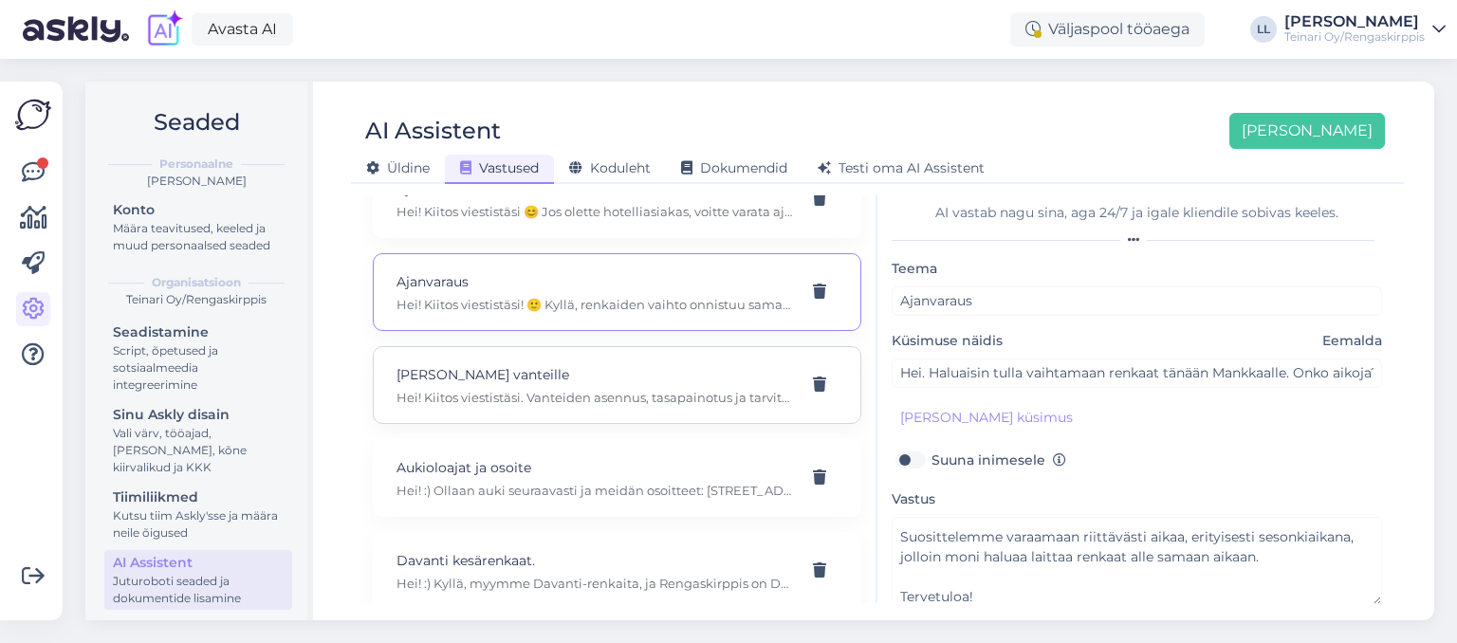
click at [556, 364] on p "[PERSON_NAME] vanteille" at bounding box center [595, 374] width 396 height 21
type input "[PERSON_NAME] vanteille"
type input "Paljonko maksaa renkaiden asennus vanteille+tasapainotus"
type textarea "Hei! Kiitos viestistäsi. Vanteiden asennus, tasapainotus ja tarvittaessa renkai…"
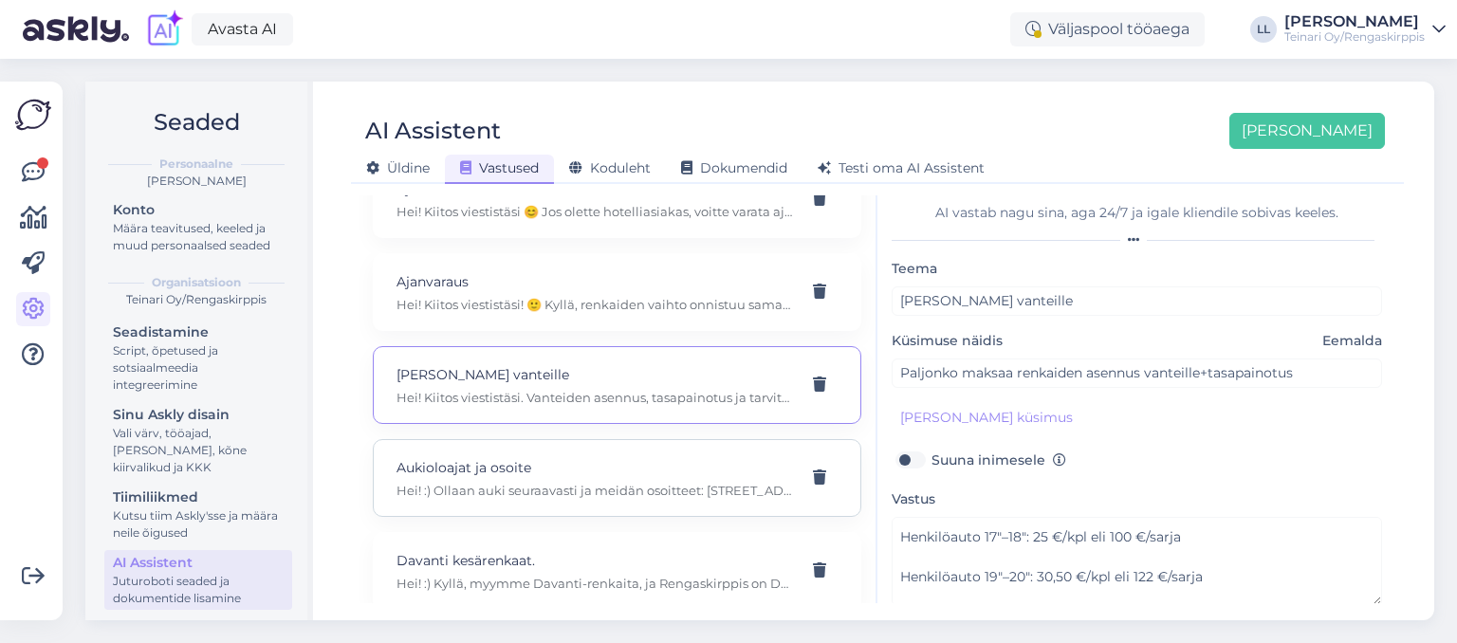
click at [532, 457] on p "Aukioloajat ja osoite" at bounding box center [595, 467] width 396 height 21
type input "Aukioloajat ja osoite"
type input "Hei! Monen asti olette auki?"
type textarea "Hei! :) Ollaan auki seuraavasti ja meidän osoitteet: [STREET_ADDRESS] [PHONE_NU…"
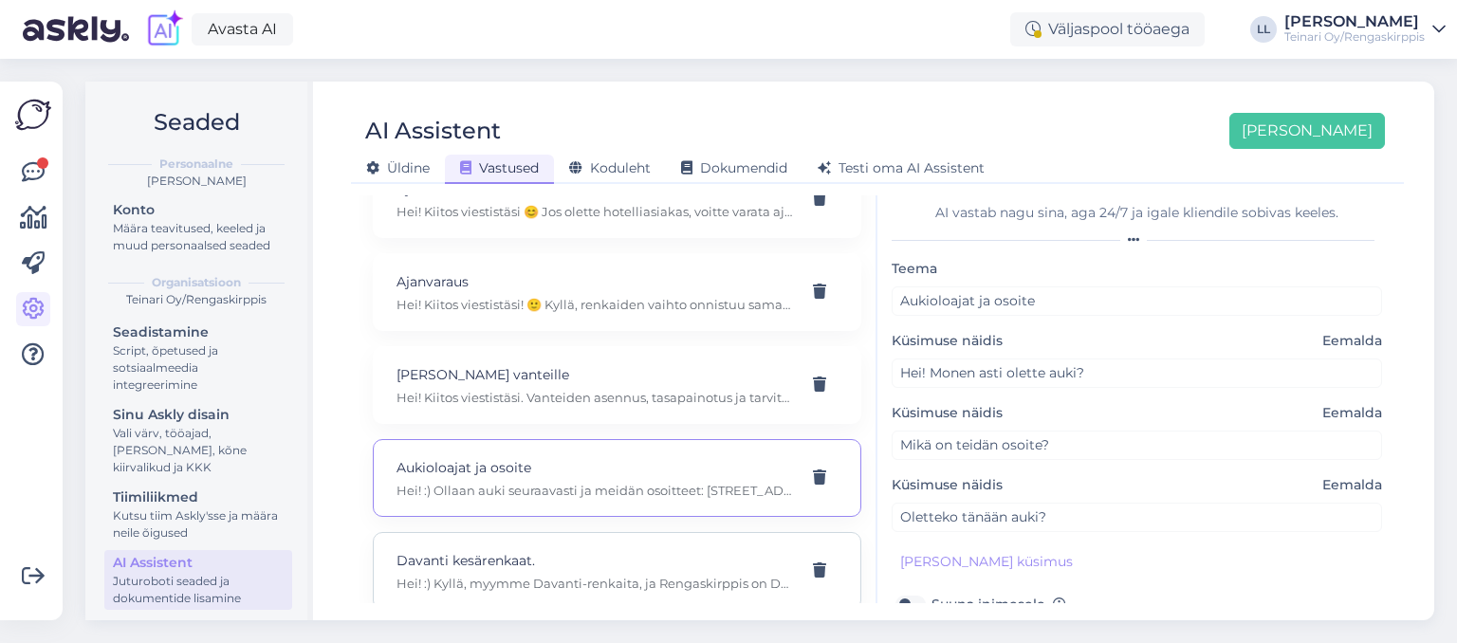
click at [528, 575] on p "Hei! :) Kyllä, myymme Davanti-renkaita, ja Rengaskirppis on Davanti-renkaiden m…" at bounding box center [595, 583] width 396 height 17
type input "Davanti kesärenkaat."
type input "Hei! Näin teidän sivulla että myytte Davantin renkaita. Ovatko ne hyviä?"
type textarea "Hei! :) Kyllä, myymme Davanti-renkaita, ja Rengaskirppis on Davanti-renkaiden m…"
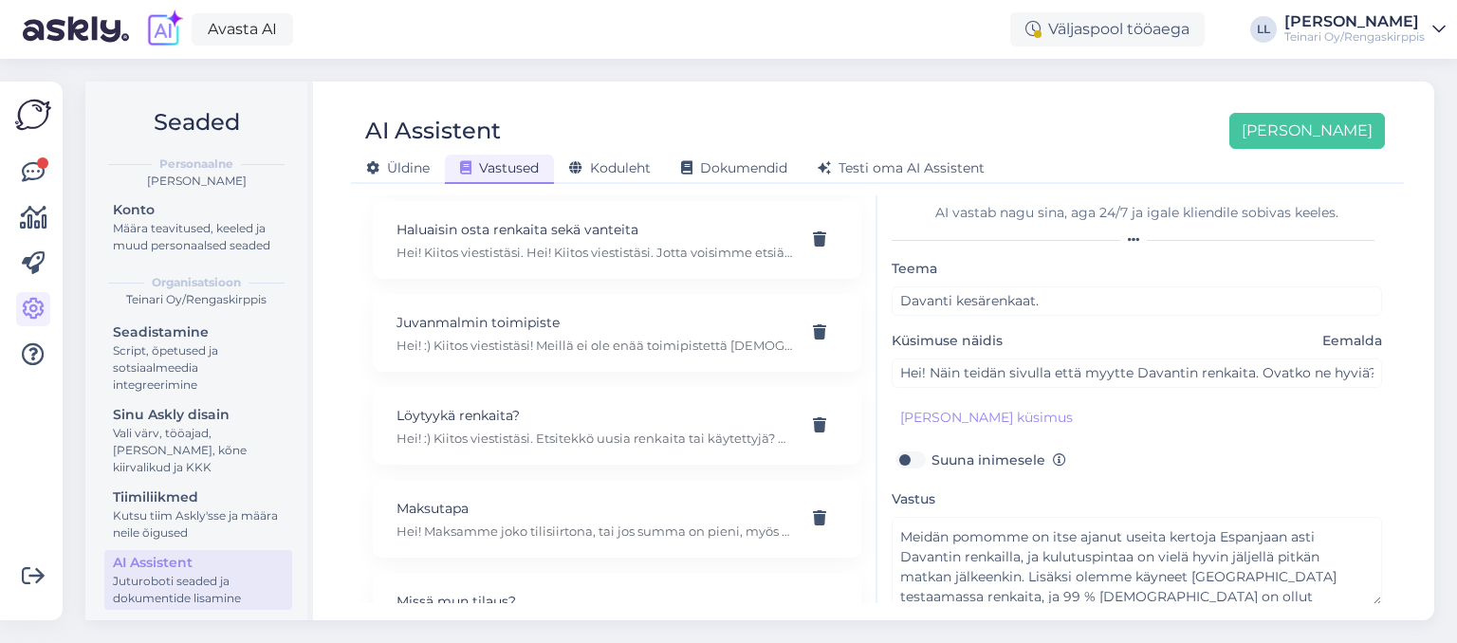
scroll to position [579, 0]
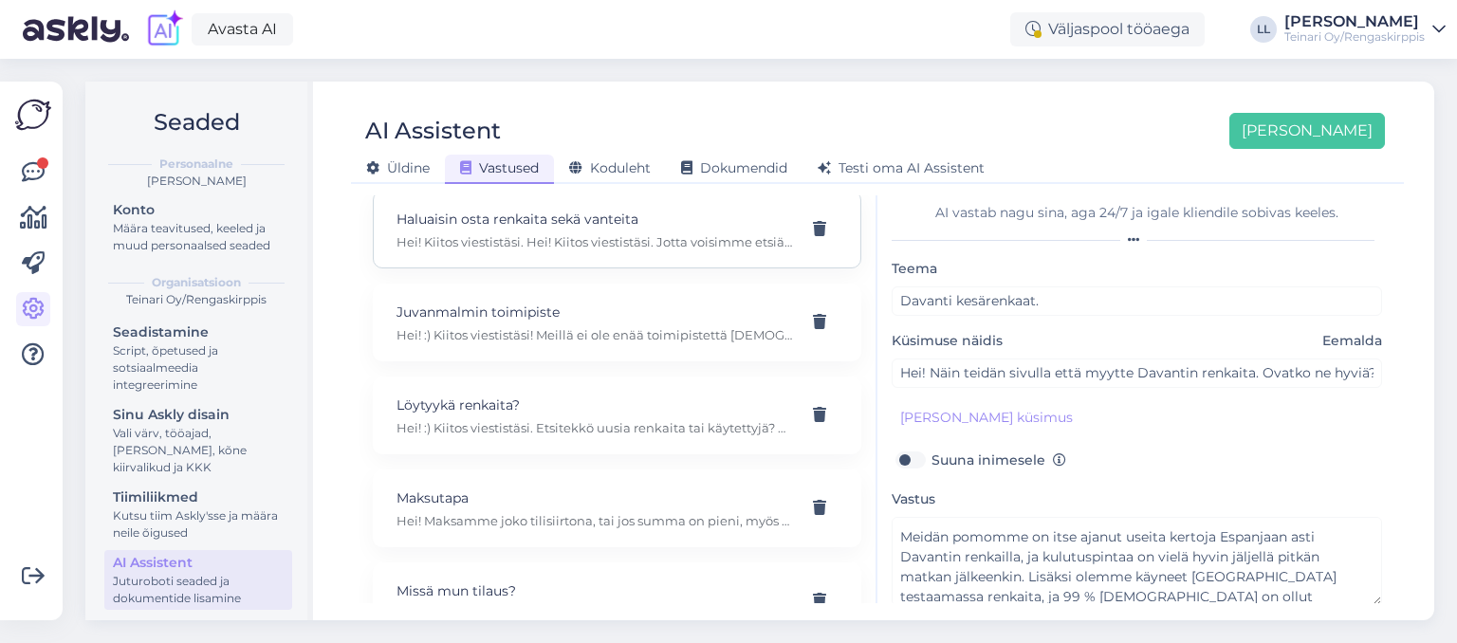
click at [558, 209] on p "Haluaisin osta renkaita sekä vanteita" at bounding box center [595, 219] width 396 height 21
type input "Haluaisin osta renkaita sekä vanteita"
type input "Hei! Tarvitsen Skoda Kamiq 2021 talrenkaat ja vanteet, olisiko teillä tarjota?"
type textarea "Hei! Kiitos viestistäsi. Hei! Kiitos viestistäsi. Jotta voisimme etsiä teille s…"
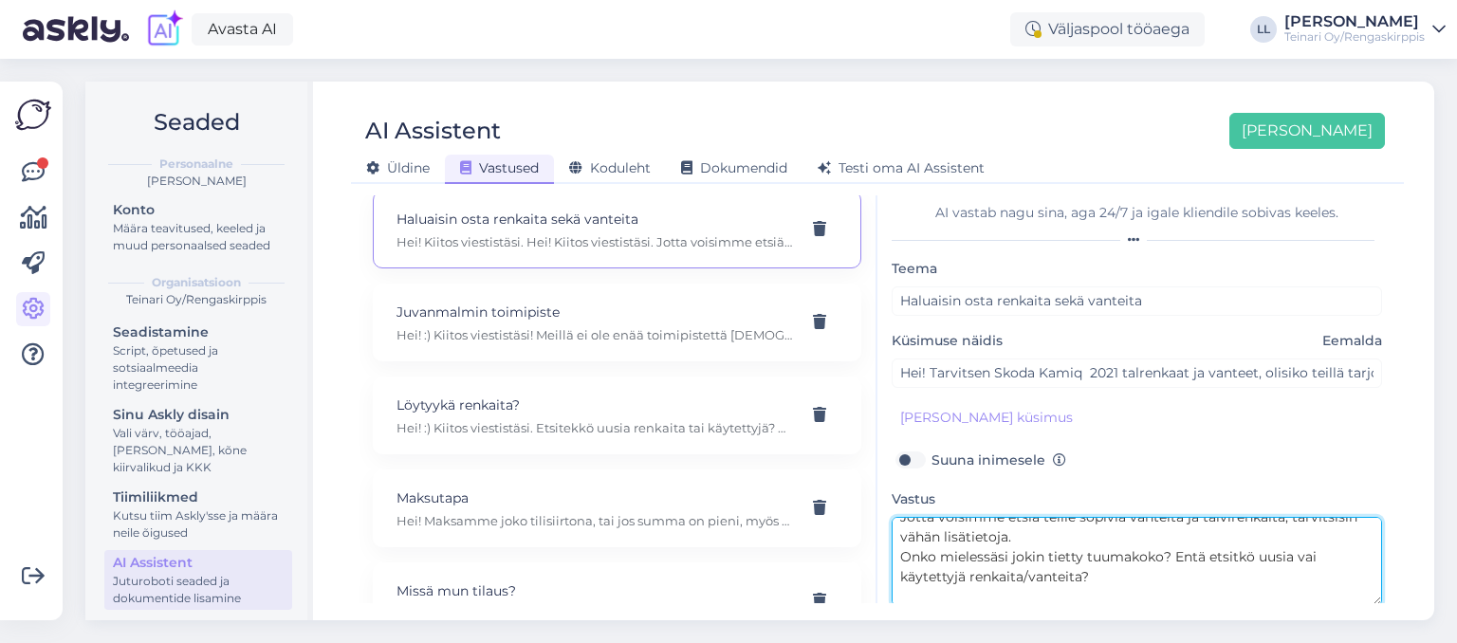
click at [1101, 586] on textarea "Hei! Kiitos viestistäsi. Hei! Kiitos viestistäsi. Jotta voisimme etsiä teille s…" at bounding box center [1137, 561] width 491 height 89
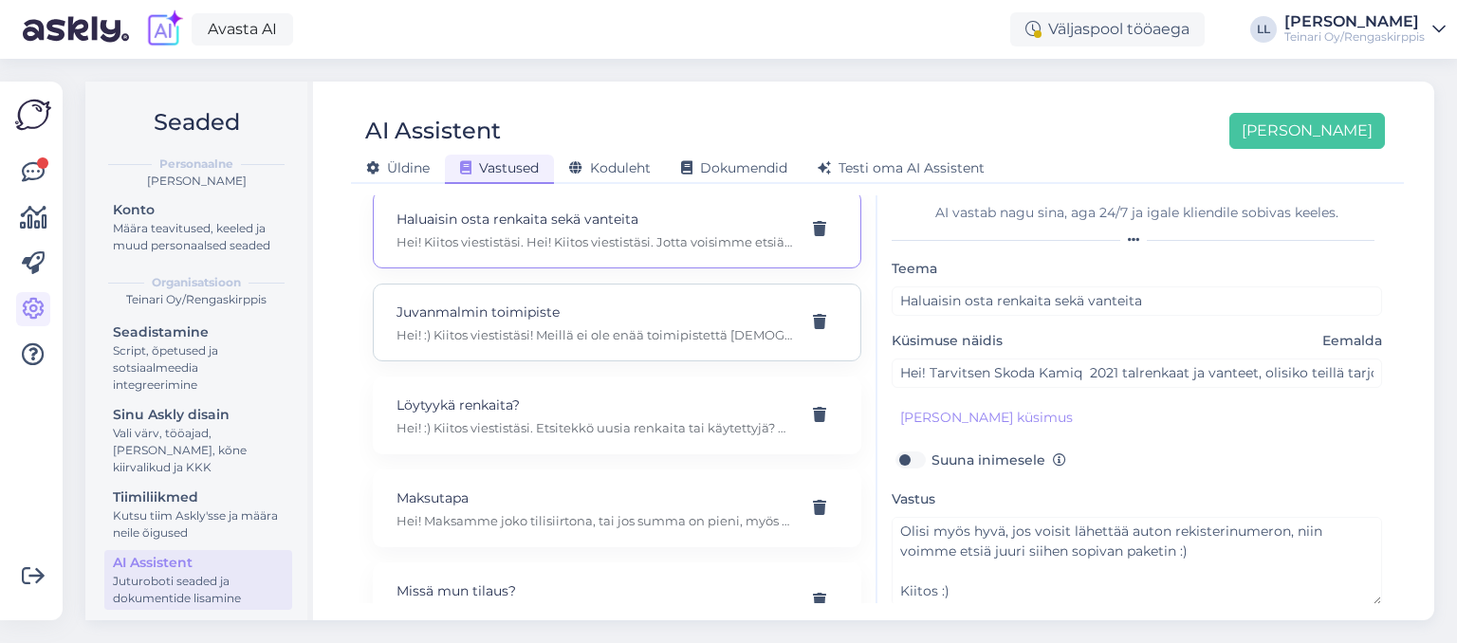
click at [586, 321] on div "Juvanmalmin toimipiste Hei! :) Kiitos viestistäsi! Meillä ei ole enää toimipist…" at bounding box center [617, 323] width 489 height 78
type input "Juvanmalmin toimipiste"
type input "Hei! Minulla on Juvanmalmilla hotellirenkaat. Mutta teillä ei ole siellä enää t…"
type textarea "Hei! :) Kiitos viestistäsi! Meillä ei ole enää toimipistettä [DEMOGRAPHIC_DATA]…"
click at [569, 395] on div "Löytyykä renkaita? Hei! :) Kiitos viestistäsi. Etsitekkö uusia renkaita tai käy…" at bounding box center [595, 416] width 396 height 42
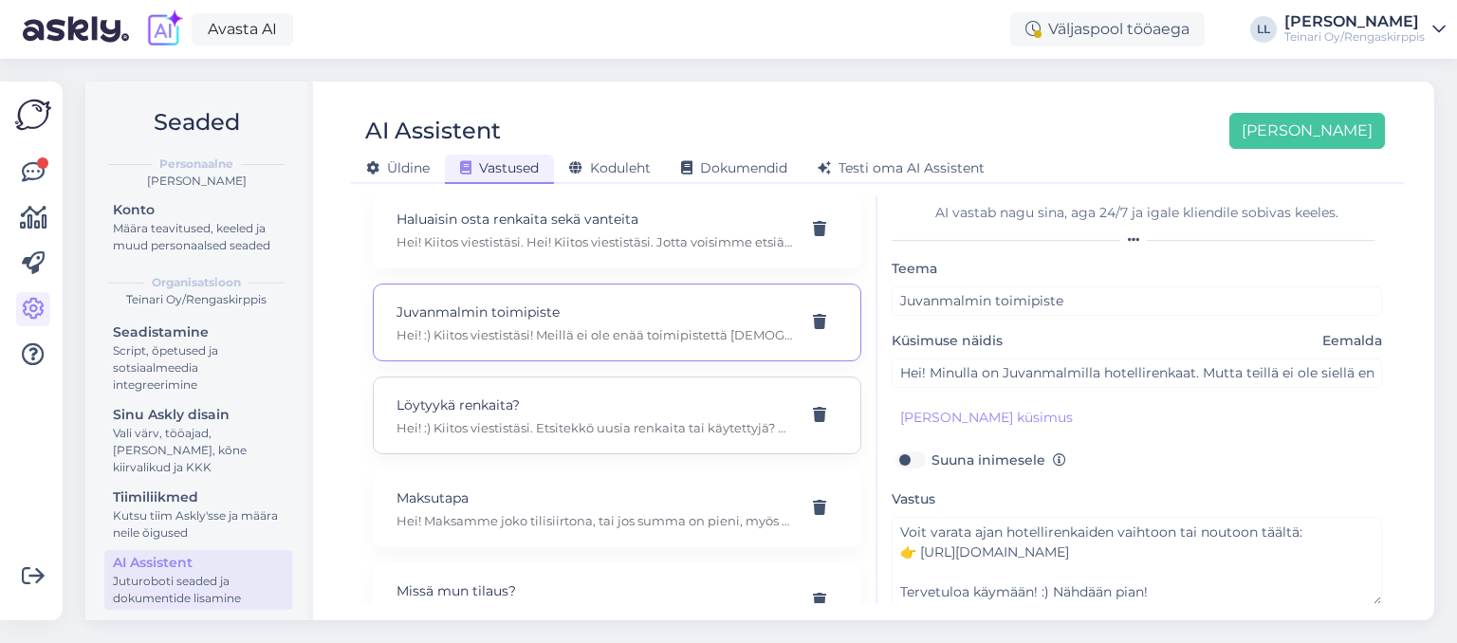
type input "Löytyykä renkaita?"
type input "Tarvitsen 4 kpl renkaita 205/55r16"
type textarea "Hei! :) Kiitos viestistäsi. Etsitekkö uusia renkaita tai käytettyjä? Etsittekö …"
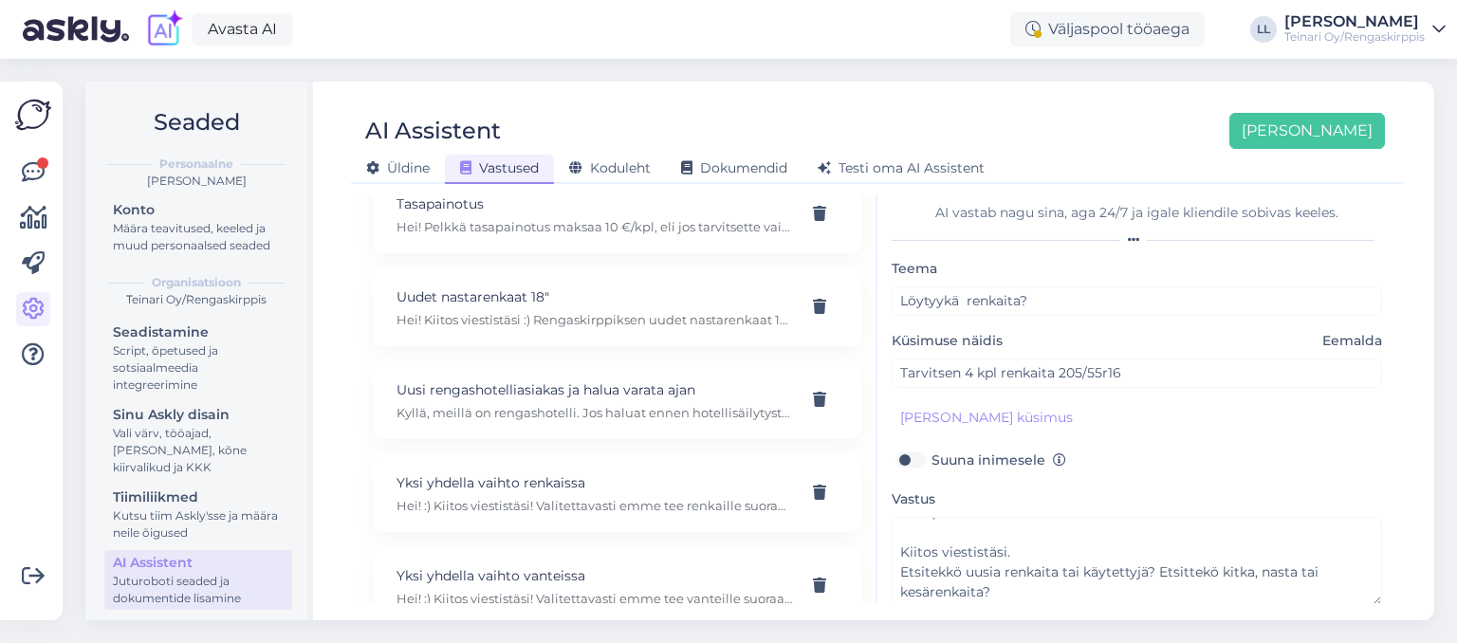
scroll to position [2180, 0]
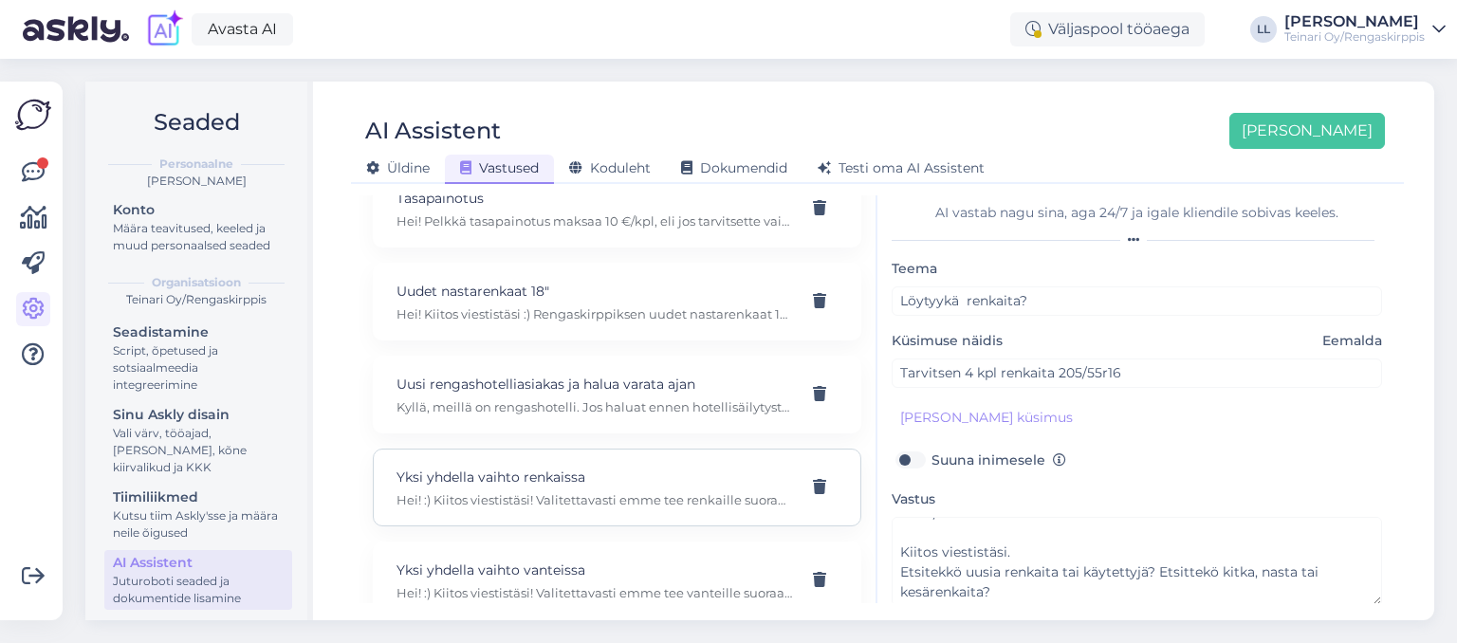
click at [532, 488] on div "Yksi yhdella vaihto renkaissa Hei! :) Kiitos viestistäsi! Valitettavasti emme t…" at bounding box center [617, 488] width 489 height 78
type input "Yksi yhdella vaihto renkaissa"
type input "Moi, otatteko renkaita vaihdossa? Haluaisin nastat talveksi ja minulla olisi yl…"
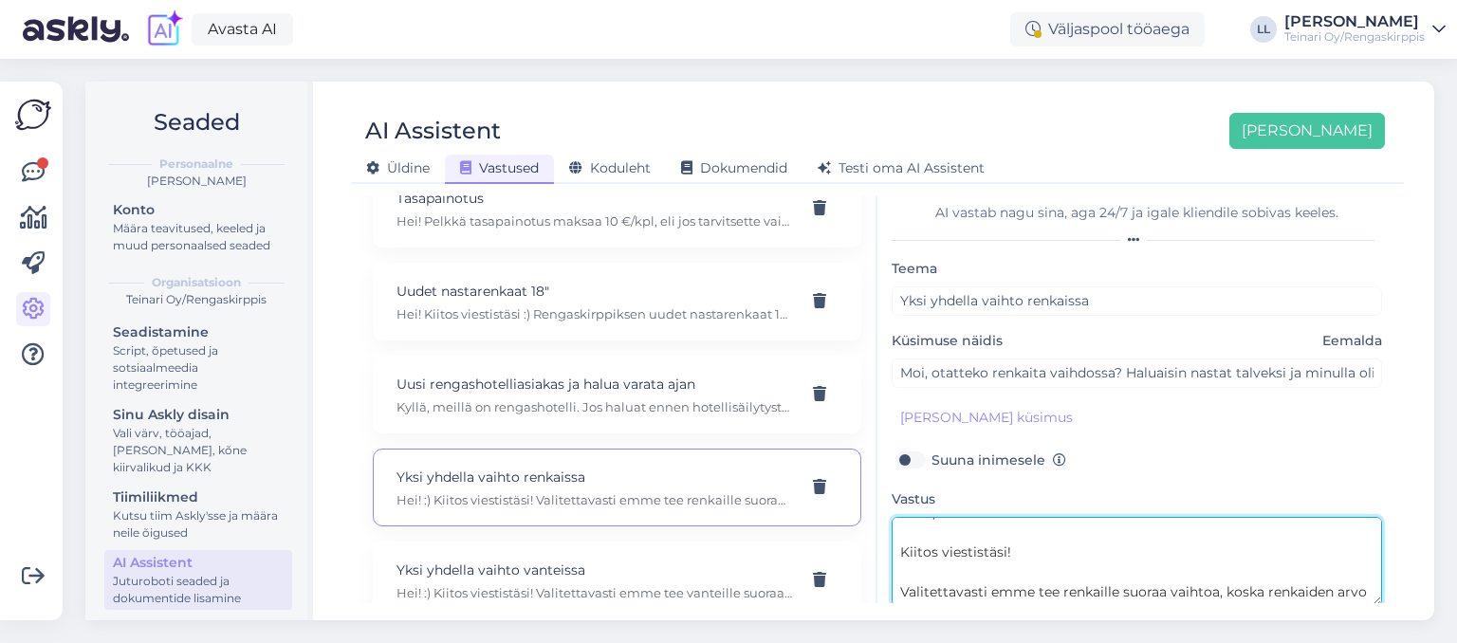
click at [1044, 571] on textarea "Hei! :) Kiitos viestistäsi! Valitettavasti emme tee renkaille suoraa vaihtoa, k…" at bounding box center [1137, 561] width 491 height 89
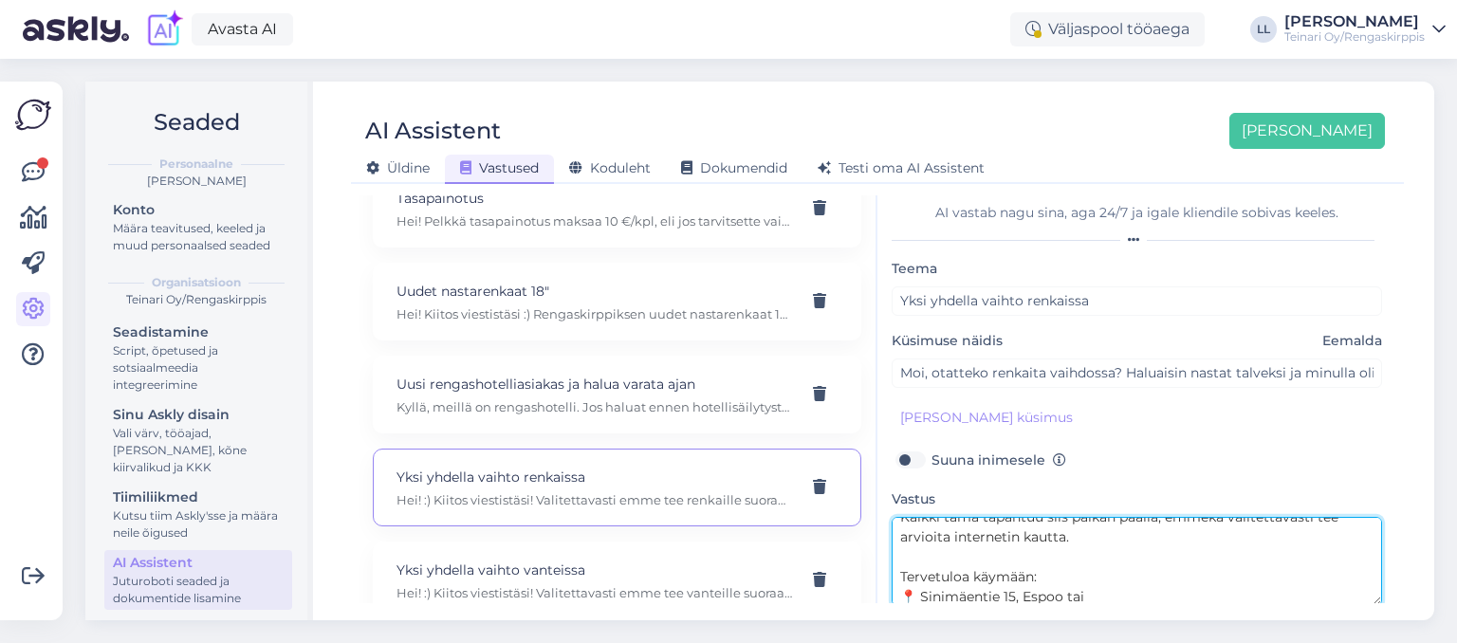
scroll to position [293, 0]
drag, startPoint x: 1096, startPoint y: 569, endPoint x: 901, endPoint y: 579, distance: 194.7
click at [901, 579] on textarea "Hei! :) Kiitos viestistäsi! Valitettavasti emme tee renkaille suoraa vaihtoa, k…" at bounding box center [1137, 561] width 491 height 89
click at [1137, 590] on textarea "Hei! :) Kiitos viestistäsi! Valitettavasti emme tee renkaille suoraa vaihtoa, k…" at bounding box center [1137, 561] width 491 height 89
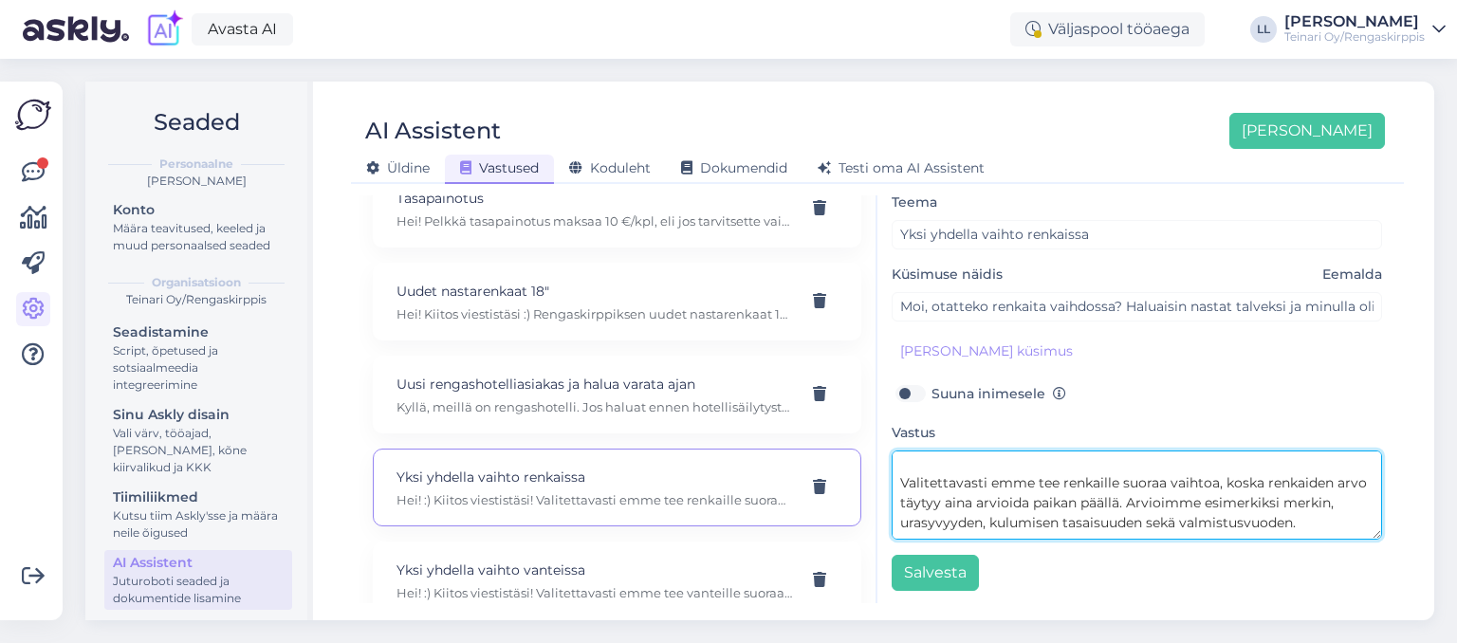
scroll to position [0, 0]
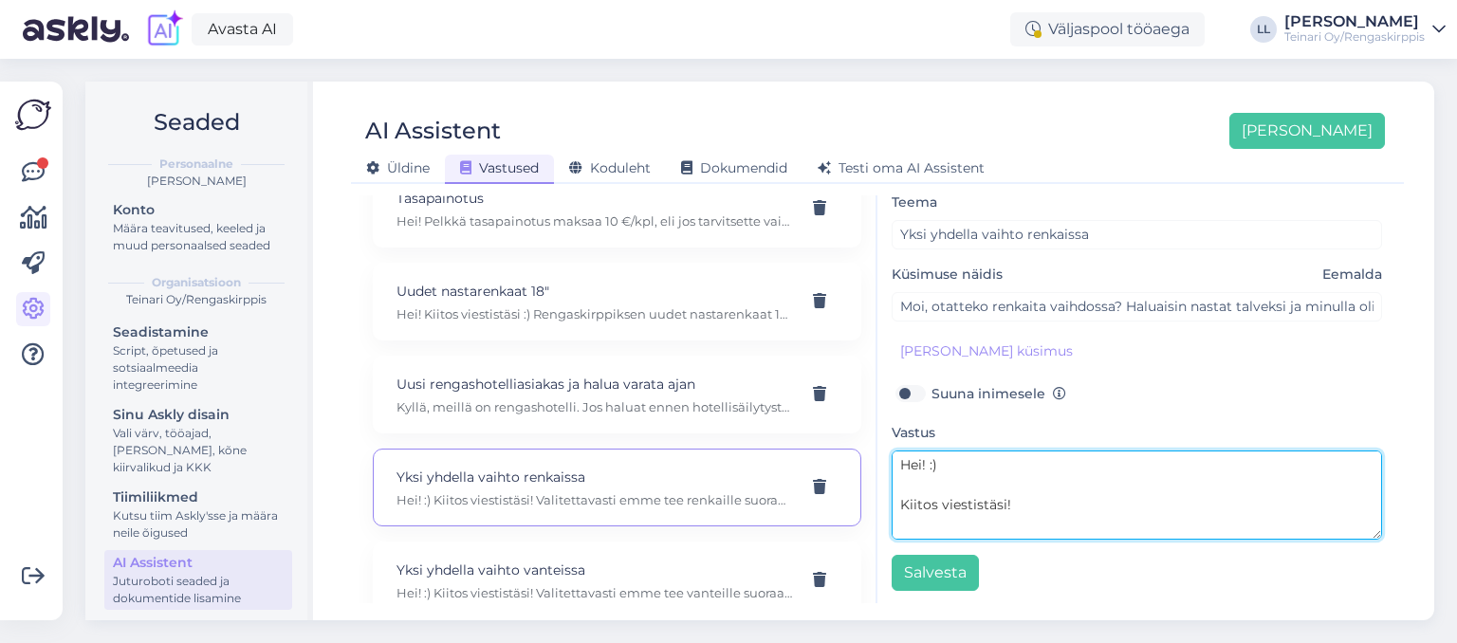
drag, startPoint x: 1047, startPoint y: 526, endPoint x: 805, endPoint y: 378, distance: 283.6
click at [892, 451] on textarea "Hei! :) Kiitos viestistäsi! Valitettavasti emme tee renkaille suoraa vaihtoa, k…" at bounding box center [1137, 495] width 491 height 89
click at [1026, 521] on textarea "Hei! :) Kiitos viestistäsi! Valitettavasti emme tee renkaille suoraa vaihtoa, k…" at bounding box center [1137, 495] width 491 height 89
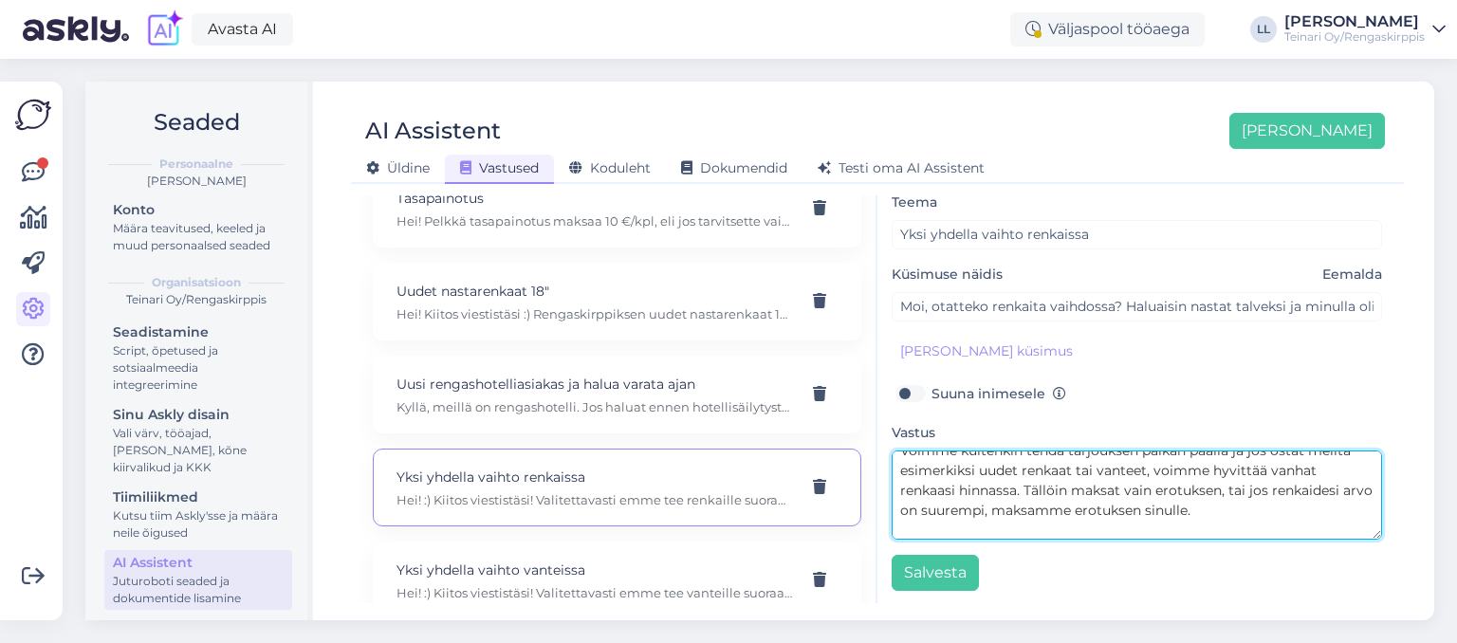
scroll to position [333, 0]
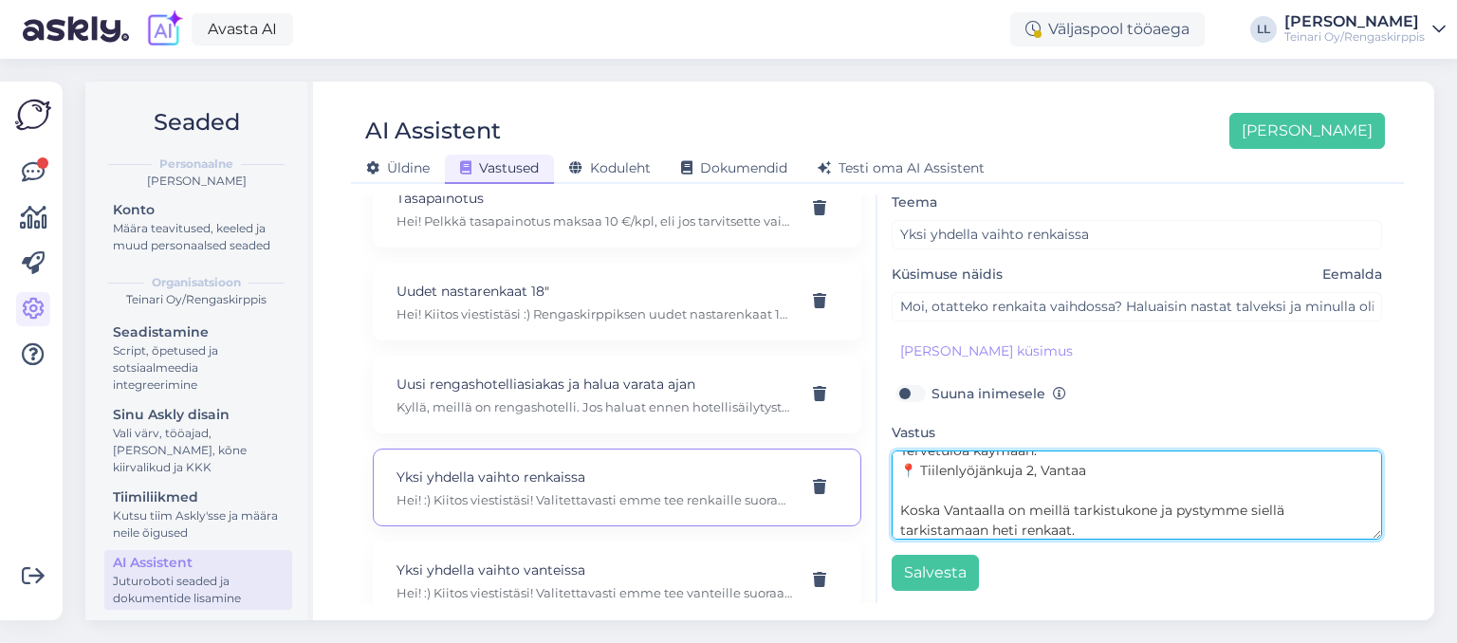
click at [980, 532] on textarea "Hei! :) Kiitos viestistäsi! Valitettavasti emme tee renkaille suoraa vaihtoa, k…" at bounding box center [1137, 495] width 491 height 89
drag, startPoint x: 995, startPoint y: 533, endPoint x: 882, endPoint y: 510, distance: 115.2
click at [892, 510] on textarea "Hei! :) Kiitos viestistäsi! Valitettavasti emme tee renkaille suoraa vaihtoa, k…" at bounding box center [1137, 495] width 491 height 89
paste textarea "Vantaan toimipisteessä meillä on tarkistuskone, joten pystymme arvioimaan renka…"
click at [1118, 508] on textarea "Hei! :) Kiitos viestistäsi! Valitettavasti emme tee renkaille suoraa vaihtoa, k…" at bounding box center [1137, 495] width 491 height 89
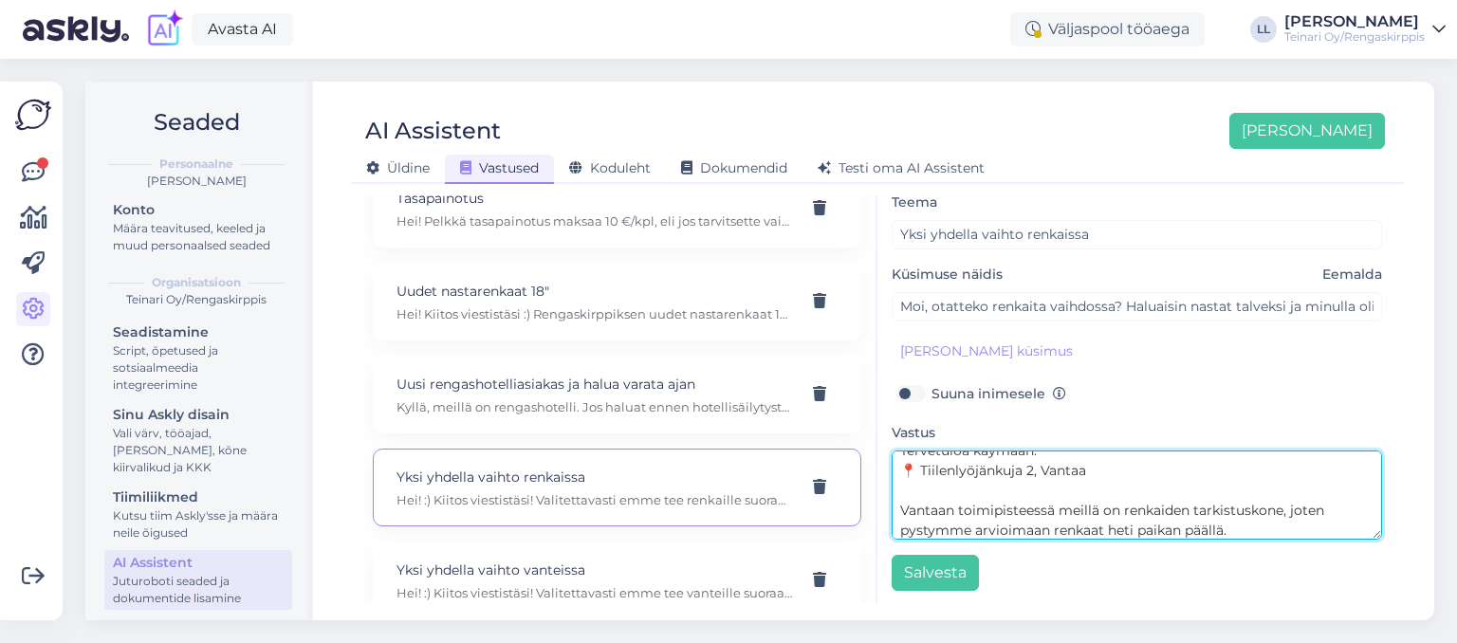
click at [1270, 529] on textarea "Hei! :) Kiitos viestistäsi! Valitettavasti emme tee renkaille suoraa vaihtoa, k…" at bounding box center [1137, 495] width 491 height 89
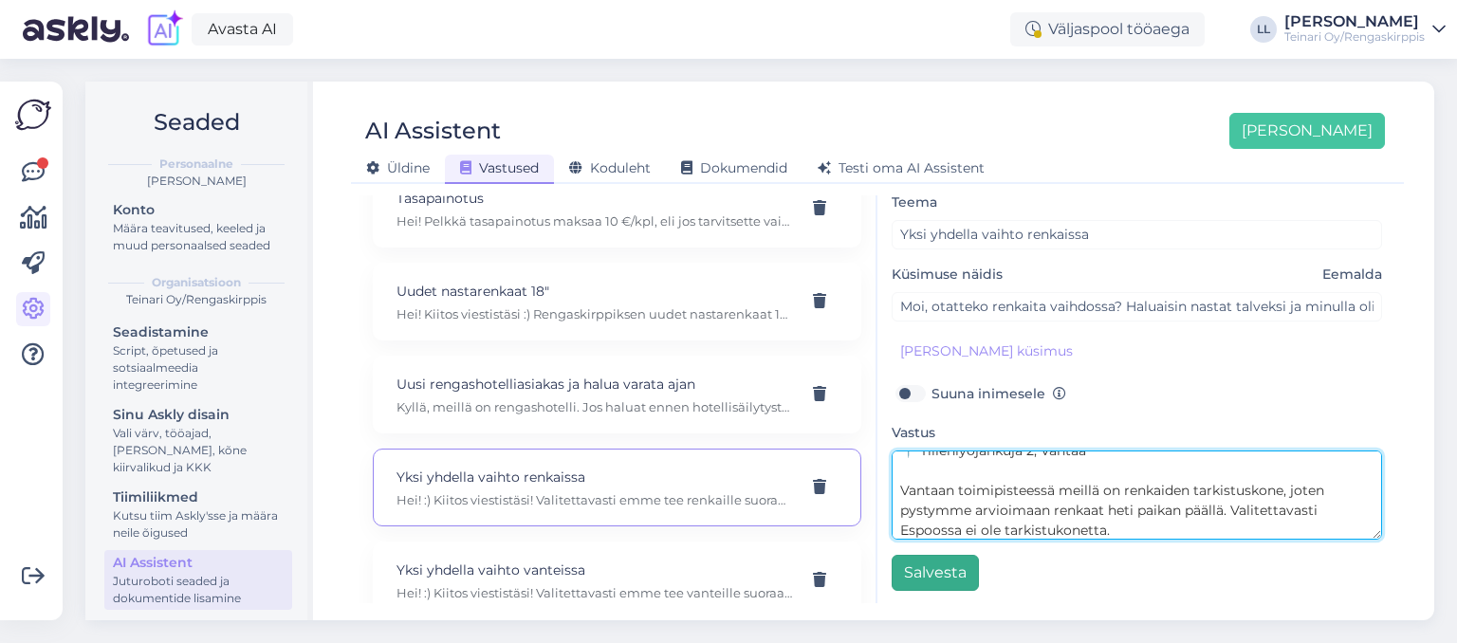
type textarea "Hei! :) Kiitos viestistäsi! Valitettavasti emme tee renkaille suoraa vaihtoa, k…"
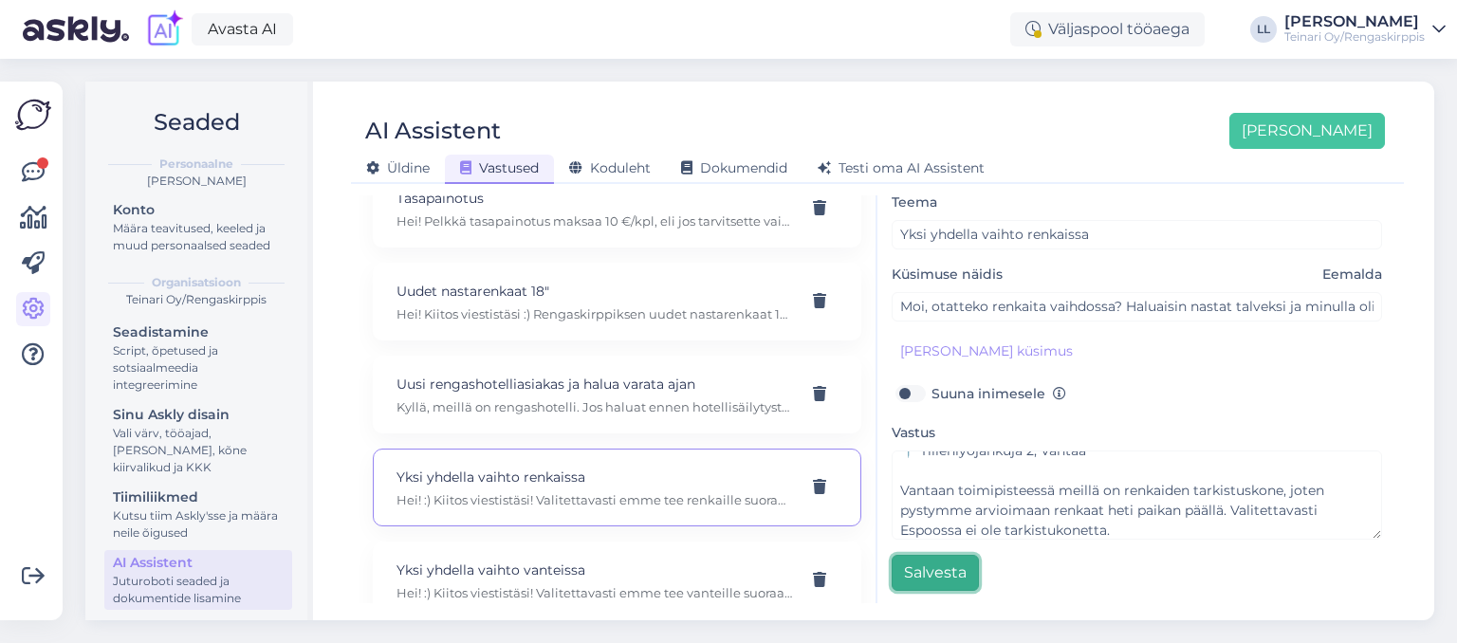
click at [924, 571] on button "Salvesta" at bounding box center [935, 573] width 87 height 36
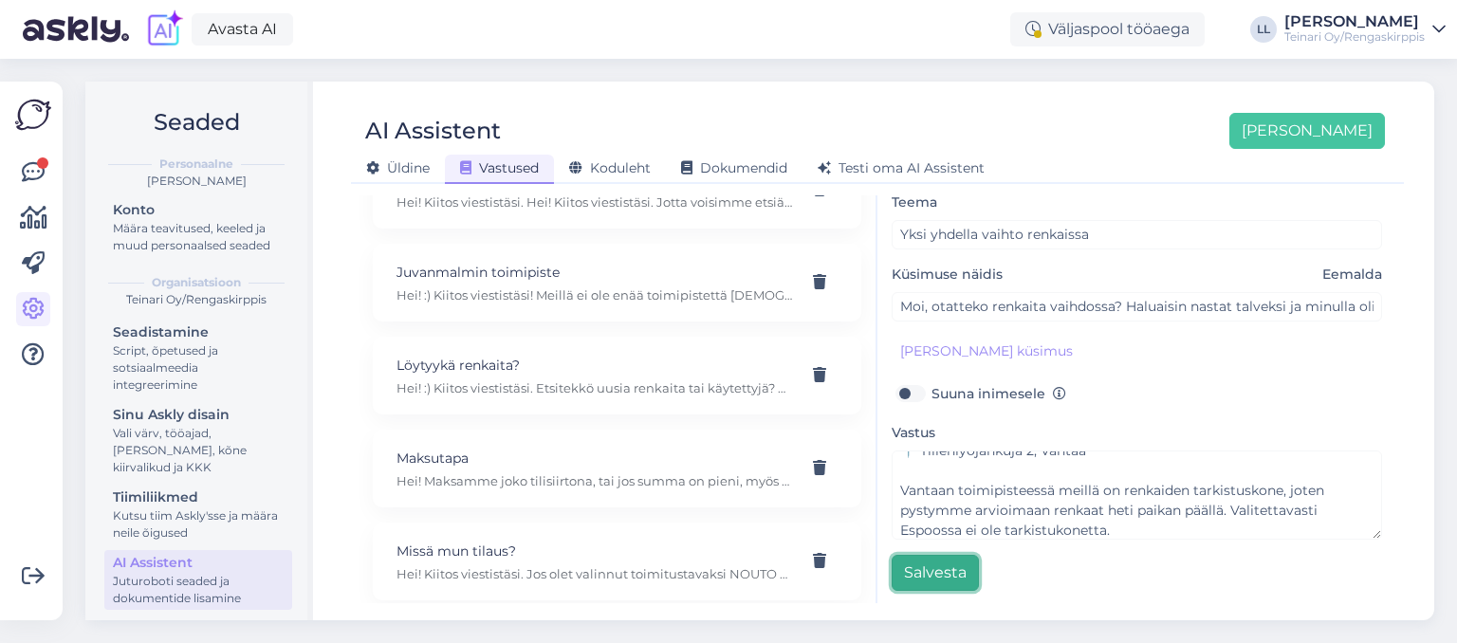
scroll to position [634, 0]
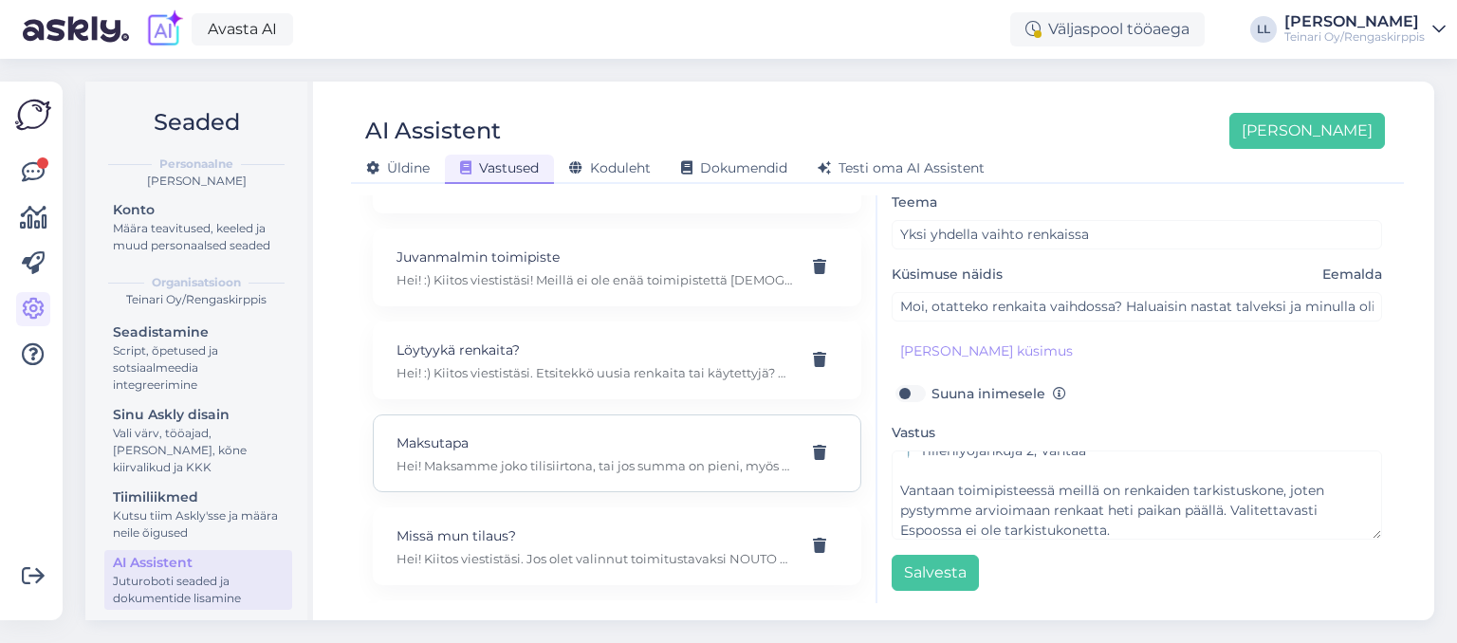
click at [542, 433] on p "Maksutapa" at bounding box center [595, 443] width 396 height 21
type input "Maksutapa"
type input "Kui ma teile rehve müüa tahan kuidas makseviis välja näeb? Ja mis makseviisid o…"
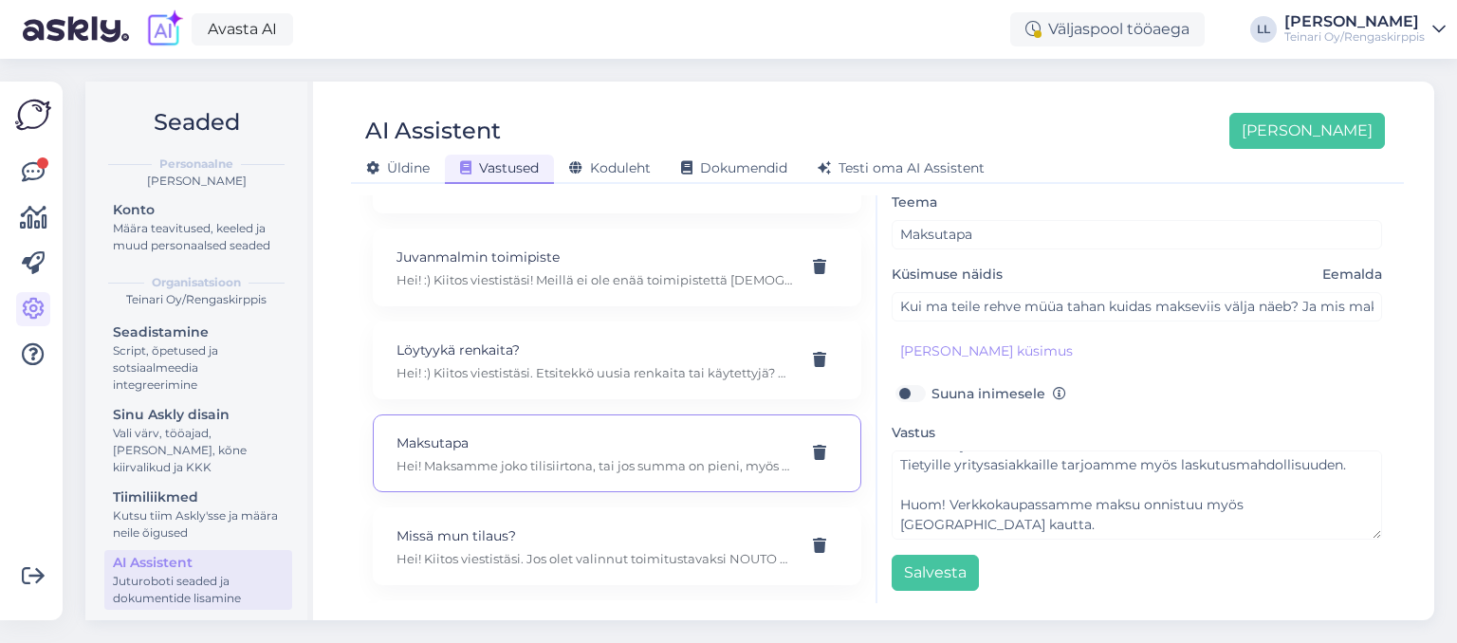
scroll to position [99, 0]
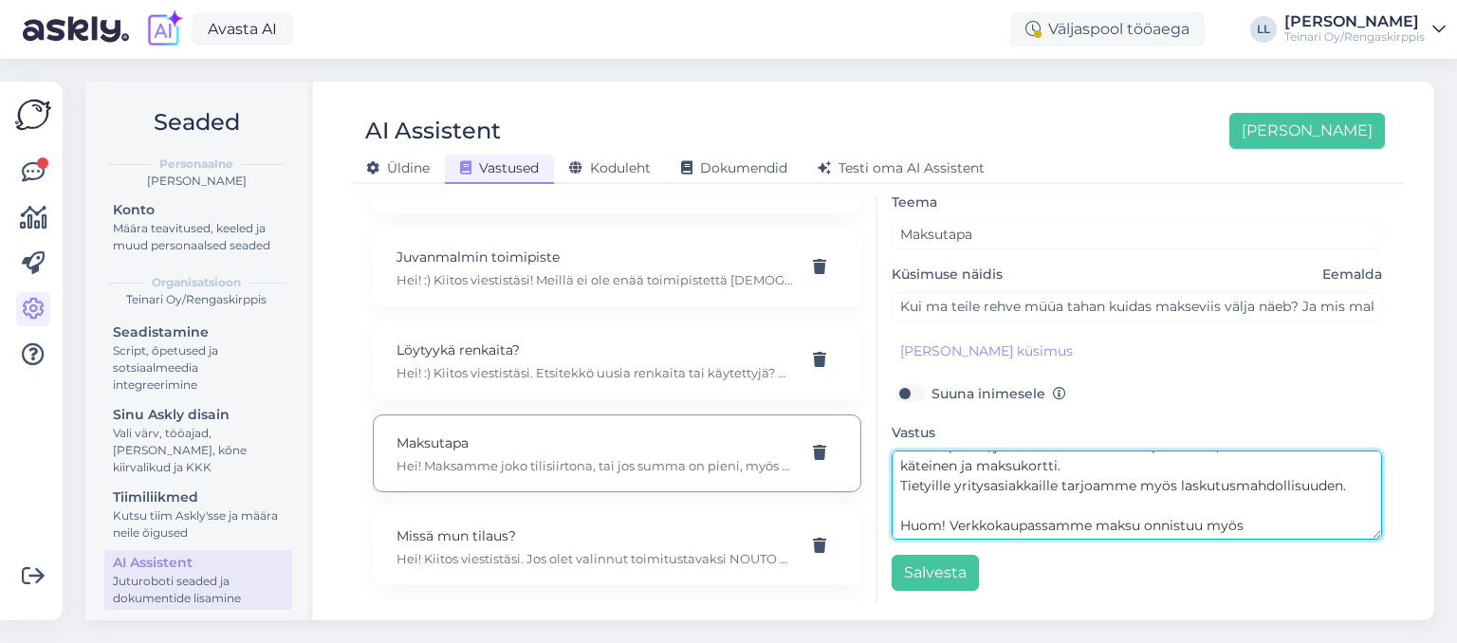
click at [939, 495] on textarea "Hei! Maksamme joko tilisiirtona, tai jos summa on pieni, myös käteisellä. Paika…" at bounding box center [1137, 495] width 491 height 89
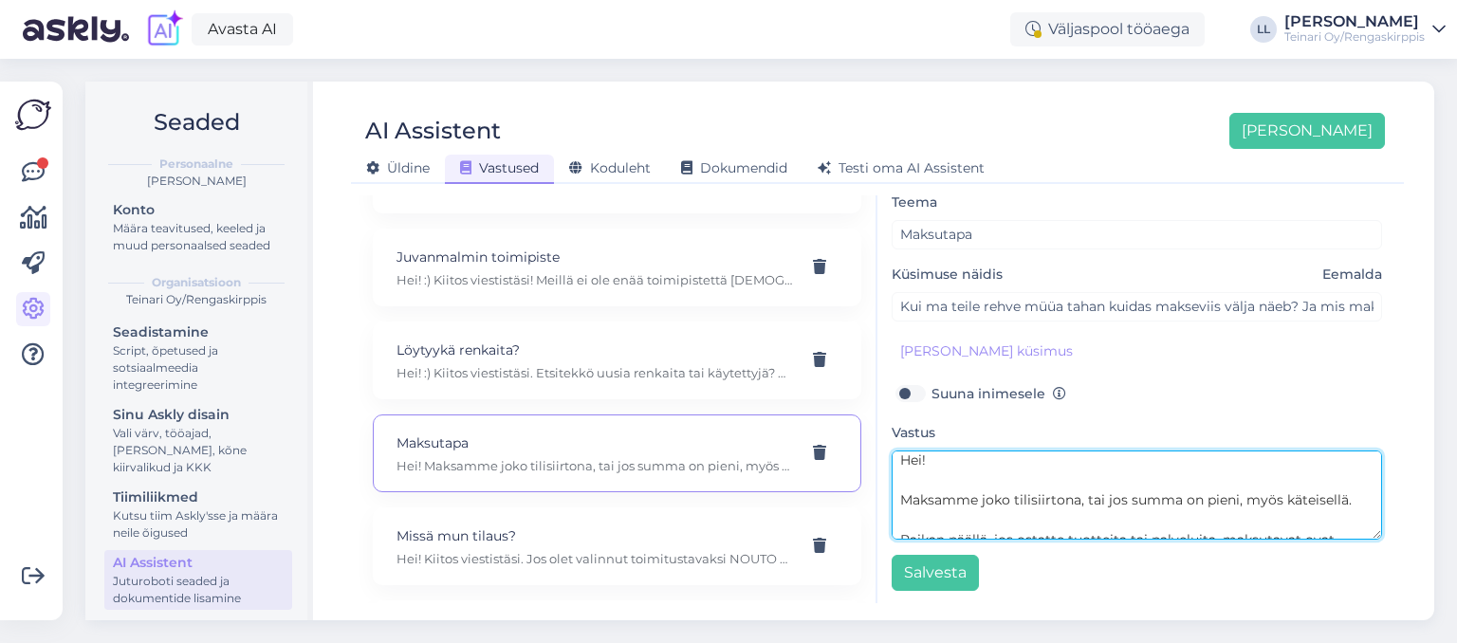
click at [900, 496] on textarea "Hei! Maksamme joko tilisiirtona, tai jos summa on pieni, myös käteisellä. Paika…" at bounding box center [1137, 495] width 491 height 89
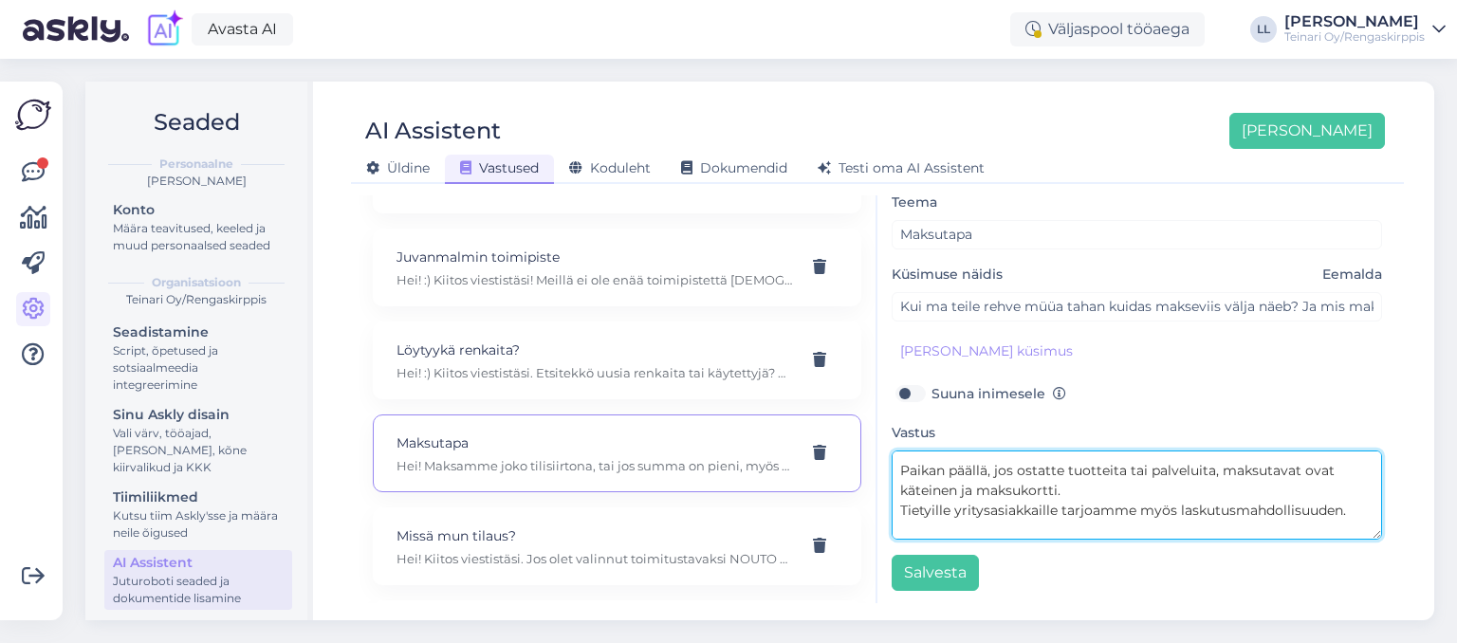
scroll to position [114, 0]
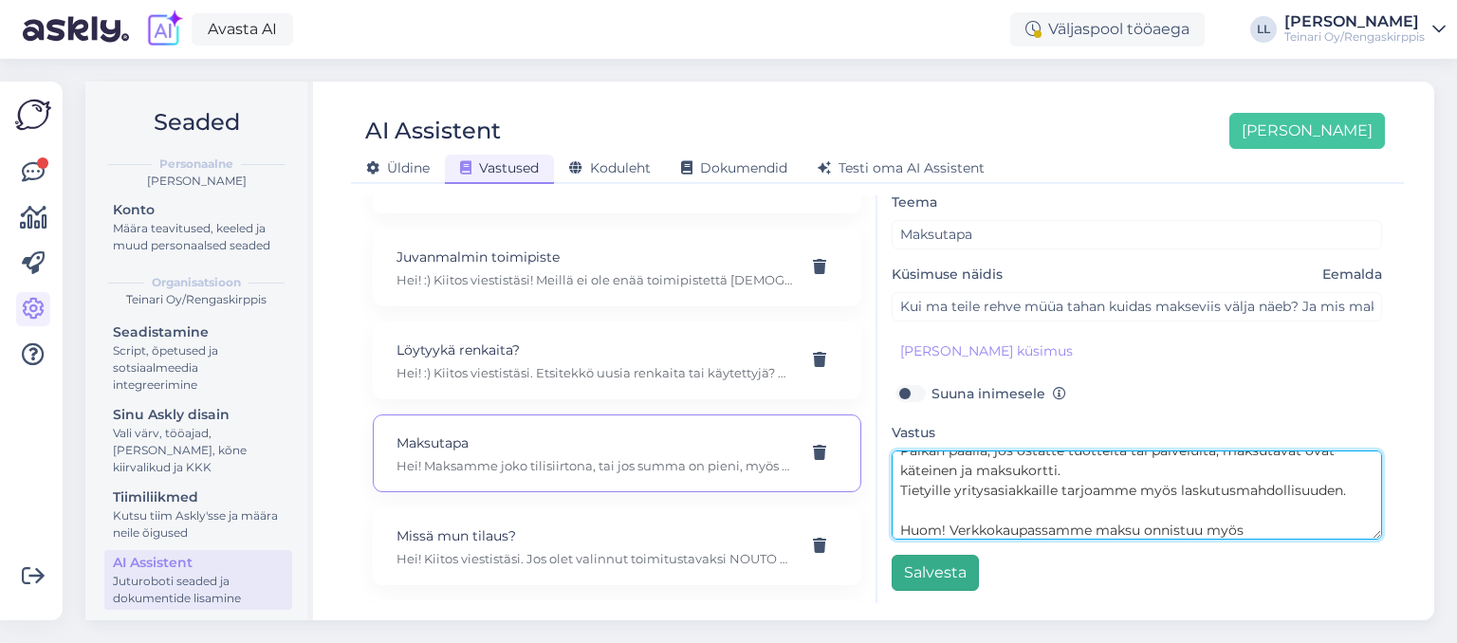
type textarea "Hei! Jos haluatte myydä meille tuotteita-maksamme joko tilisiirtona, tai jos su…"
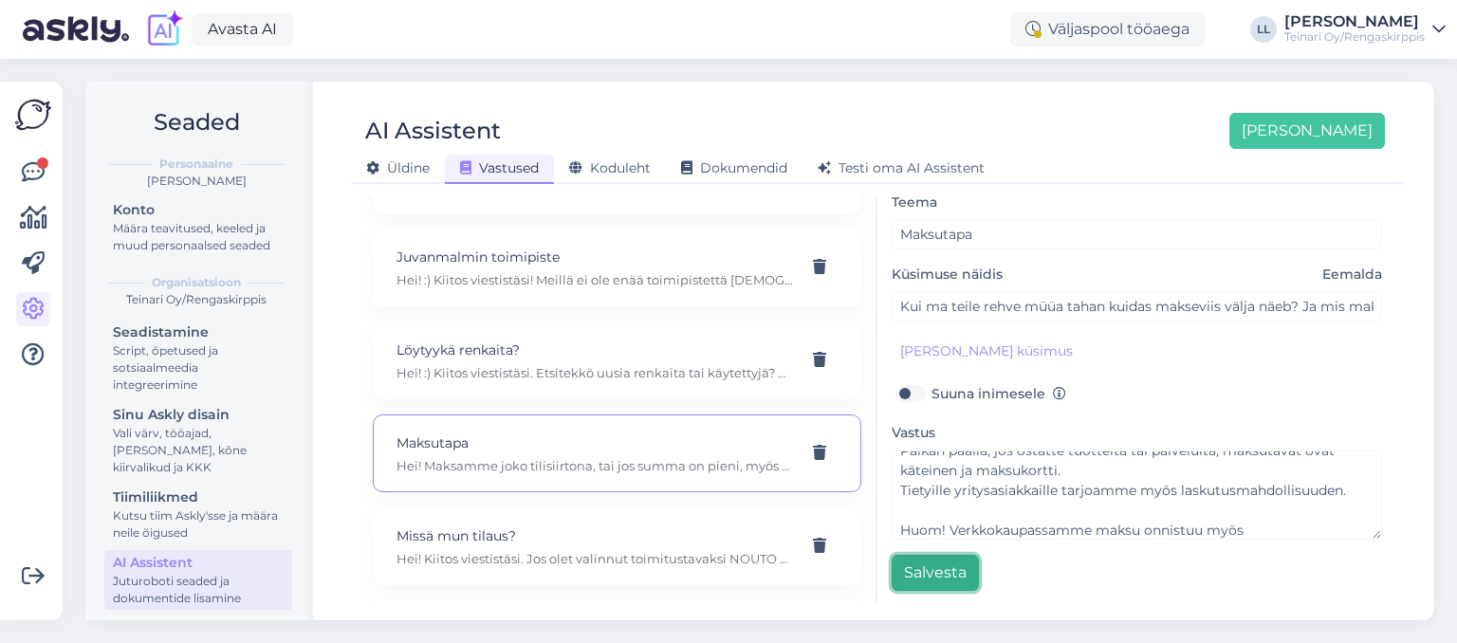
click at [952, 566] on button "Salvesta" at bounding box center [935, 573] width 87 height 36
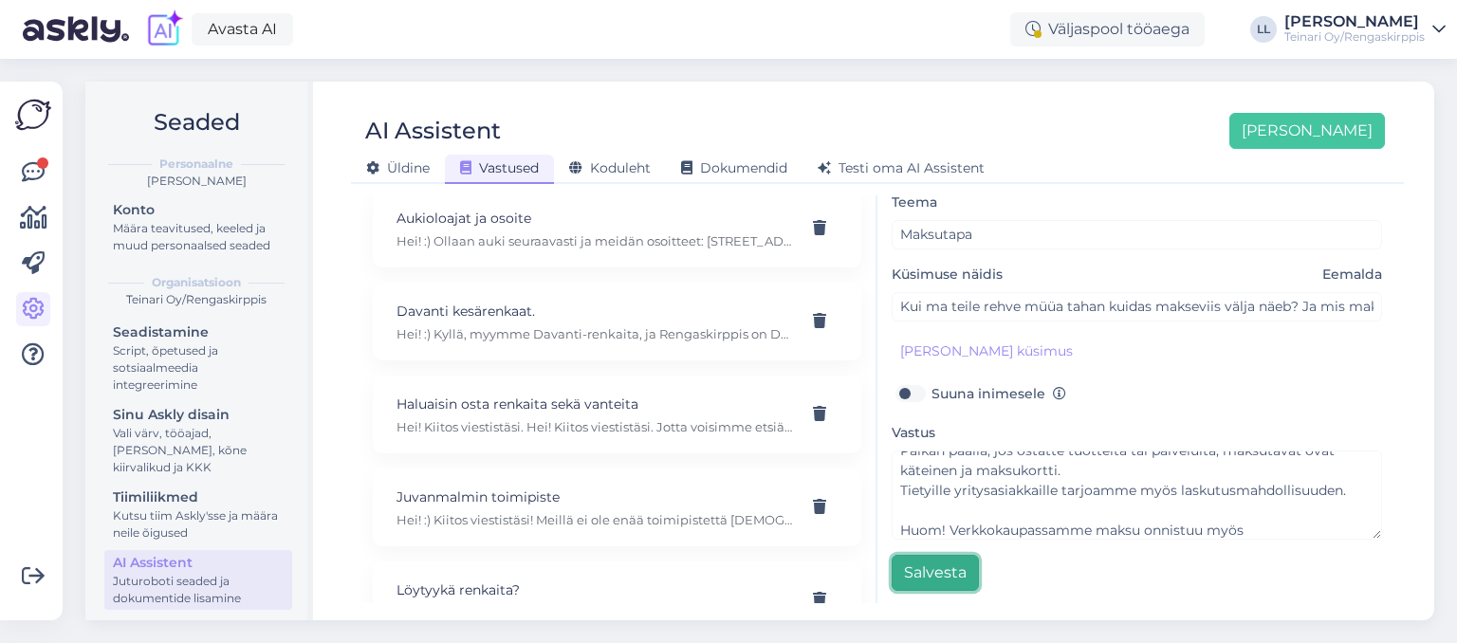
scroll to position [399, 0]
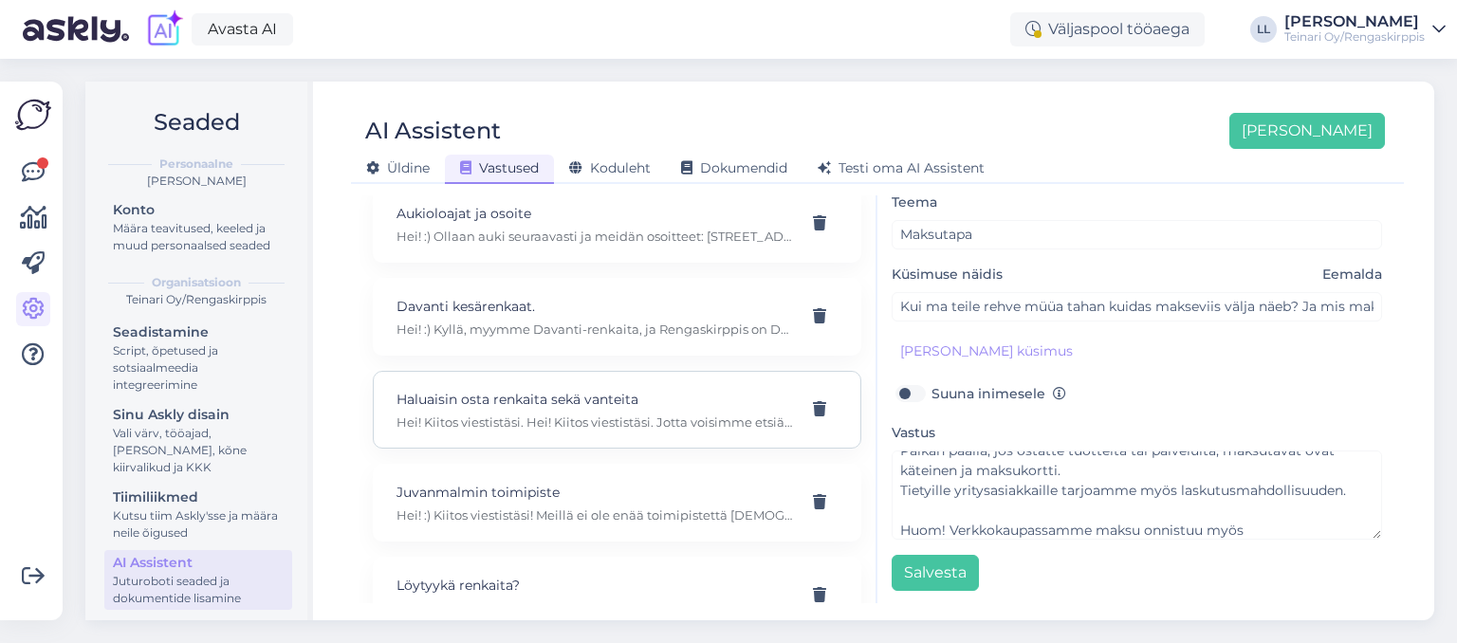
click at [494, 414] on p "Hei! Kiitos viestistäsi. Hei! Kiitos viestistäsi. Jotta voisimme etsiä teille s…" at bounding box center [595, 422] width 396 height 17
type input "Haluaisin osta renkaita sekä vanteita"
type input "Hei! Tarvitsen Skoda Kamiq 2021 talrenkaat ja vanteet, olisiko teillä tarjota?"
type textarea "Hei! Kiitos viestistäsi. Hei! Kiitos viestistäsi. Jotta voisimme etsiä teille s…"
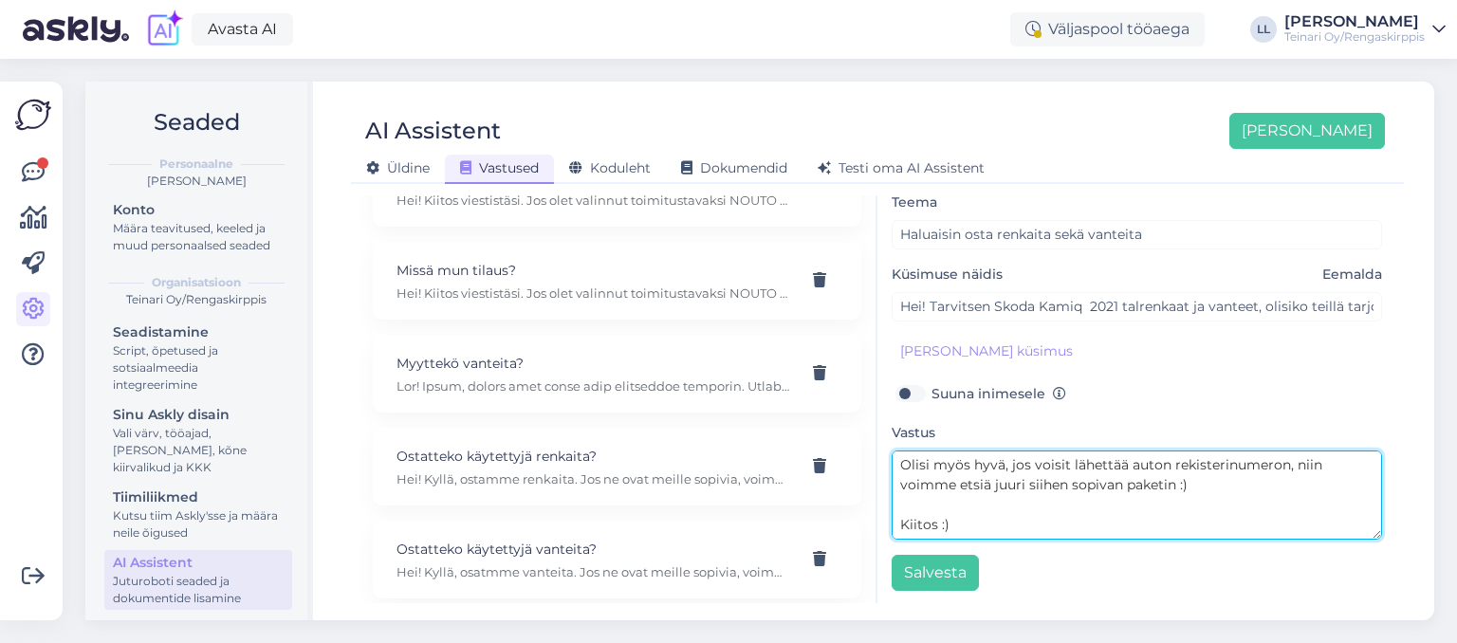
scroll to position [1017, 0]
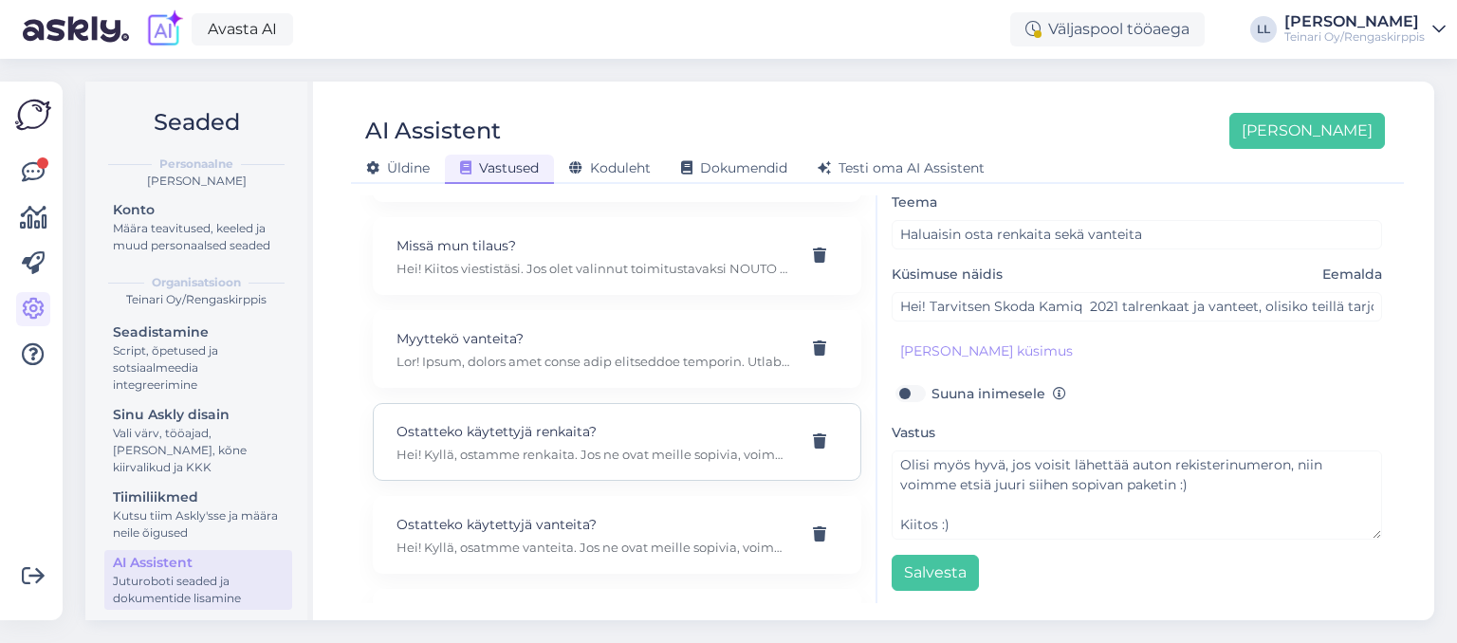
click at [606, 421] on p "Ostatteko käytettyjä renkaita?" at bounding box center [595, 431] width 396 height 21
type input "Ostatteko käytettyjä renkaita?"
type input "Moro, osatatko käytettyjä renkaita?"
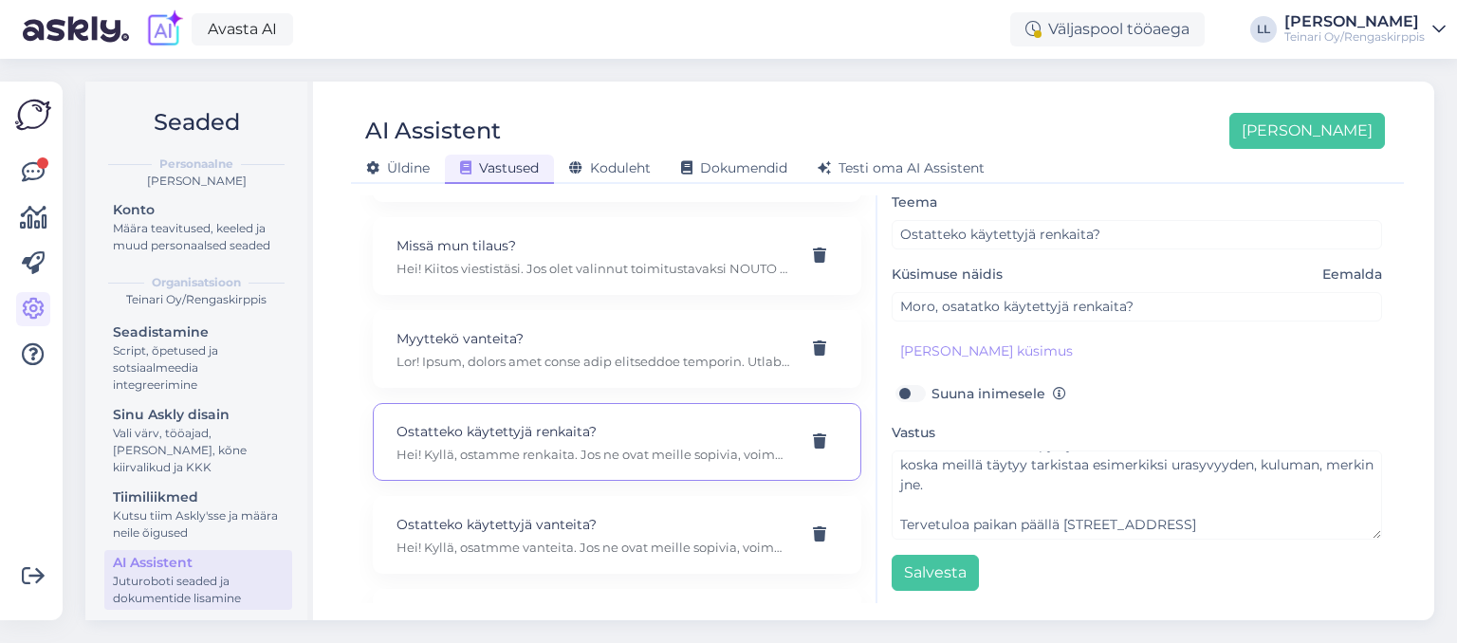
scroll to position [119, 0]
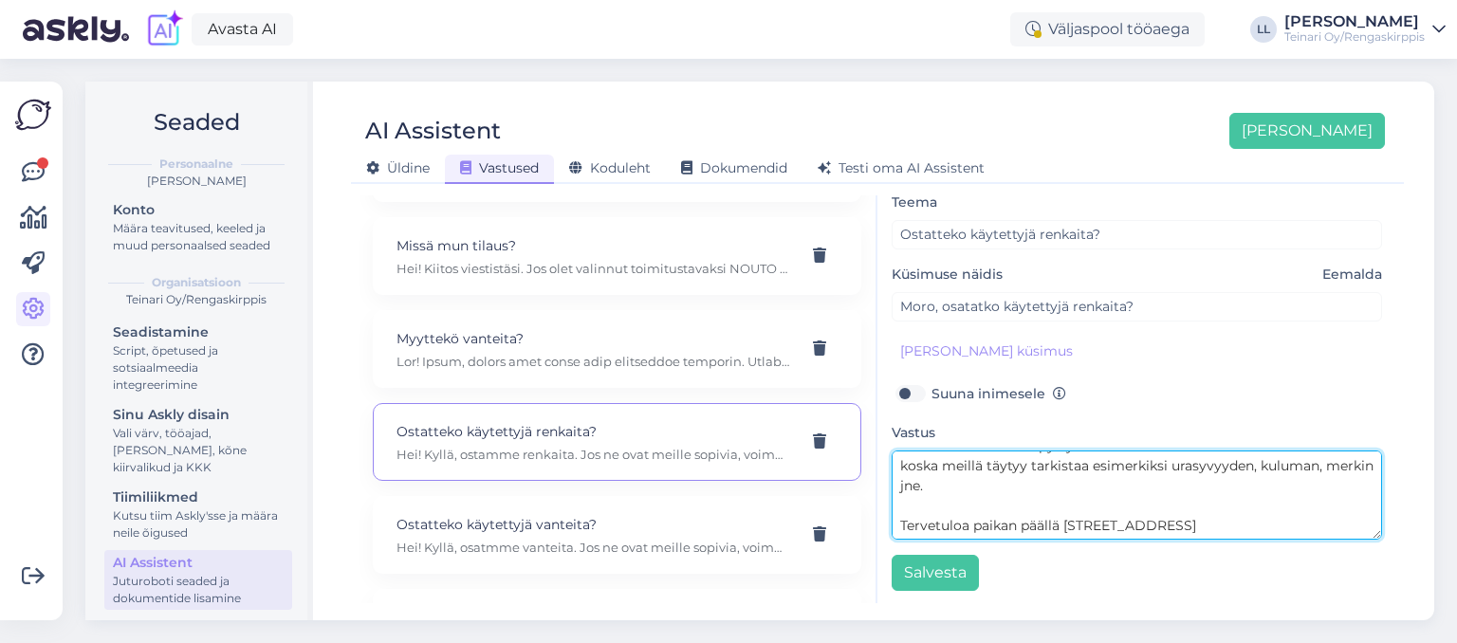
click at [1100, 495] on textarea "Hei! Kyllä, ostamme renkaita. Jos ne ovat meille sopivia, voimme tehdä tarjouks…" at bounding box center [1137, 495] width 491 height 89
click at [1327, 461] on textarea "Hei! Kyllä, ostamme renkaita. Jos ne ovat meille sopivia, voimme tehdä tarjouks…" at bounding box center [1137, 495] width 491 height 89
click at [1181, 520] on textarea "Hei! Kyllä, ostamme renkaita. Jos ne ovat meille sopivia, voimme tehdä tarjouks…" at bounding box center [1137, 495] width 491 height 89
drag, startPoint x: 1228, startPoint y: 526, endPoint x: 1067, endPoint y: 516, distance: 160.6
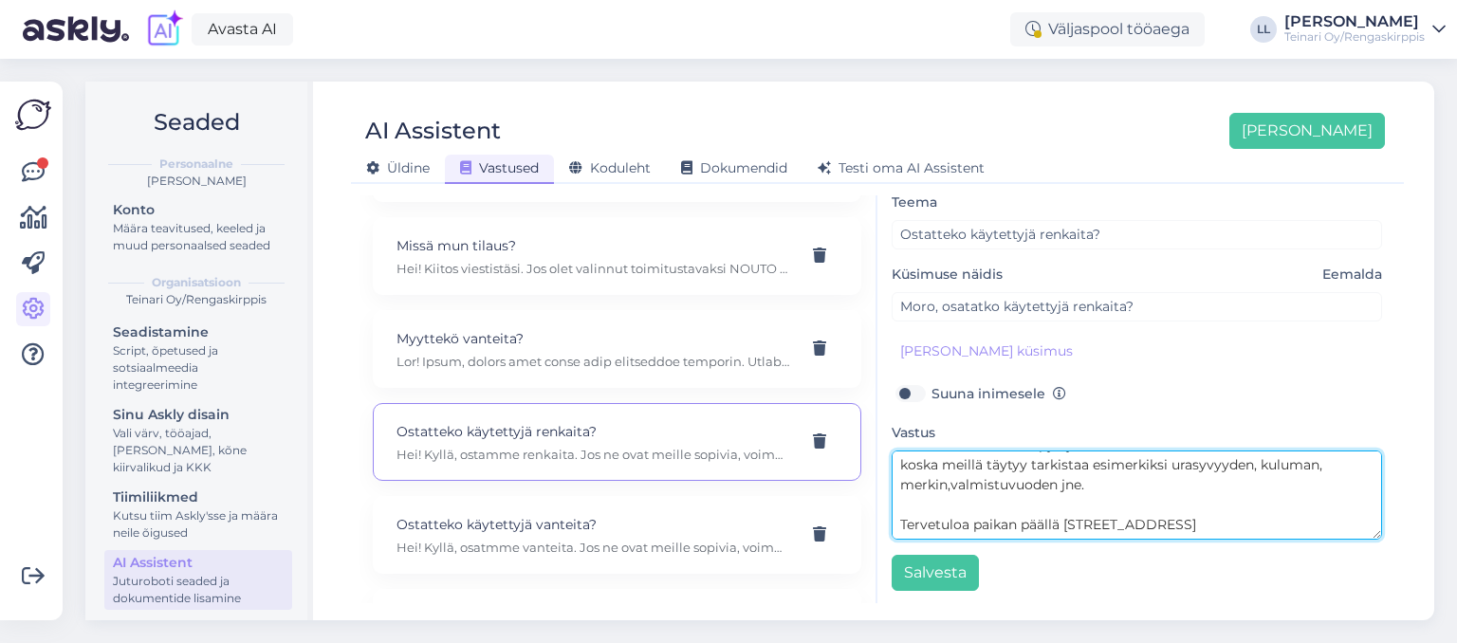
click at [1067, 516] on textarea "Hei! Kyllä, ostamme renkaita. Jos ne ovat meille sopivia, voimme tehdä tarjouks…" at bounding box center [1137, 495] width 491 height 89
click at [1071, 520] on textarea "Hei! Kyllä, ostamme renkaita. Jos ne ovat meille sopivia, voimme tehdä tarjouks…" at bounding box center [1137, 495] width 491 height 89
click at [1277, 519] on textarea "Hei! Kyllä, ostamme renkaita. Jos ne ovat meille sopivia, voimme tehdä tarjouks…" at bounding box center [1137, 495] width 491 height 89
type textarea "Hei! Kyllä, ostamme renkaita. Jos ne ovat meille sopivia, voimme tehdä tarjouks…"
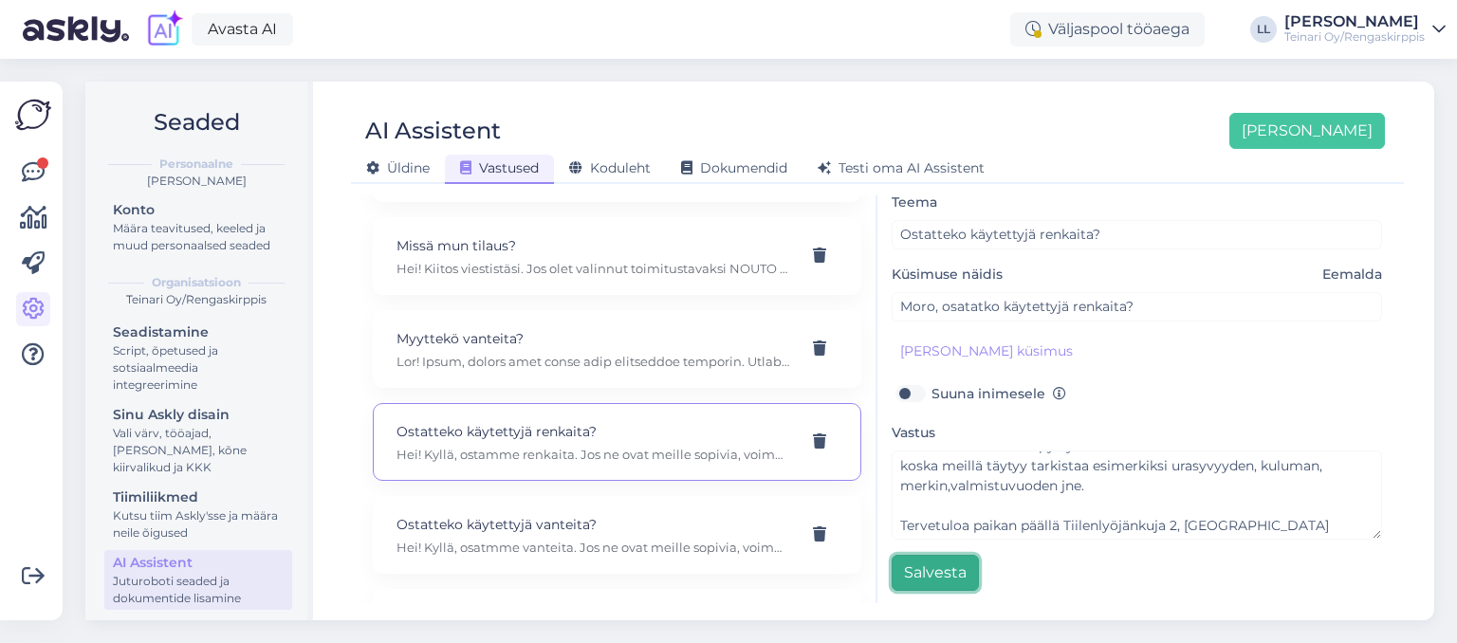
click at [918, 568] on button "Salvesta" at bounding box center [935, 573] width 87 height 36
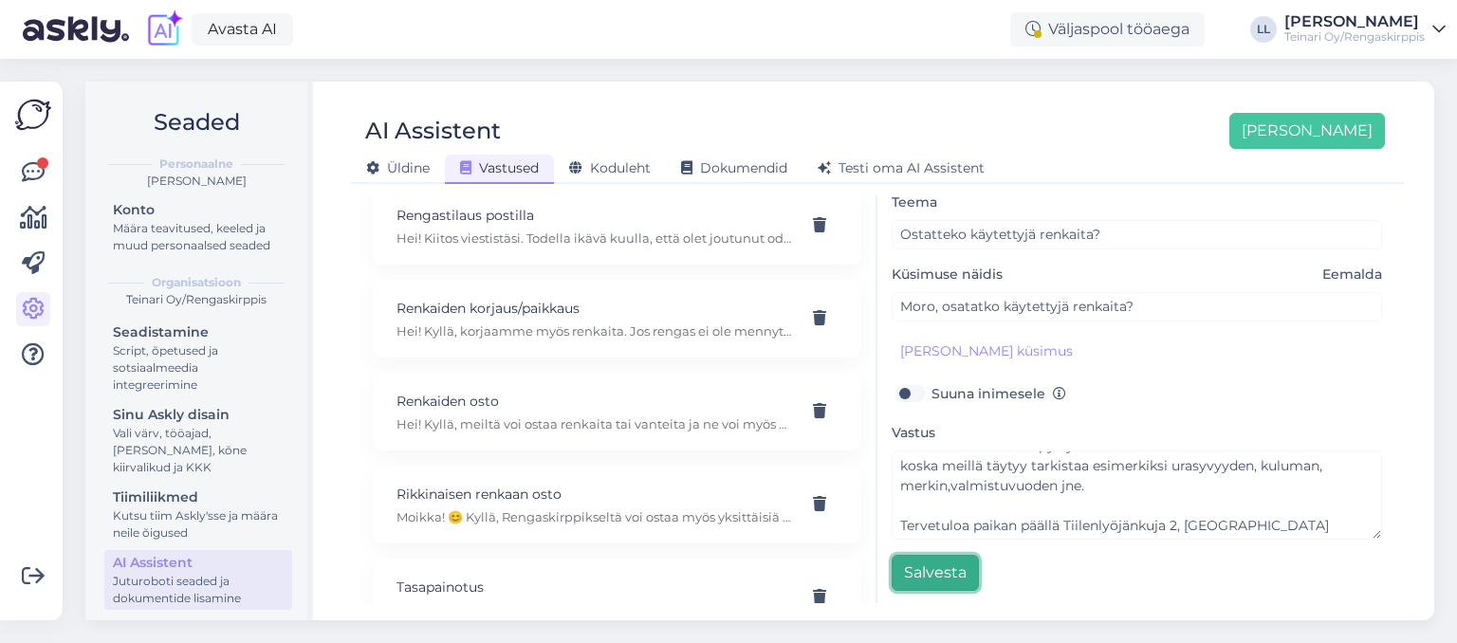
scroll to position [2180, 0]
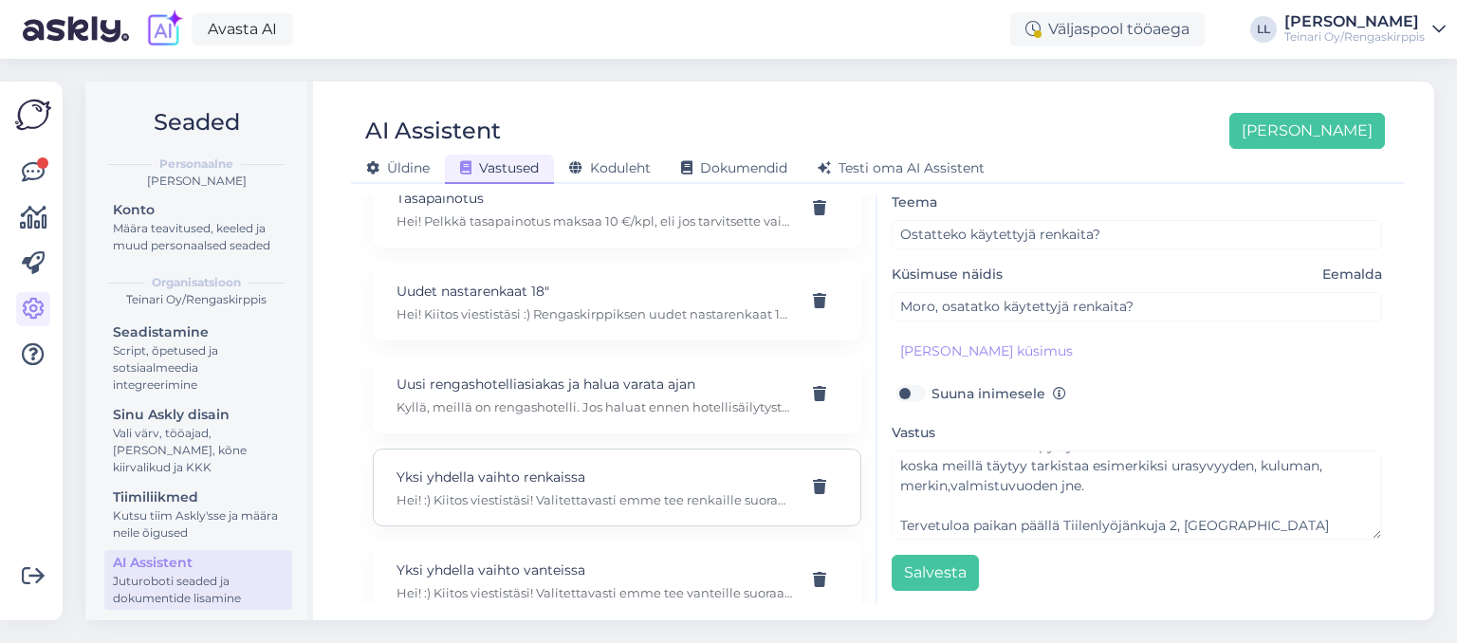
click at [606, 467] on p "Yksi yhdella vaihto renkaissa" at bounding box center [595, 477] width 396 height 21
type input "Yksi yhdella vaihto renkaissa"
type input "Moi, otatteko renkaita vaihdossa? Haluaisin nastat talveksi ja minulla olisi yl…"
type textarea "Hei! :) Kiitos viestistäsi! Valitettavasti emme tee renkaille suoraa vaihtoa, k…"
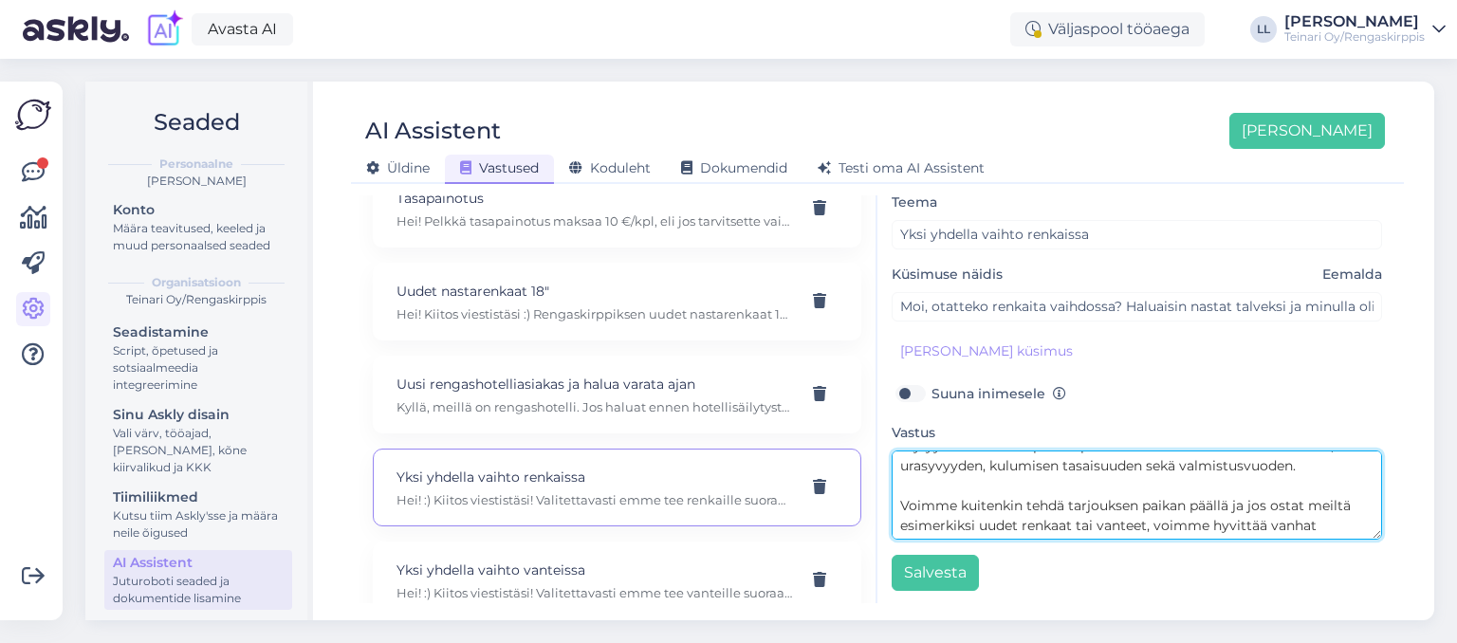
click at [1118, 499] on textarea "Hei! :) Kiitos viestistäsi! Valitettavasti emme tee renkaille suoraa vaihtoa, k…" at bounding box center [1137, 495] width 491 height 89
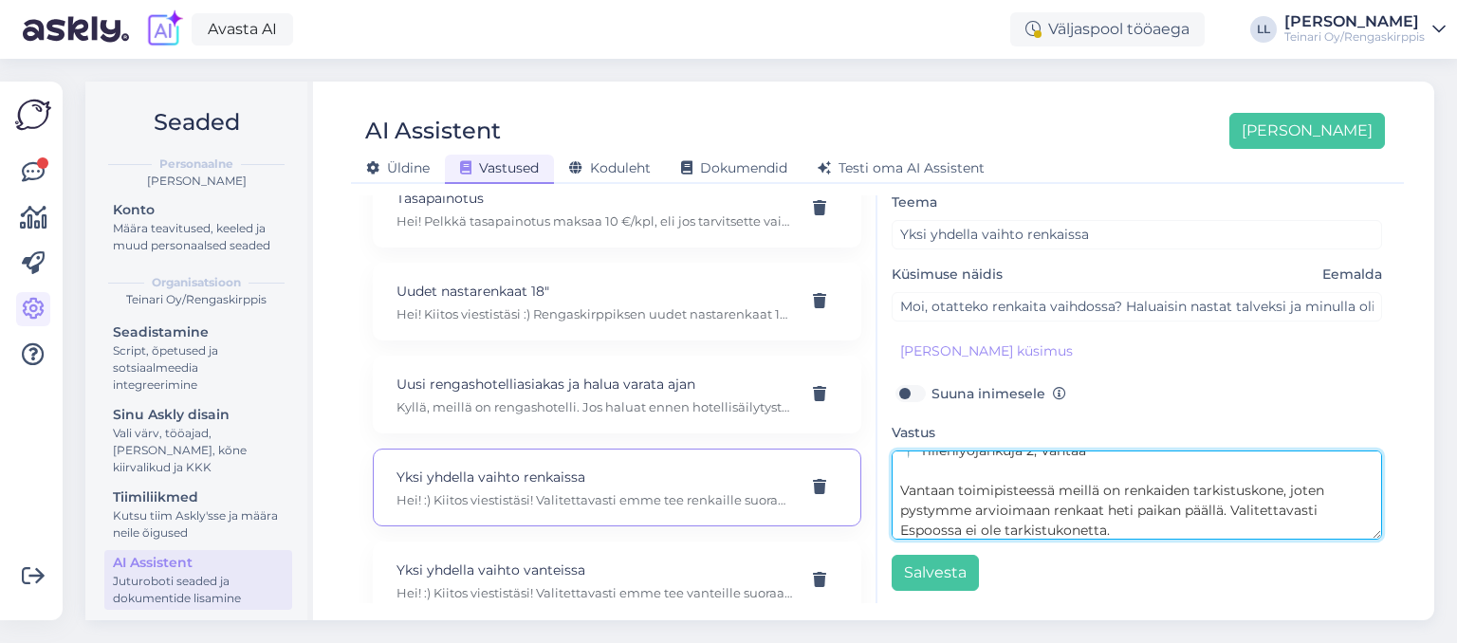
scroll to position [358, 0]
drag, startPoint x: 899, startPoint y: 490, endPoint x: 1147, endPoint y: 552, distance: 256.4
click at [1147, 540] on textarea "Hei! :) Kiitos viestistäsi! Valitettavasti emme tee renkaille suoraa vaihtoa, k…" at bounding box center [1137, 495] width 491 height 89
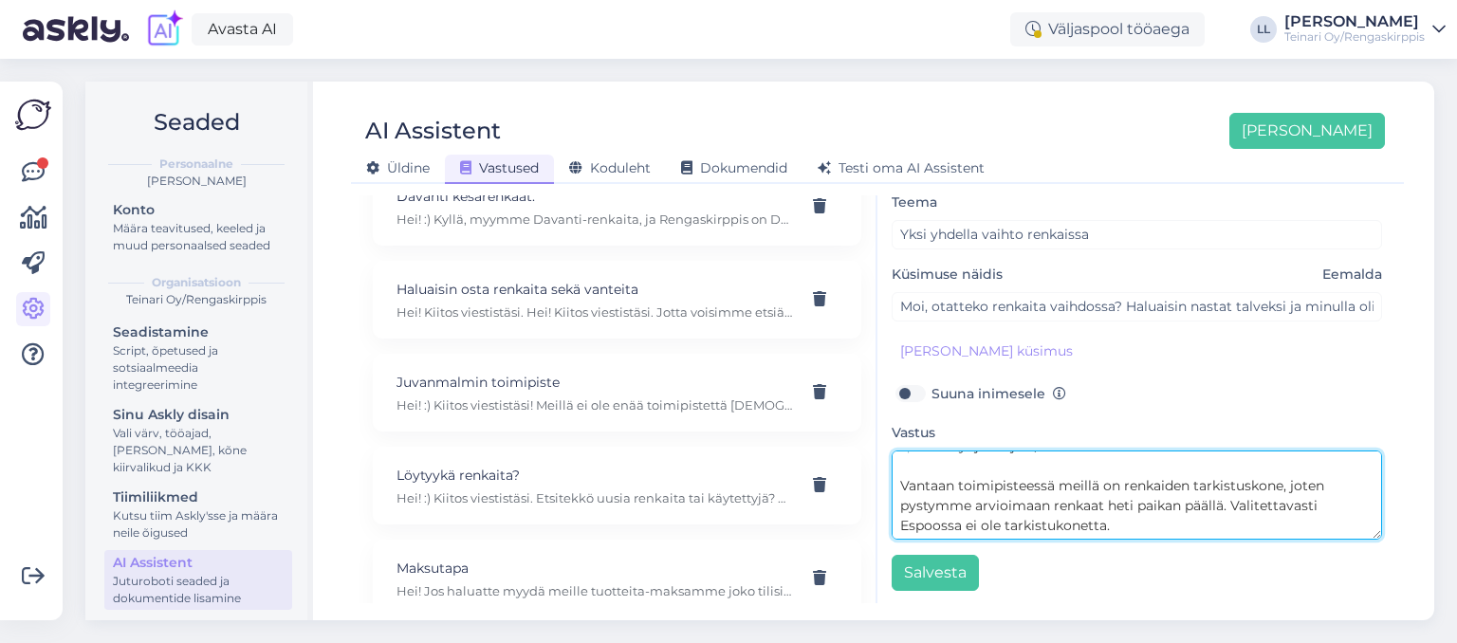
scroll to position [513, 0]
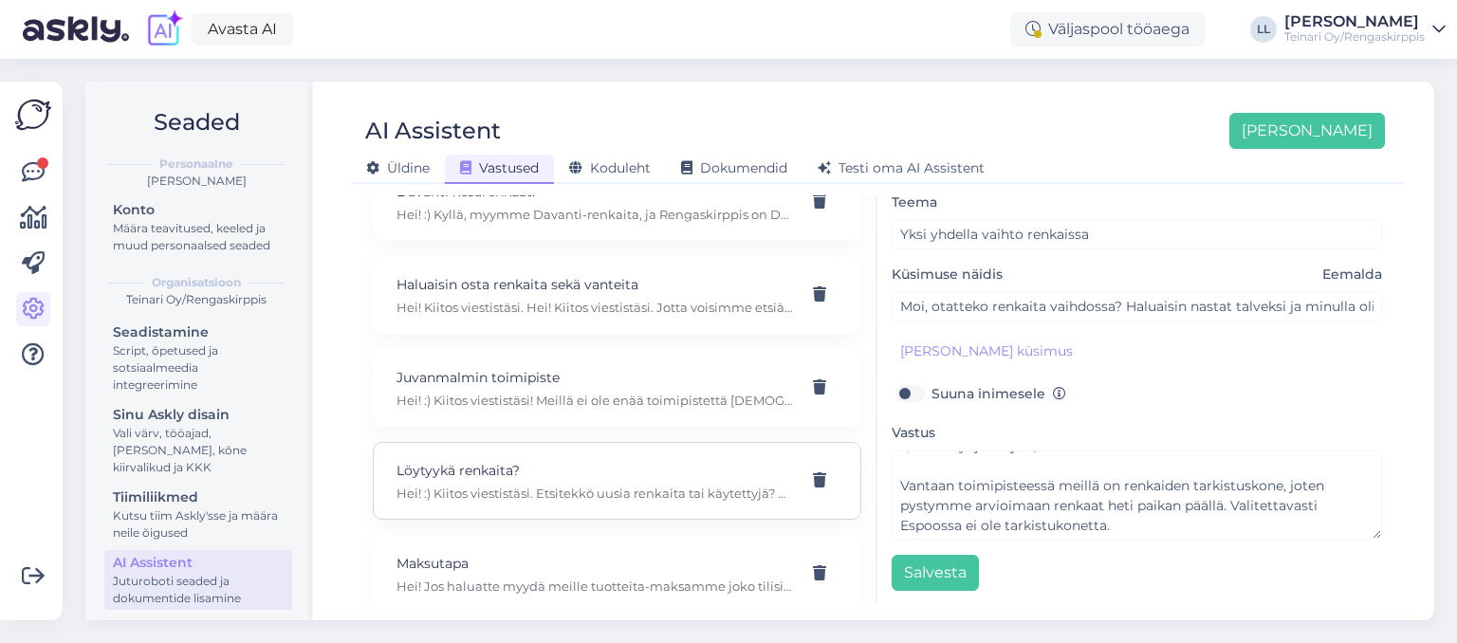
click at [560, 460] on p "Löytyykä renkaita?" at bounding box center [595, 470] width 396 height 21
type input "Löytyykä renkaita?"
type input "Tarvitsen 4 kpl renkaita 205/55r16"
type textarea "Hei! :) Kiitos viestistäsi. Etsitekkö uusia renkaita tai käytettyjä? Etsittekö …"
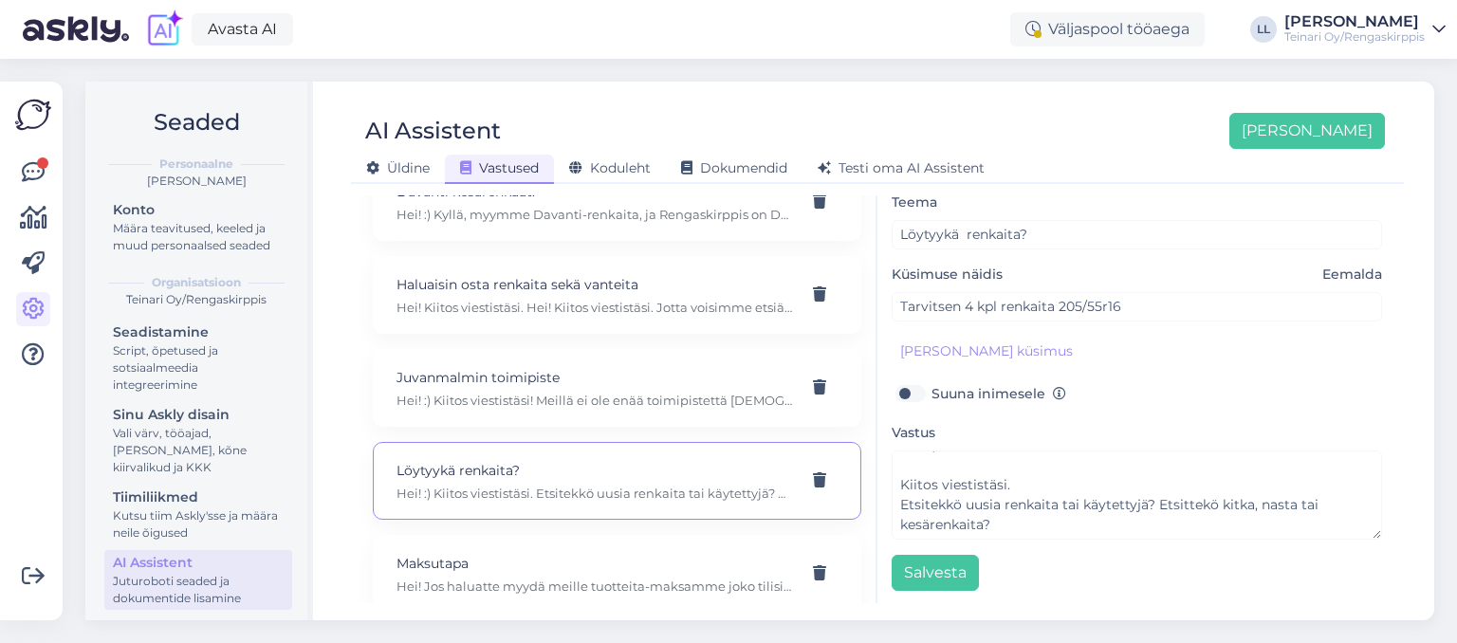
scroll to position [19, 0]
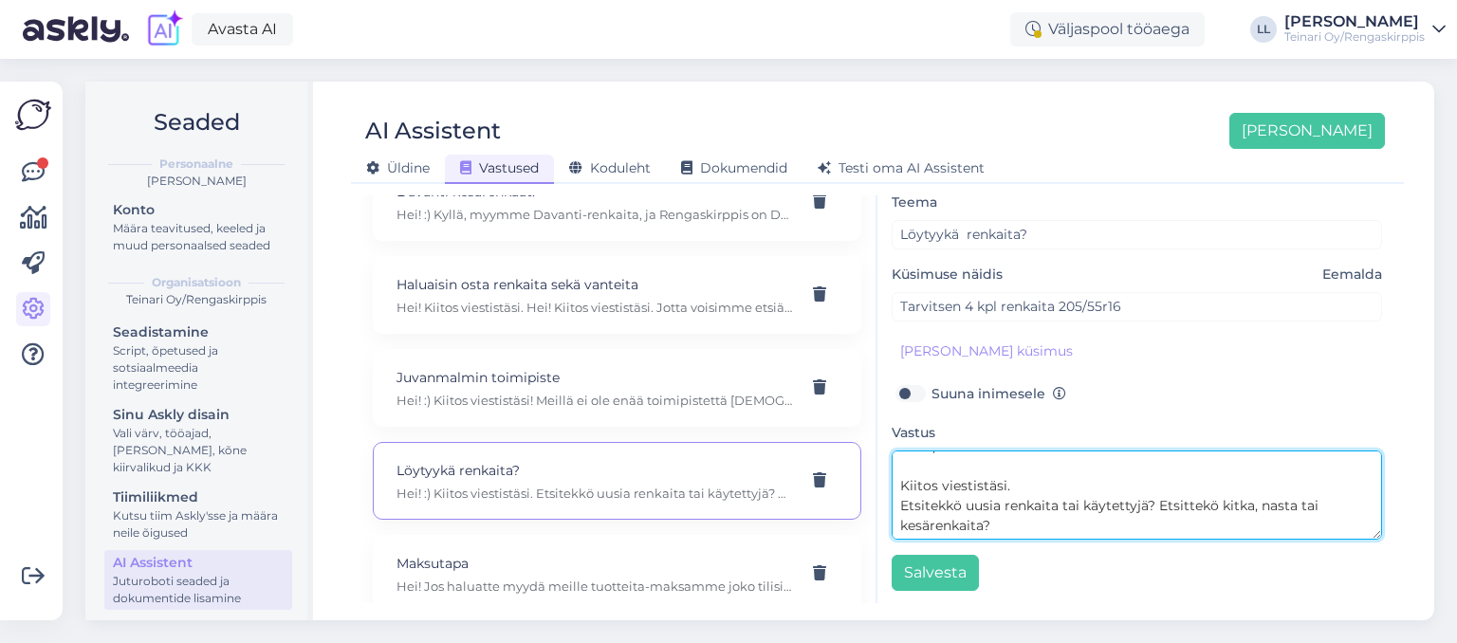
click at [1022, 525] on textarea "Hei! :) Kiitos viestistäsi. Etsitekkö uusia renkaita tai käytettyjä? Etsittekö …" at bounding box center [1137, 495] width 491 height 89
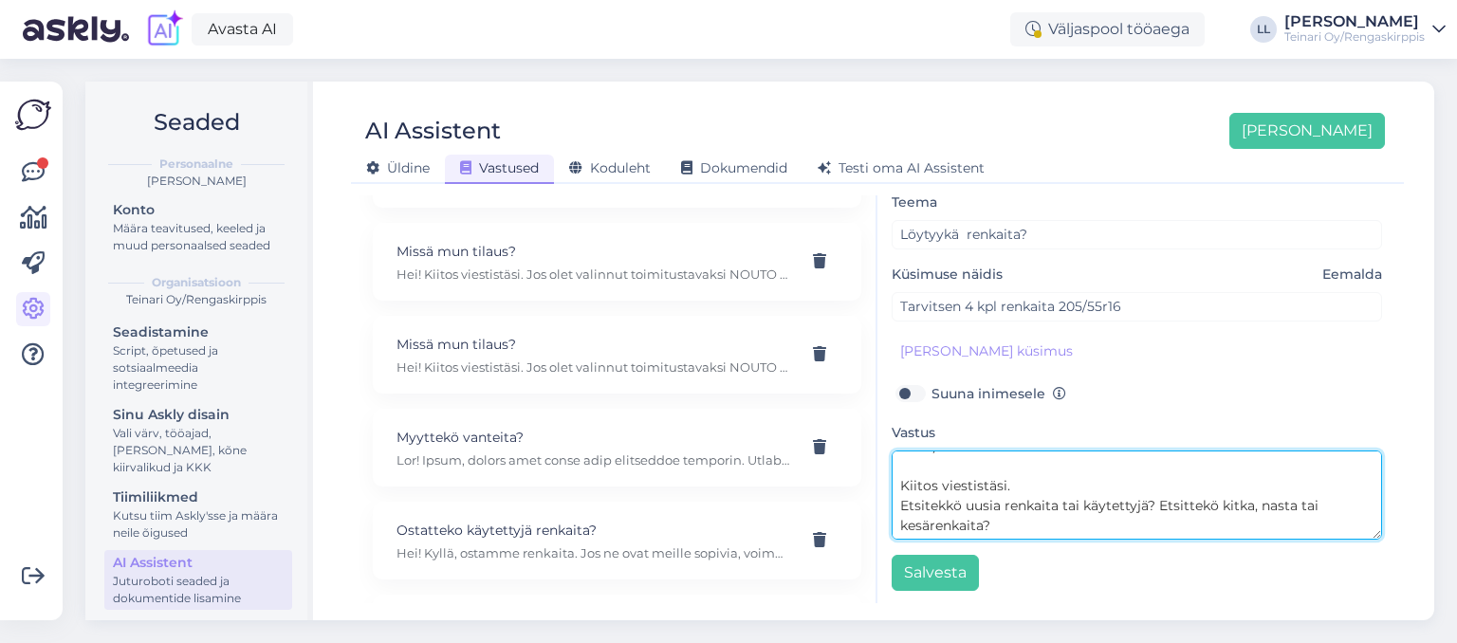
scroll to position [988, 0]
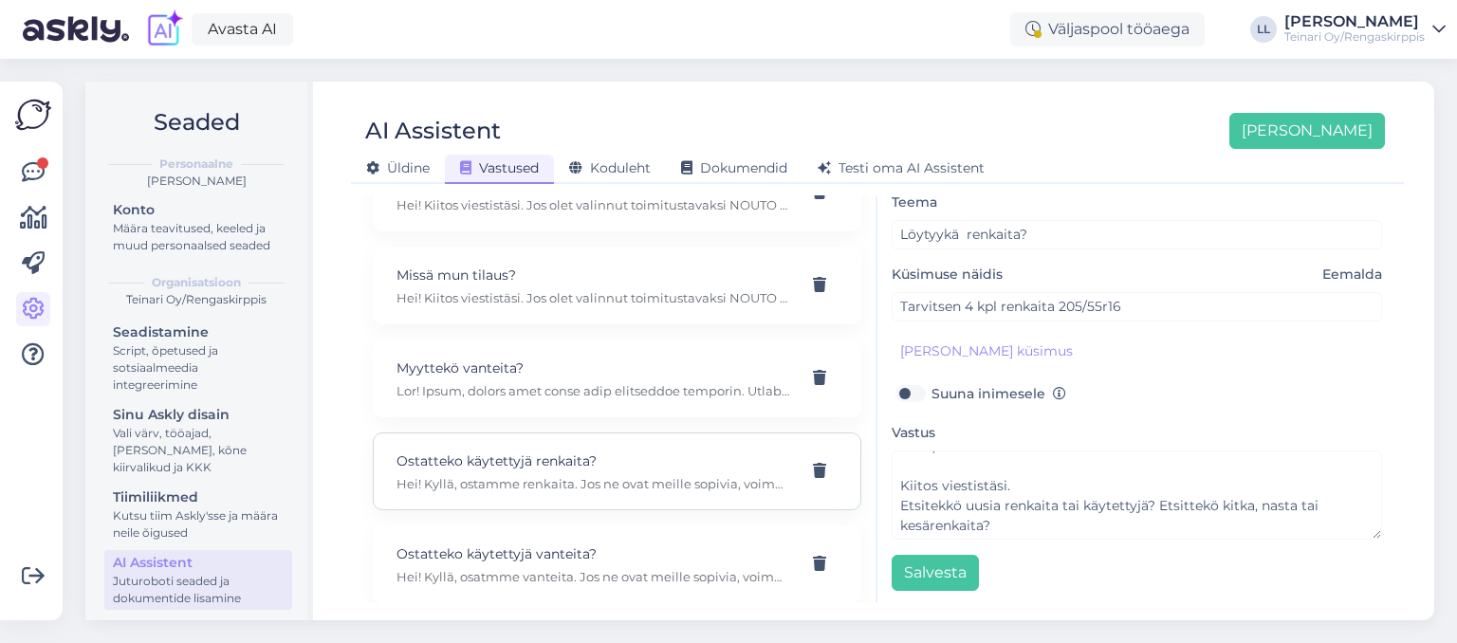
click at [523, 475] on p "Hei! Kyllä, ostamme renkaita. Jos ne ovat meille sopivia, voimme tehdä tarjouks…" at bounding box center [595, 483] width 396 height 17
type input "Ostatteko käytettyjä renkaita?"
type input "Moro, osatatko käytettyjä renkaita?"
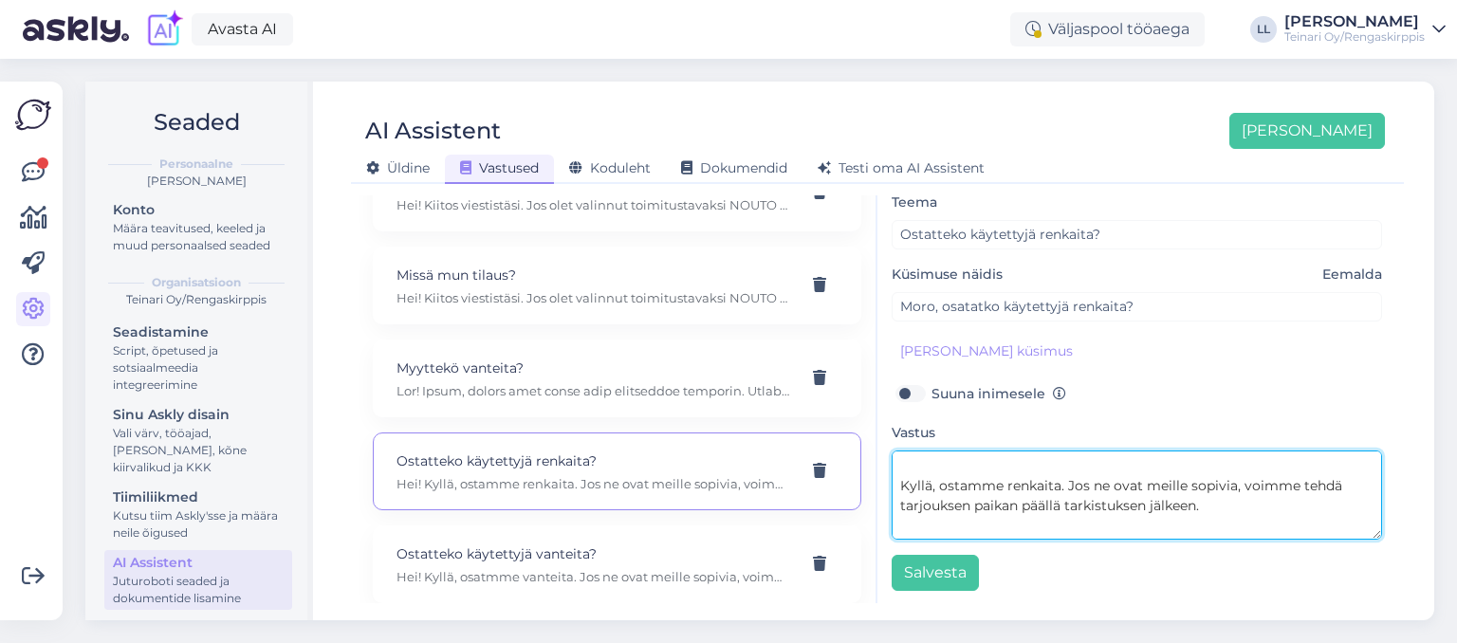
click at [1135, 522] on textarea "Hei! Kyllä, ostamme renkaita. Jos ne ovat meille sopivia, voimme tehdä tarjouks…" at bounding box center [1137, 495] width 491 height 89
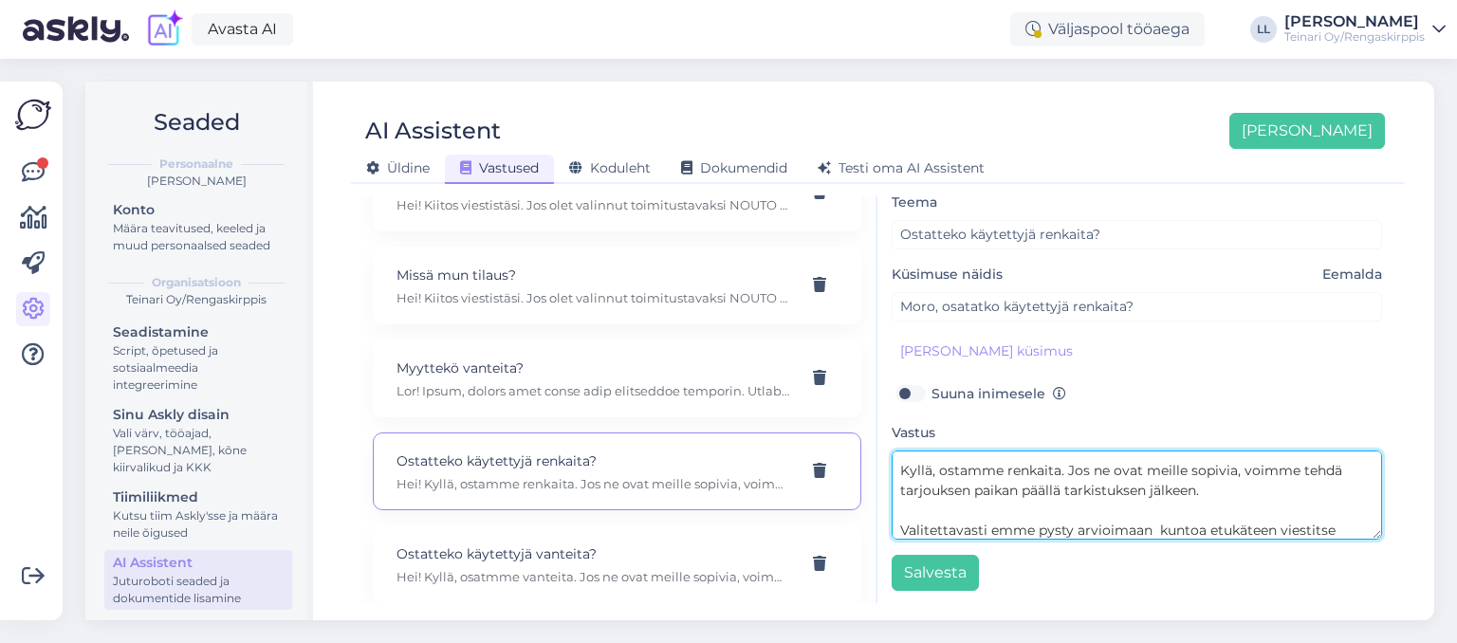
scroll to position [114, 0]
paste textarea "Vantaan toimipisteessä meillä on renkaiden tarkistuskone, joten pystymme arvioi…"
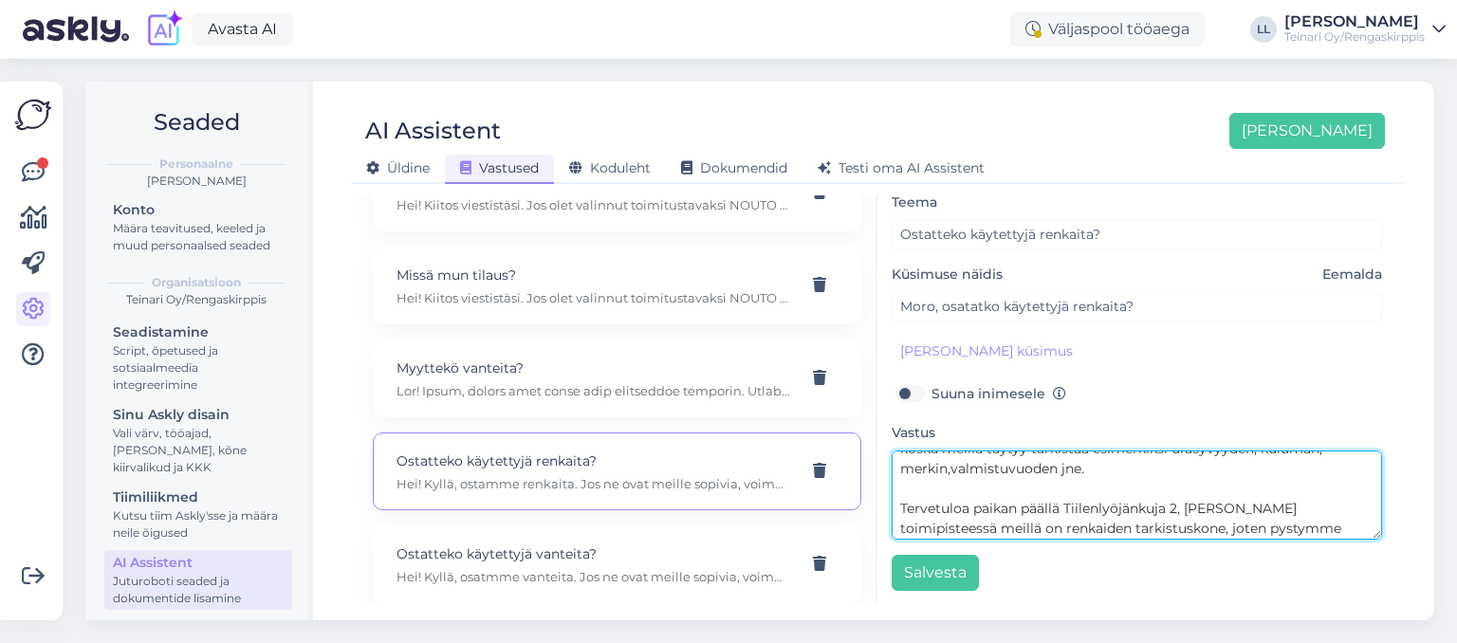
scroll to position [174, 0]
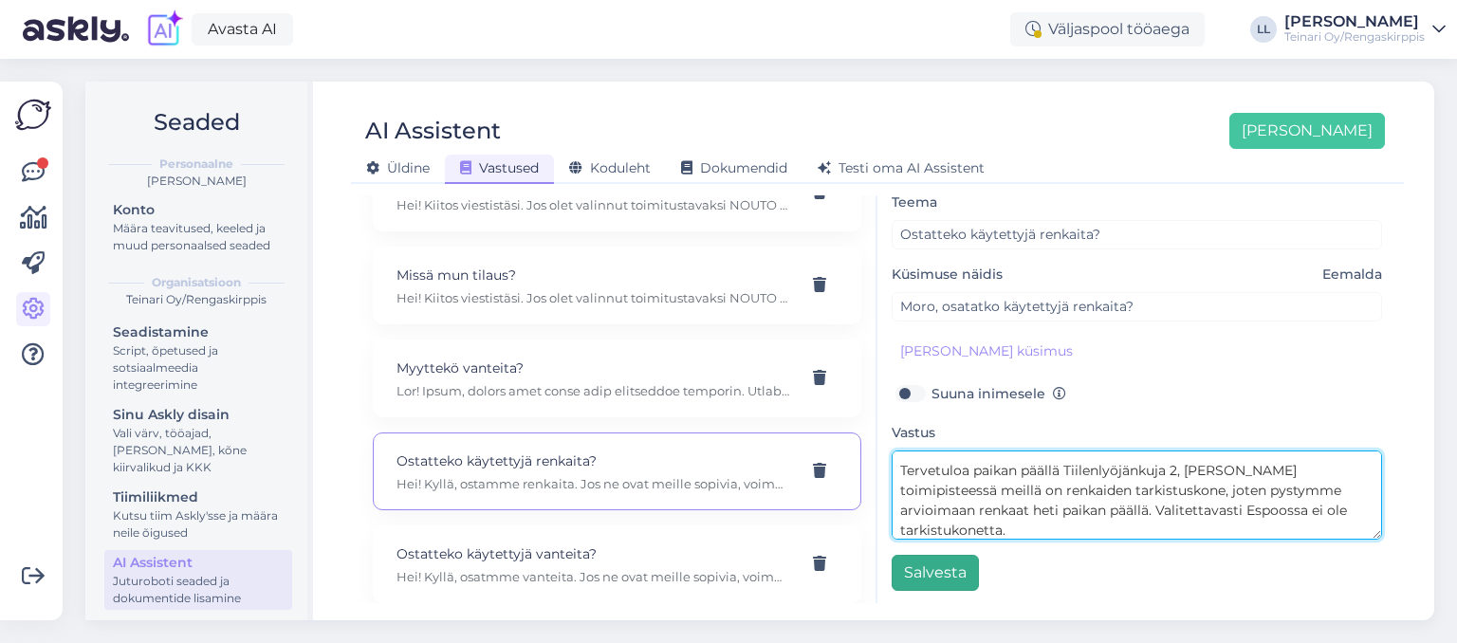
type textarea "Hei! Kyllä, ostamme renkaita. Jos ne ovat meille sopivia, voimme tehdä tarjouks…"
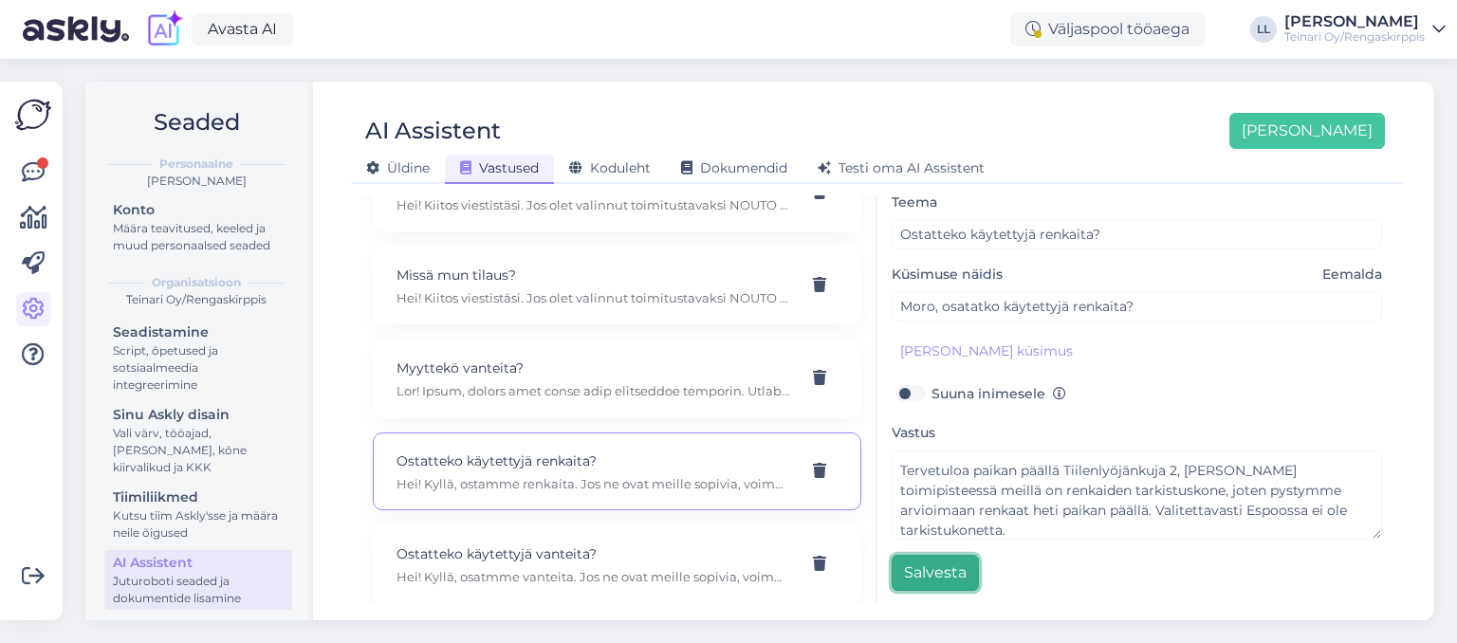
click at [937, 566] on button "Salvesta" at bounding box center [935, 573] width 87 height 36
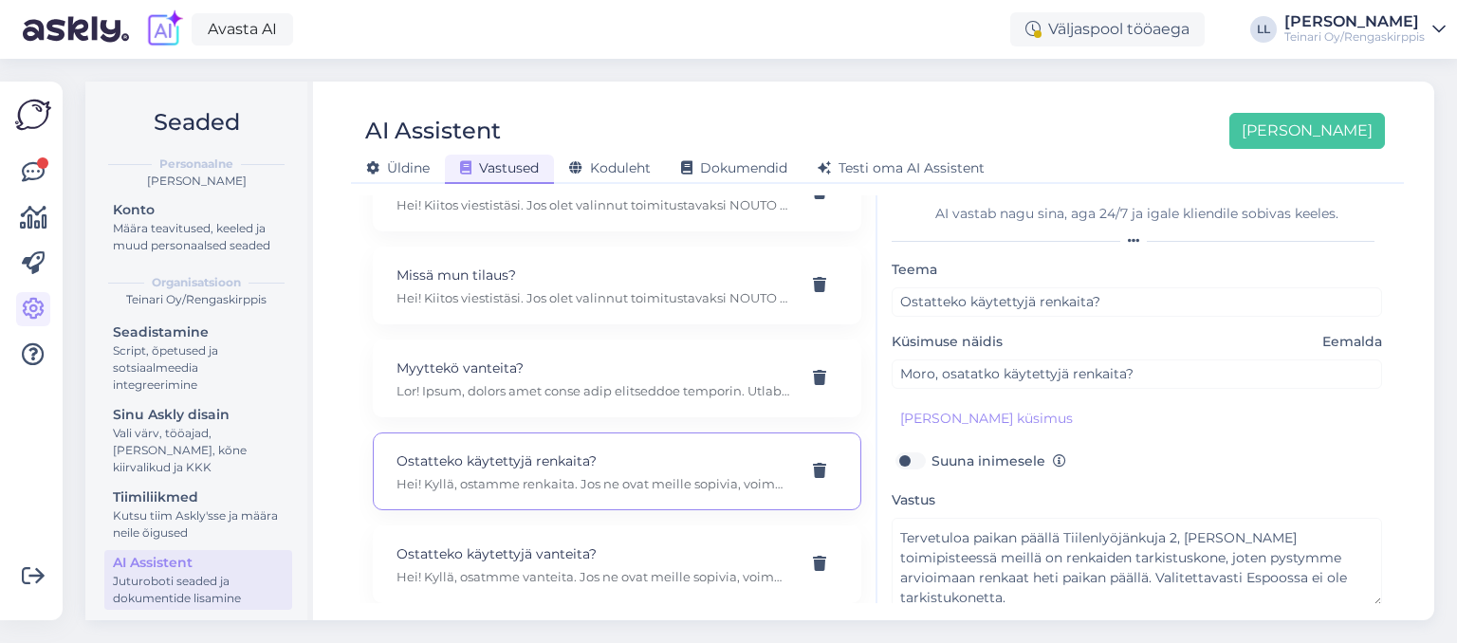
scroll to position [74, 0]
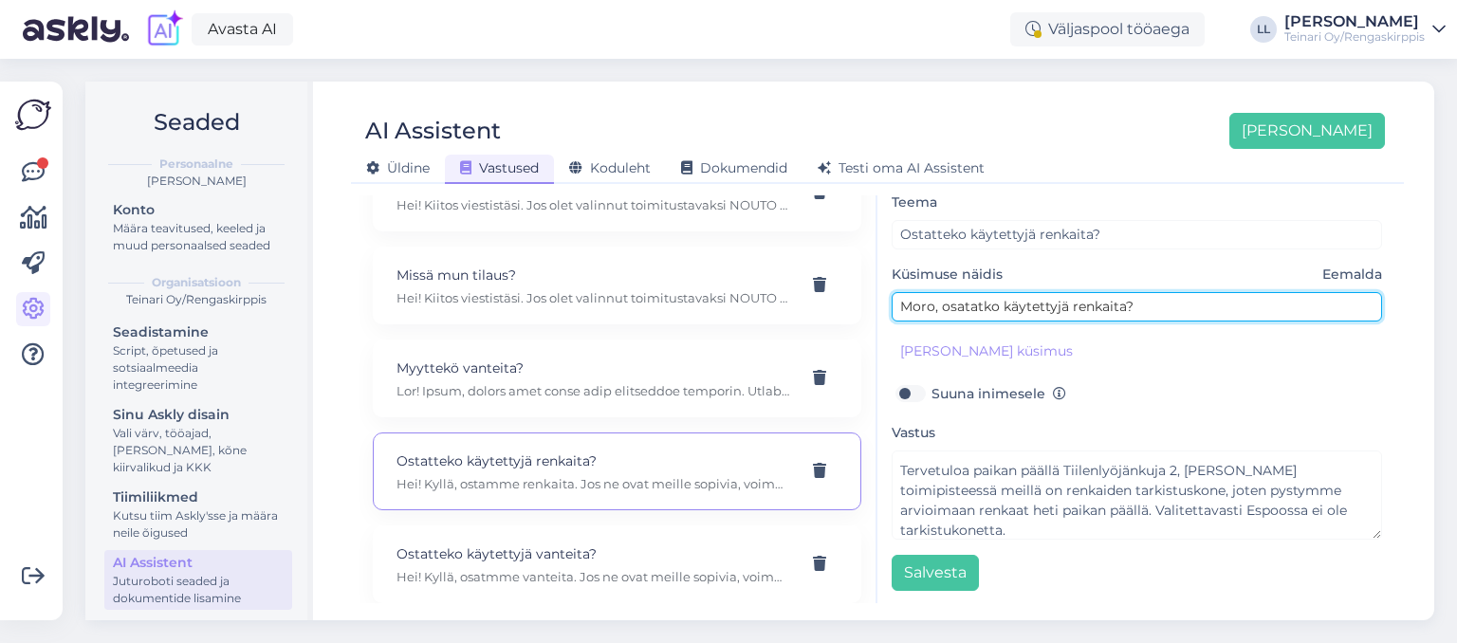
click at [978, 309] on input "Moro, osatatko käytettyjä renkaita?" at bounding box center [1137, 306] width 491 height 29
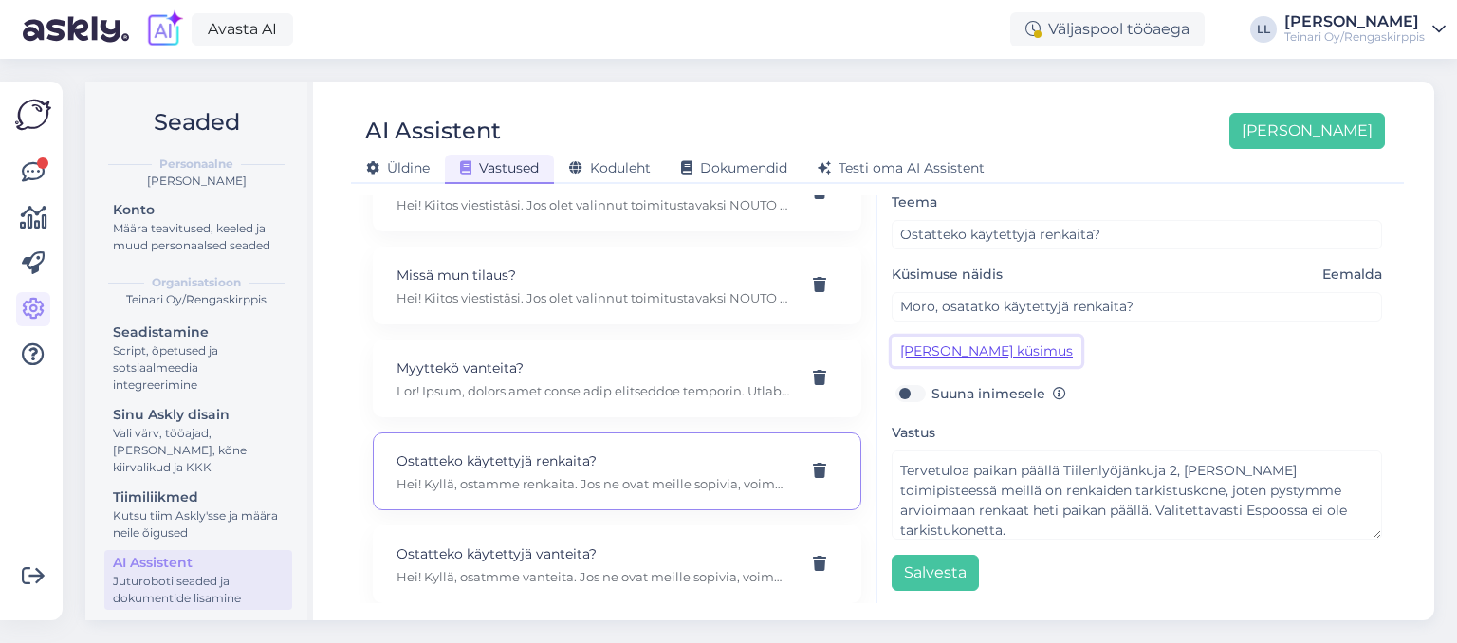
click at [978, 345] on button "[PERSON_NAME] küsimus" at bounding box center [987, 351] width 190 height 29
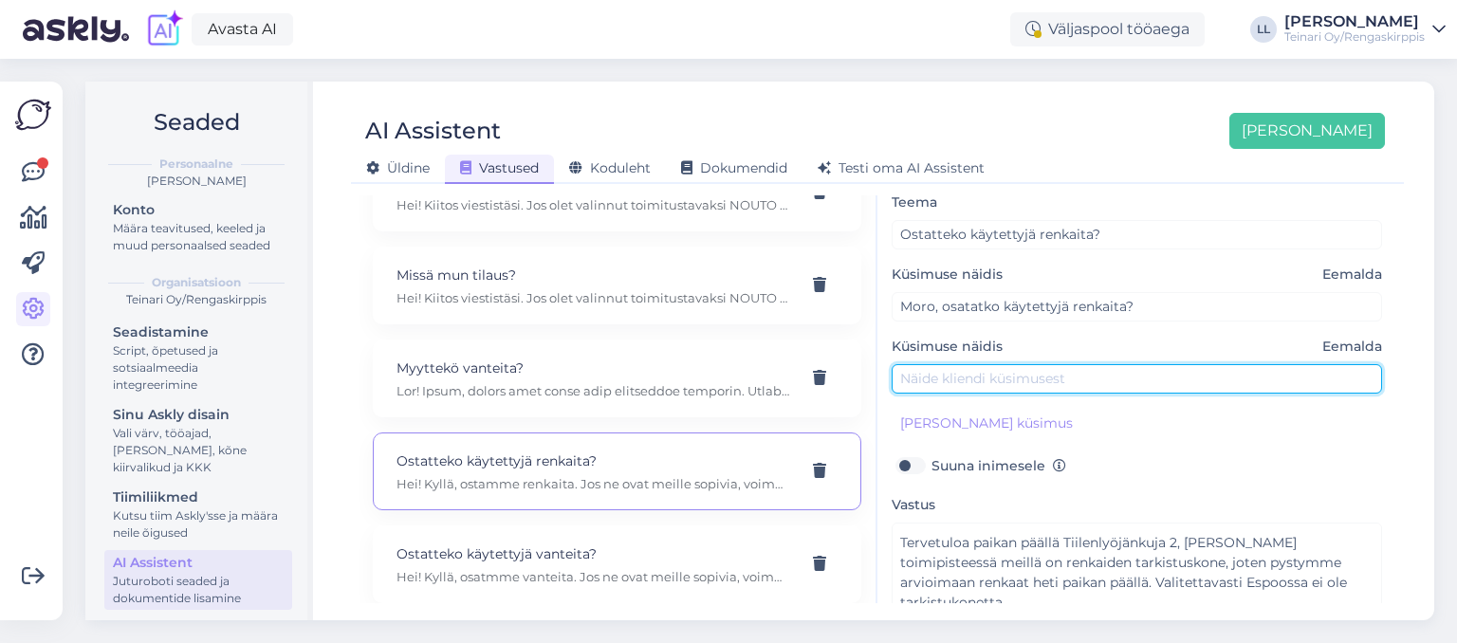
click at [968, 381] on input "text" at bounding box center [1137, 378] width 491 height 29
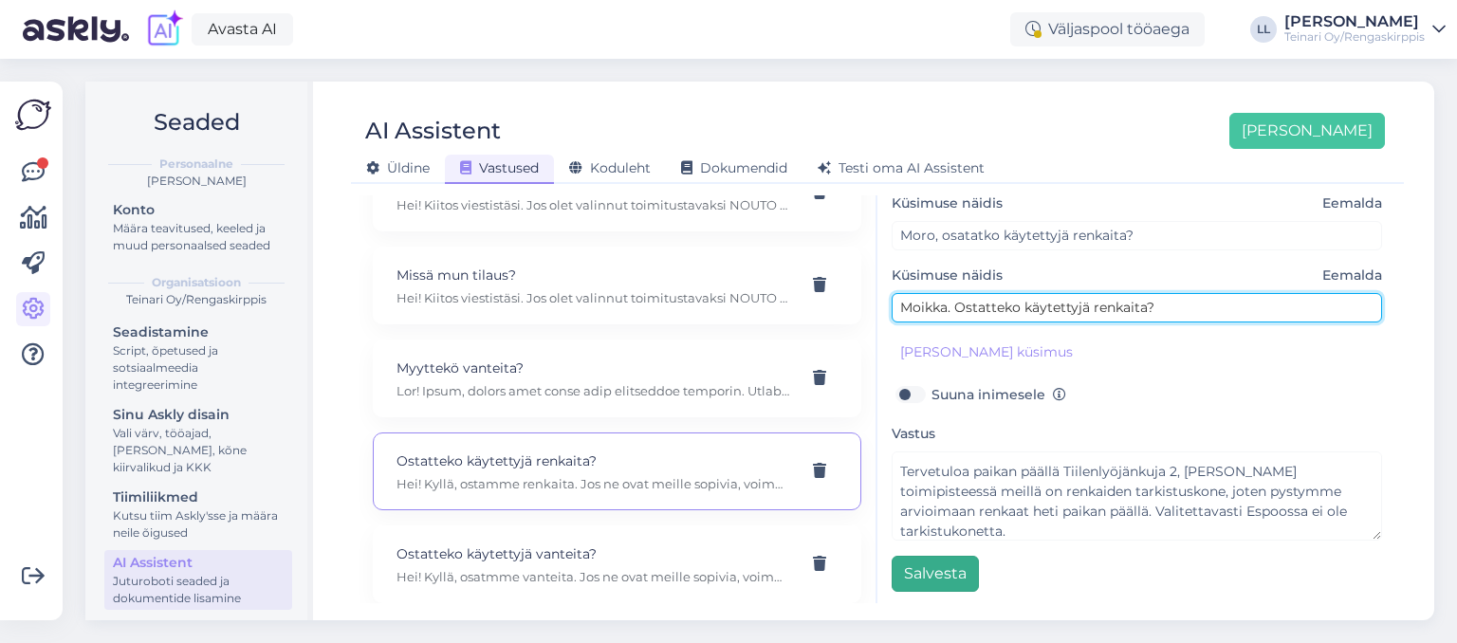
type input "Moikka. Ostatteko käytettyjä renkaita?"
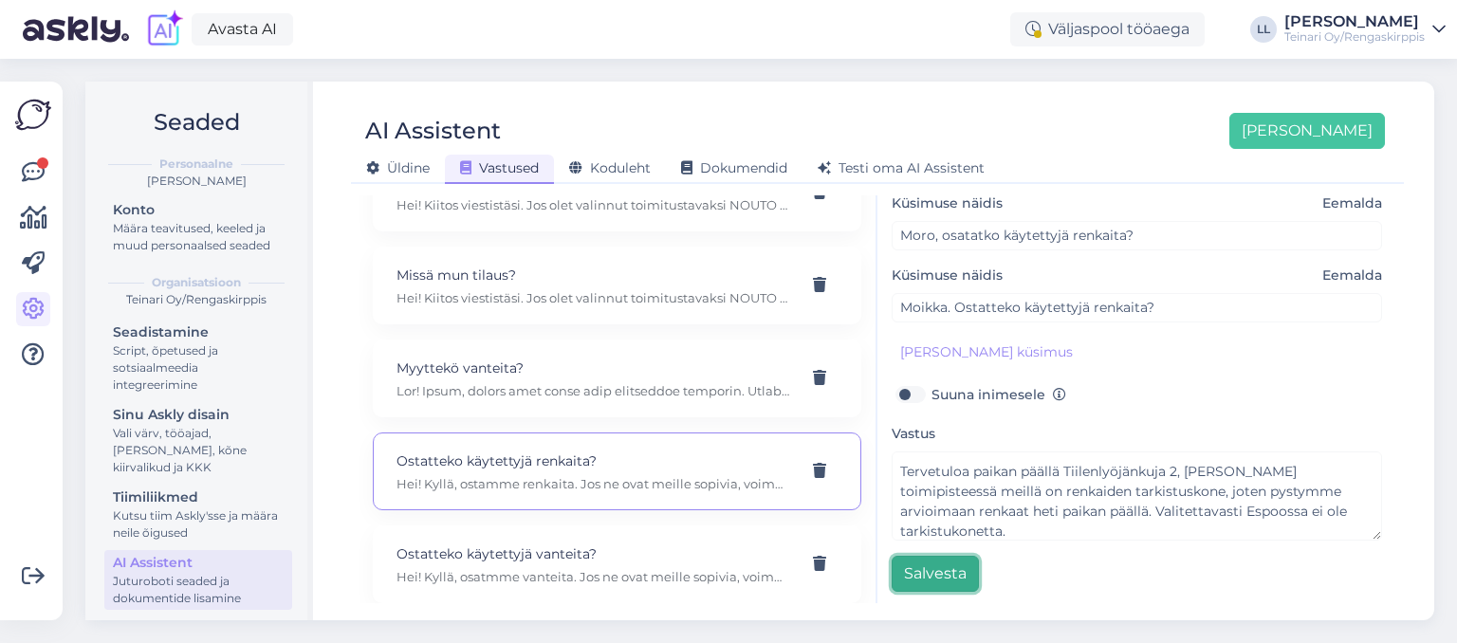
click at [931, 567] on button "Salvesta" at bounding box center [935, 574] width 87 height 36
click at [32, 175] on icon at bounding box center [33, 172] width 23 height 23
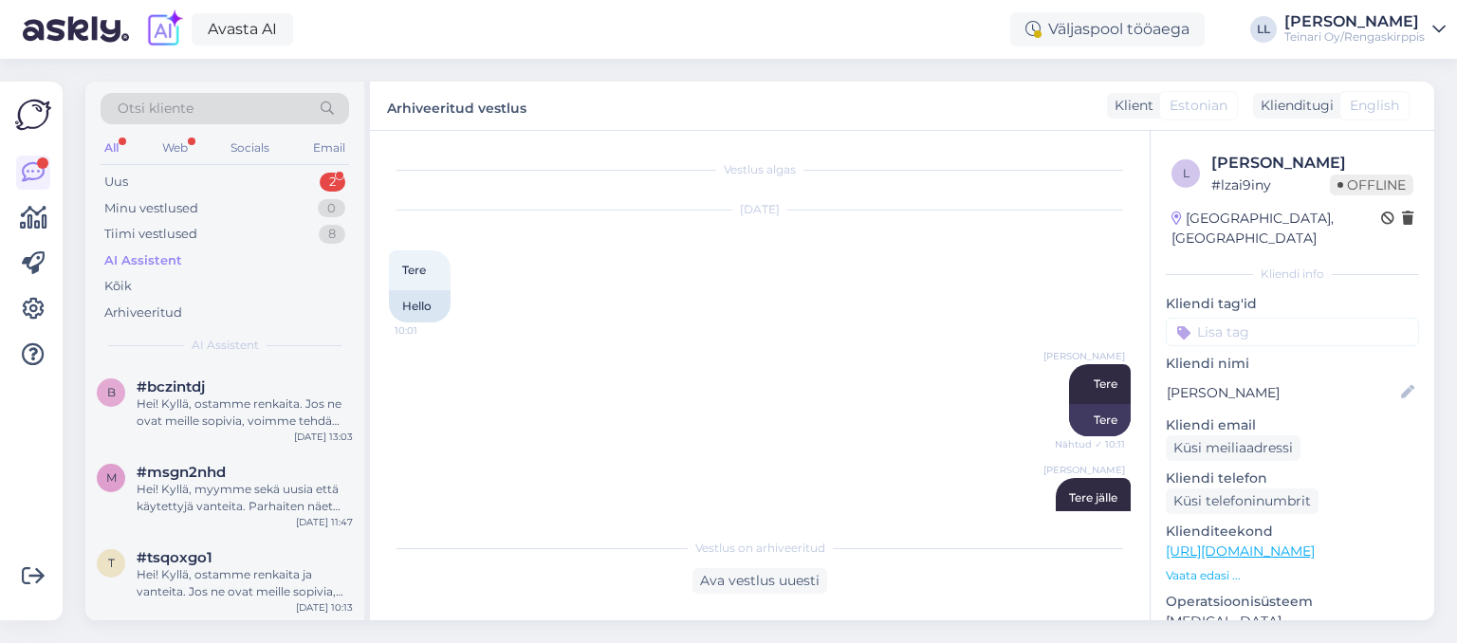
scroll to position [2030, 0]
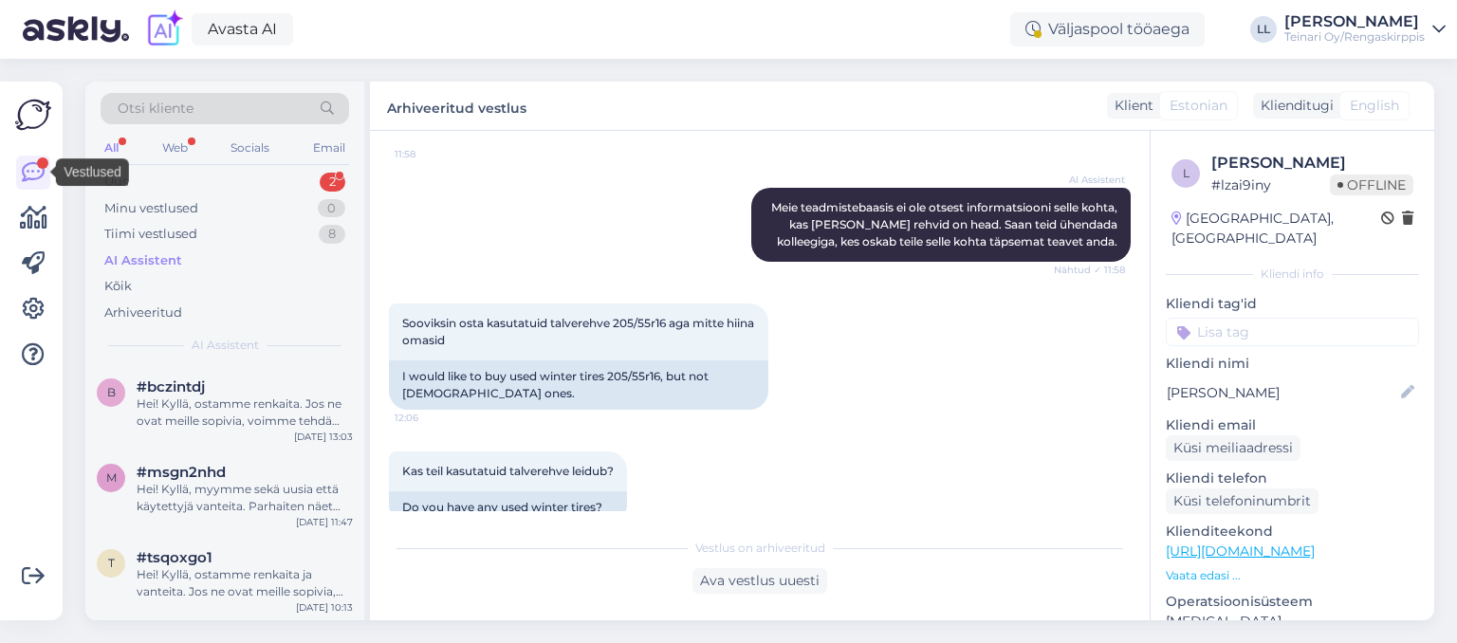
click at [32, 175] on icon at bounding box center [33, 172] width 23 height 23
click at [207, 188] on div "Uus 2" at bounding box center [225, 182] width 249 height 27
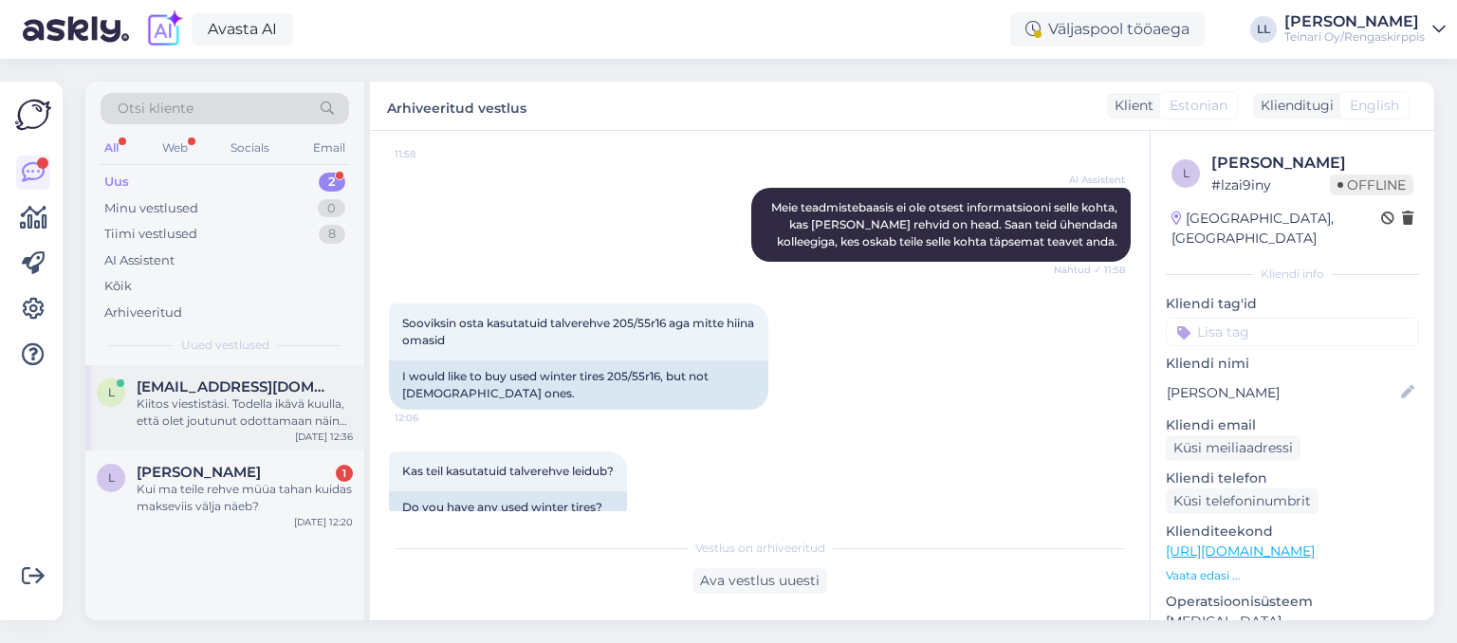
click at [282, 426] on div "Kiitos viestistäsi. Todella ikävä kuulla, että olet joutunut odottamaan näin pi…" at bounding box center [245, 413] width 216 height 34
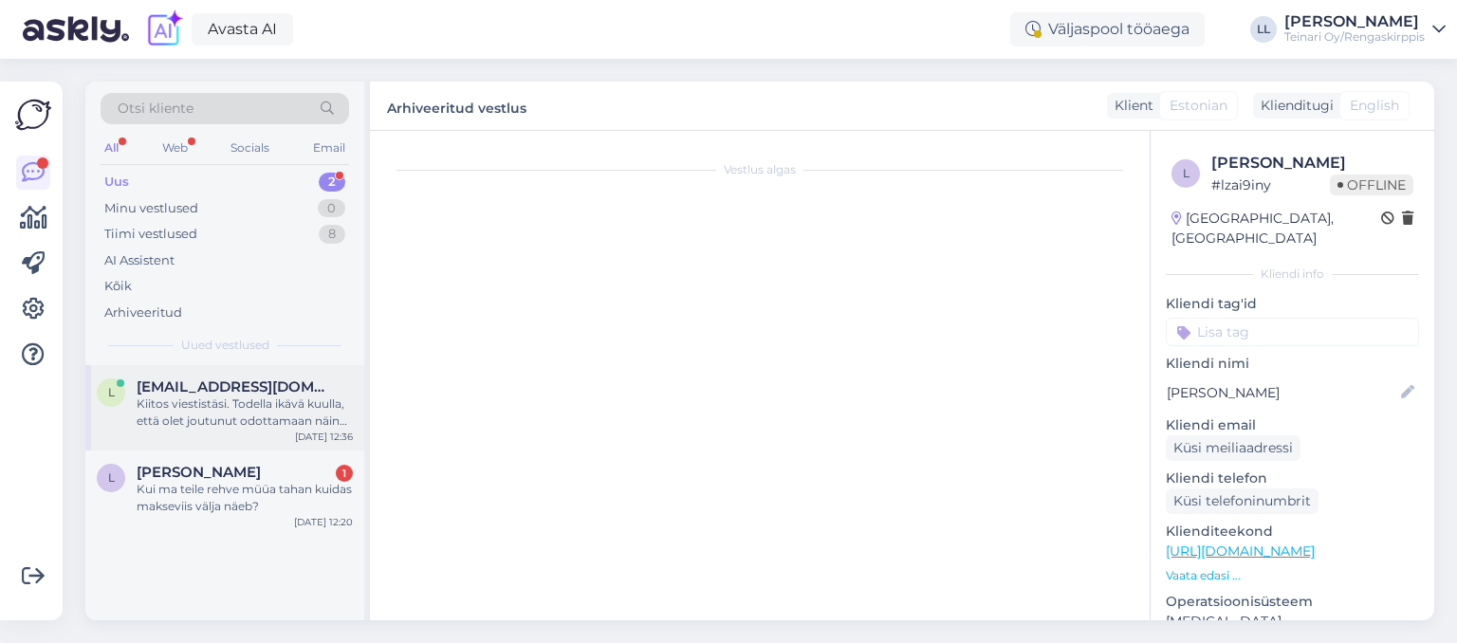
scroll to position [4153, 0]
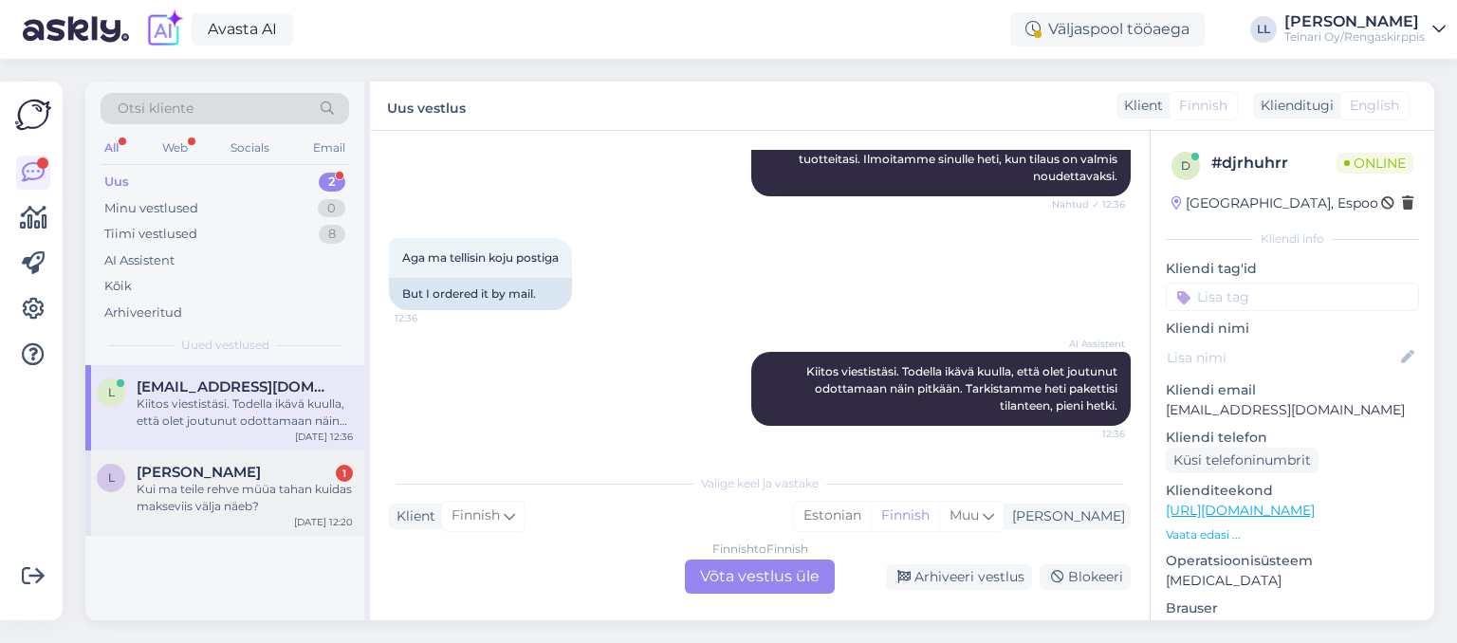
click at [271, 486] on div "Kui ma teile rehve müüa tahan kuidas makseviis välja näeb?" at bounding box center [245, 498] width 216 height 34
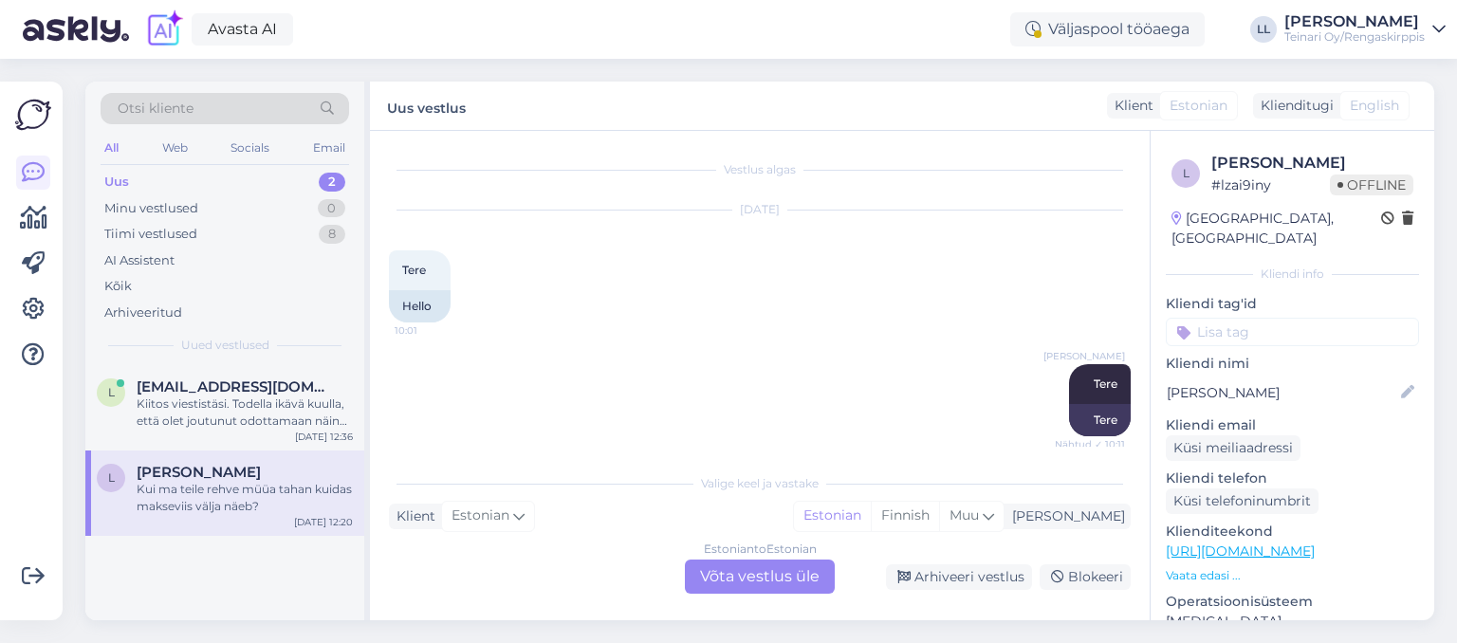
scroll to position [4024, 0]
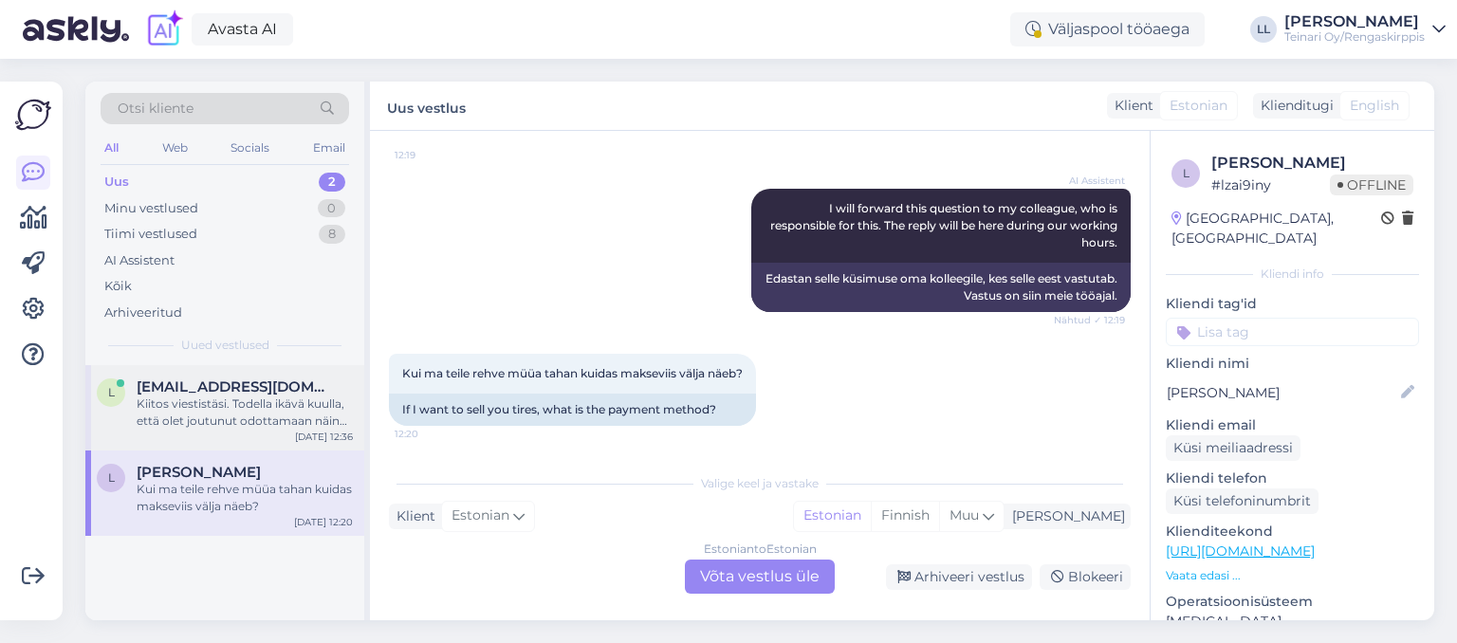
click at [279, 380] on span "[EMAIL_ADDRESS][DOMAIN_NAME]" at bounding box center [235, 387] width 197 height 17
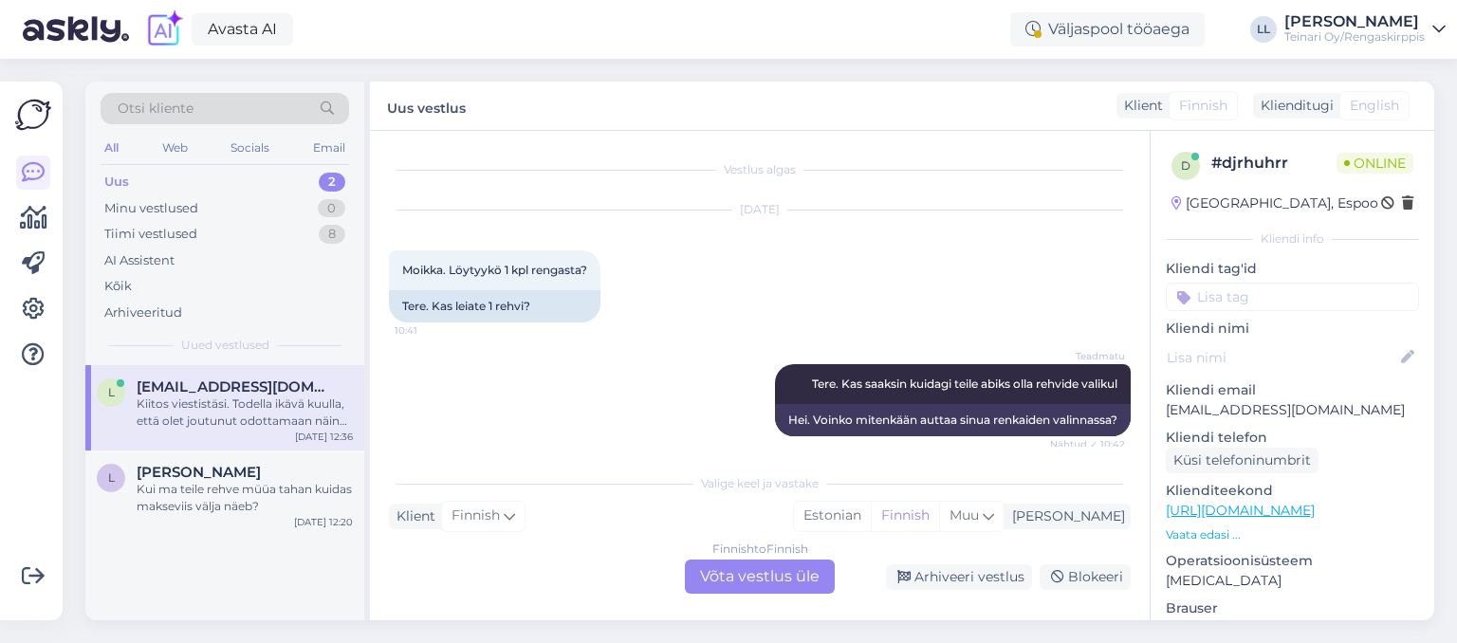
scroll to position [4153, 0]
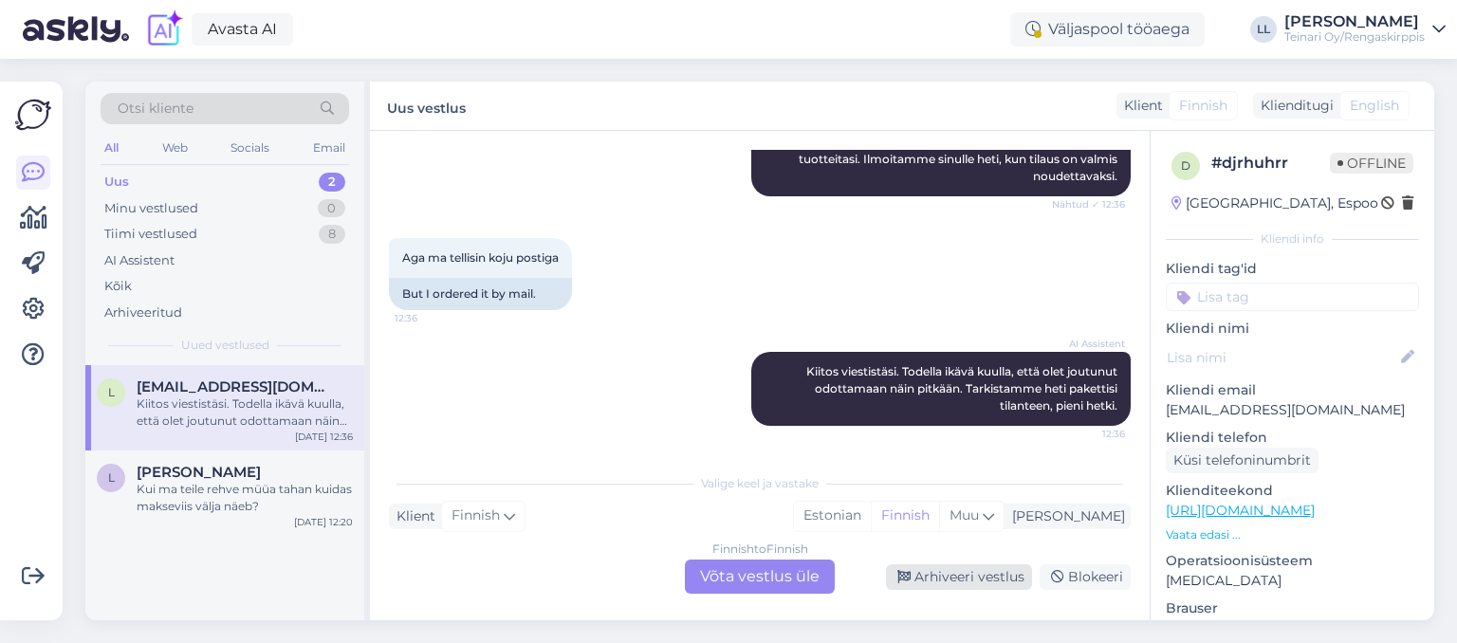
click at [950, 570] on div "Arhiveeri vestlus" at bounding box center [959, 578] width 146 height 26
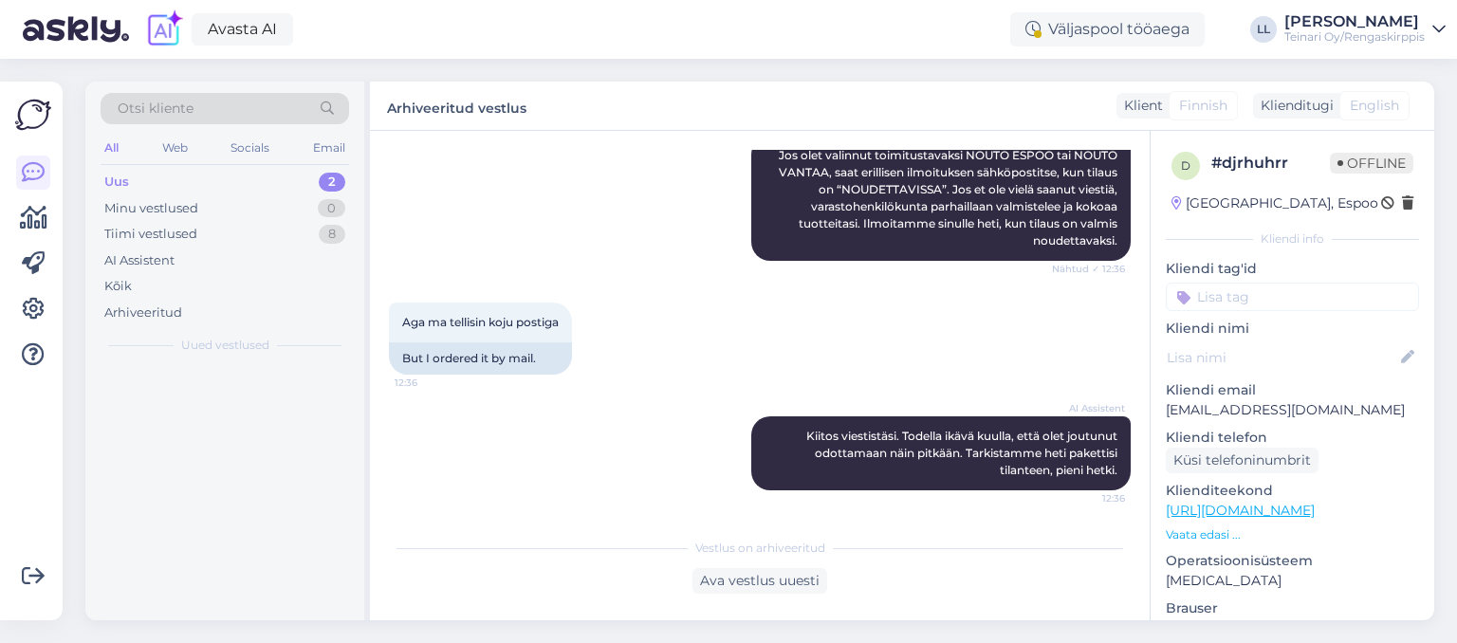
scroll to position [4088, 0]
click at [249, 404] on div "Kui ma teile rehve müüa tahan kuidas makseviis välja näeb?" at bounding box center [245, 413] width 216 height 34
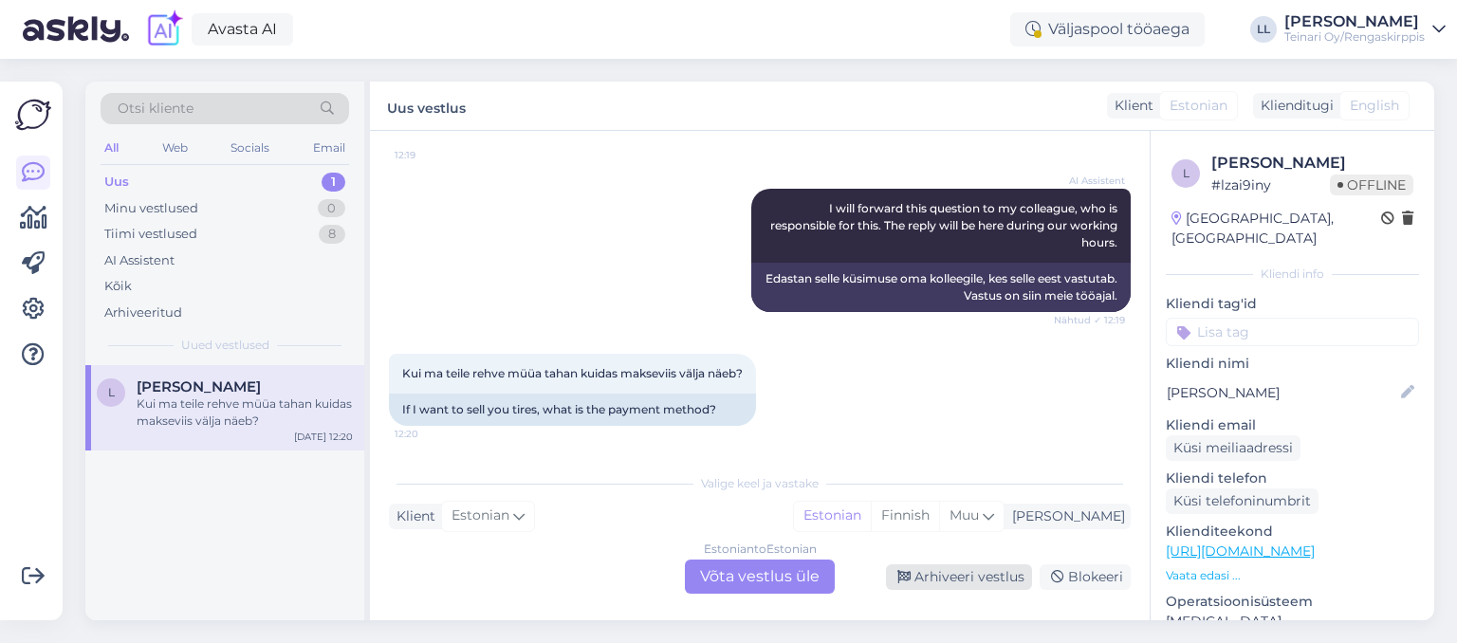
click at [983, 573] on div "Arhiveeri vestlus" at bounding box center [959, 578] width 146 height 26
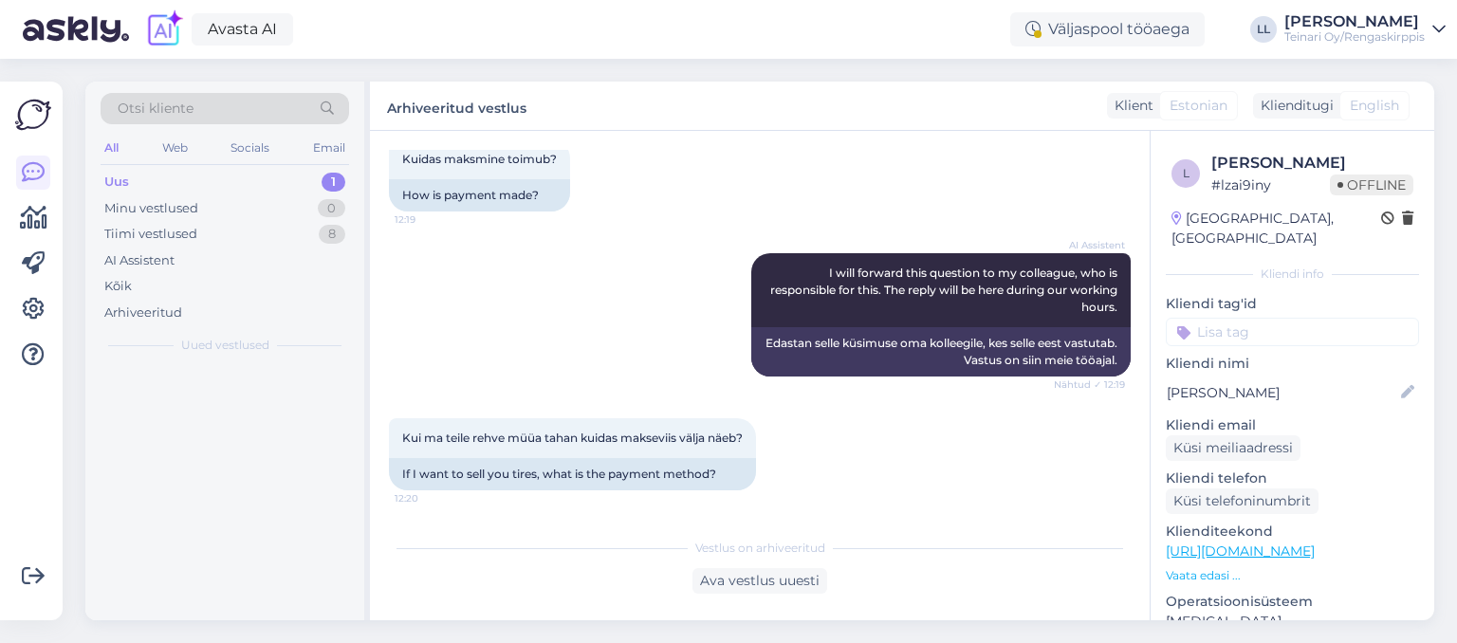
scroll to position [3959, 0]
